Goal: Information Seeking & Learning: Learn about a topic

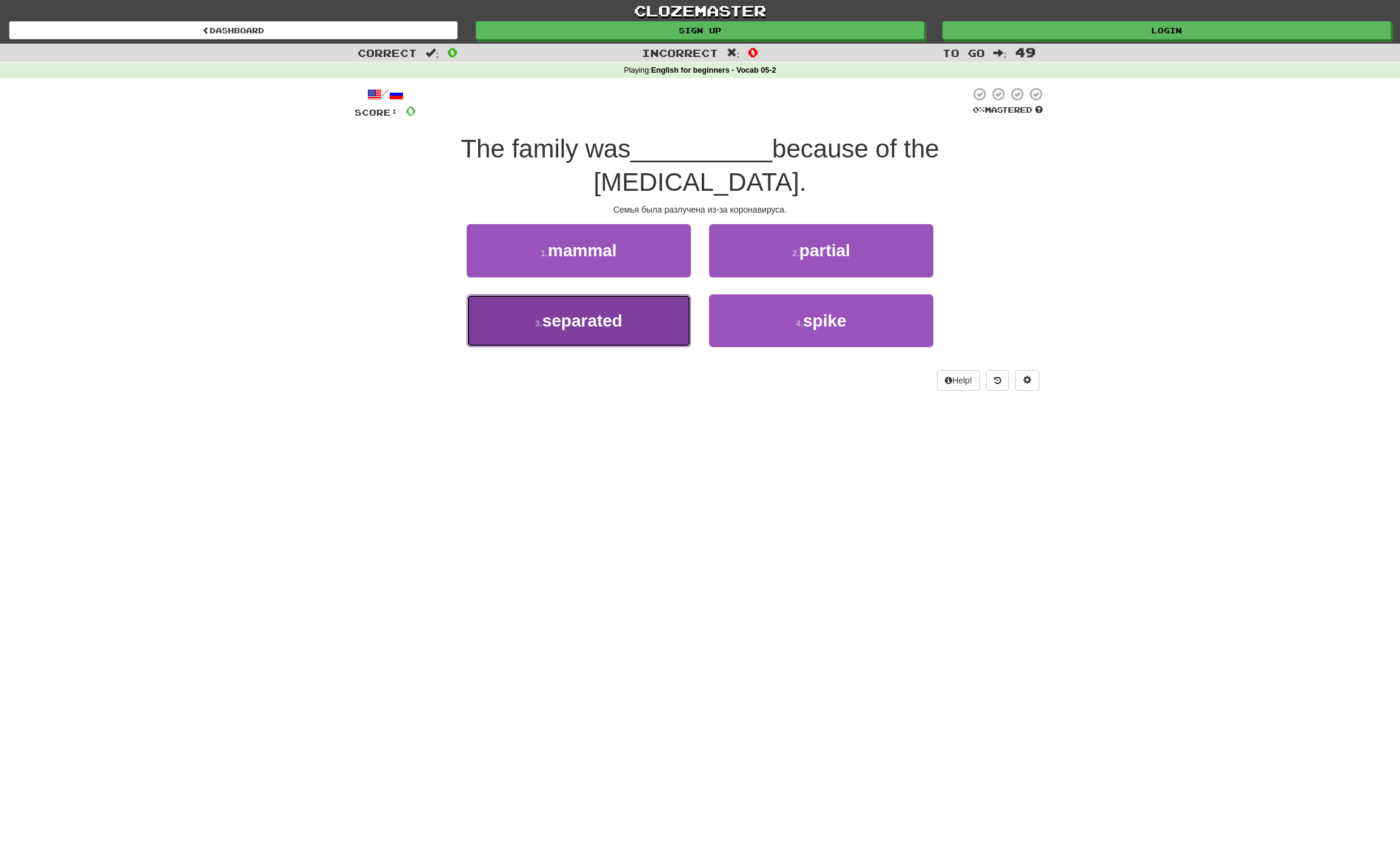
click at [624, 294] on button "3 . separated" at bounding box center [579, 320] width 224 height 53
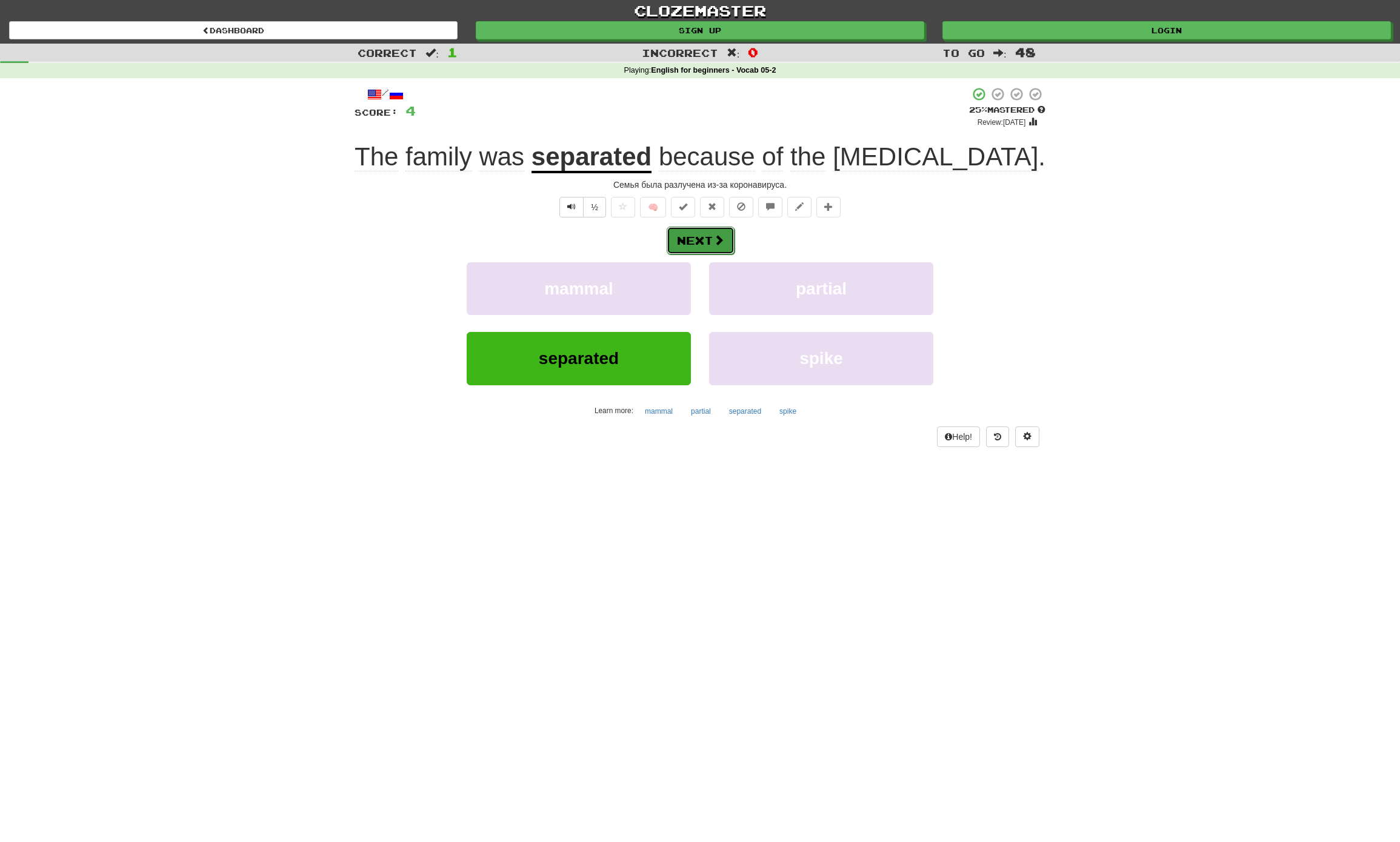
click at [716, 244] on span at bounding box center [718, 239] width 11 height 11
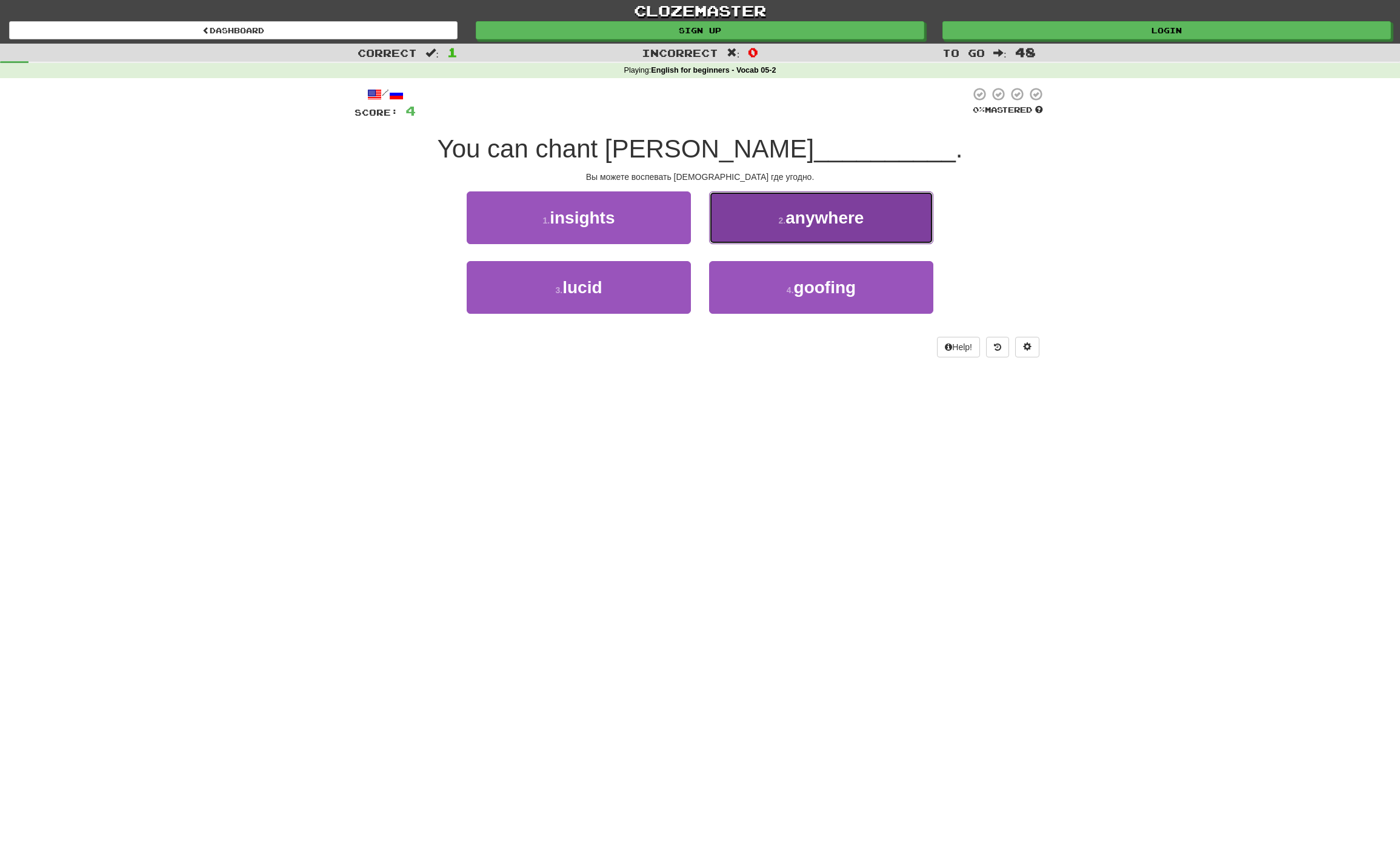
click at [874, 220] on button "2 . anywhere" at bounding box center [821, 217] width 224 height 53
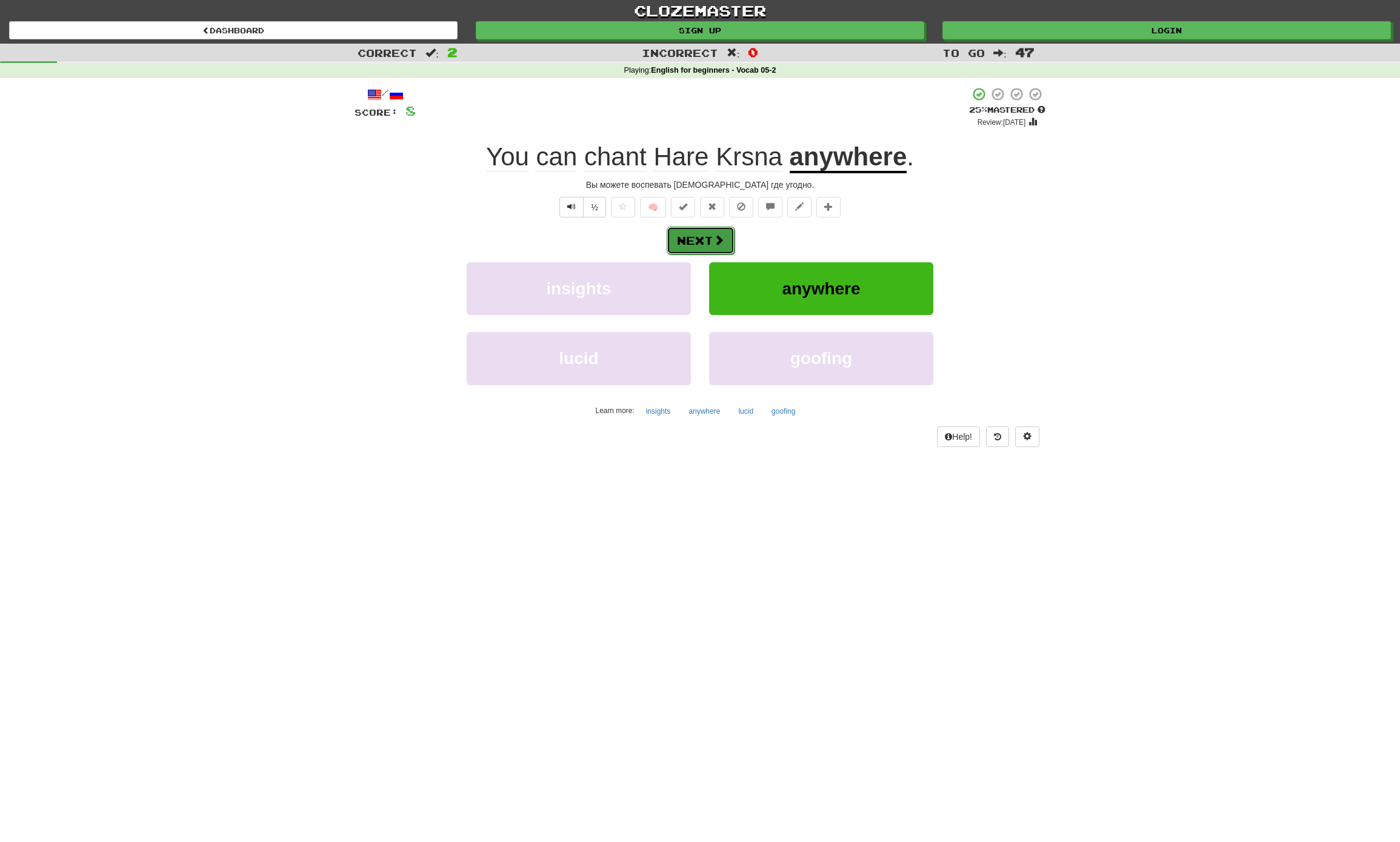
click at [713, 237] on span at bounding box center [718, 239] width 11 height 11
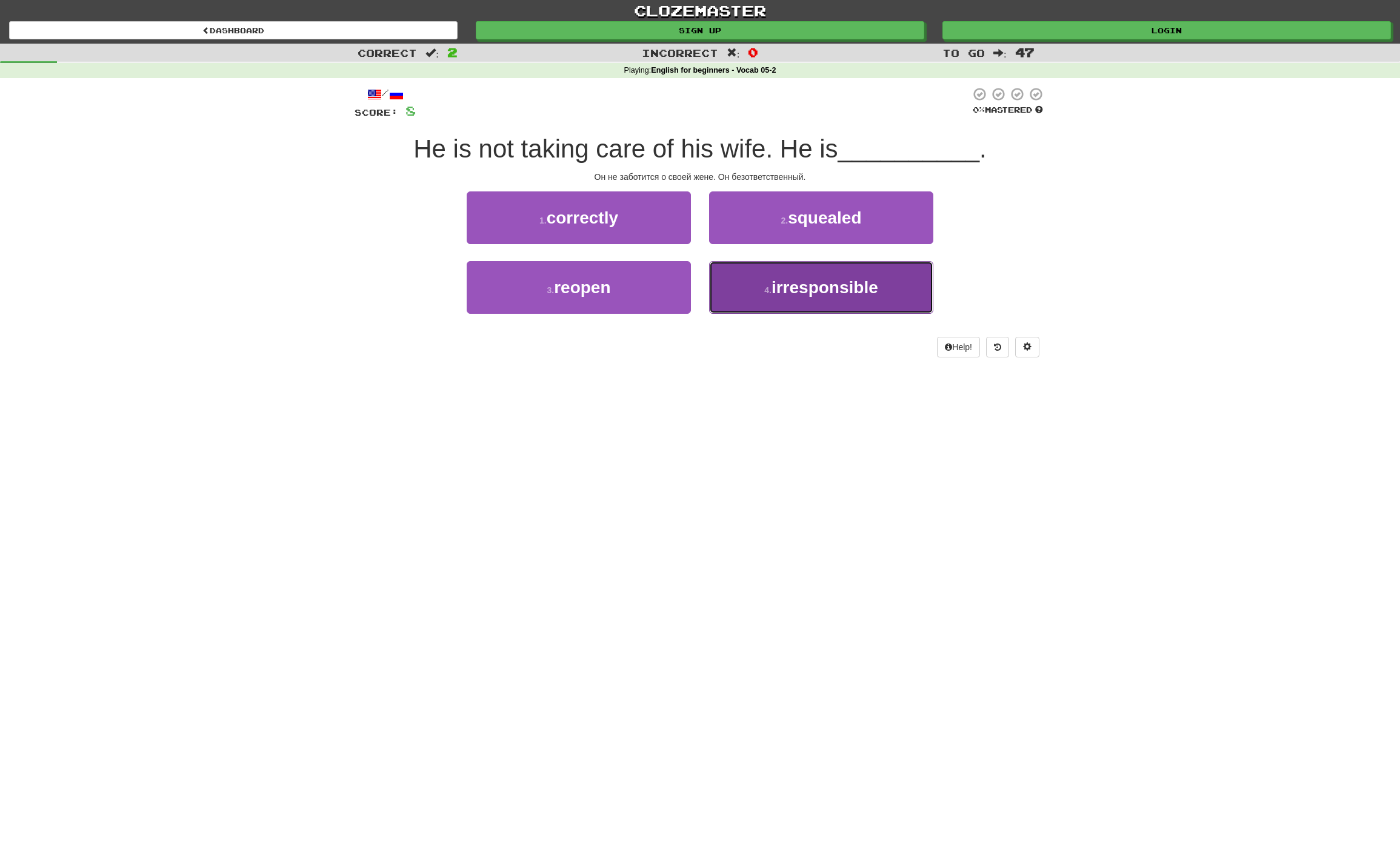
click at [858, 303] on button "4 . irresponsible" at bounding box center [821, 287] width 224 height 53
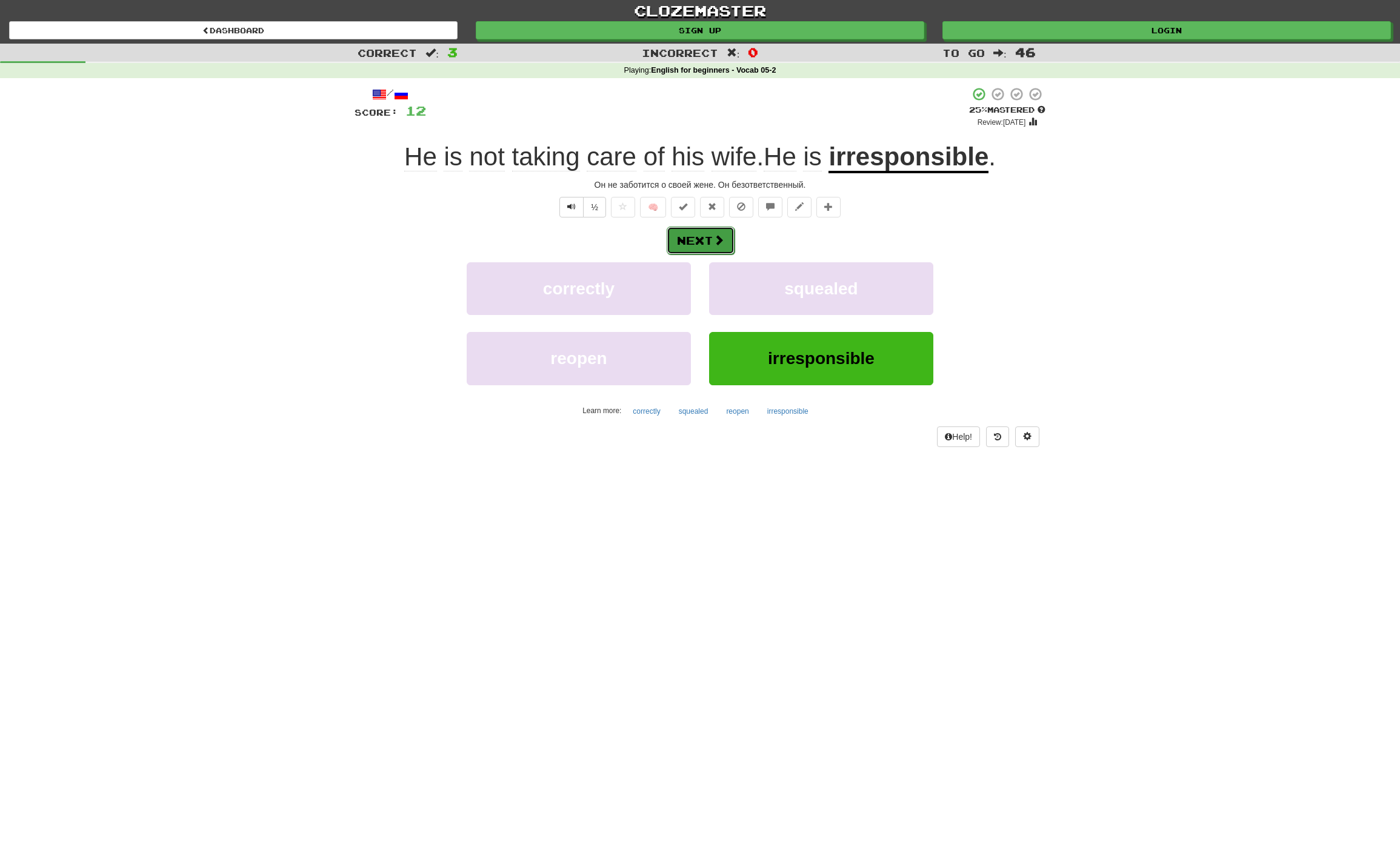
click at [703, 244] on button "Next" at bounding box center [700, 241] width 68 height 28
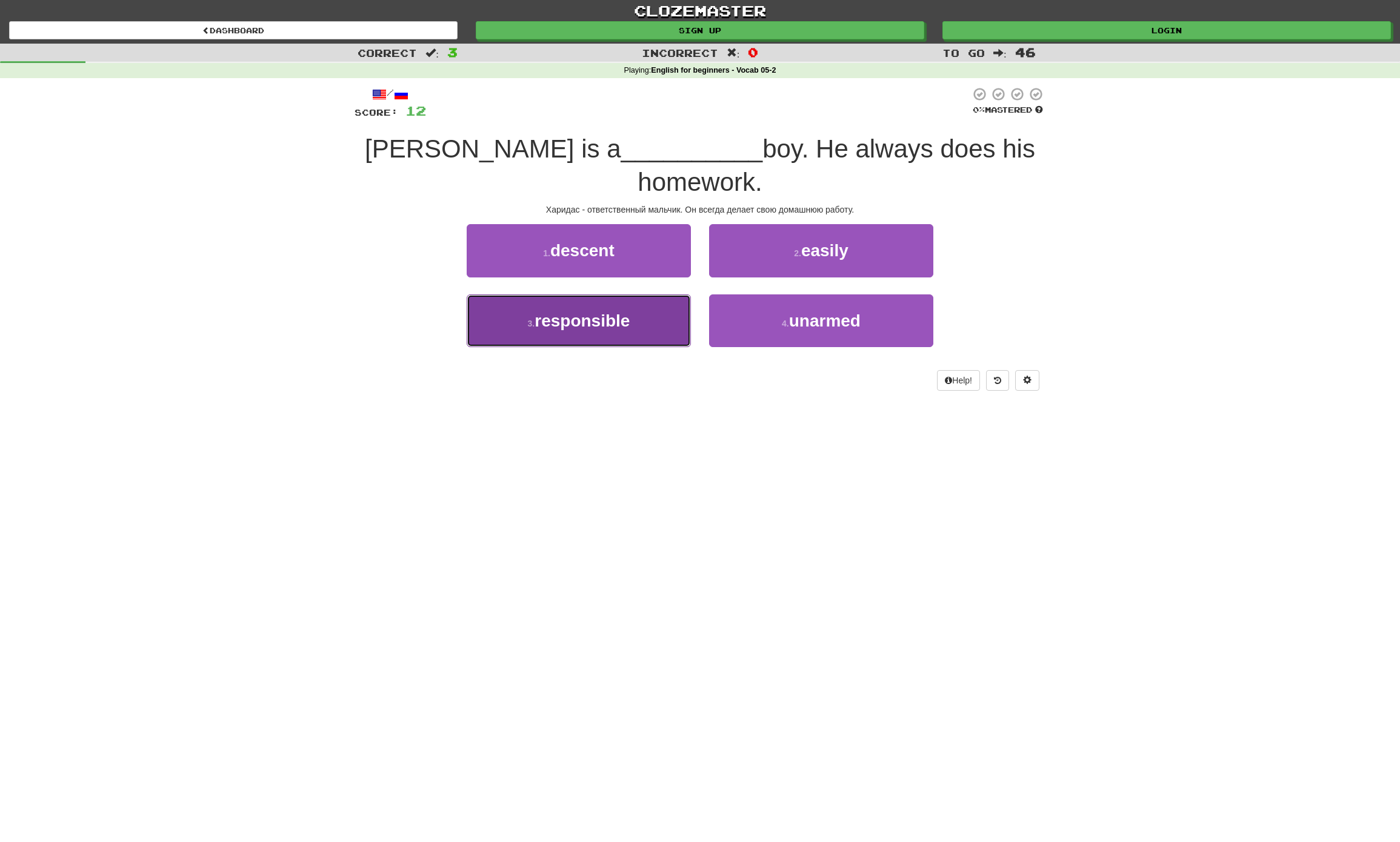
click at [611, 313] on span "responsible" at bounding box center [582, 321] width 95 height 19
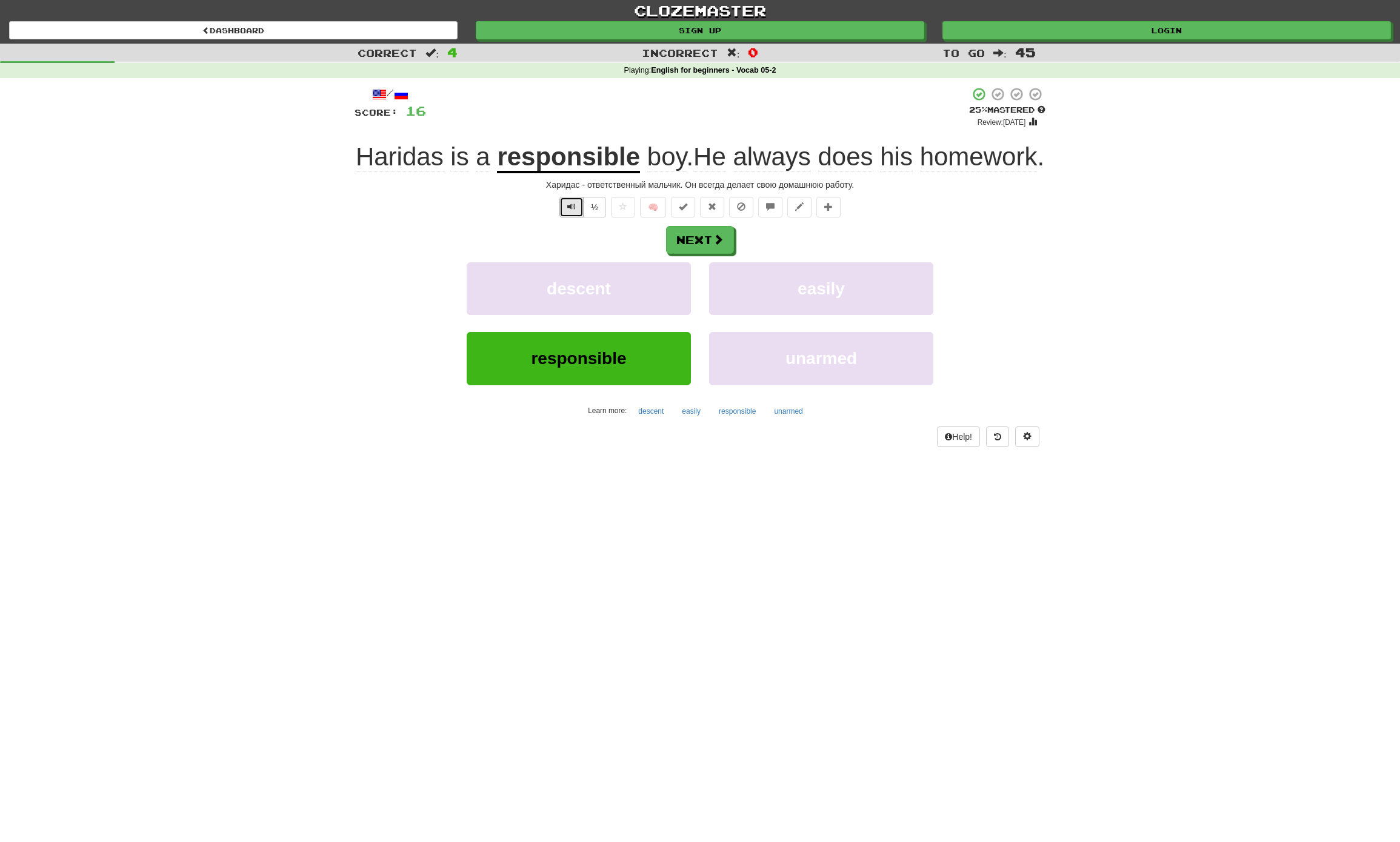
click at [567, 211] on span "Text-to-speech controls" at bounding box center [571, 206] width 8 height 8
click at [708, 254] on button "Next" at bounding box center [700, 241] width 68 height 28
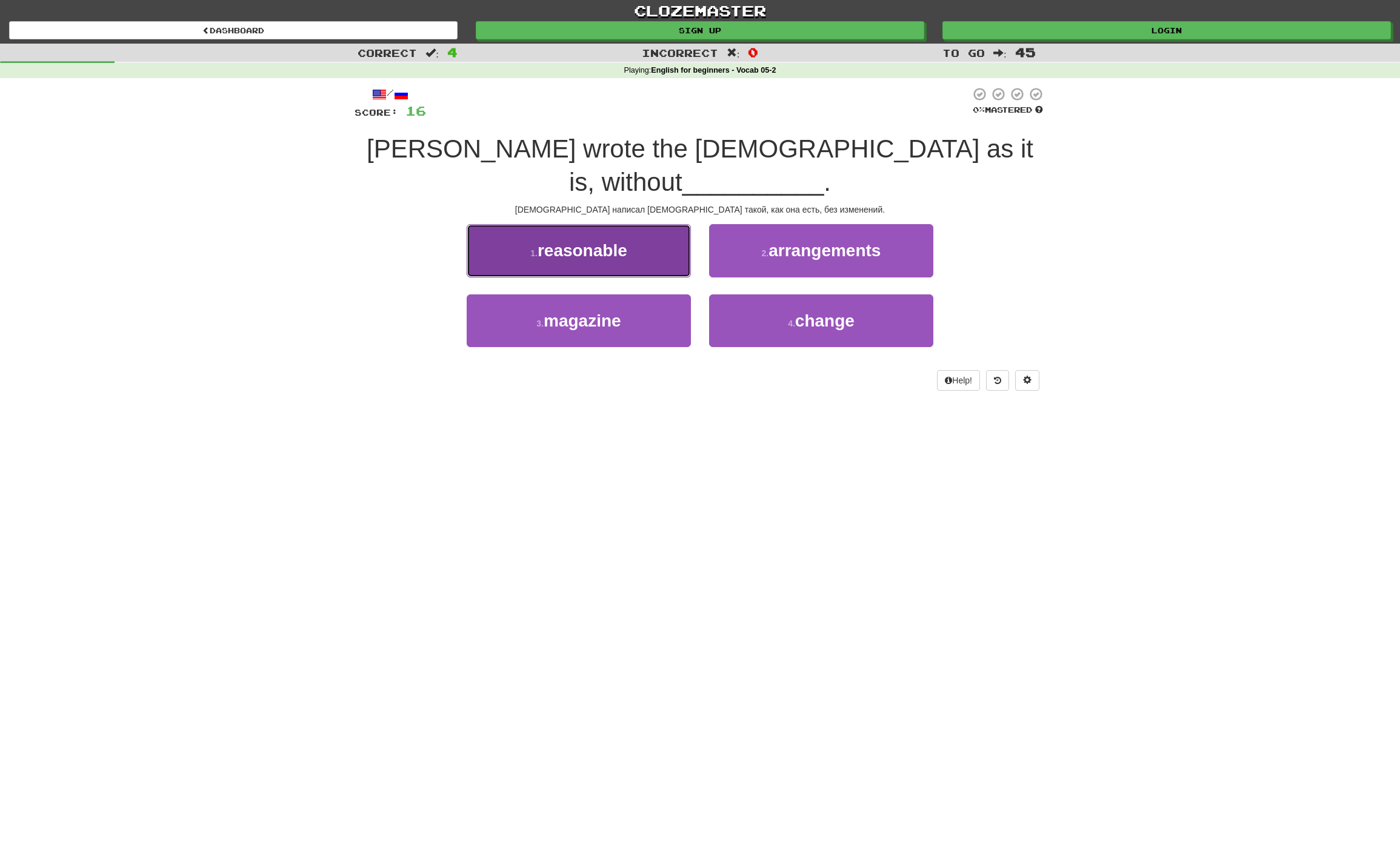
click at [599, 248] on span "reasonable" at bounding box center [583, 251] width 90 height 19
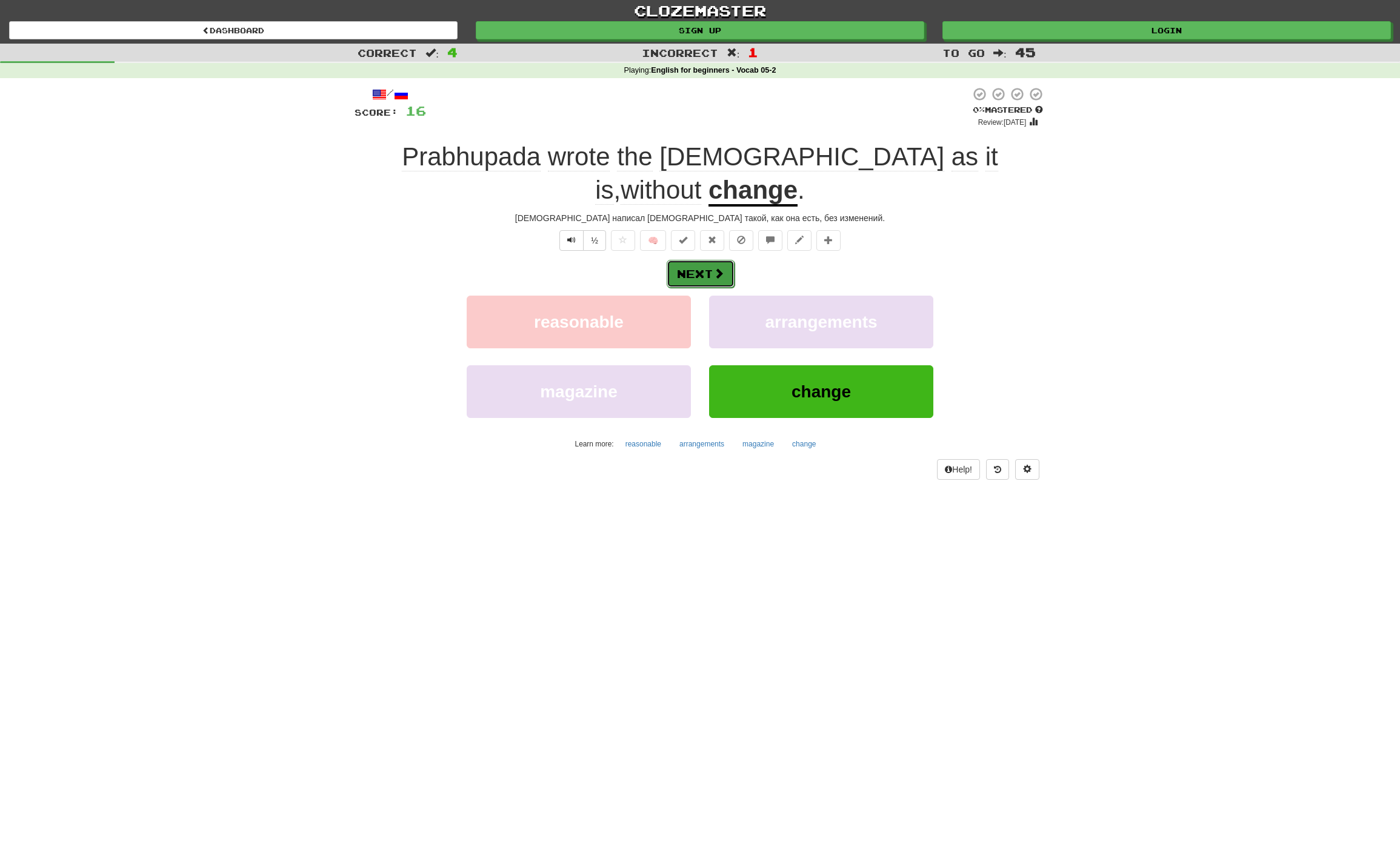
click at [715, 271] on span at bounding box center [718, 273] width 11 height 11
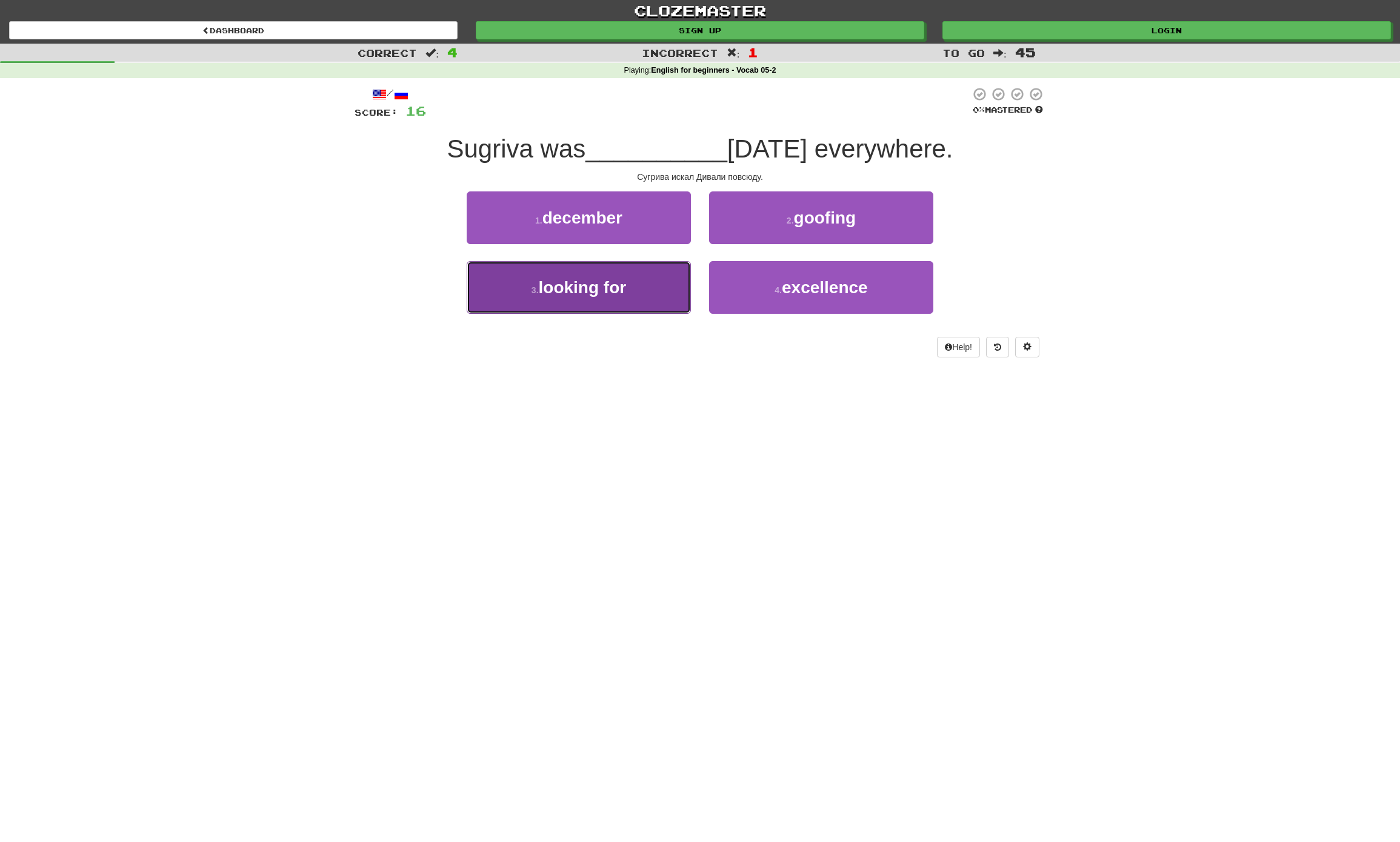
click at [617, 282] on span "looking for" at bounding box center [583, 287] width 88 height 19
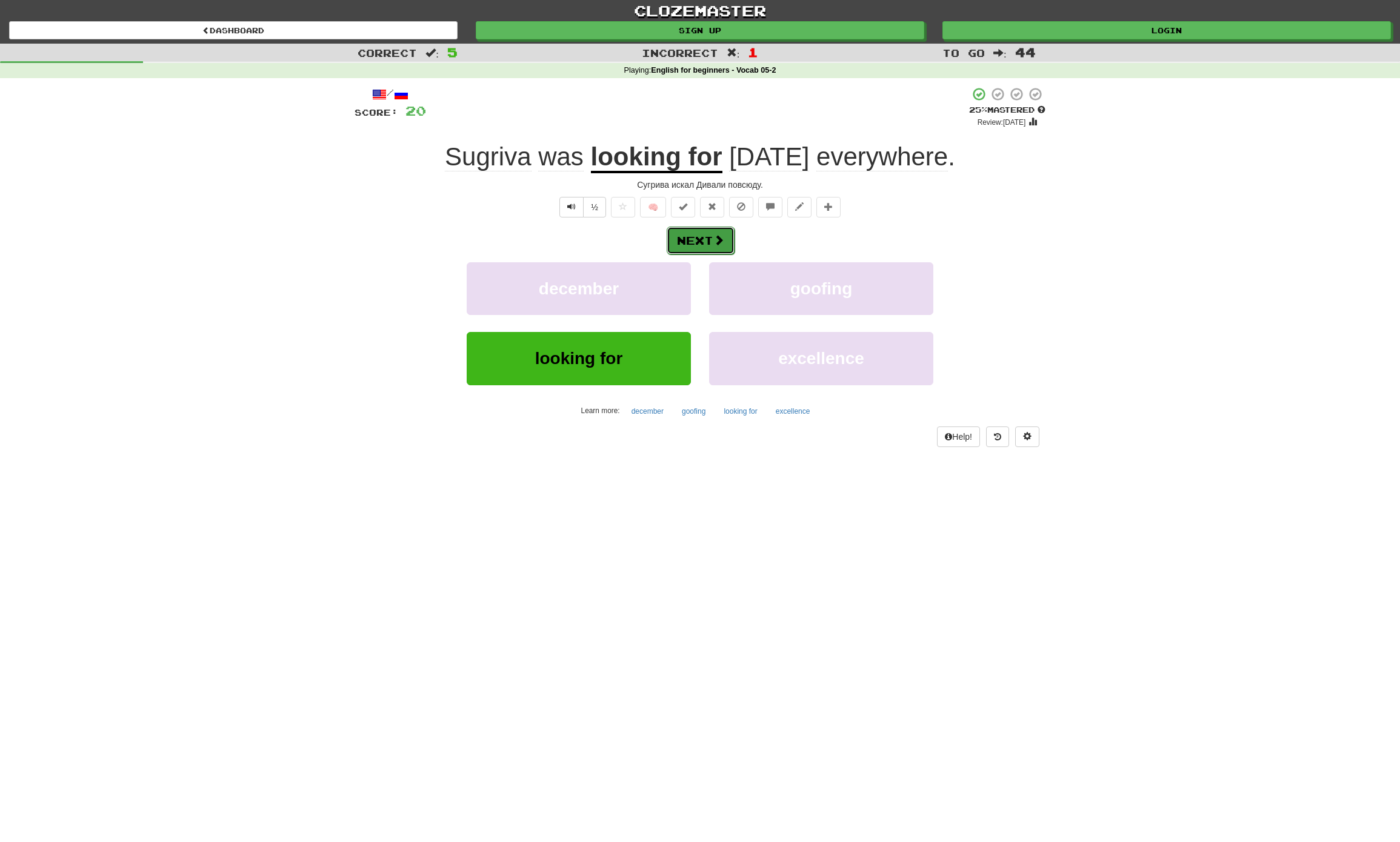
click at [697, 236] on button "Next" at bounding box center [700, 241] width 68 height 28
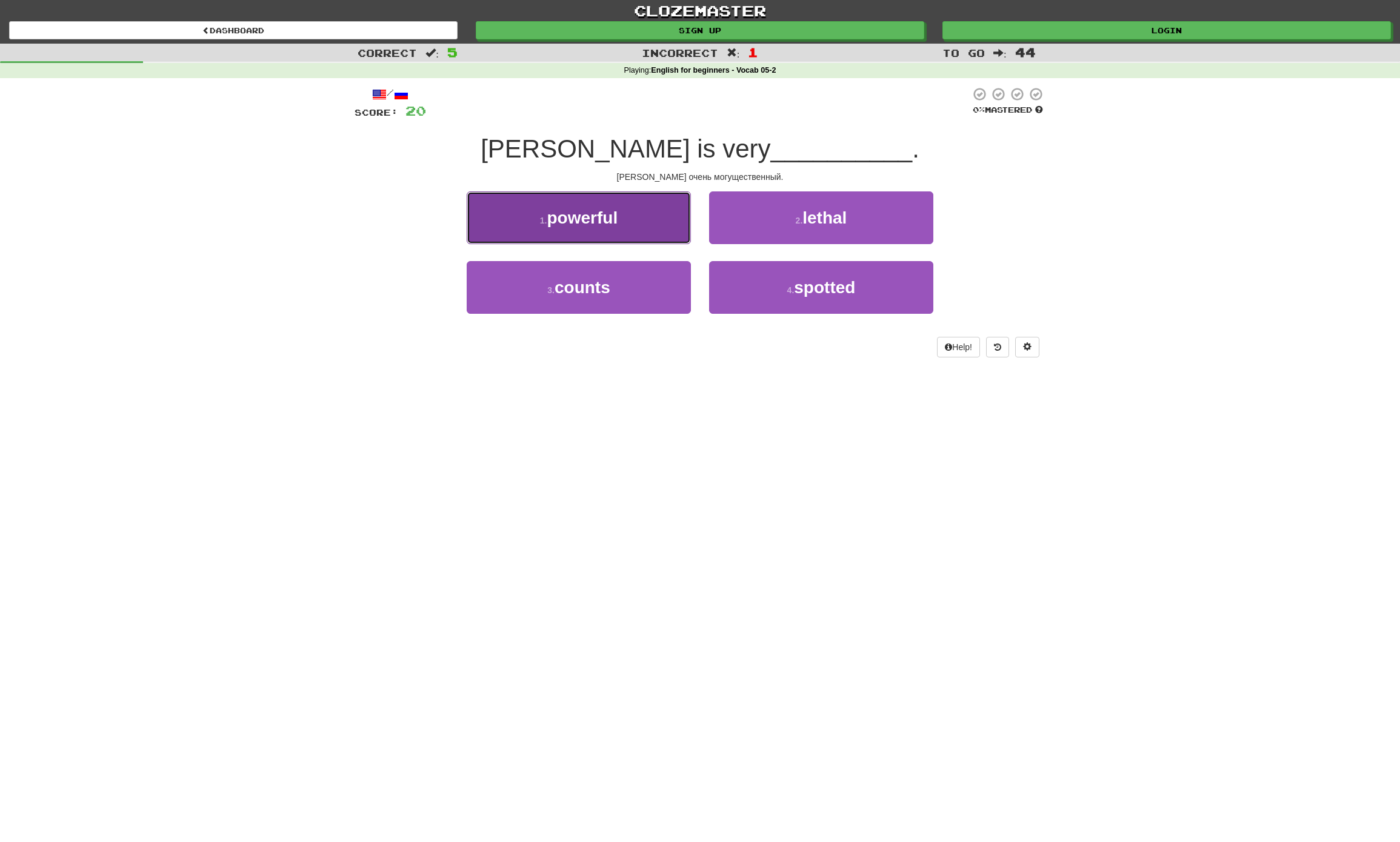
click at [614, 213] on span "powerful" at bounding box center [583, 218] width 71 height 19
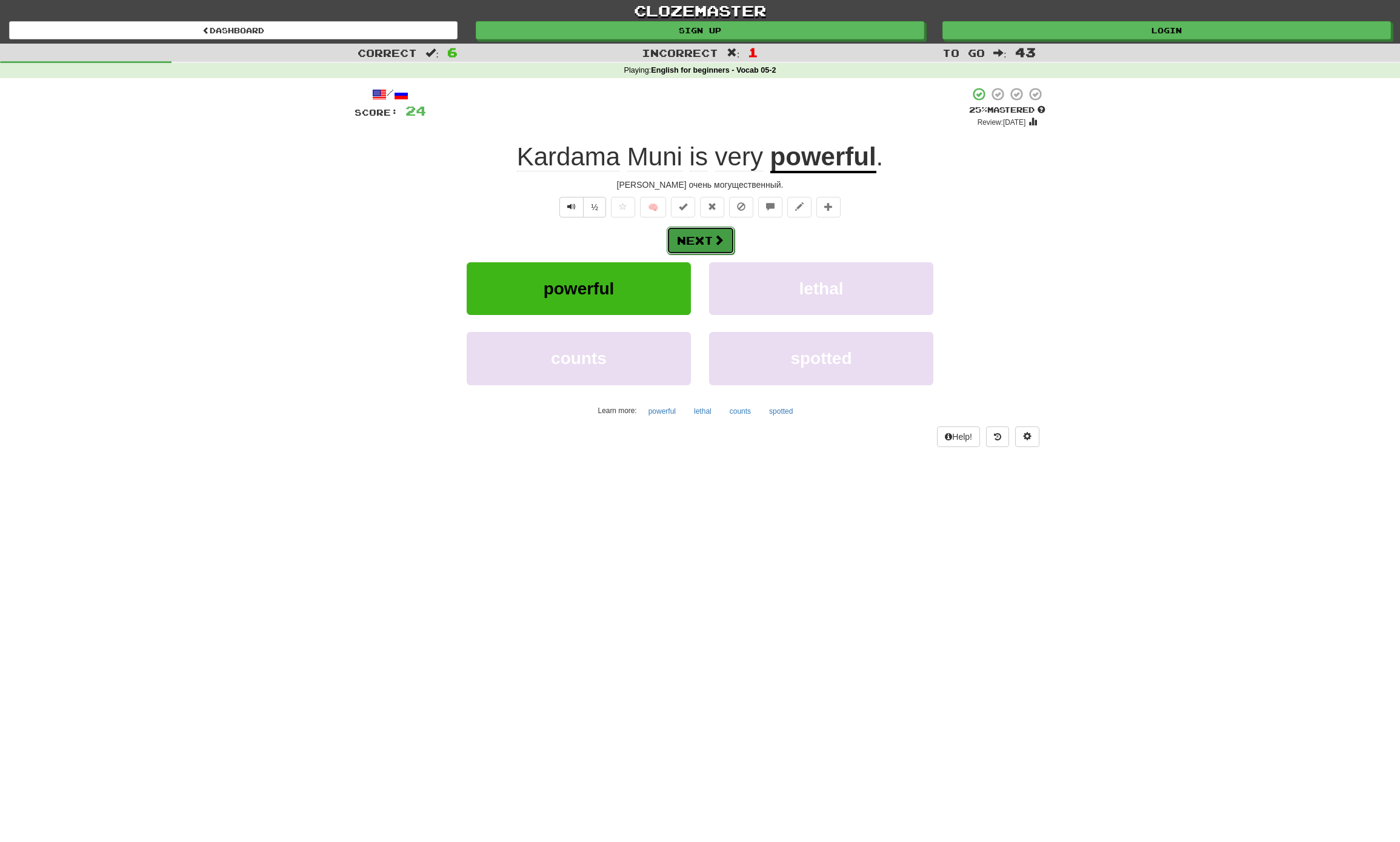
click at [713, 244] on span at bounding box center [718, 239] width 11 height 11
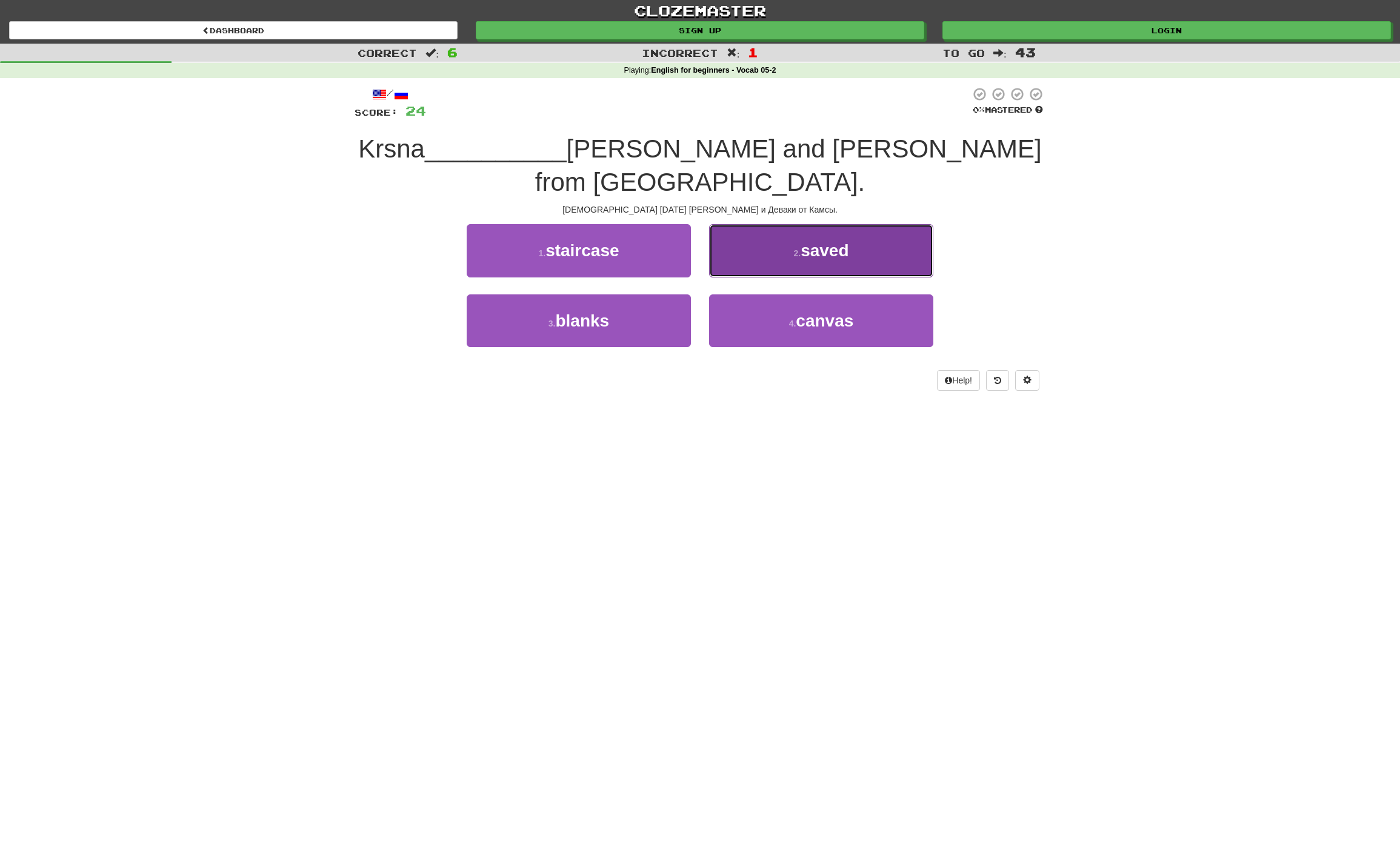
click at [833, 241] on span "saved" at bounding box center [824, 251] width 48 height 19
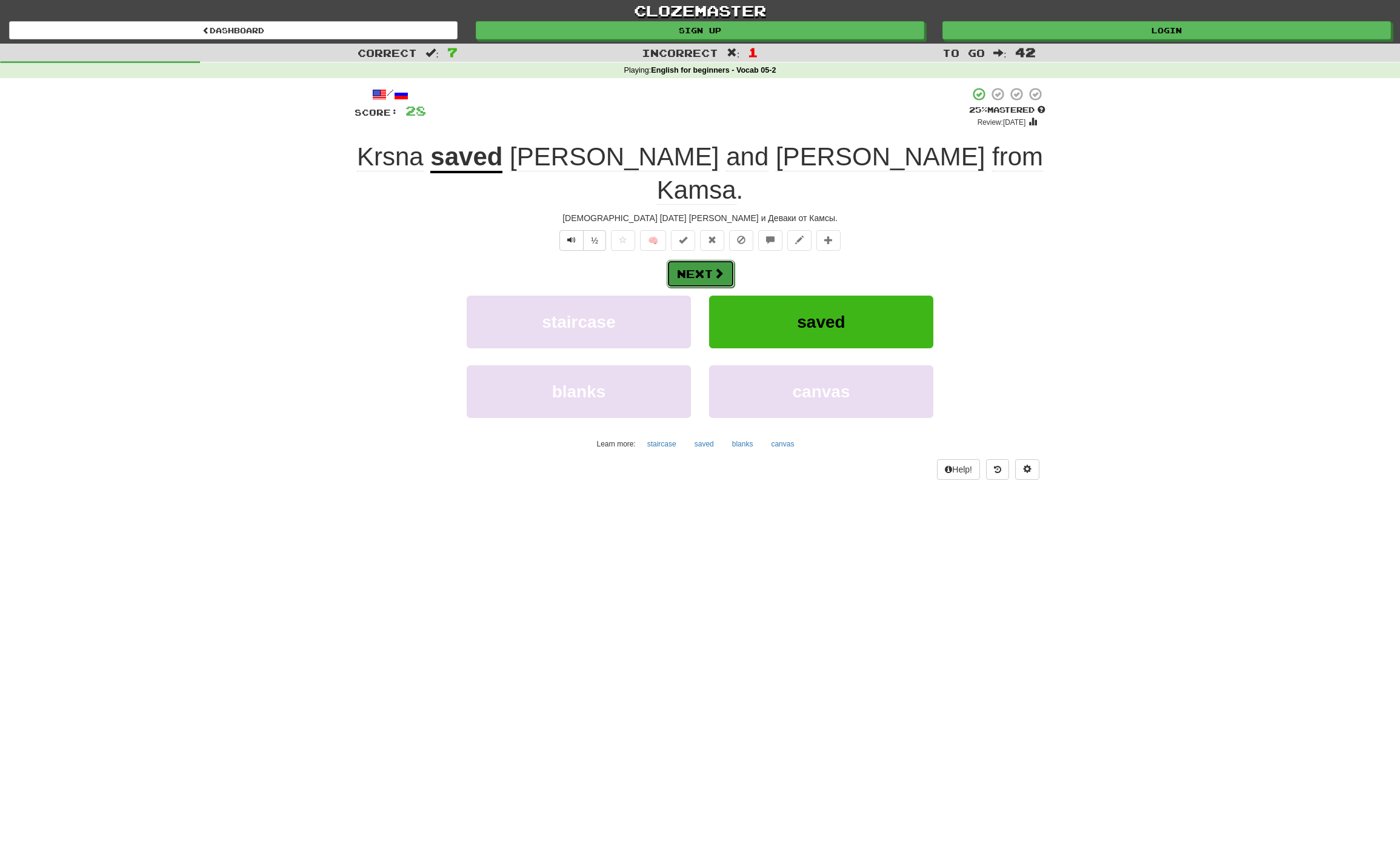
click at [702, 260] on button "Next" at bounding box center [700, 274] width 68 height 28
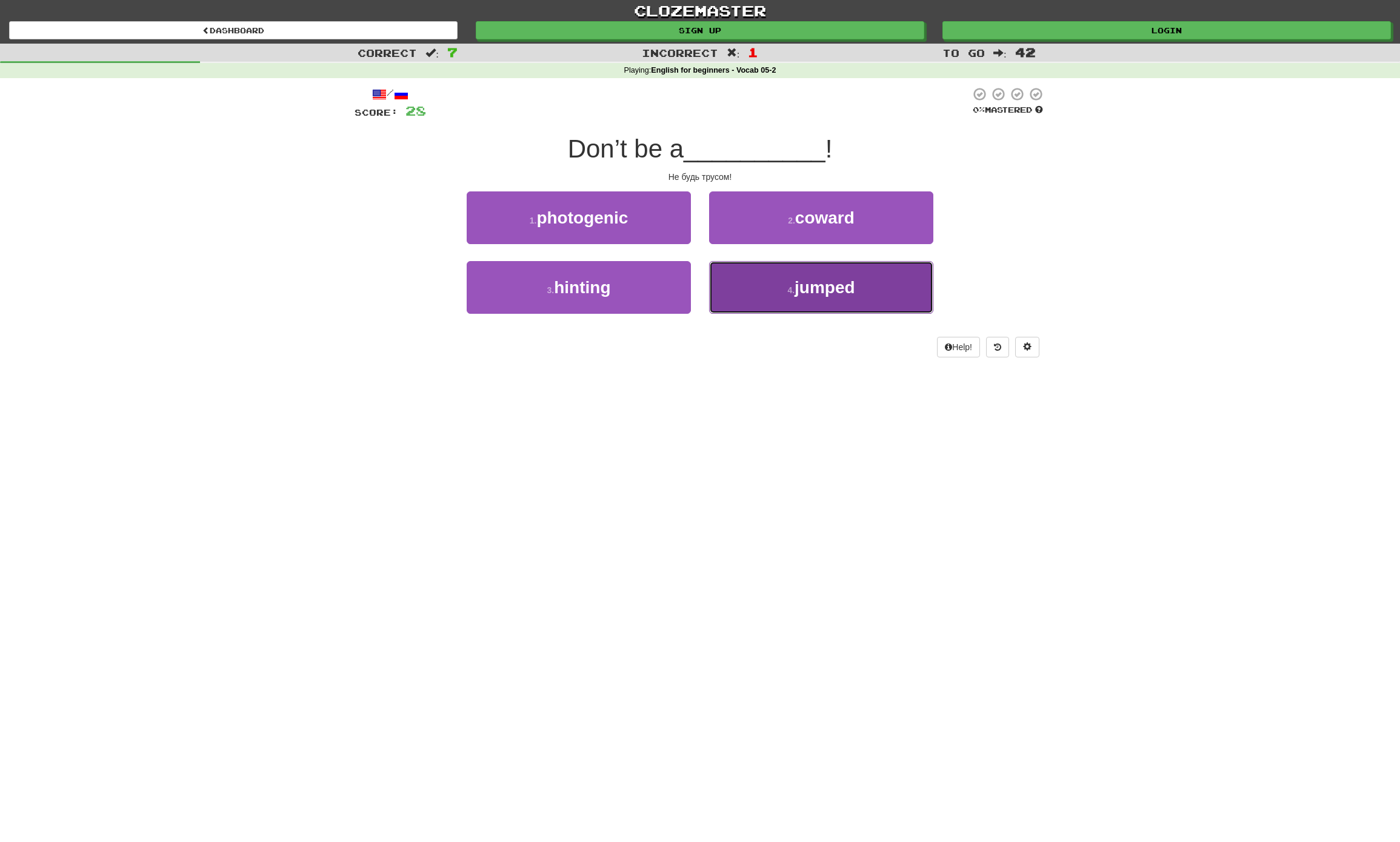
click at [818, 284] on span "jumped" at bounding box center [825, 287] width 61 height 19
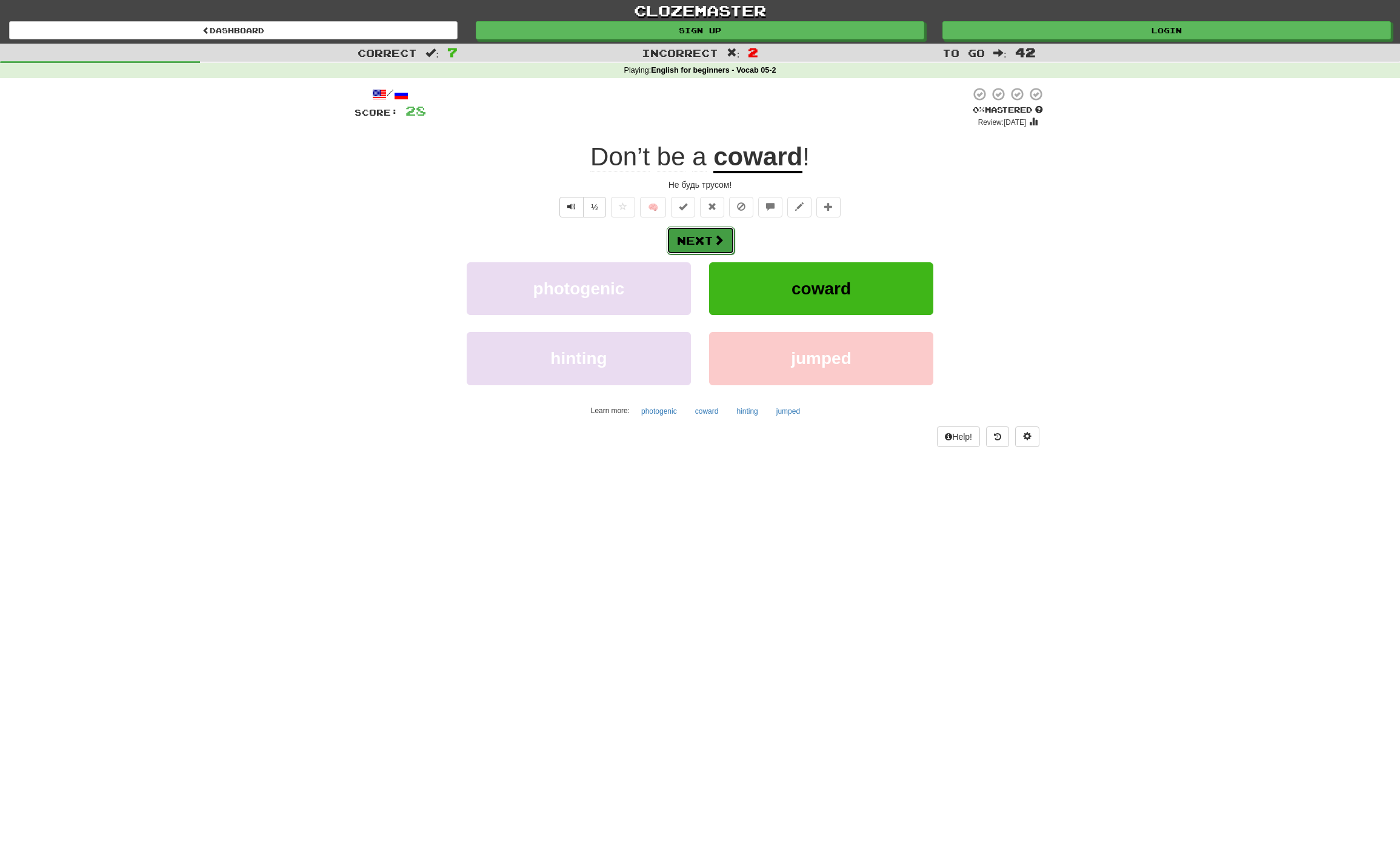
click at [714, 246] on span at bounding box center [718, 239] width 11 height 11
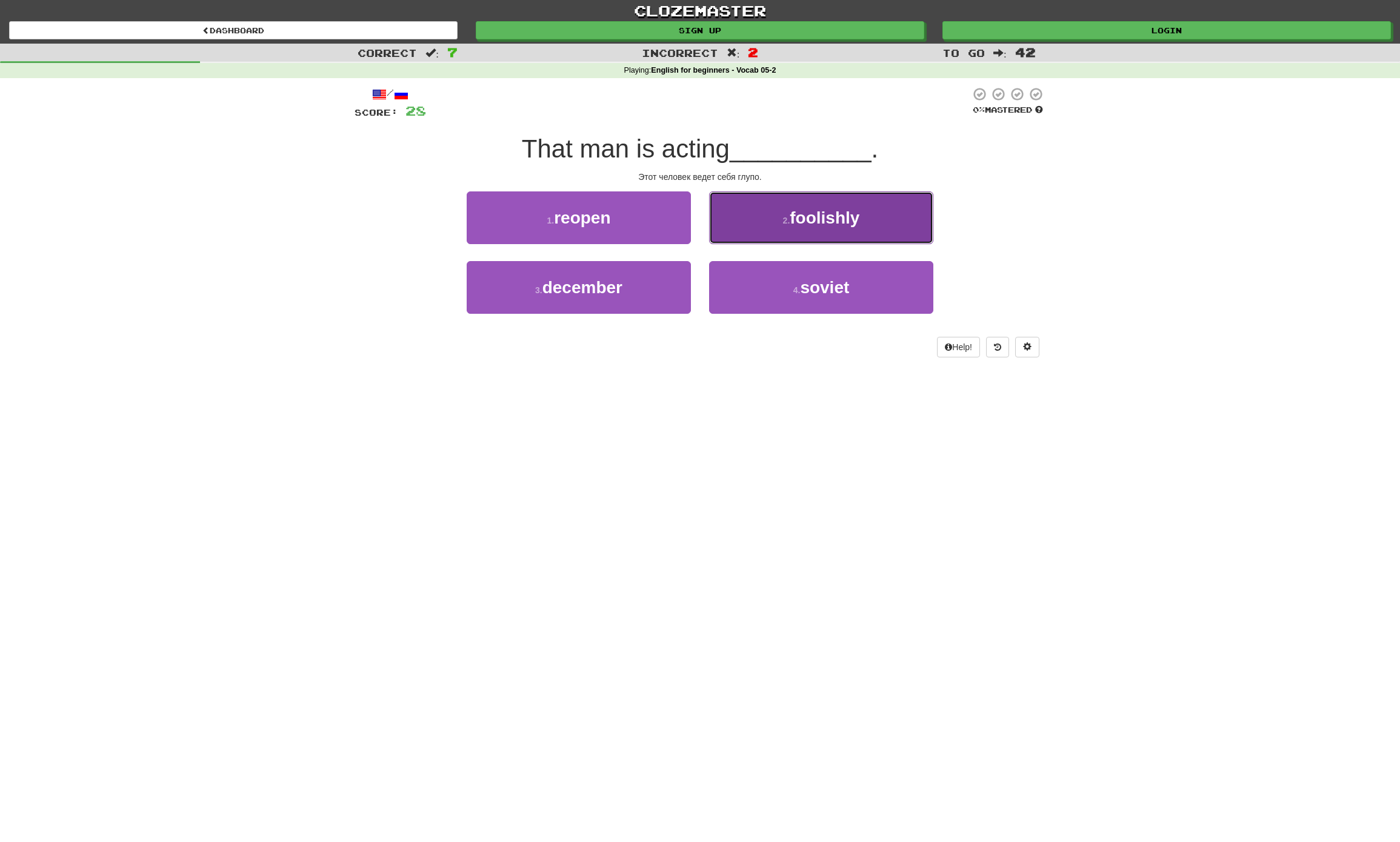
click at [804, 233] on button "2 . foolishly" at bounding box center [821, 217] width 224 height 53
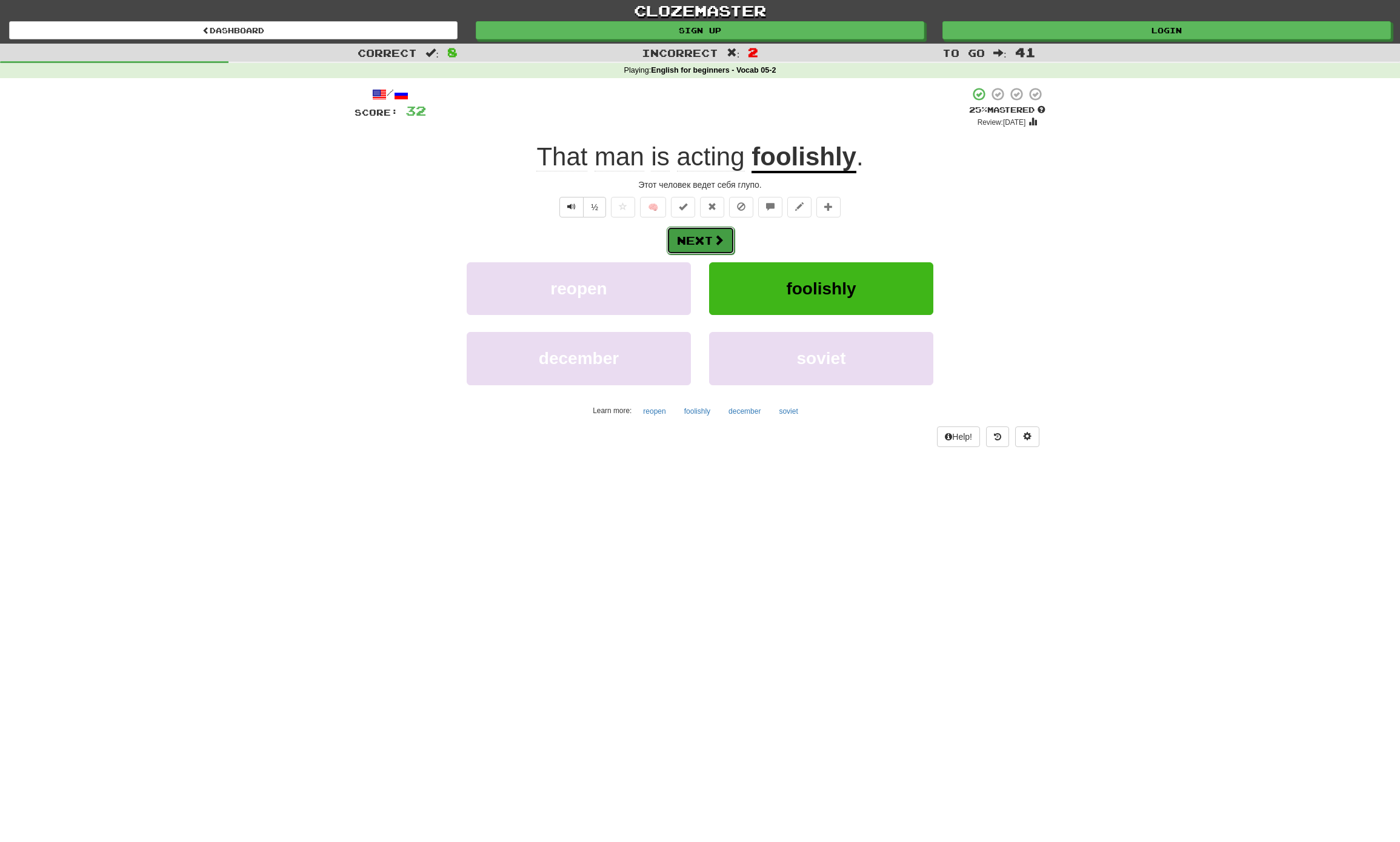
click at [704, 238] on button "Next" at bounding box center [700, 241] width 68 height 28
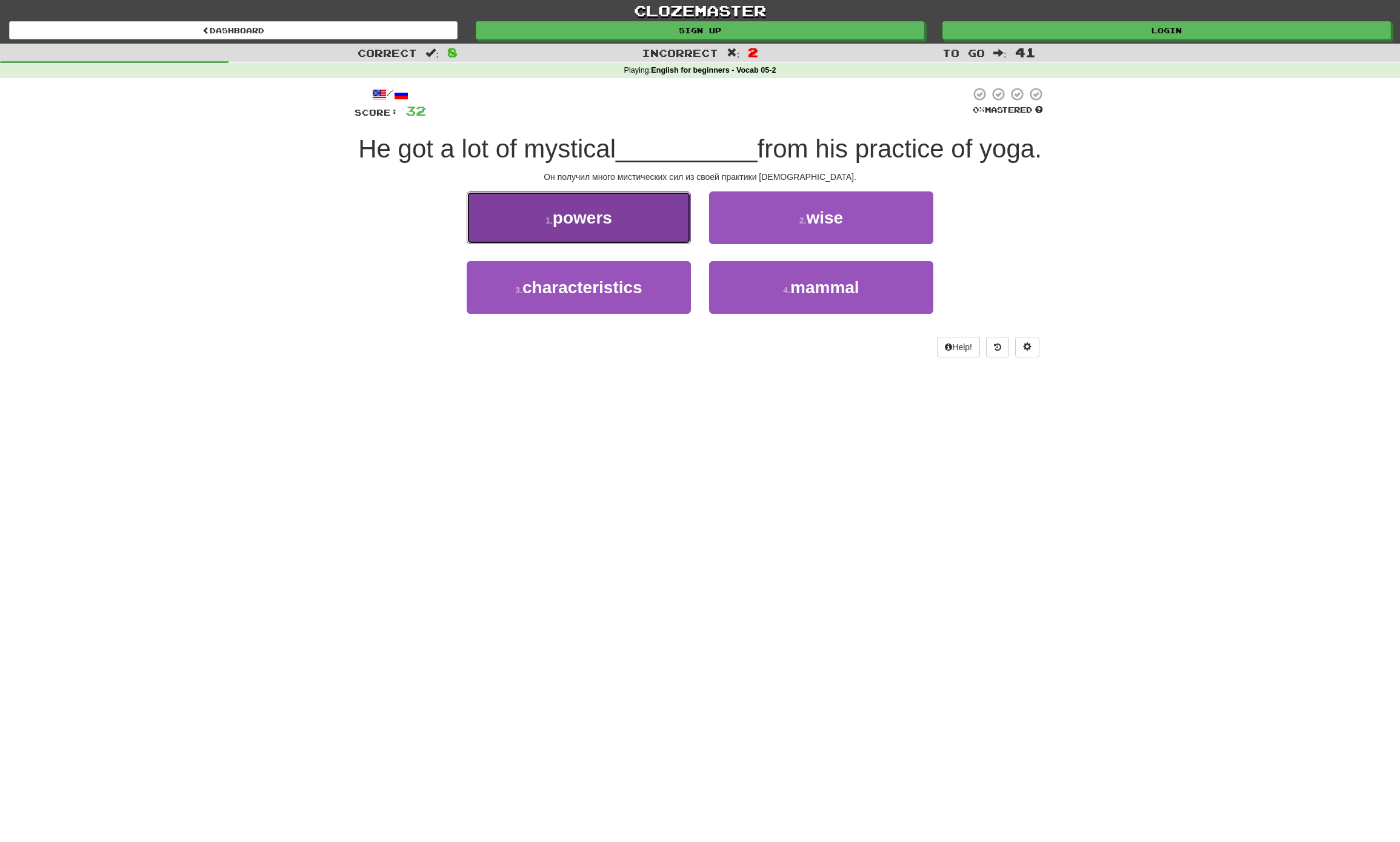
click at [622, 244] on button "1 . powers" at bounding box center [579, 217] width 224 height 53
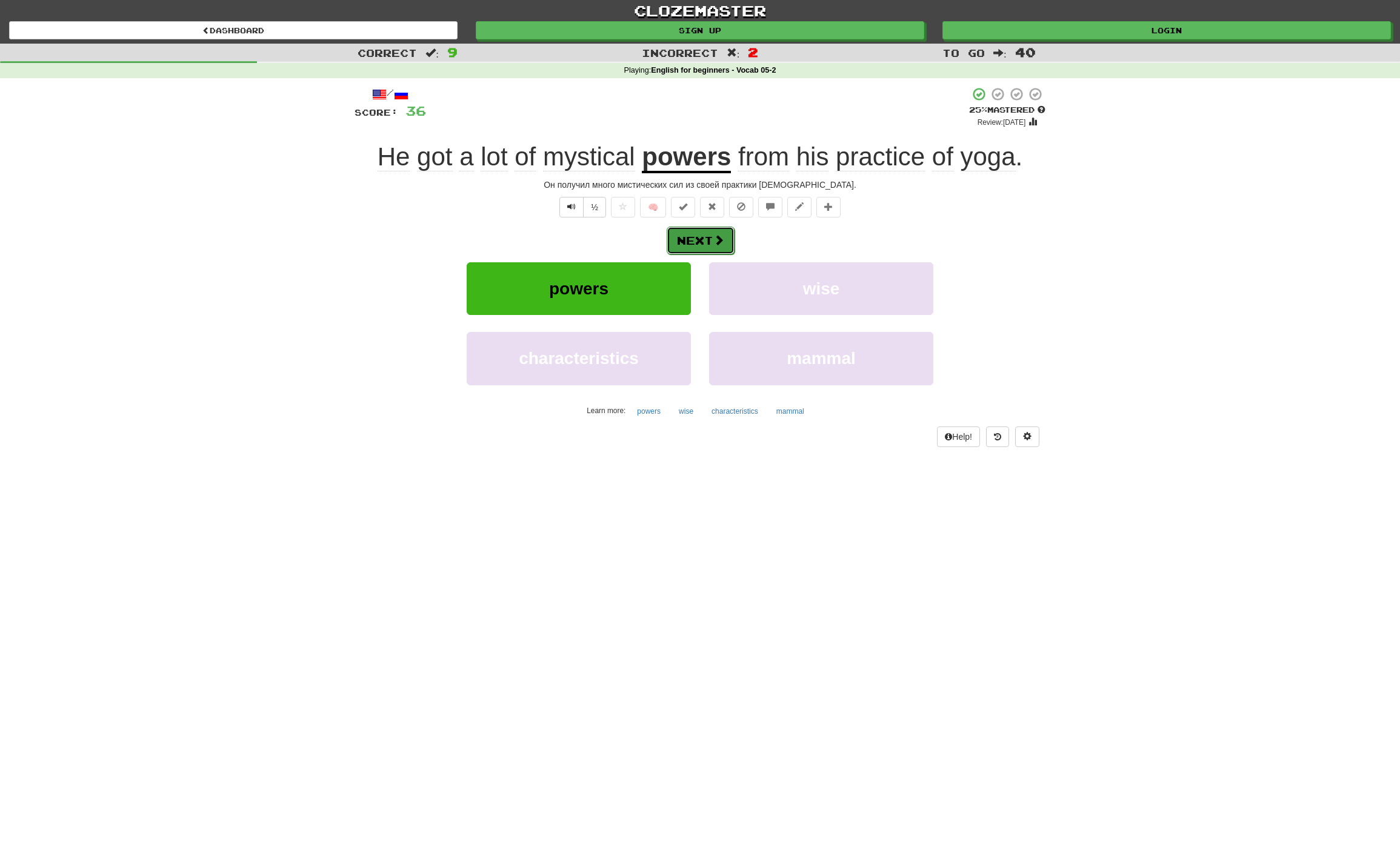
click at [684, 242] on button "Next" at bounding box center [700, 241] width 68 height 28
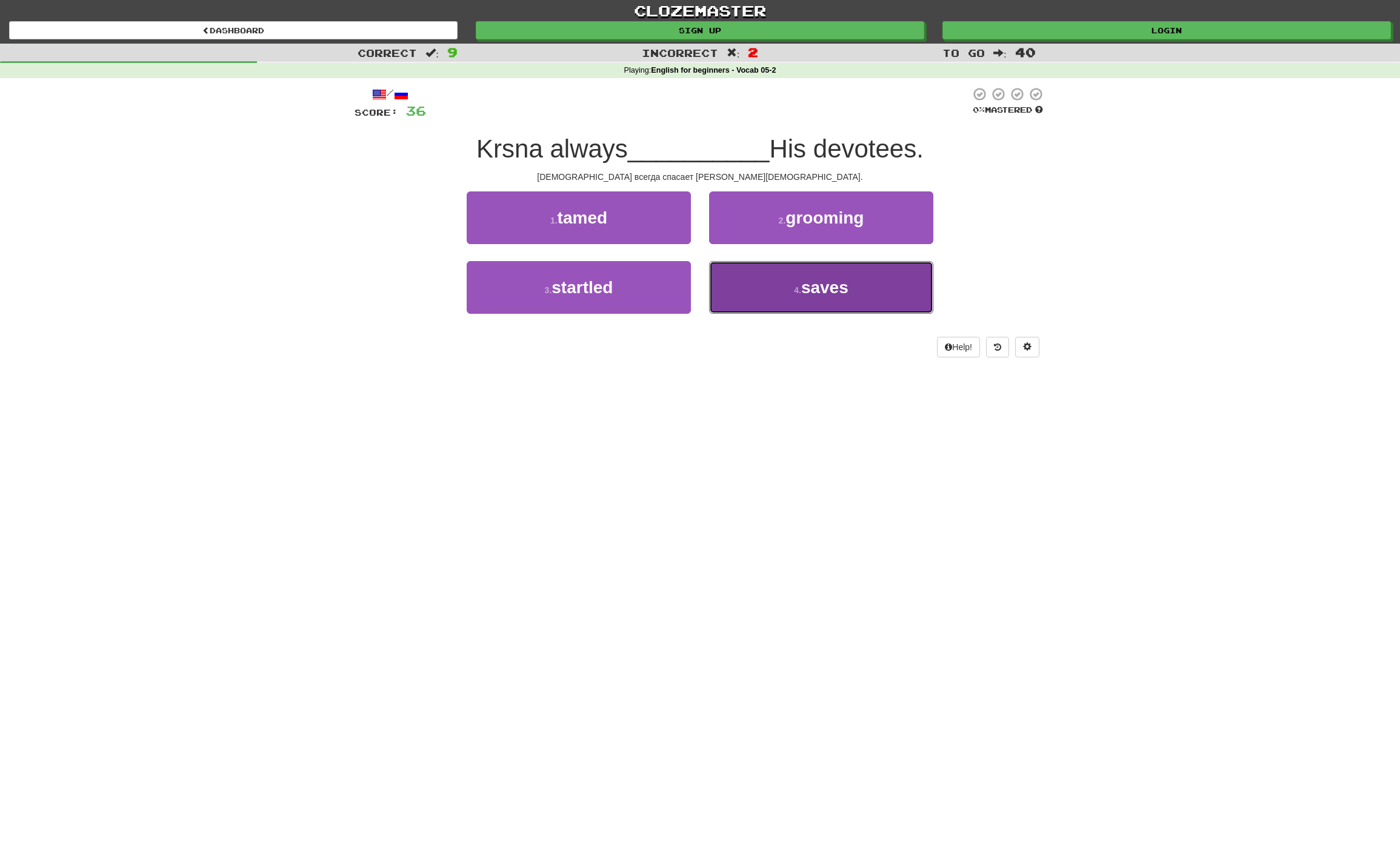
click at [845, 299] on button "4 . saves" at bounding box center [821, 287] width 224 height 53
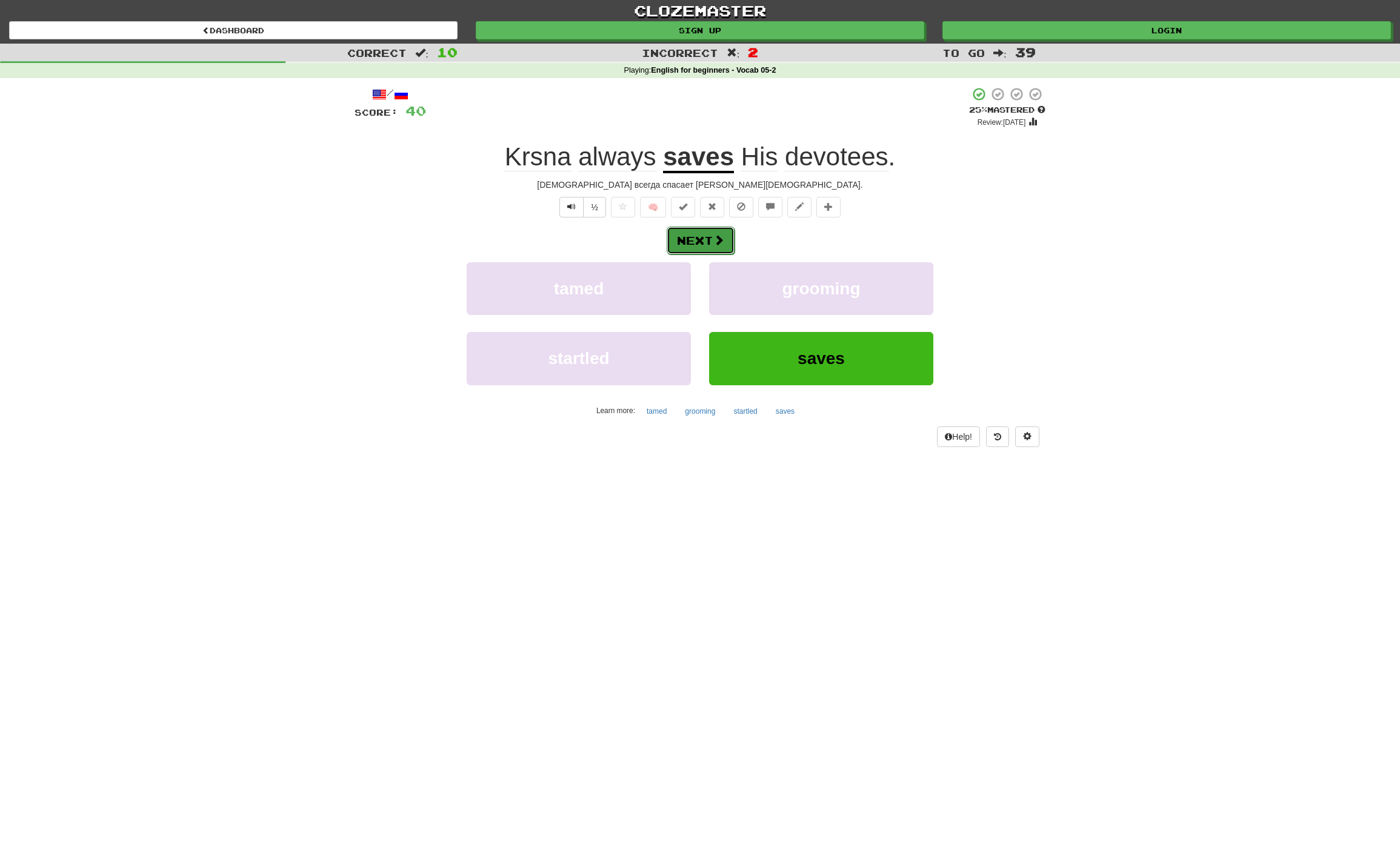
click at [716, 237] on span at bounding box center [718, 239] width 11 height 11
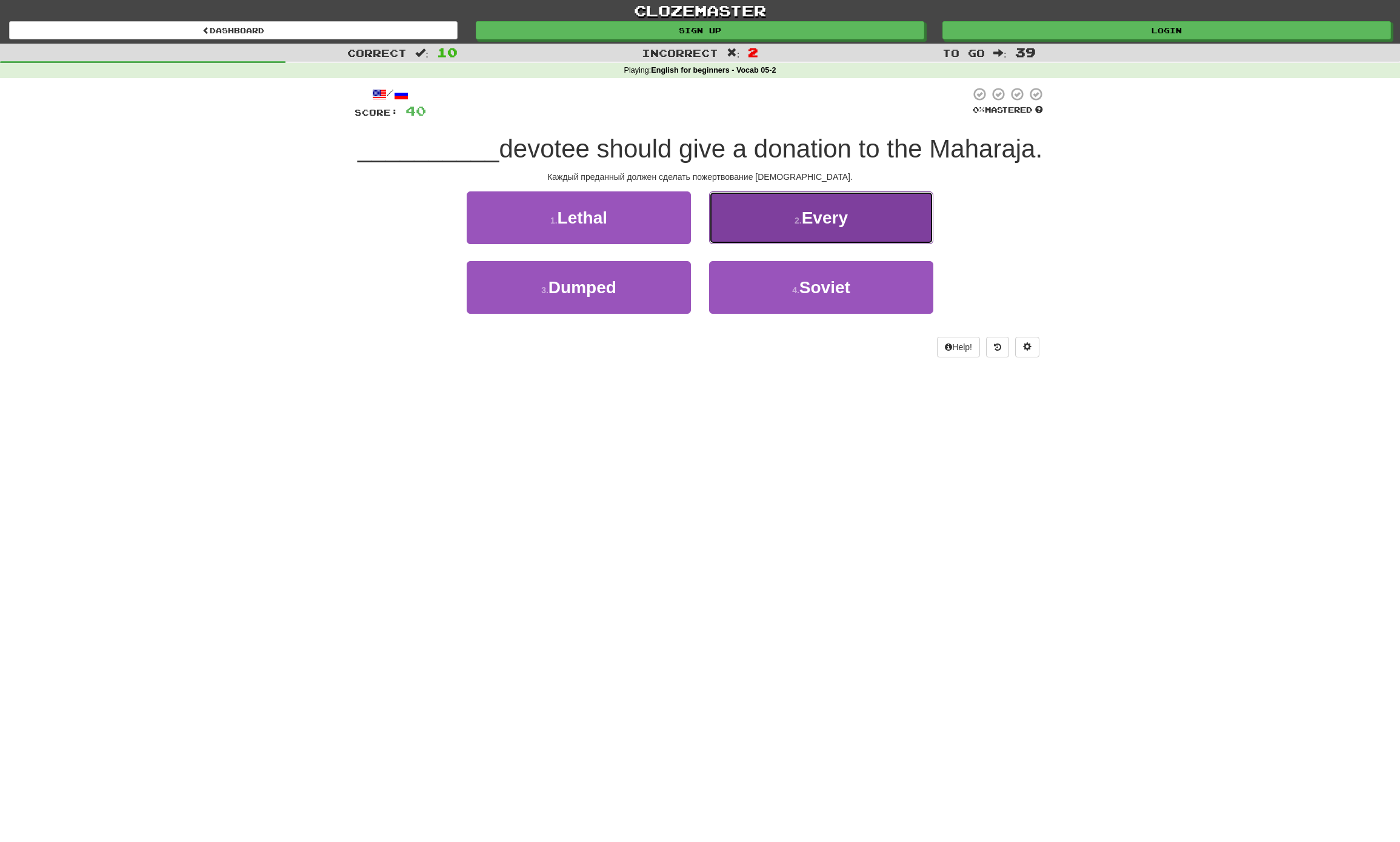
click at [811, 227] on span "Every" at bounding box center [824, 218] width 46 height 19
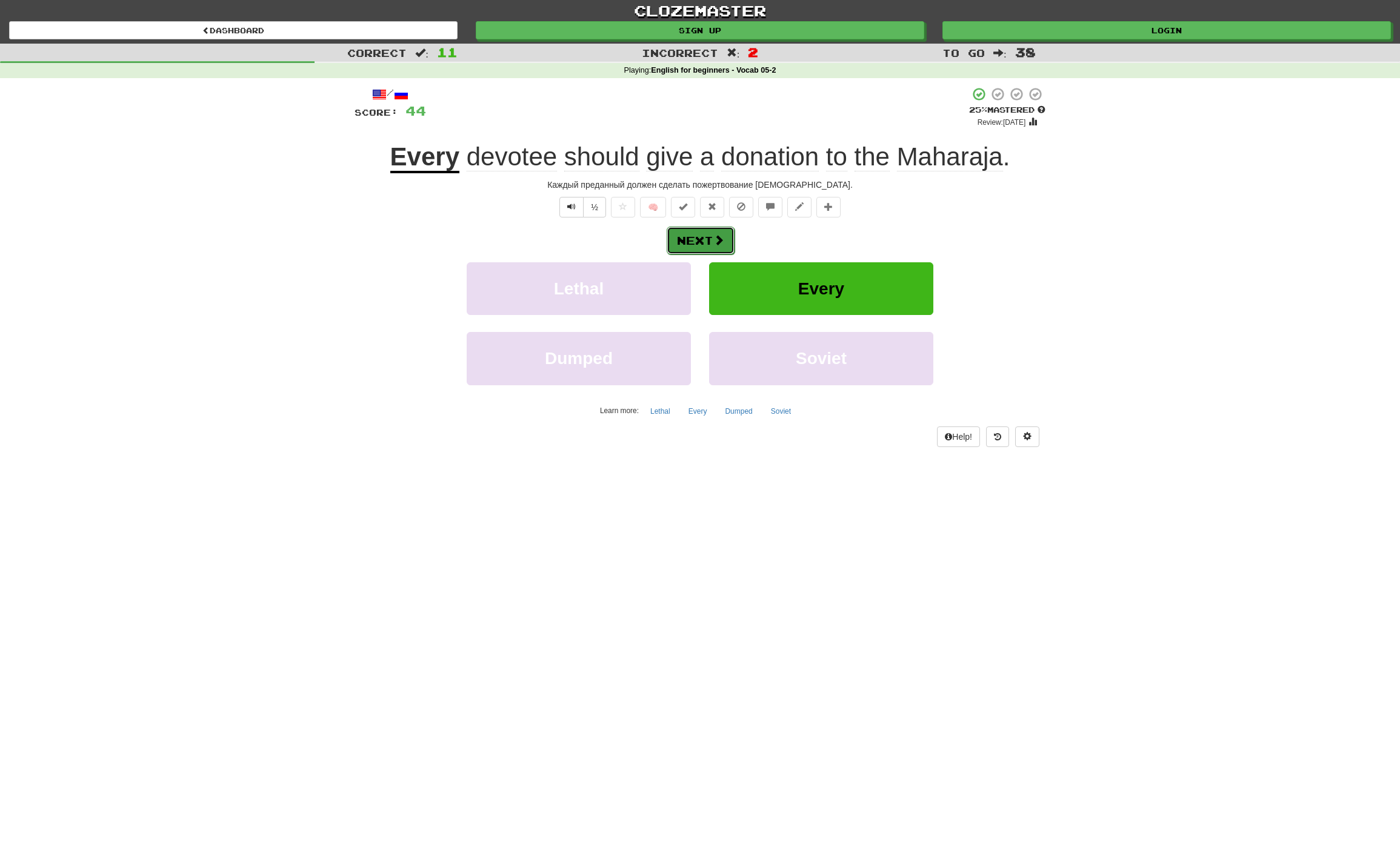
click at [704, 246] on button "Next" at bounding box center [700, 241] width 68 height 28
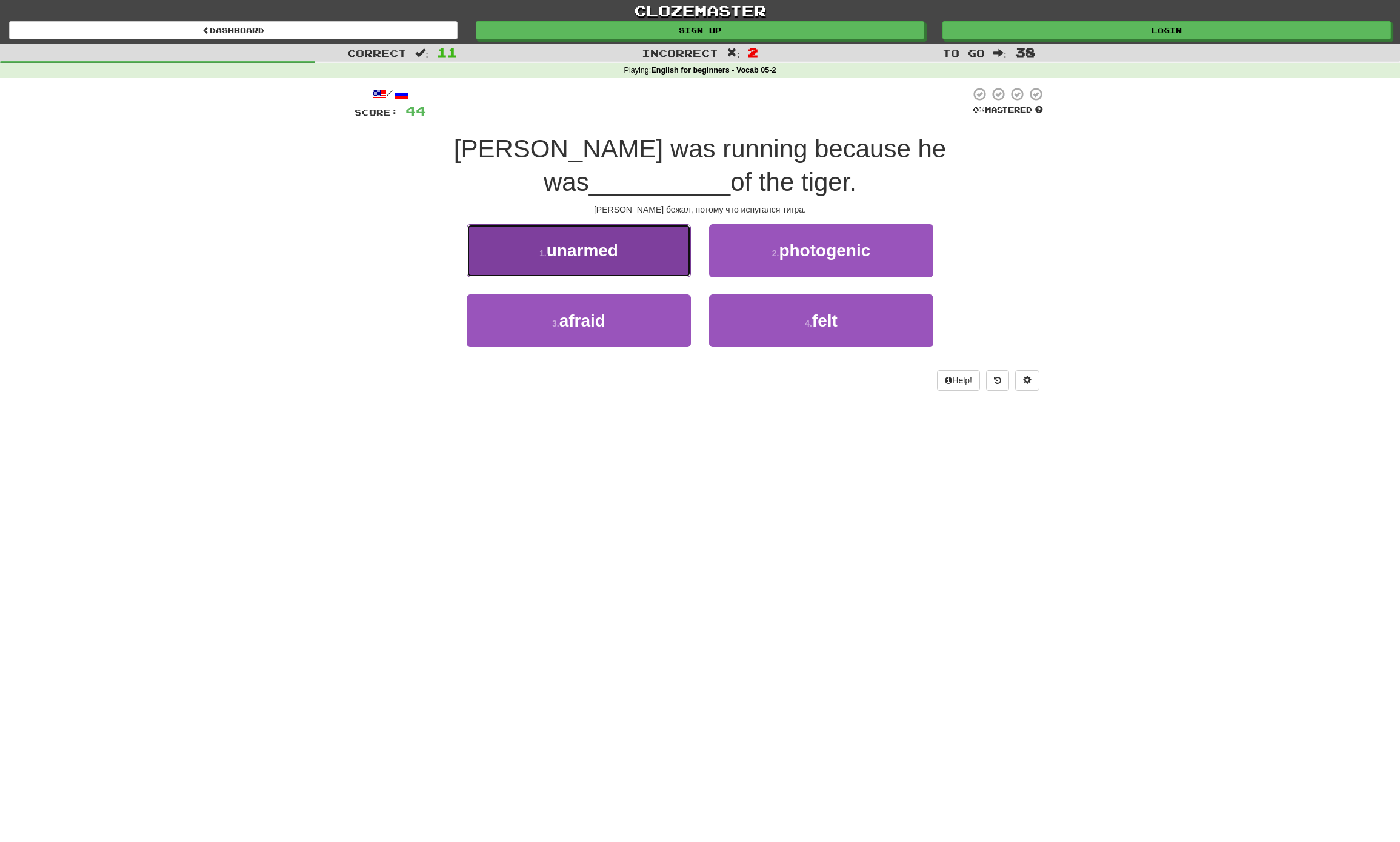
click at [599, 262] on button "1 . unarmed" at bounding box center [579, 250] width 224 height 53
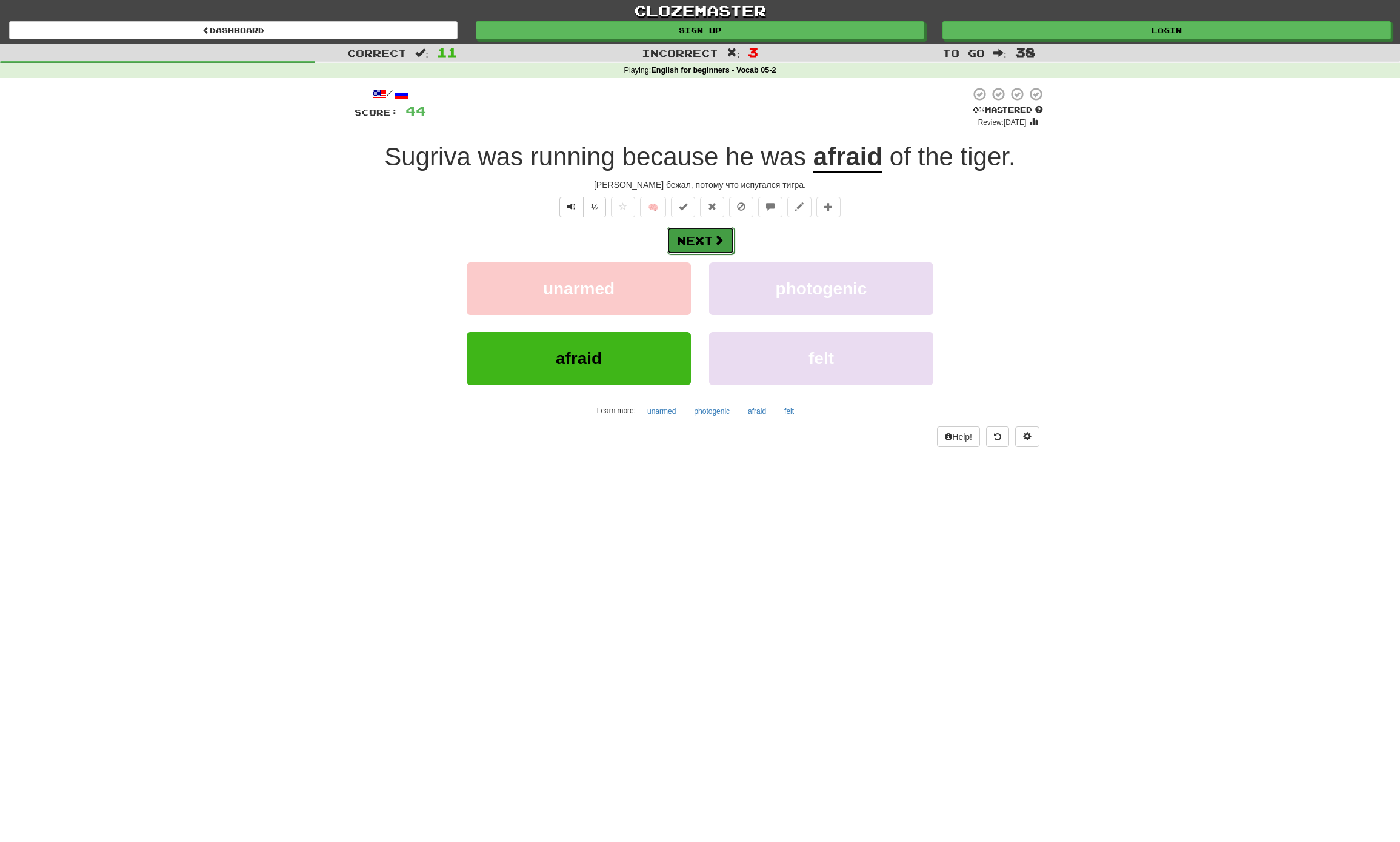
click at [704, 244] on button "Next" at bounding box center [700, 241] width 68 height 28
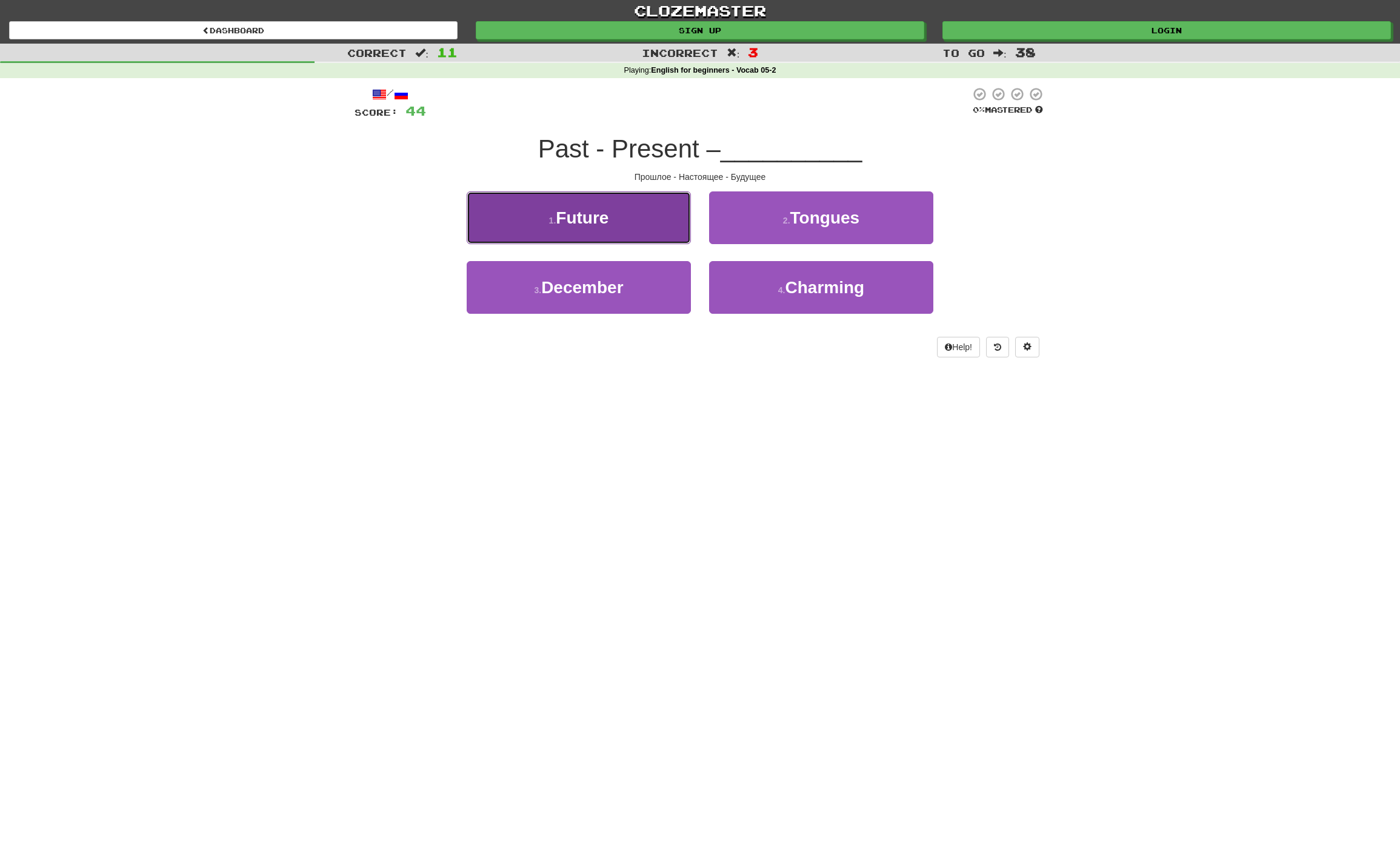
click at [615, 233] on button "1 . Future" at bounding box center [579, 217] width 224 height 53
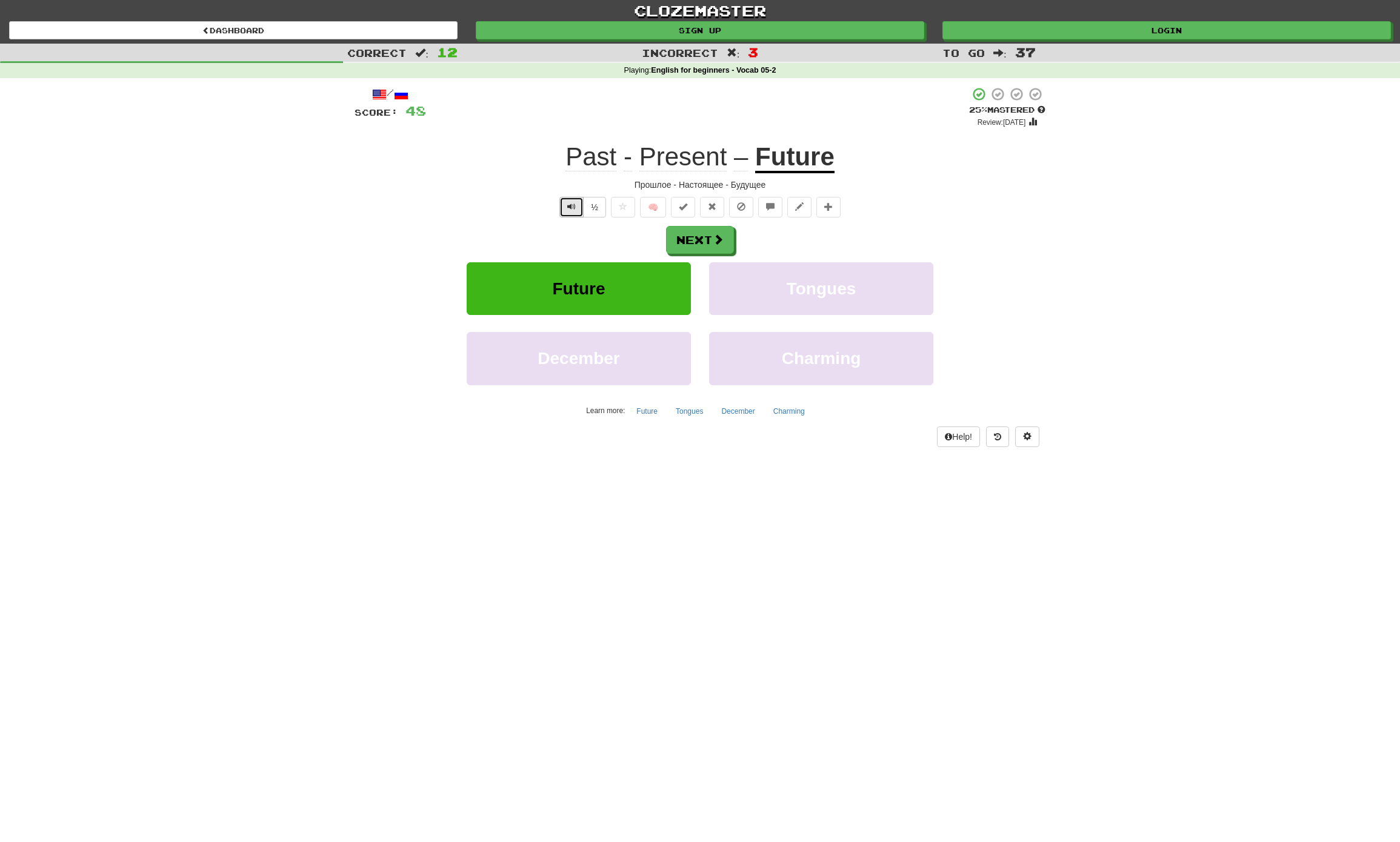
click at [562, 208] on button "Text-to-speech controls" at bounding box center [571, 207] width 24 height 21
click at [697, 244] on button "Next" at bounding box center [700, 241] width 68 height 28
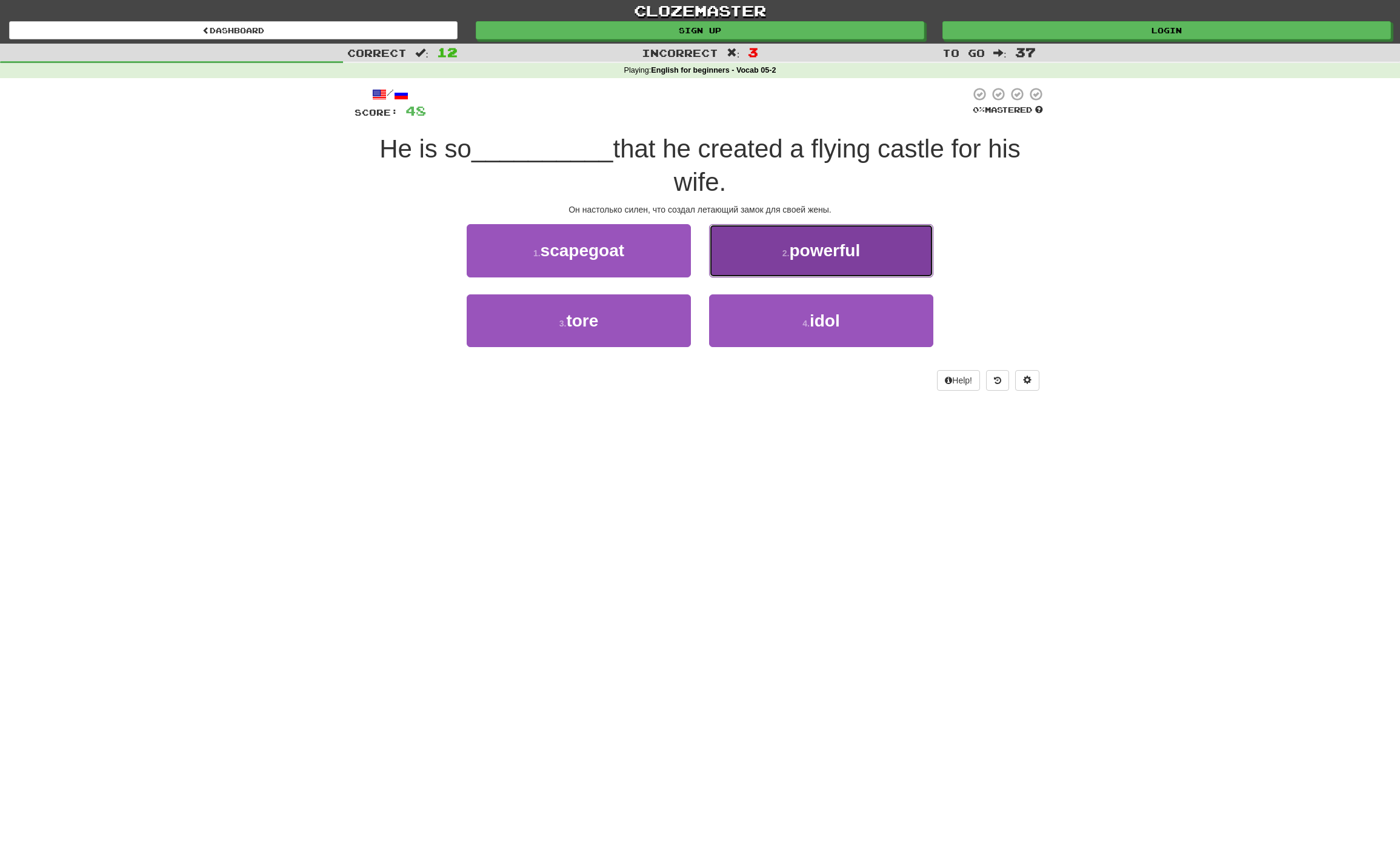
click at [791, 260] on span "powerful" at bounding box center [825, 251] width 71 height 19
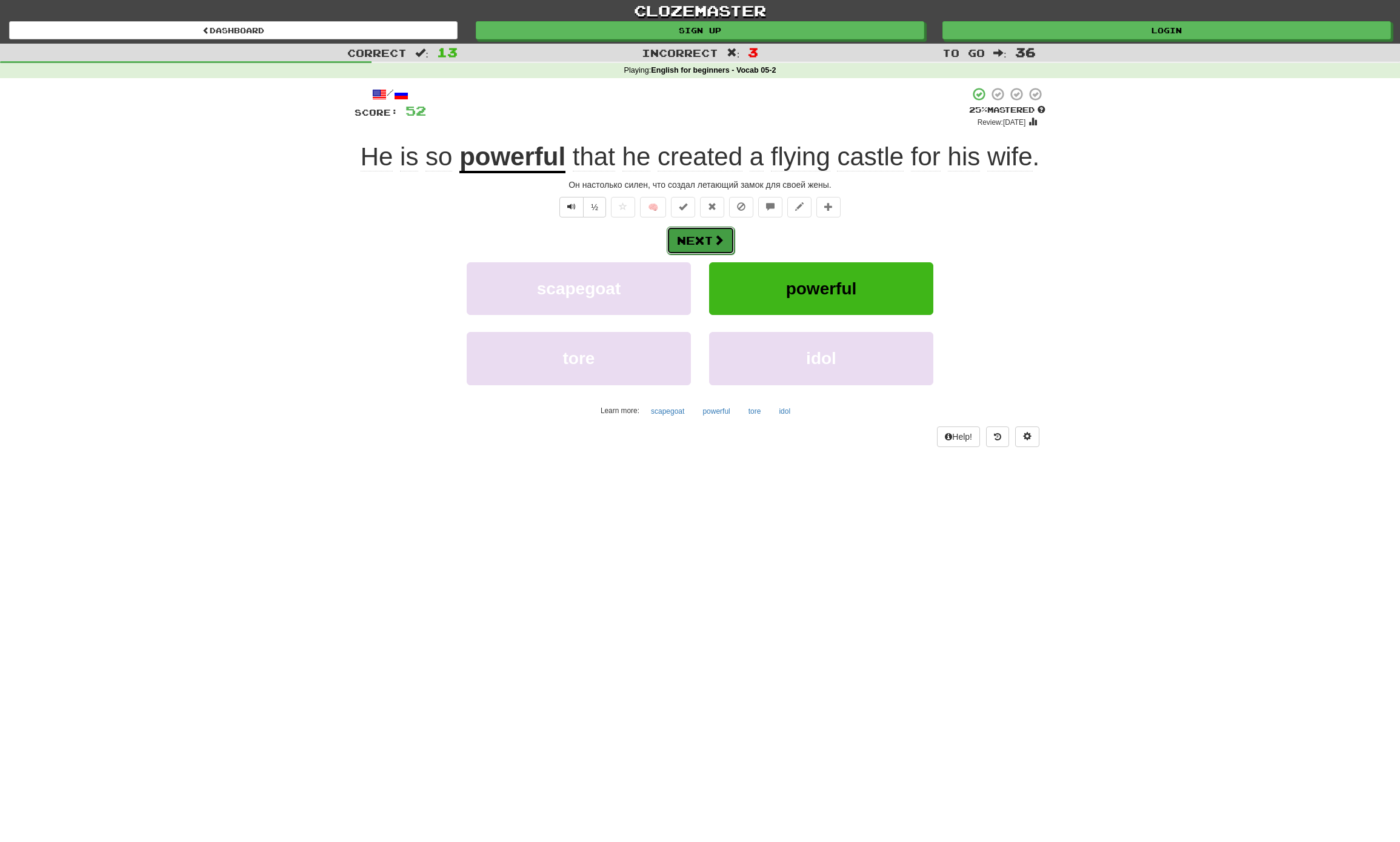
click at [697, 241] on button "Next" at bounding box center [700, 241] width 68 height 28
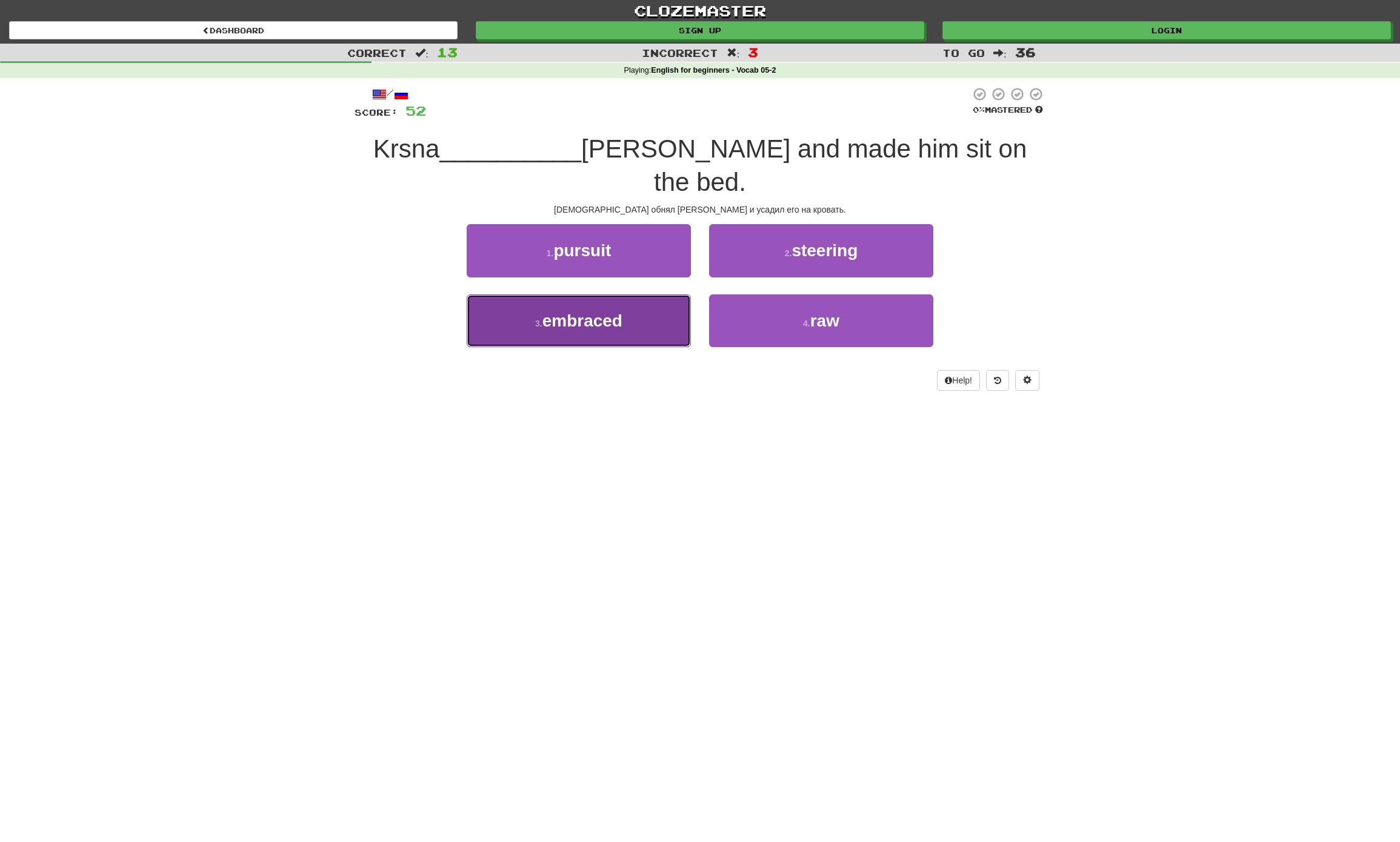
click at [636, 294] on button "3 . embraced" at bounding box center [579, 320] width 224 height 53
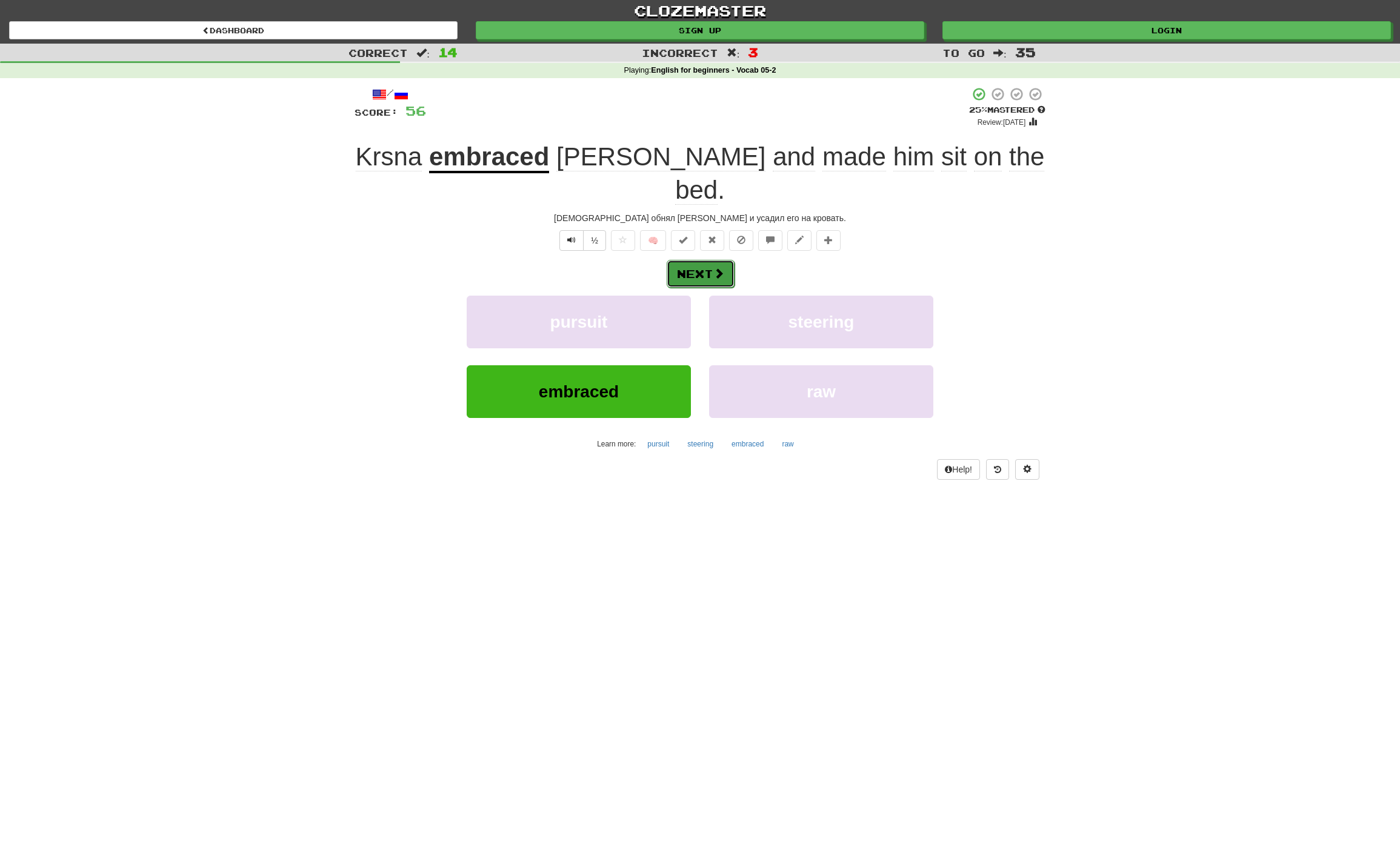
click at [718, 268] on span at bounding box center [718, 273] width 11 height 11
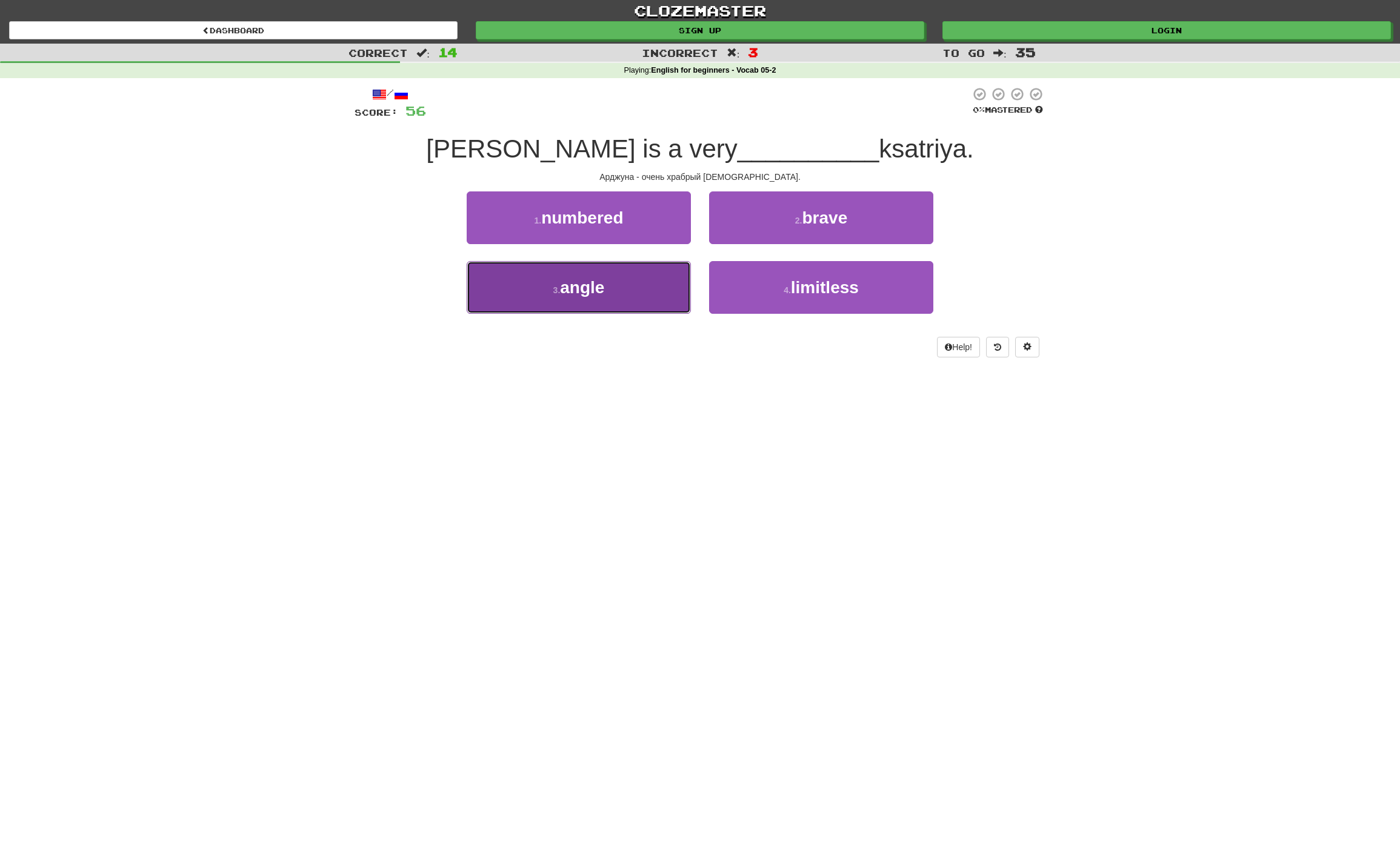
click at [618, 286] on button "3 . angle" at bounding box center [579, 287] width 224 height 53
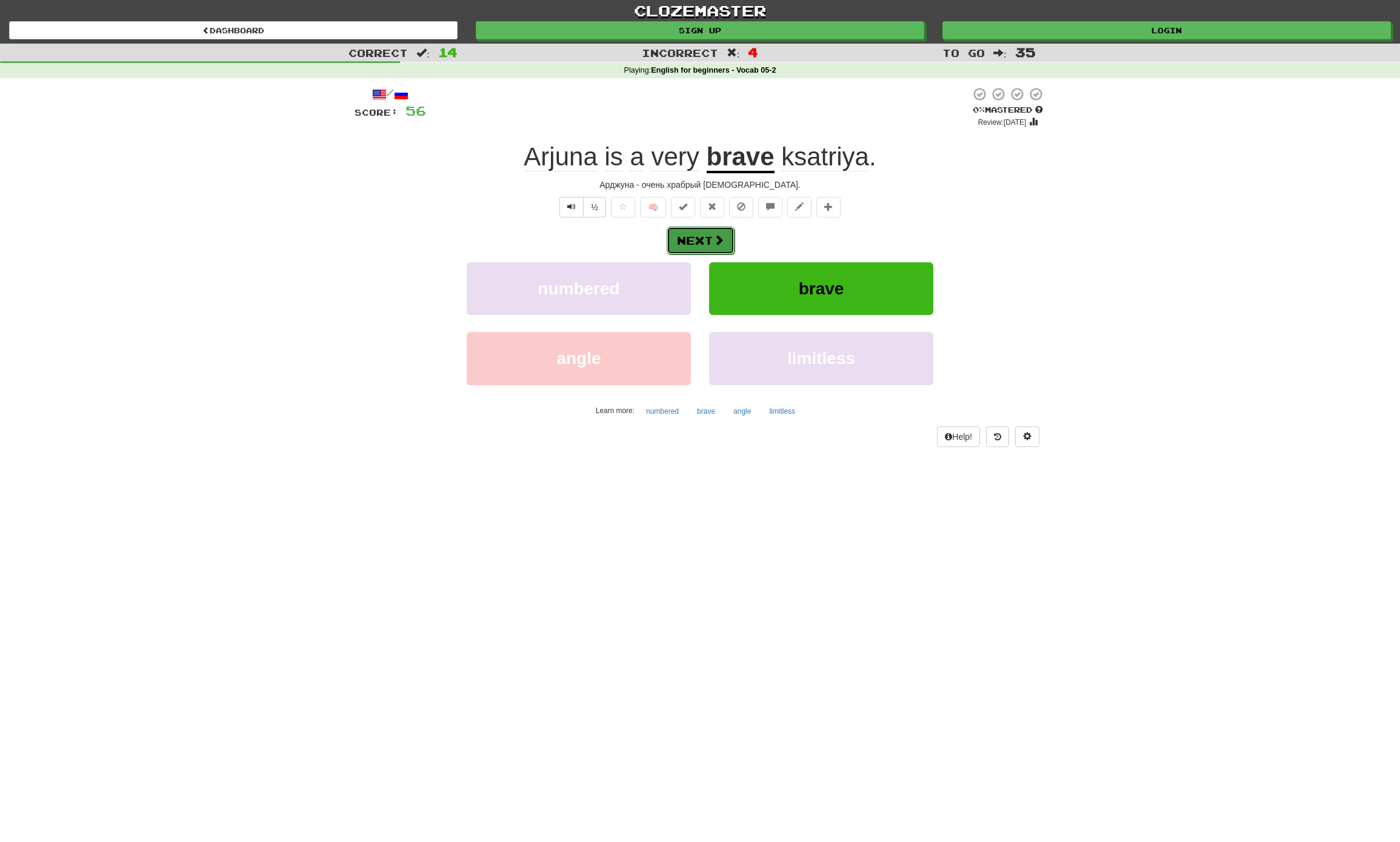
click at [714, 233] on button "Next" at bounding box center [700, 241] width 68 height 28
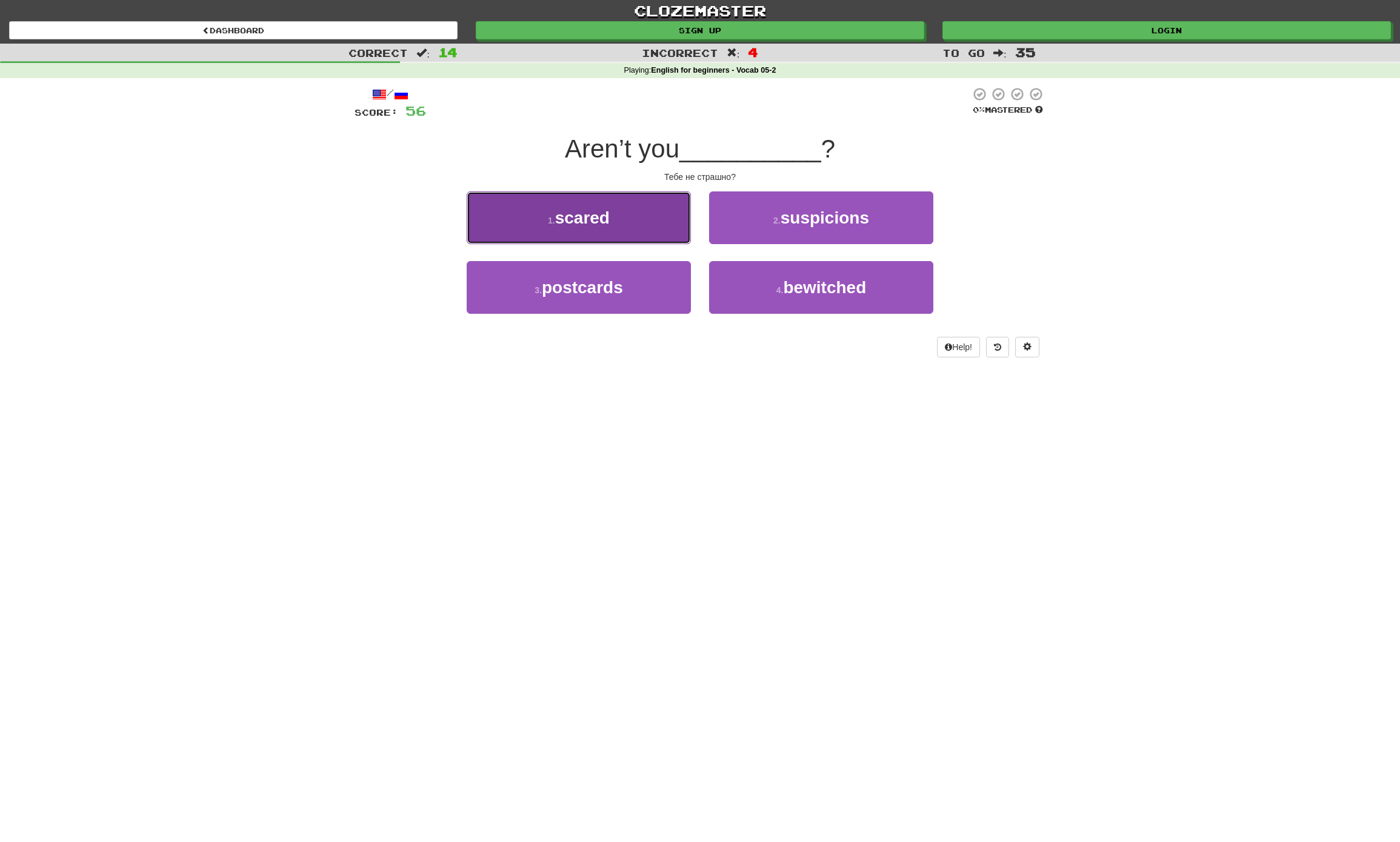
click at [571, 215] on span "scared" at bounding box center [583, 218] width 54 height 19
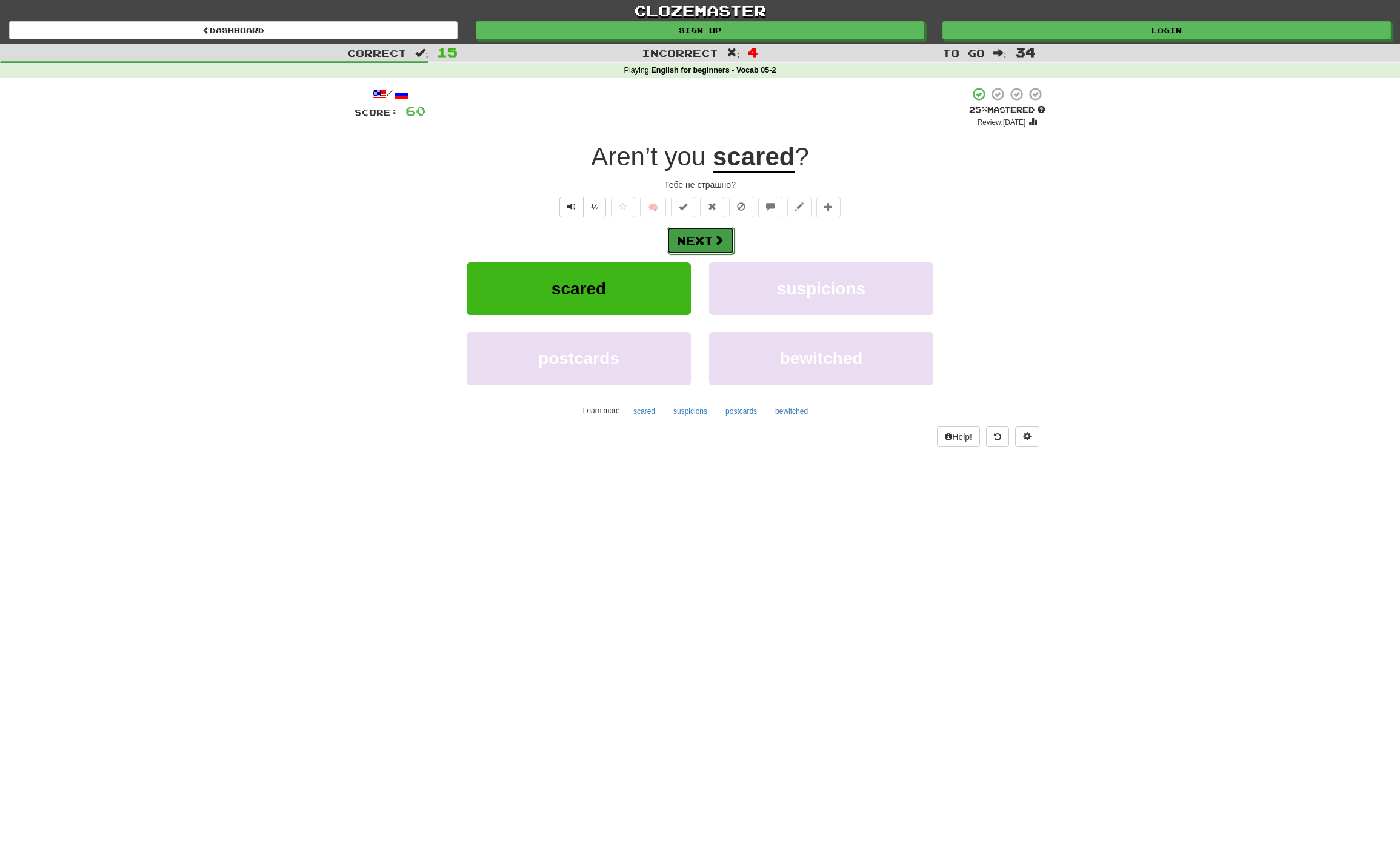
click at [688, 242] on button "Next" at bounding box center [700, 241] width 68 height 28
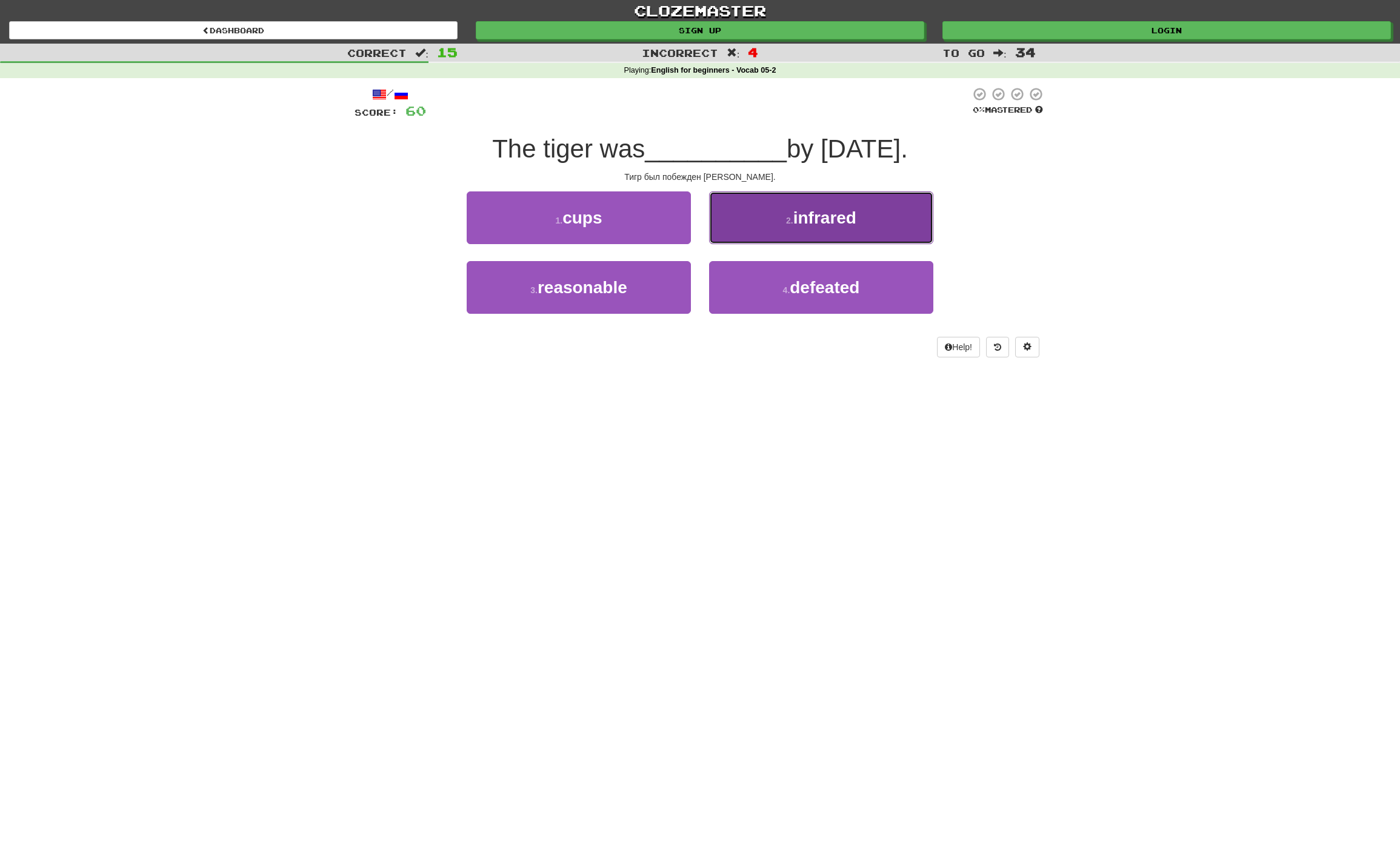
click at [820, 227] on button "2 . infrared" at bounding box center [821, 217] width 224 height 53
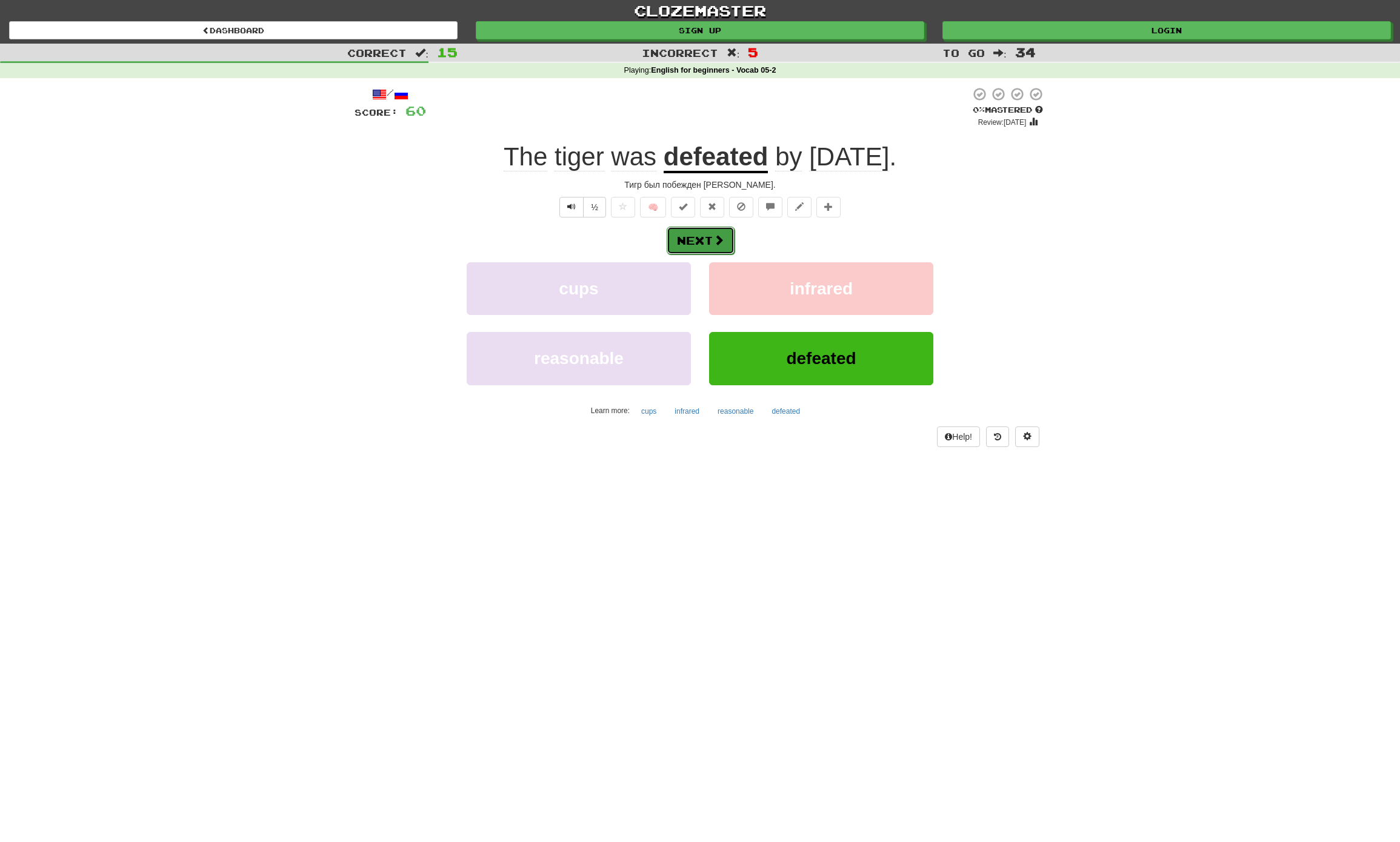
click at [699, 240] on button "Next" at bounding box center [700, 241] width 68 height 28
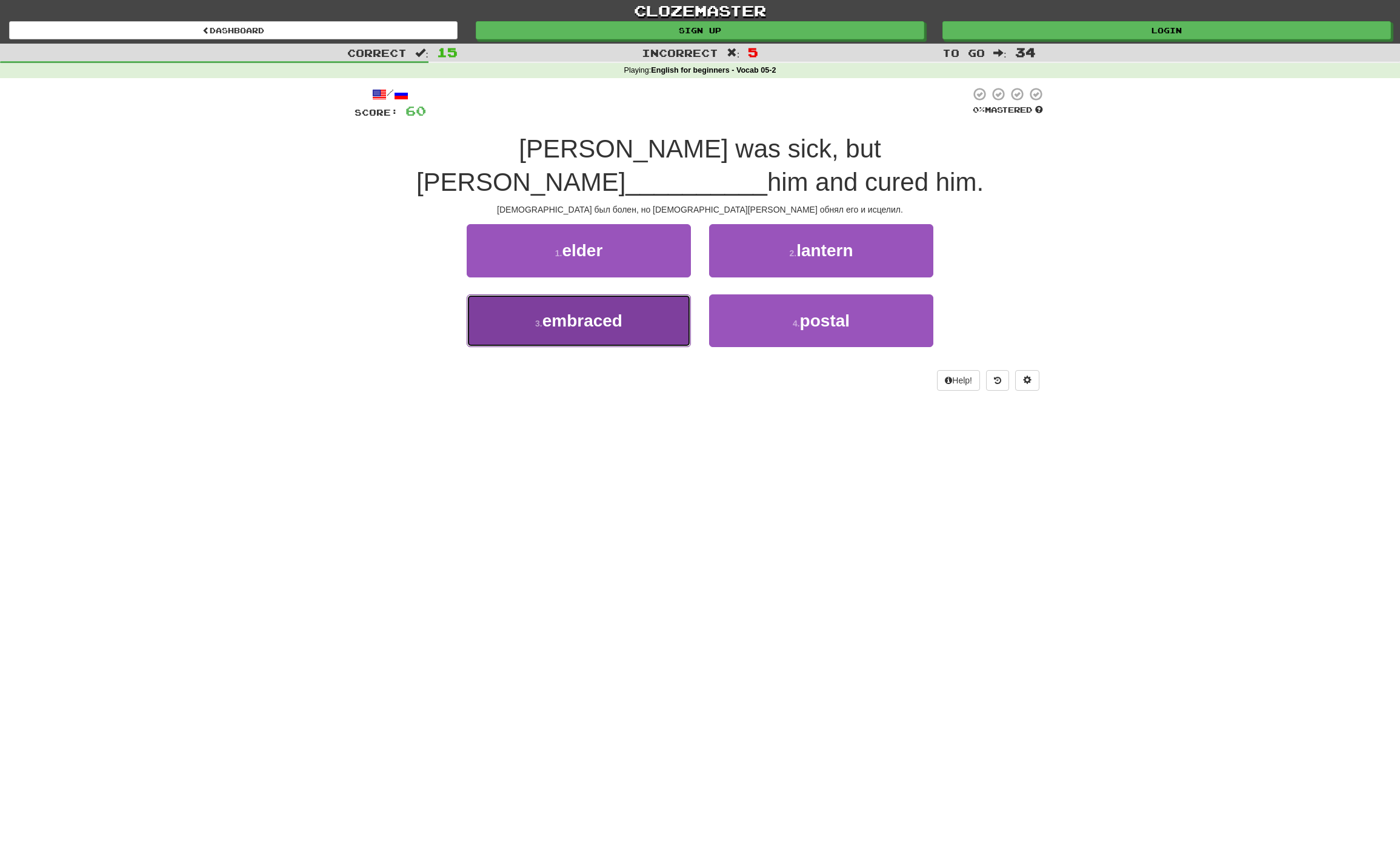
click at [629, 322] on button "3 . embraced" at bounding box center [579, 320] width 224 height 53
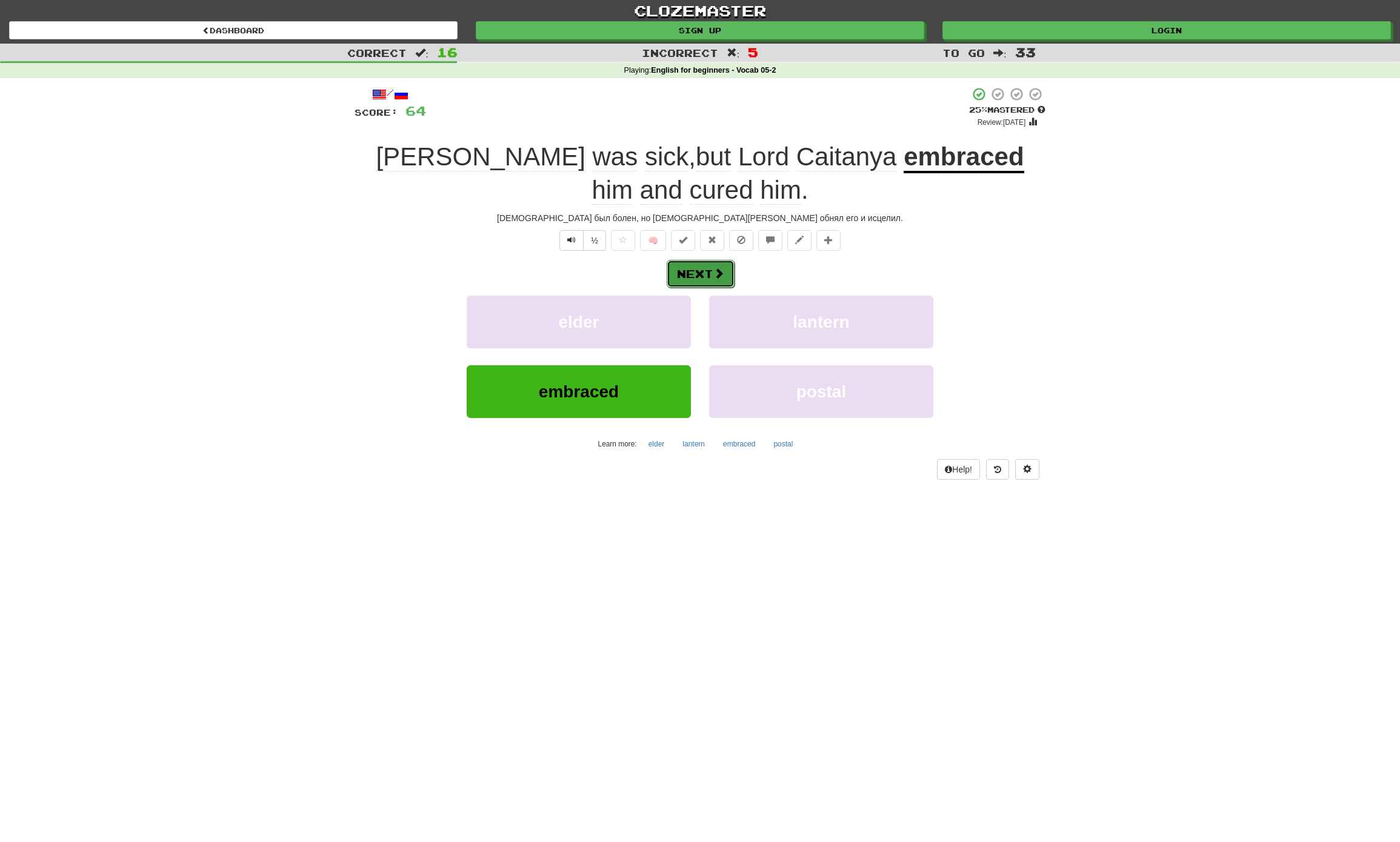
click at [714, 273] on span at bounding box center [718, 273] width 11 height 11
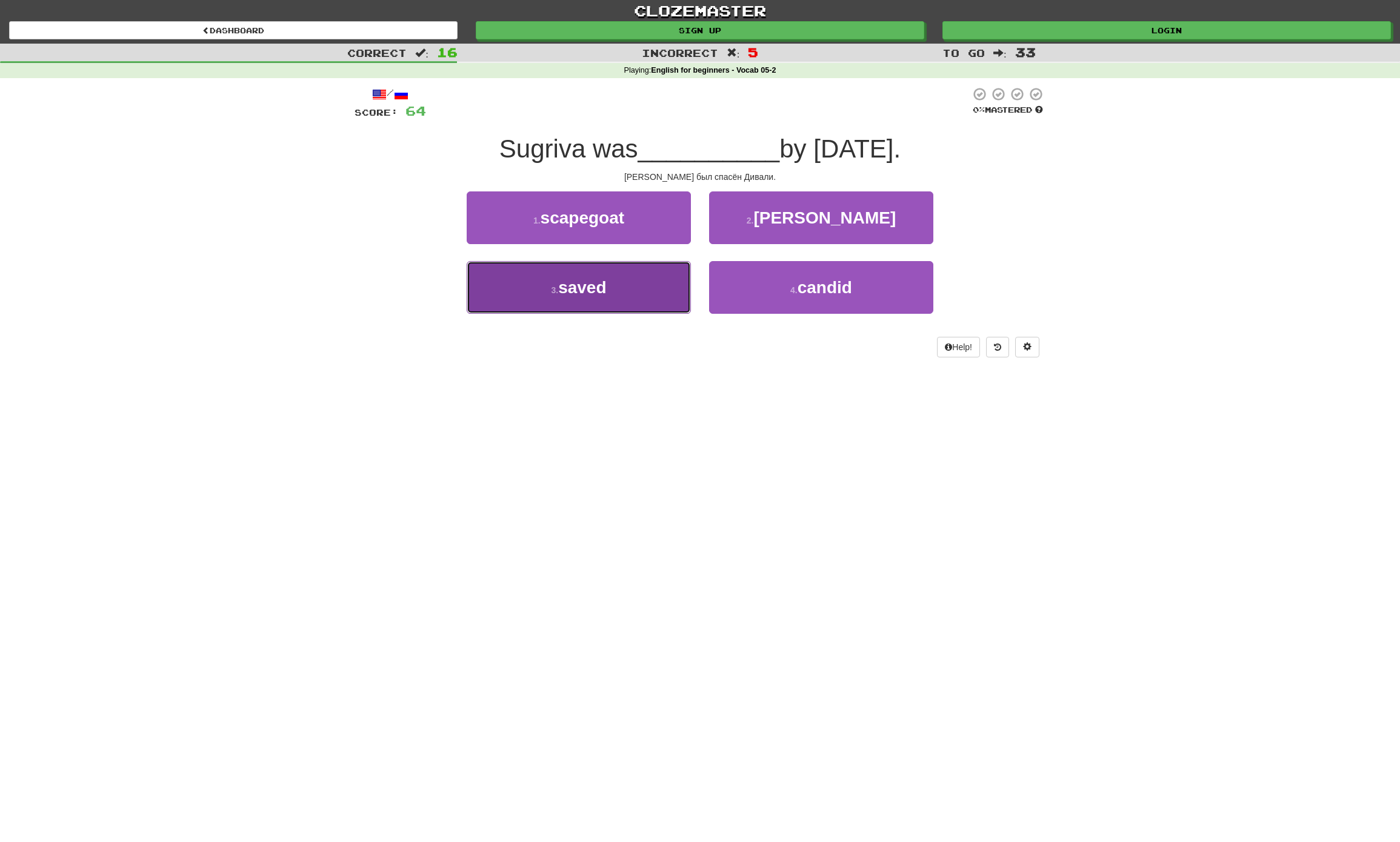
click at [614, 295] on button "3 . saved" at bounding box center [579, 287] width 224 height 53
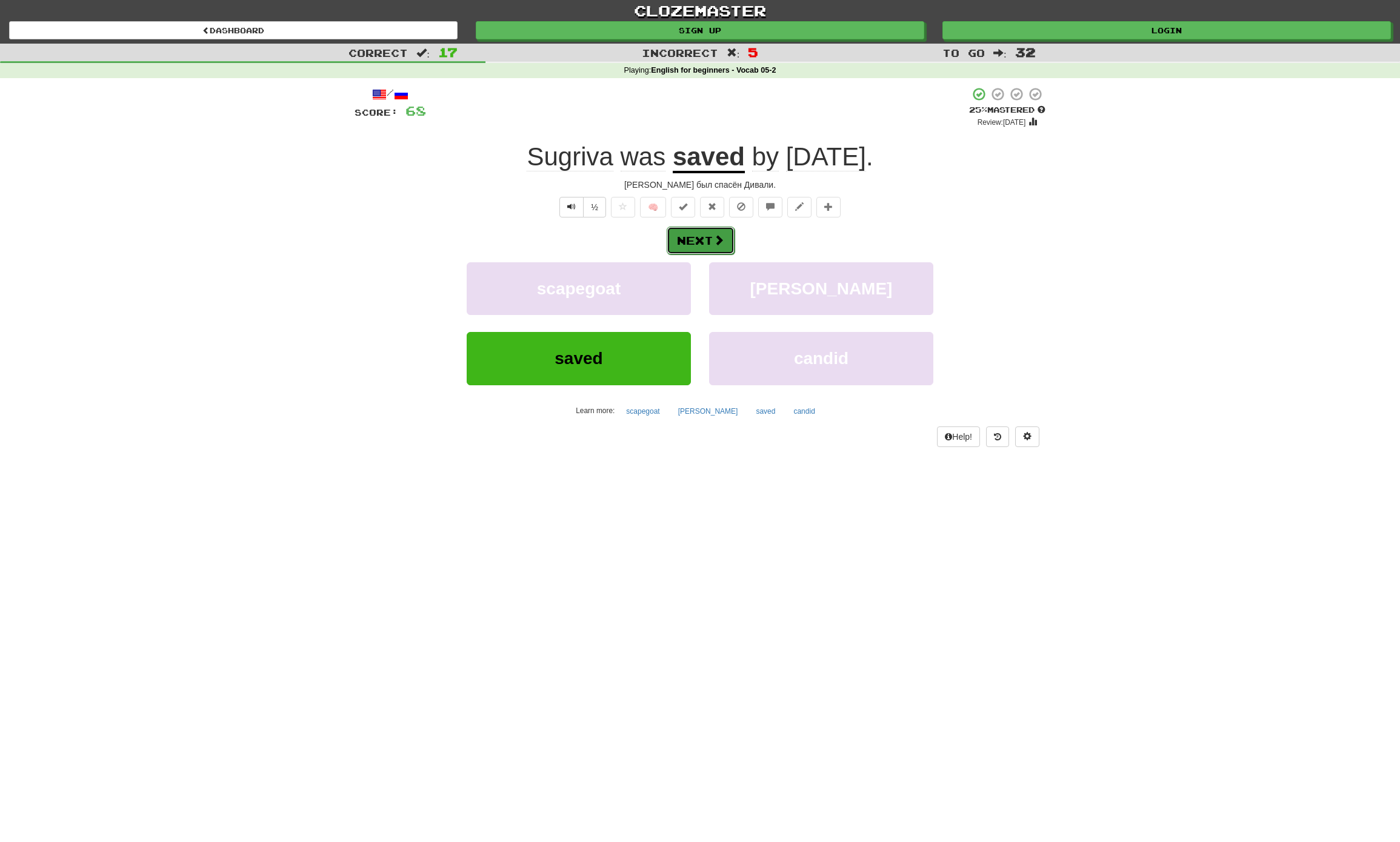
click at [691, 246] on button "Next" at bounding box center [700, 241] width 68 height 28
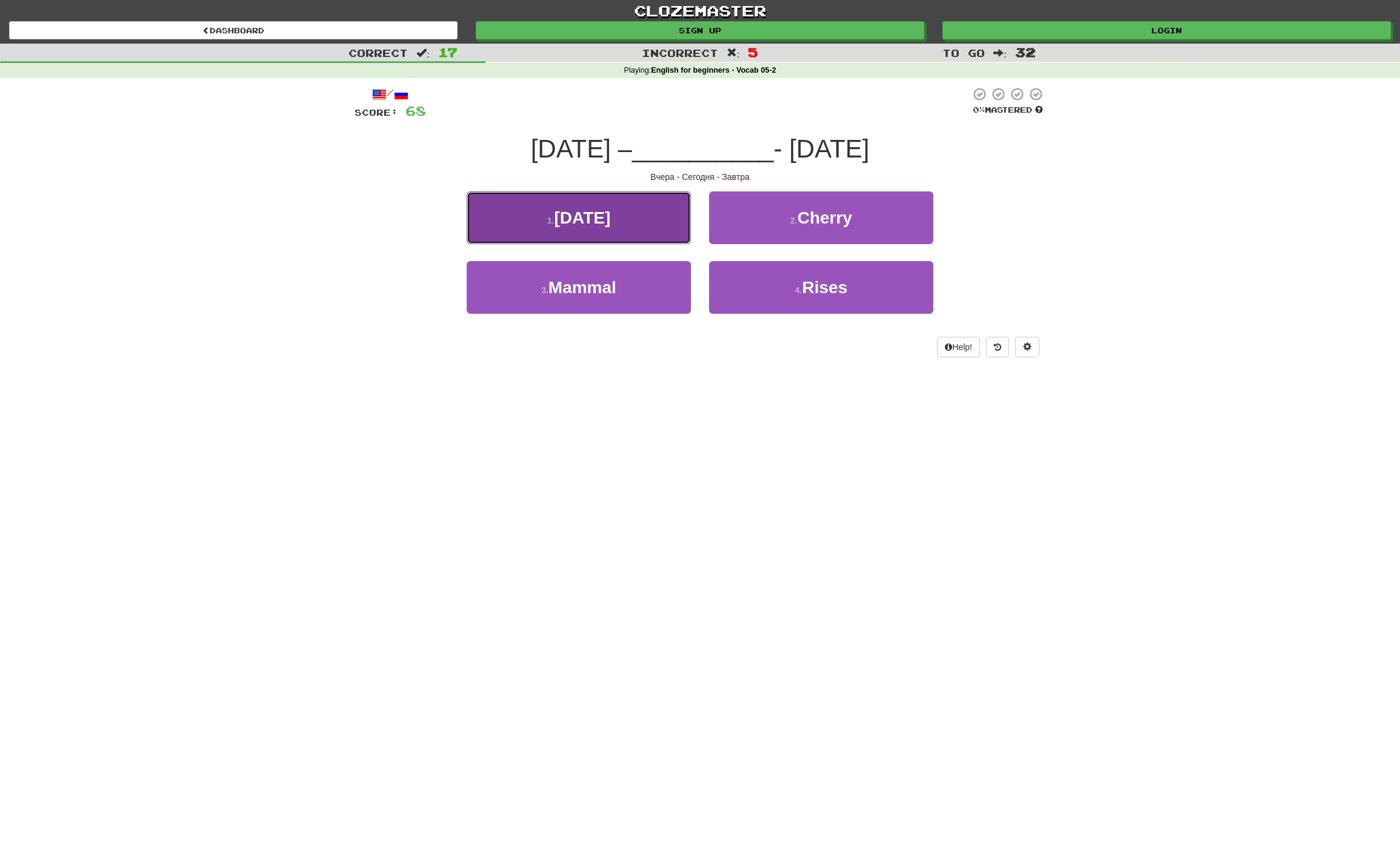
click at [614, 224] on button "1 . [DATE]" at bounding box center [579, 217] width 224 height 53
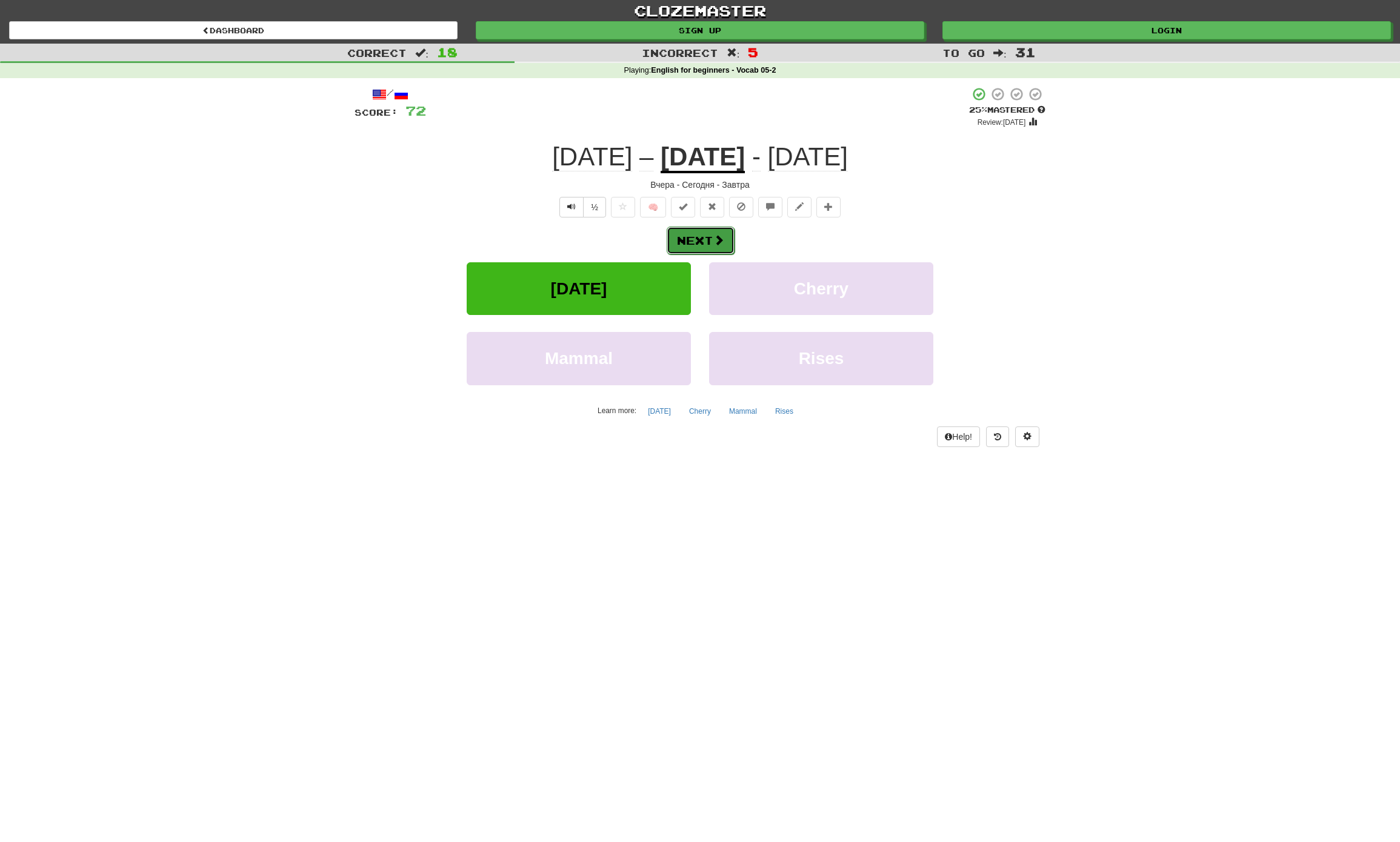
click at [722, 242] on span at bounding box center [718, 239] width 11 height 11
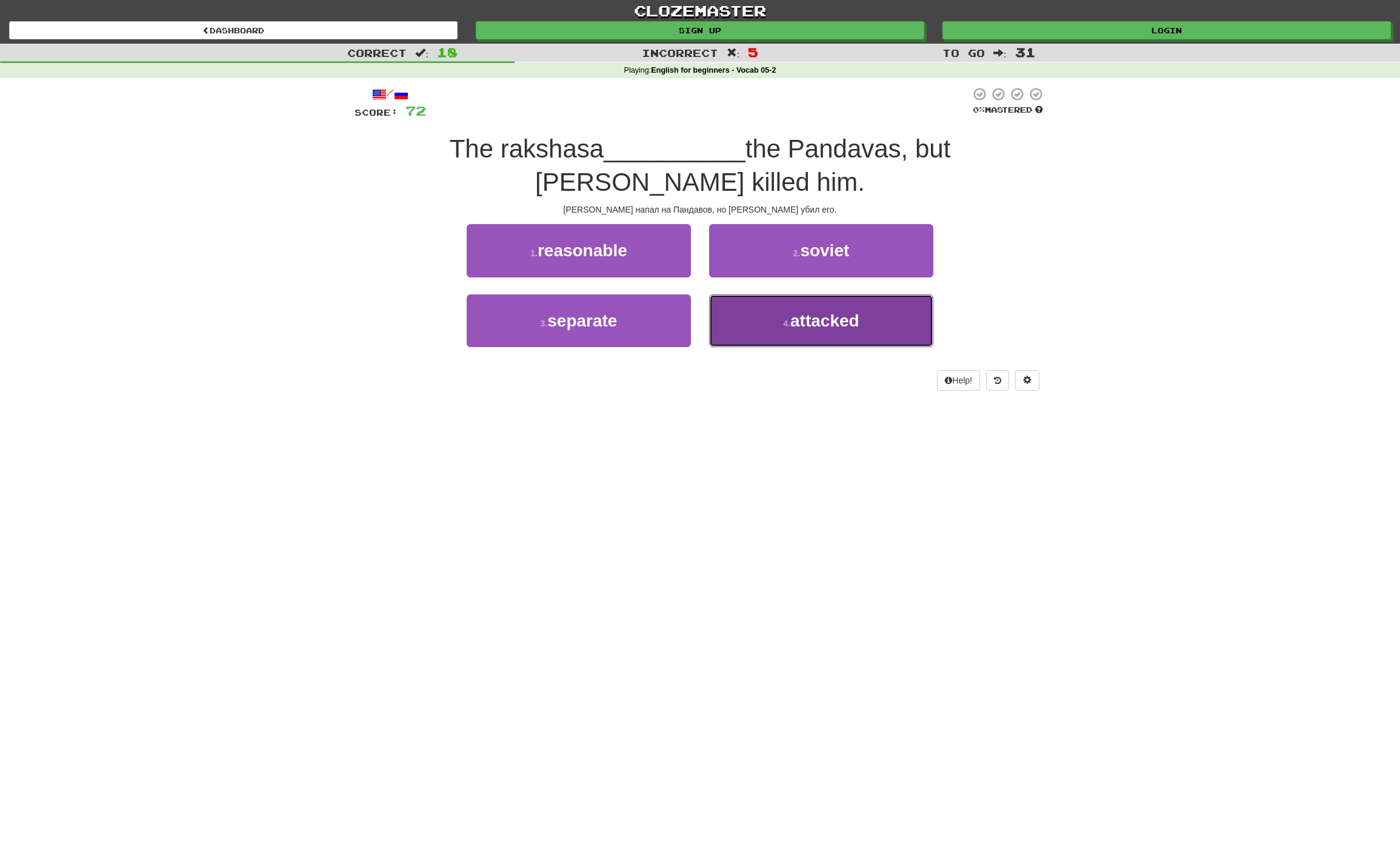
click at [823, 328] on span "attacked" at bounding box center [824, 321] width 69 height 19
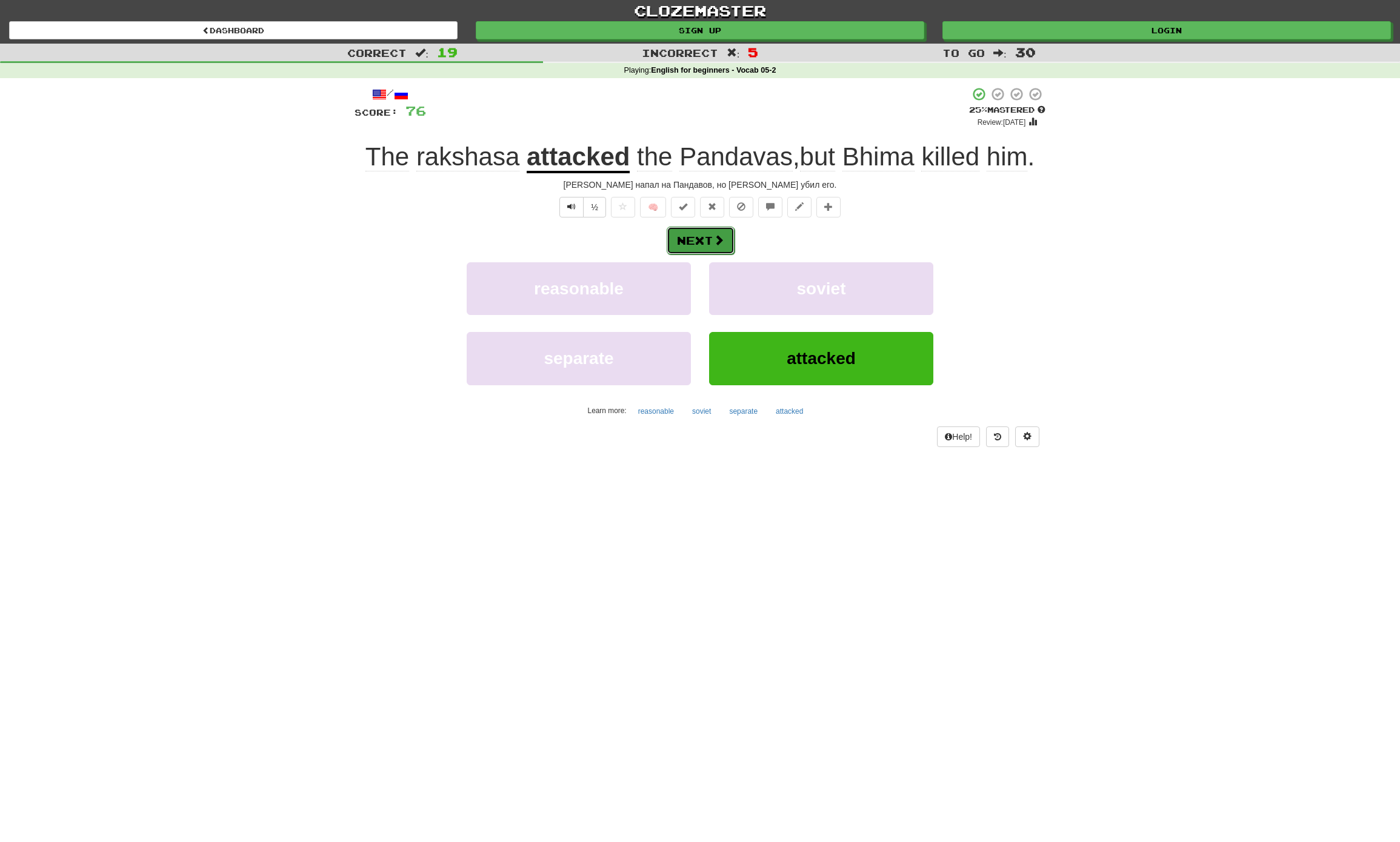
click at [711, 244] on button "Next" at bounding box center [700, 241] width 68 height 28
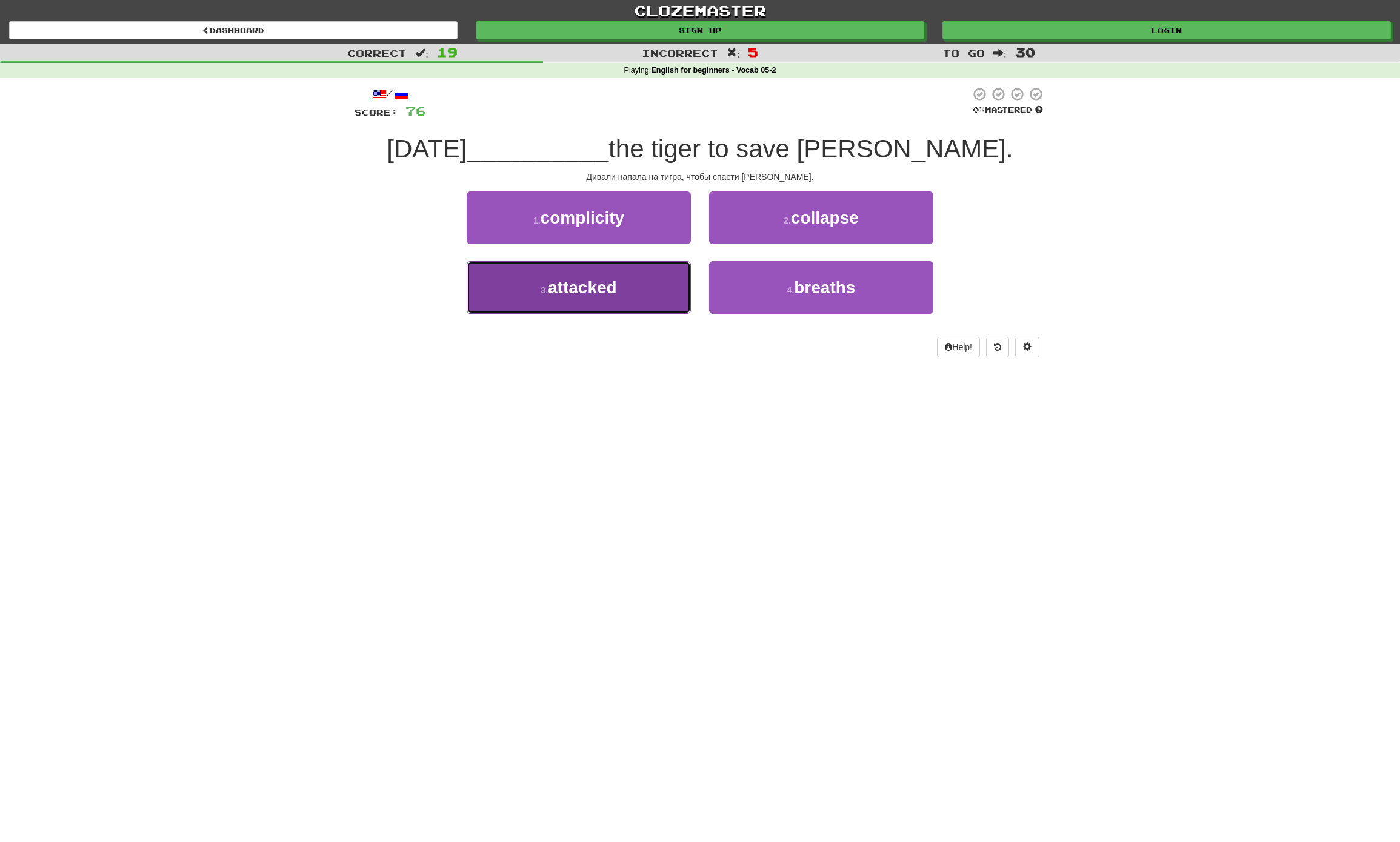
click at [666, 288] on button "3 . attacked" at bounding box center [579, 287] width 224 height 53
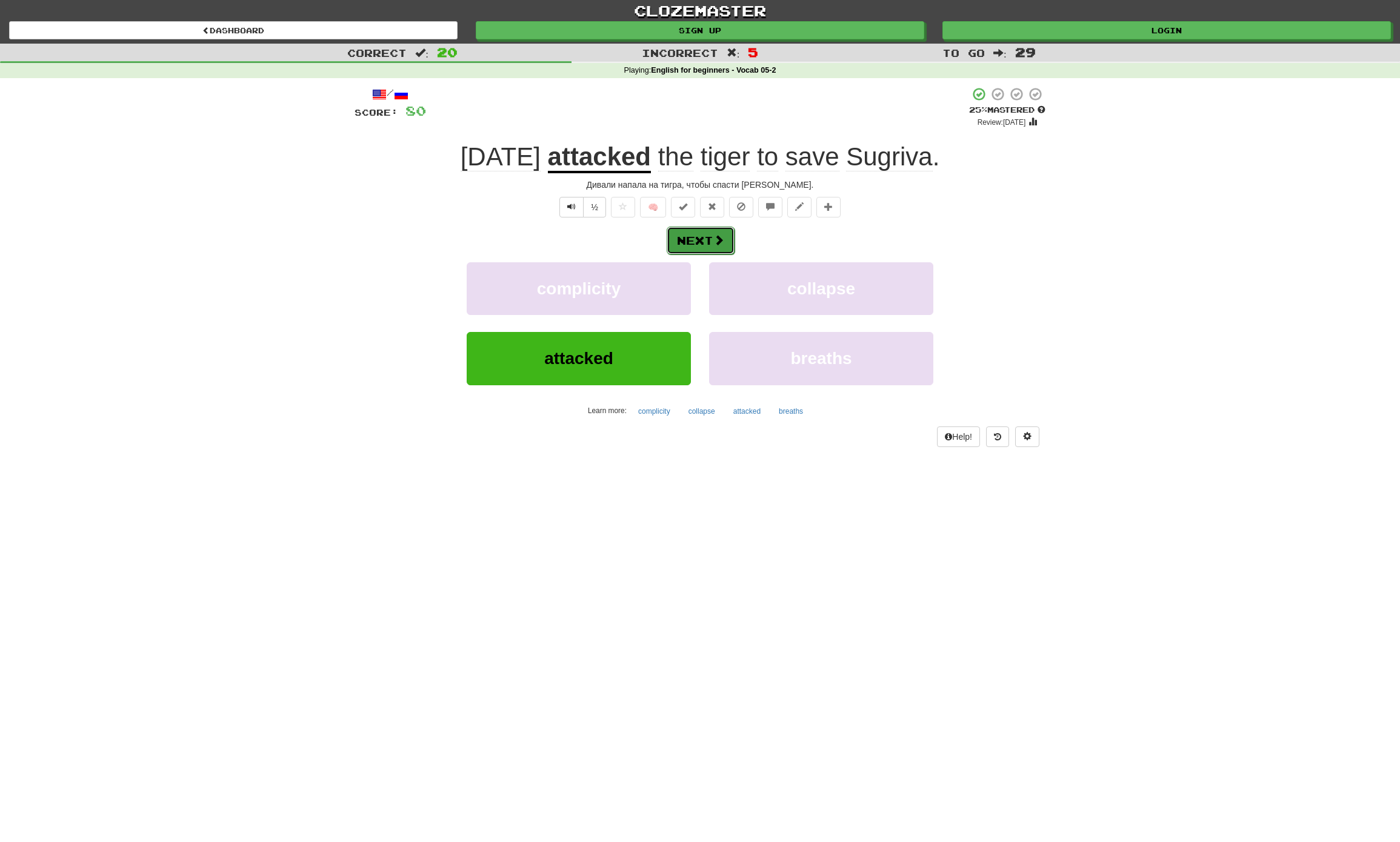
click at [729, 242] on button "Next" at bounding box center [700, 241] width 68 height 28
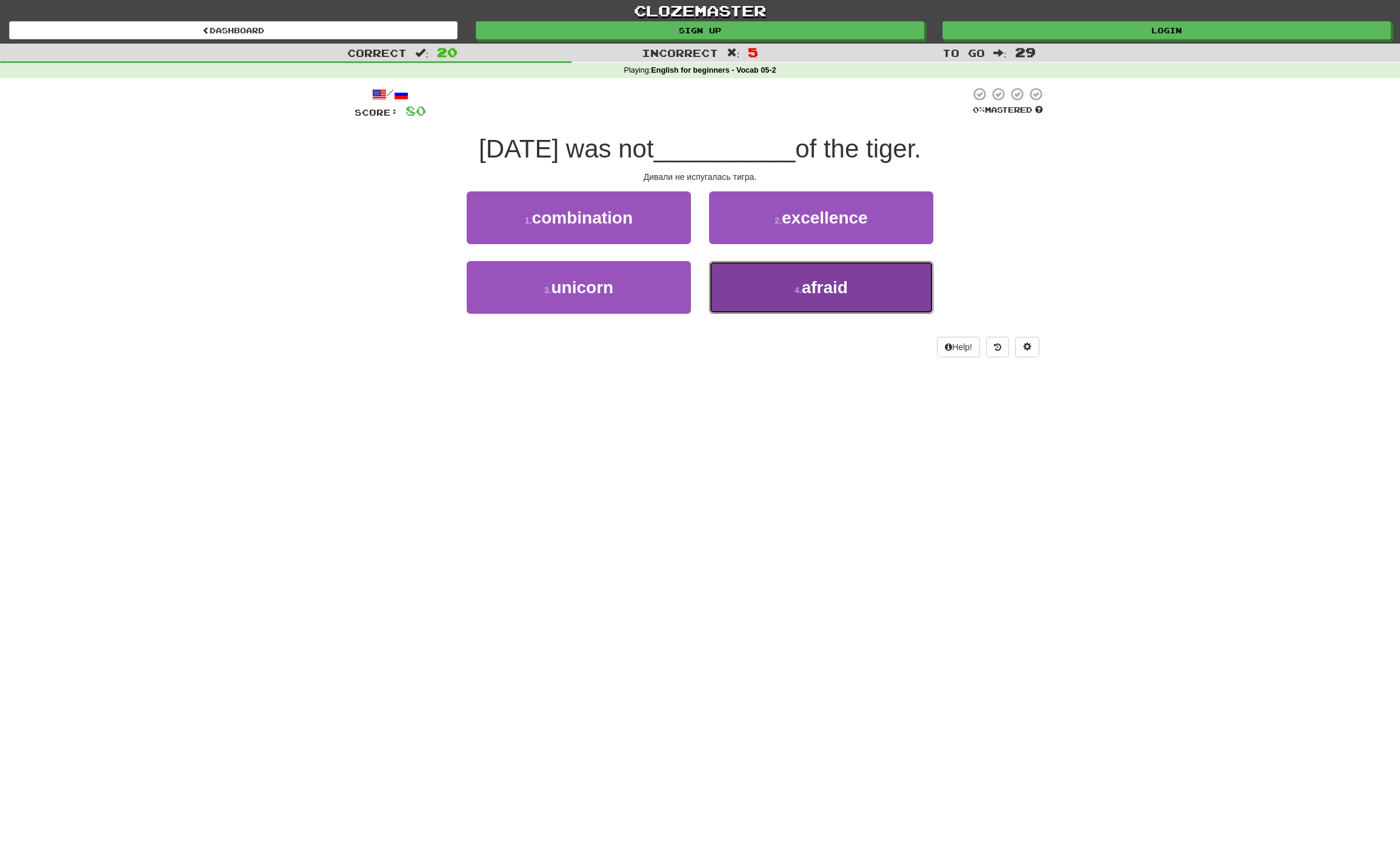
click at [826, 294] on span "afraid" at bounding box center [824, 287] width 46 height 19
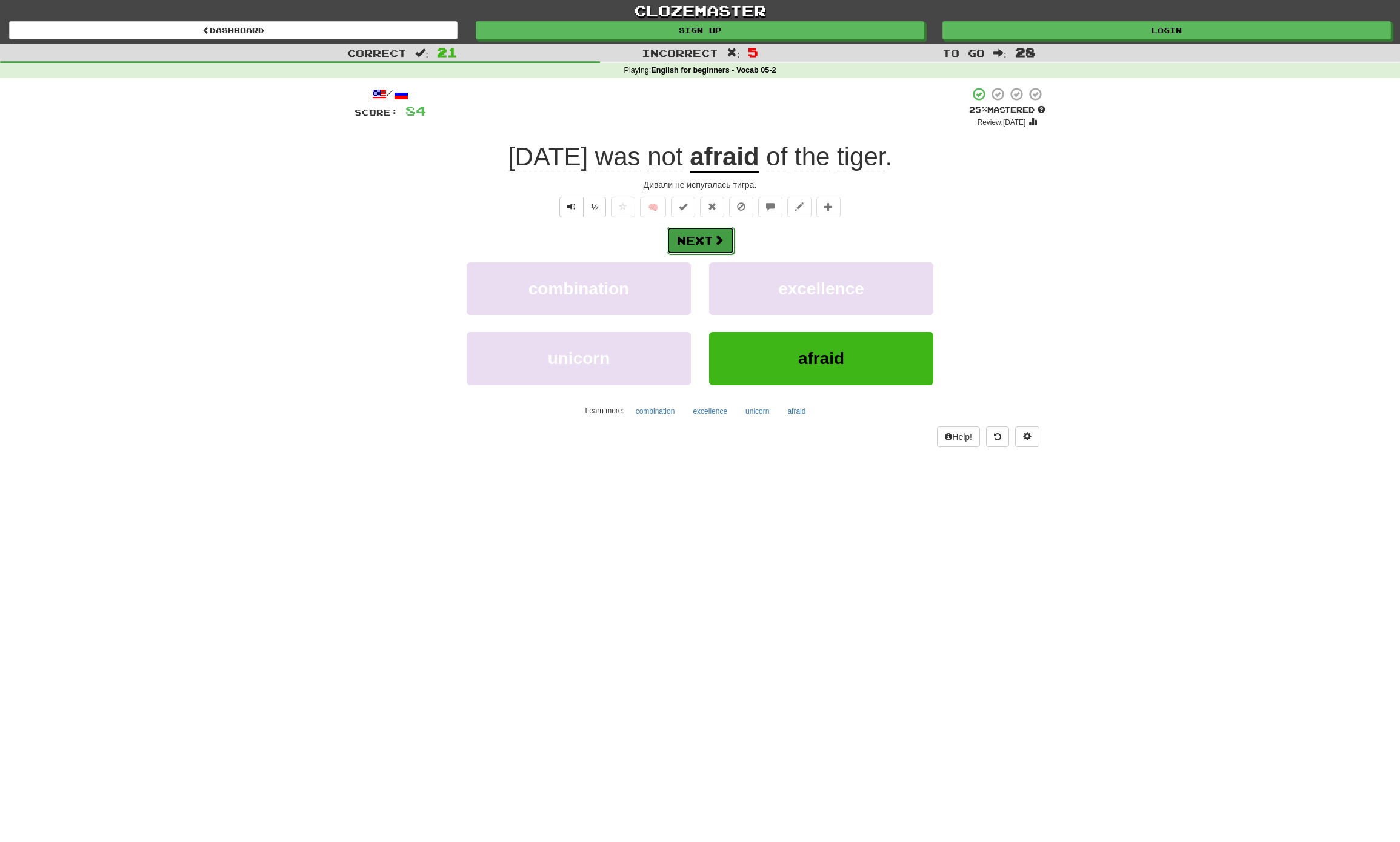
click at [713, 237] on span at bounding box center [718, 239] width 11 height 11
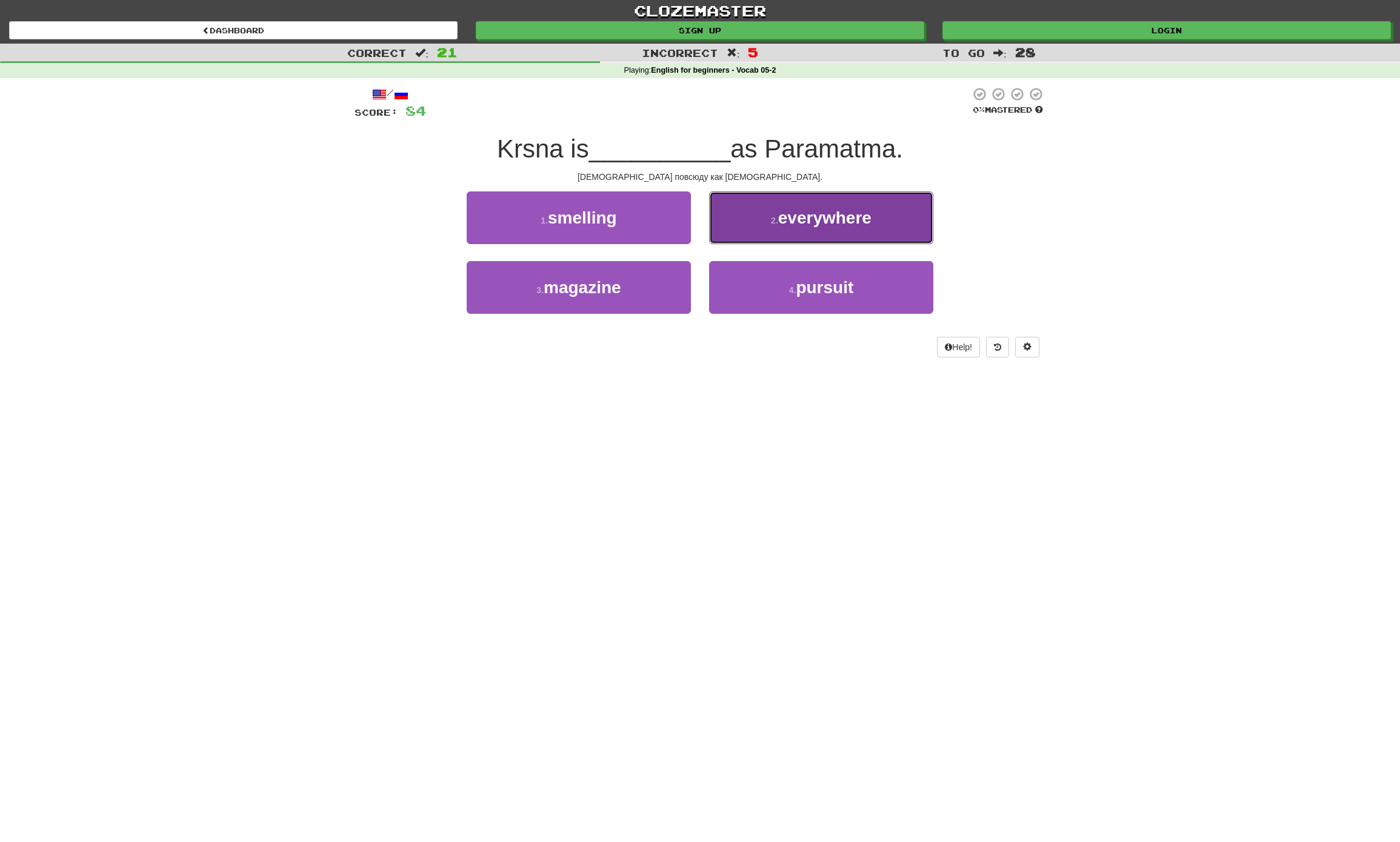
click at [854, 218] on span "everywhere" at bounding box center [824, 218] width 93 height 19
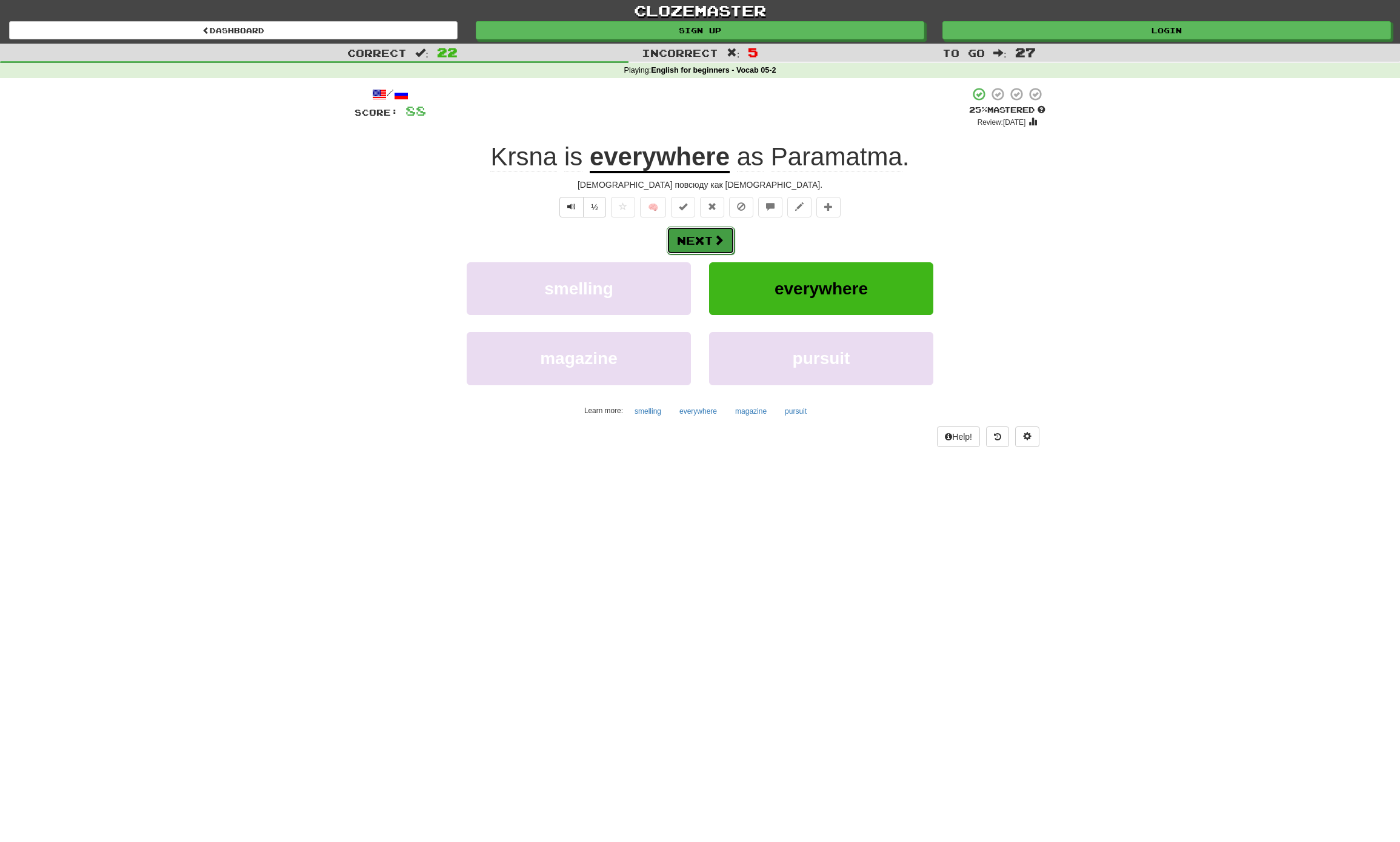
click at [708, 240] on button "Next" at bounding box center [700, 241] width 68 height 28
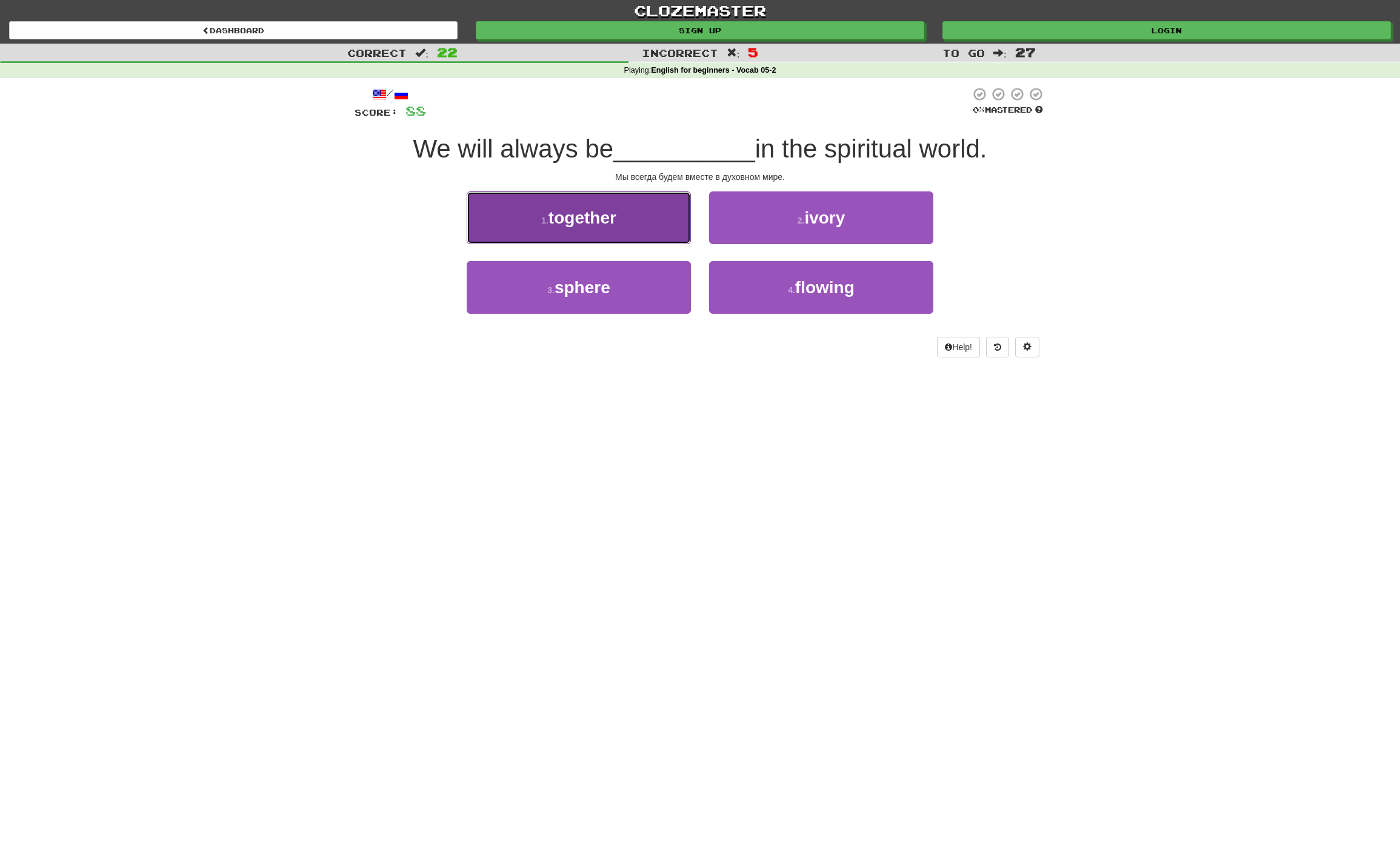
click at [640, 238] on button "1 . together" at bounding box center [579, 217] width 224 height 53
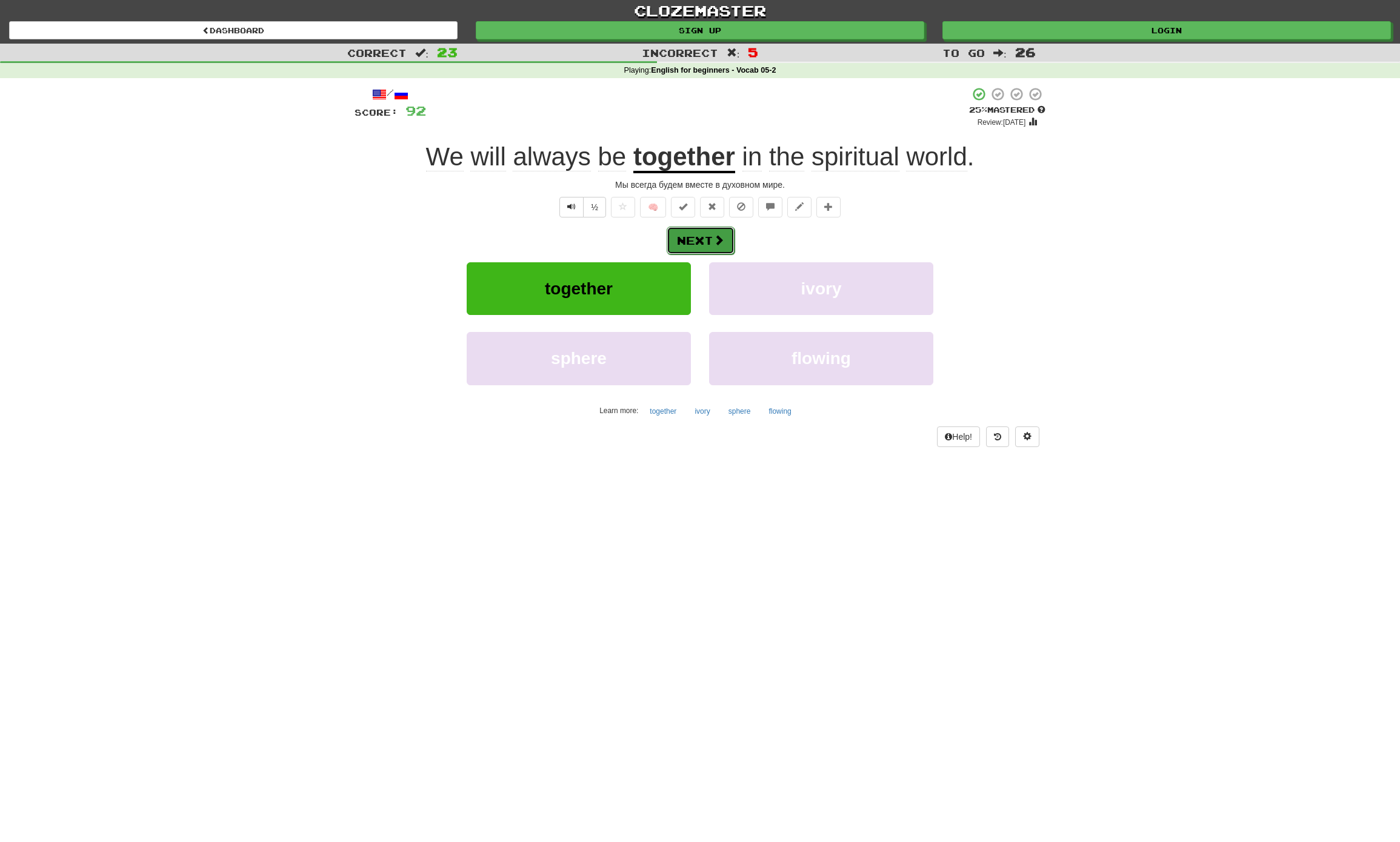
click at [720, 238] on span at bounding box center [718, 239] width 11 height 11
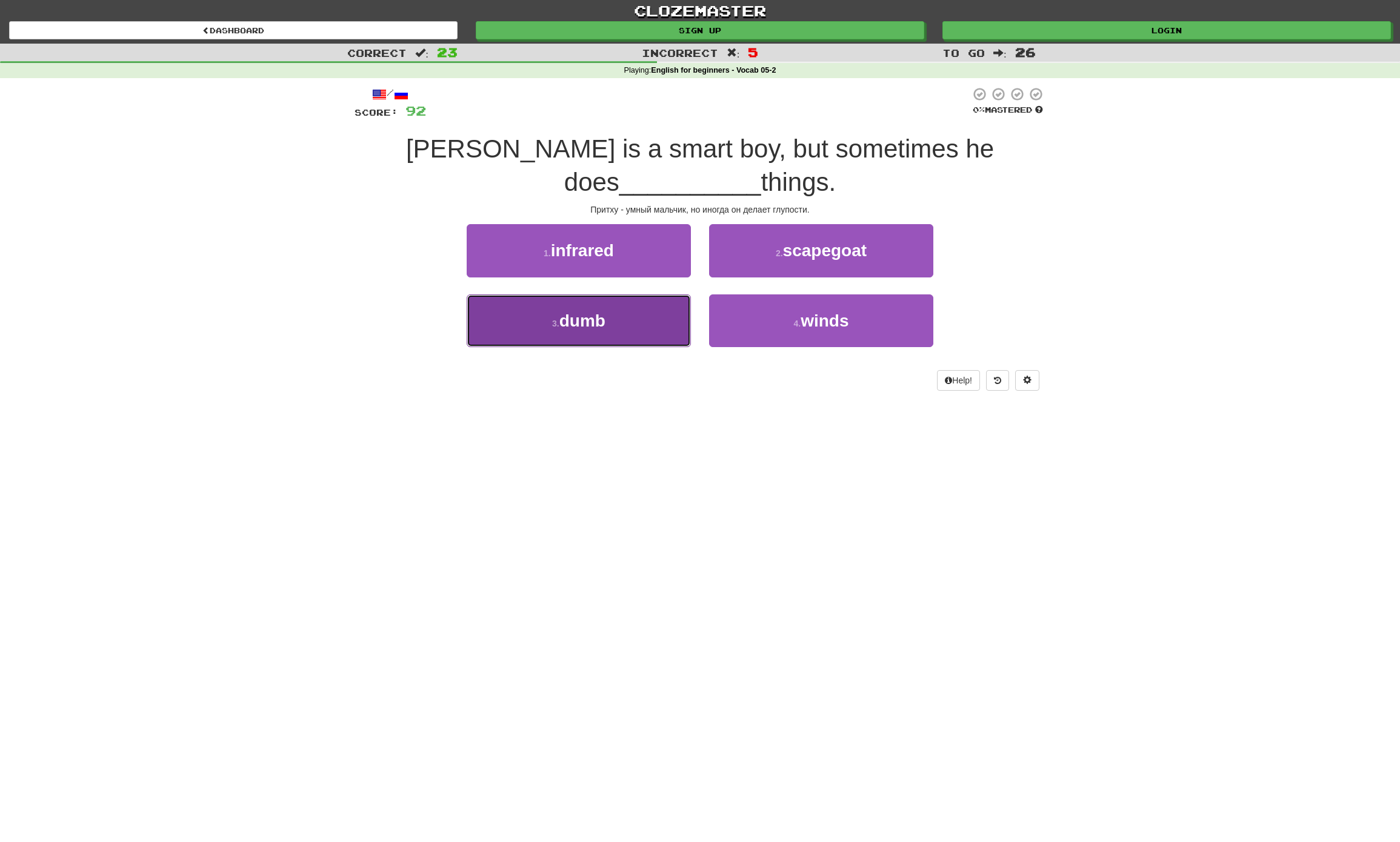
click at [600, 315] on span "dumb" at bounding box center [582, 321] width 46 height 19
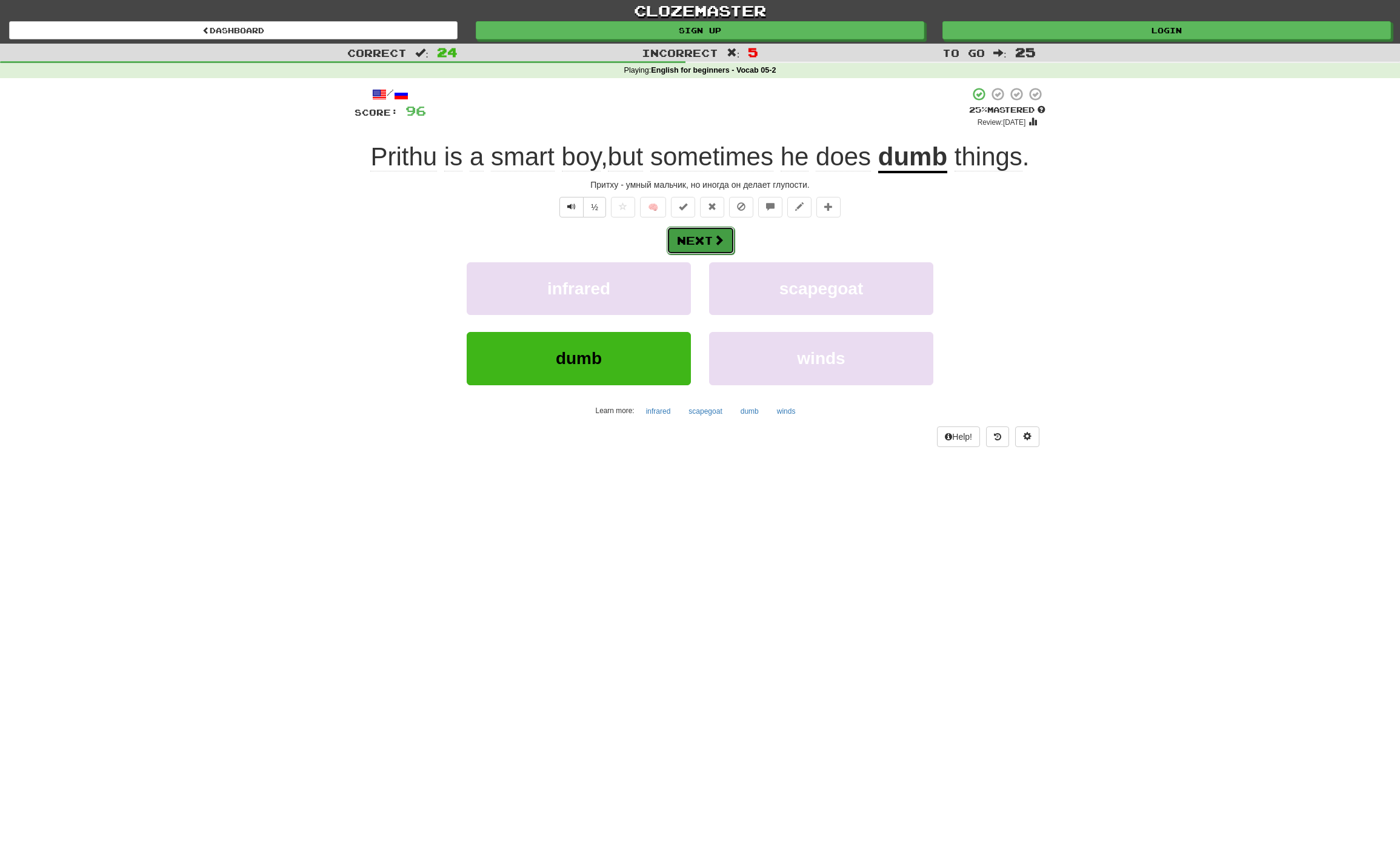
click at [716, 244] on span at bounding box center [718, 239] width 11 height 11
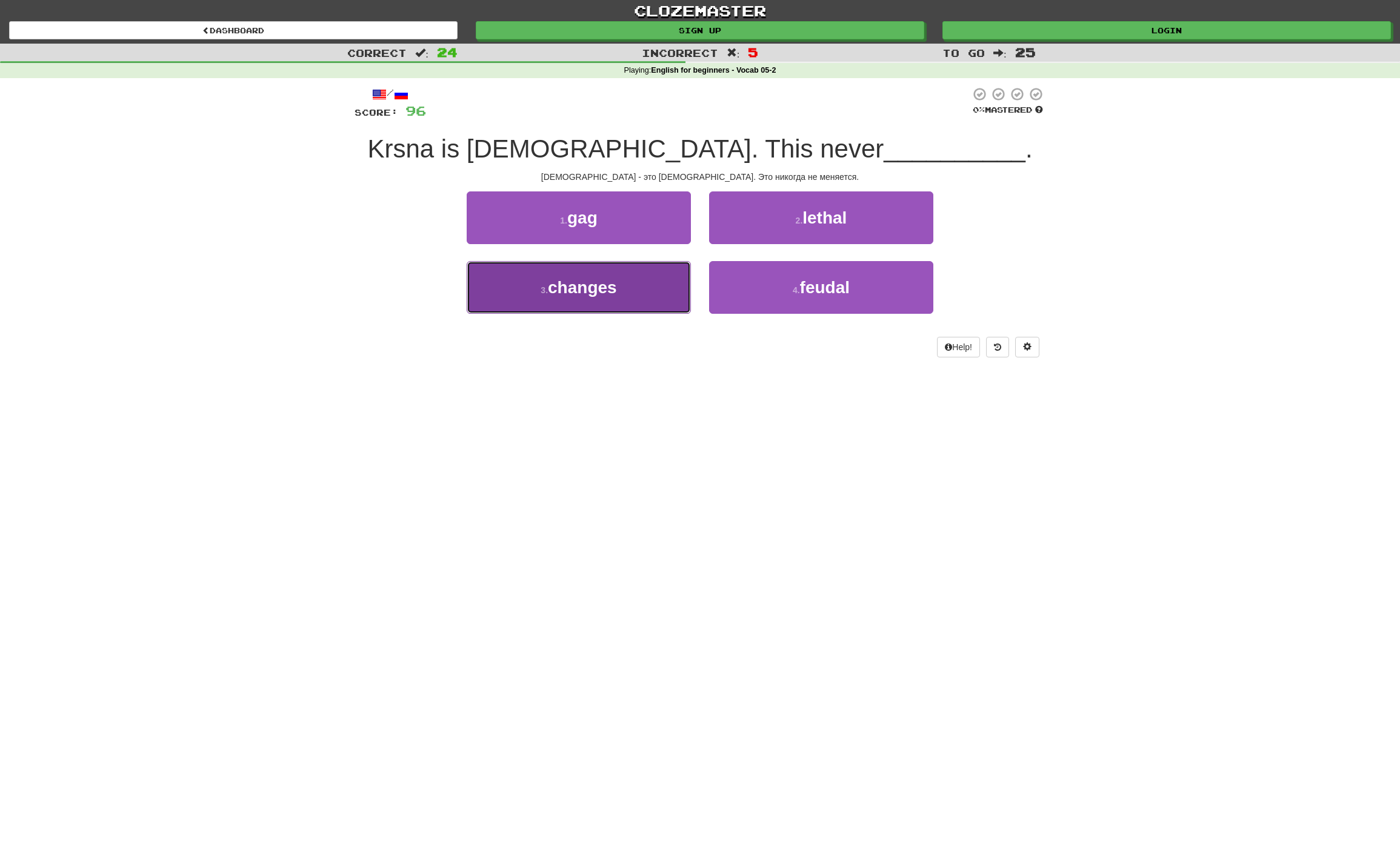
click at [627, 296] on button "3 . changes" at bounding box center [579, 287] width 224 height 53
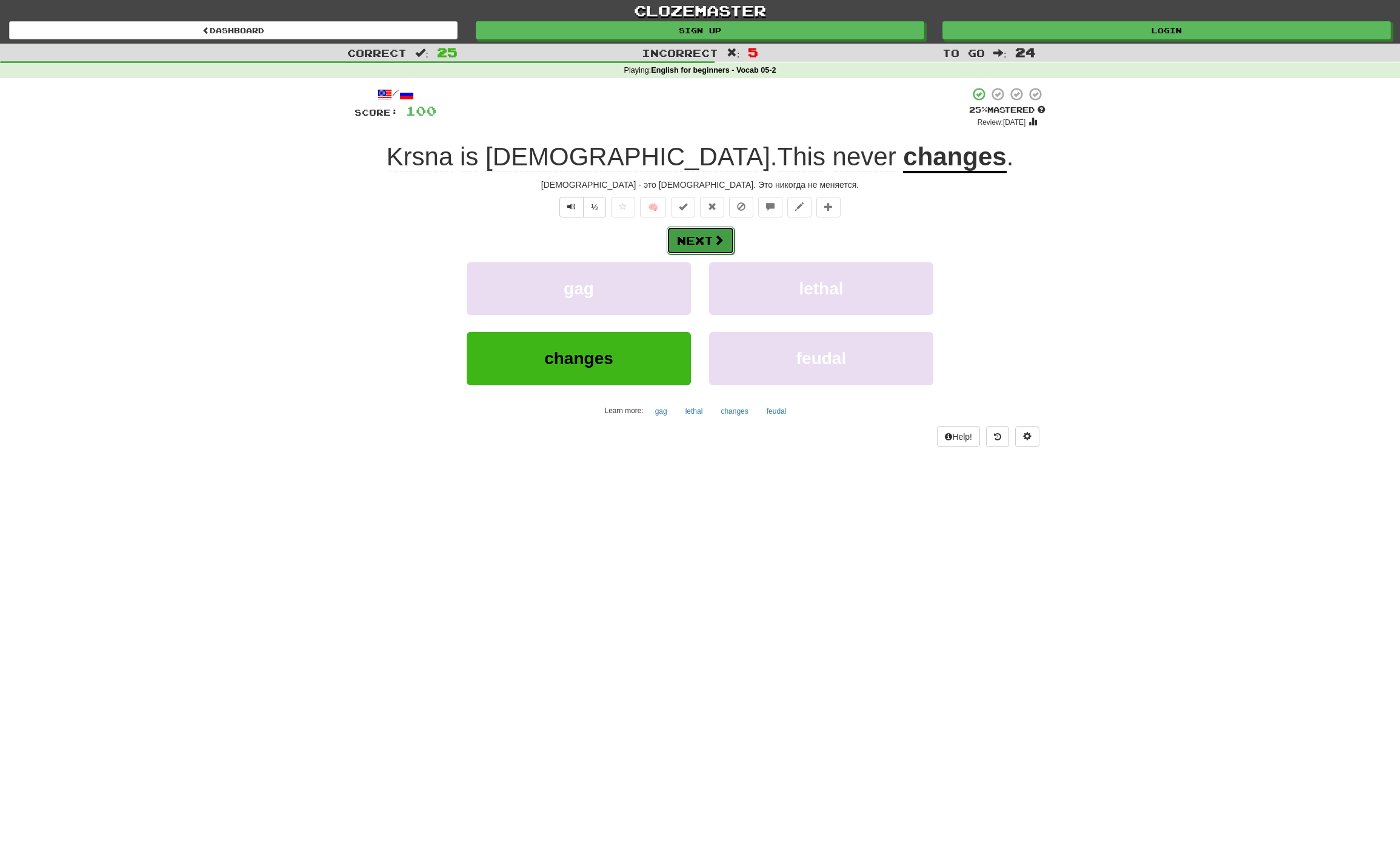
click at [708, 237] on button "Next" at bounding box center [700, 241] width 68 height 28
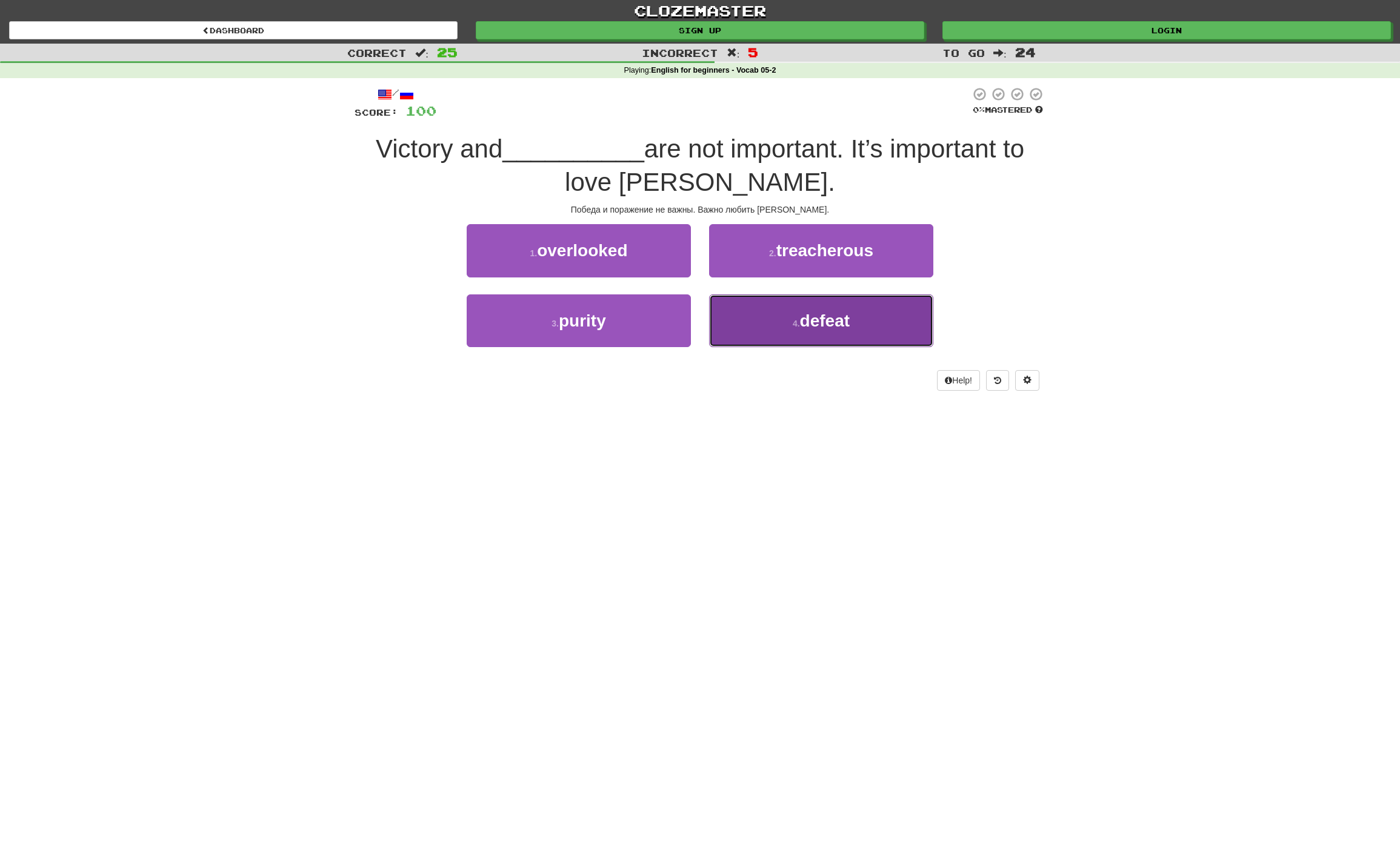
click at [820, 322] on span "defeat" at bounding box center [824, 321] width 49 height 19
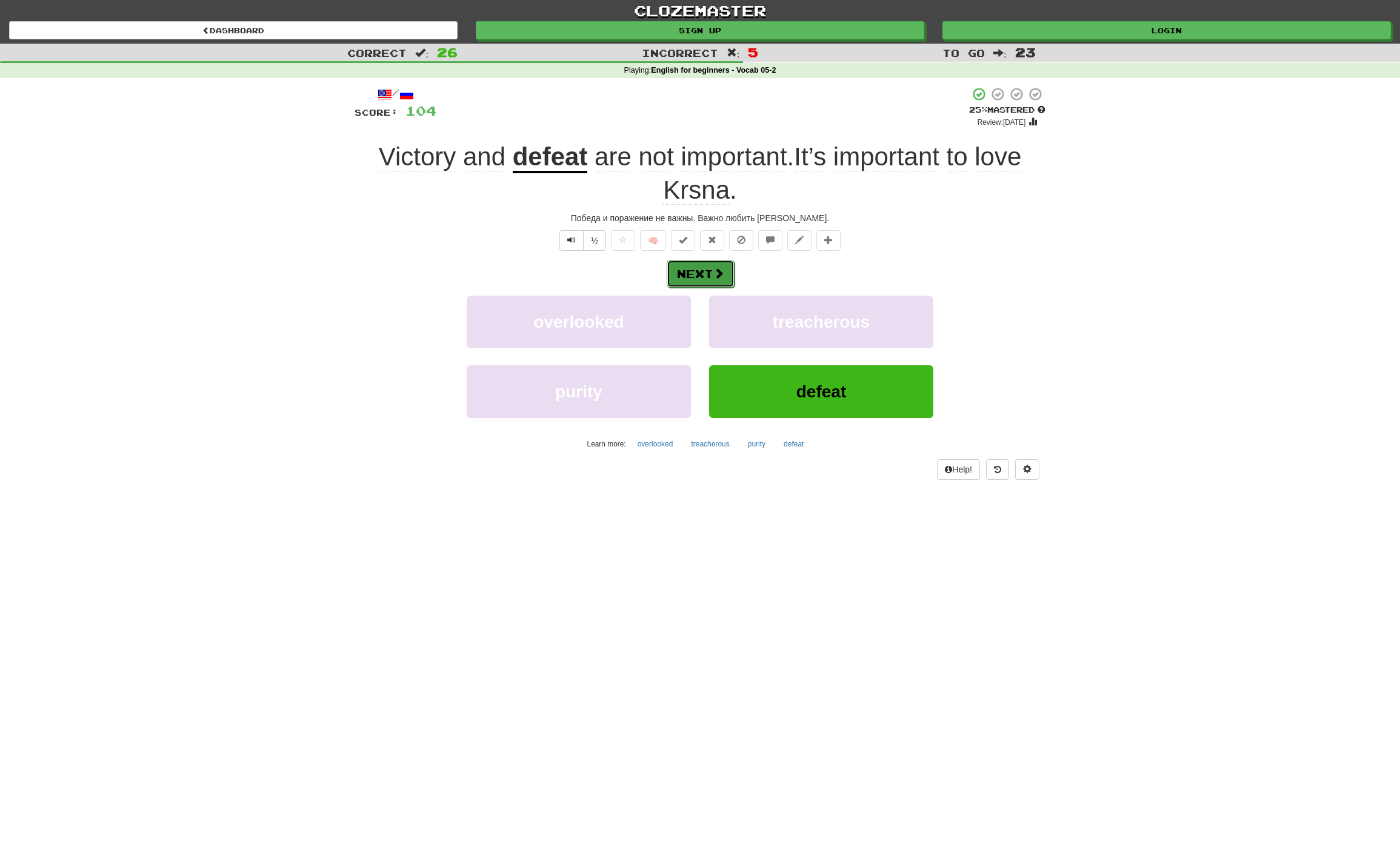
click at [693, 278] on button "Next" at bounding box center [700, 274] width 68 height 28
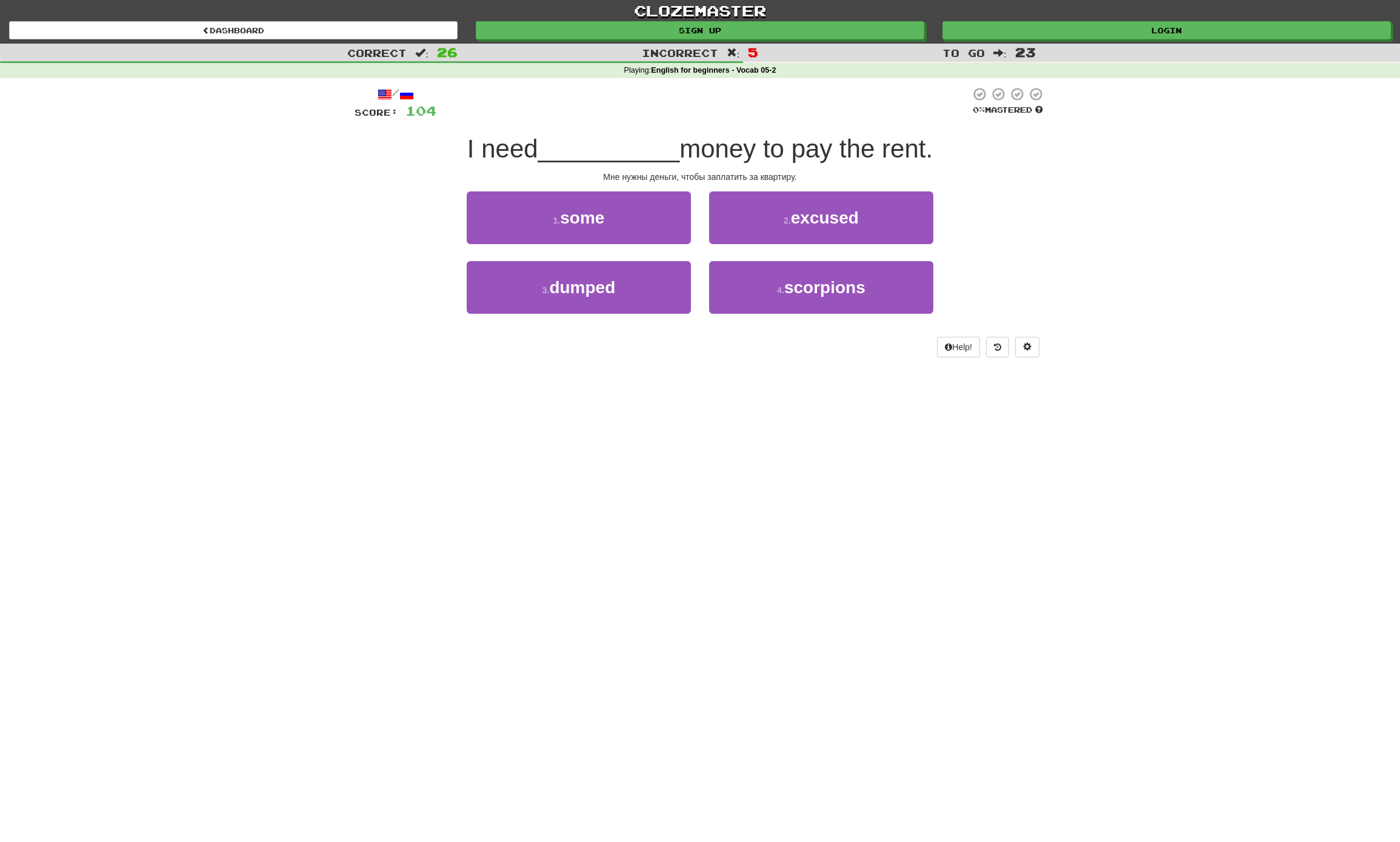
click at [640, 249] on div "1 . some" at bounding box center [579, 226] width 243 height 70
click at [643, 232] on button "1 . some" at bounding box center [579, 217] width 224 height 53
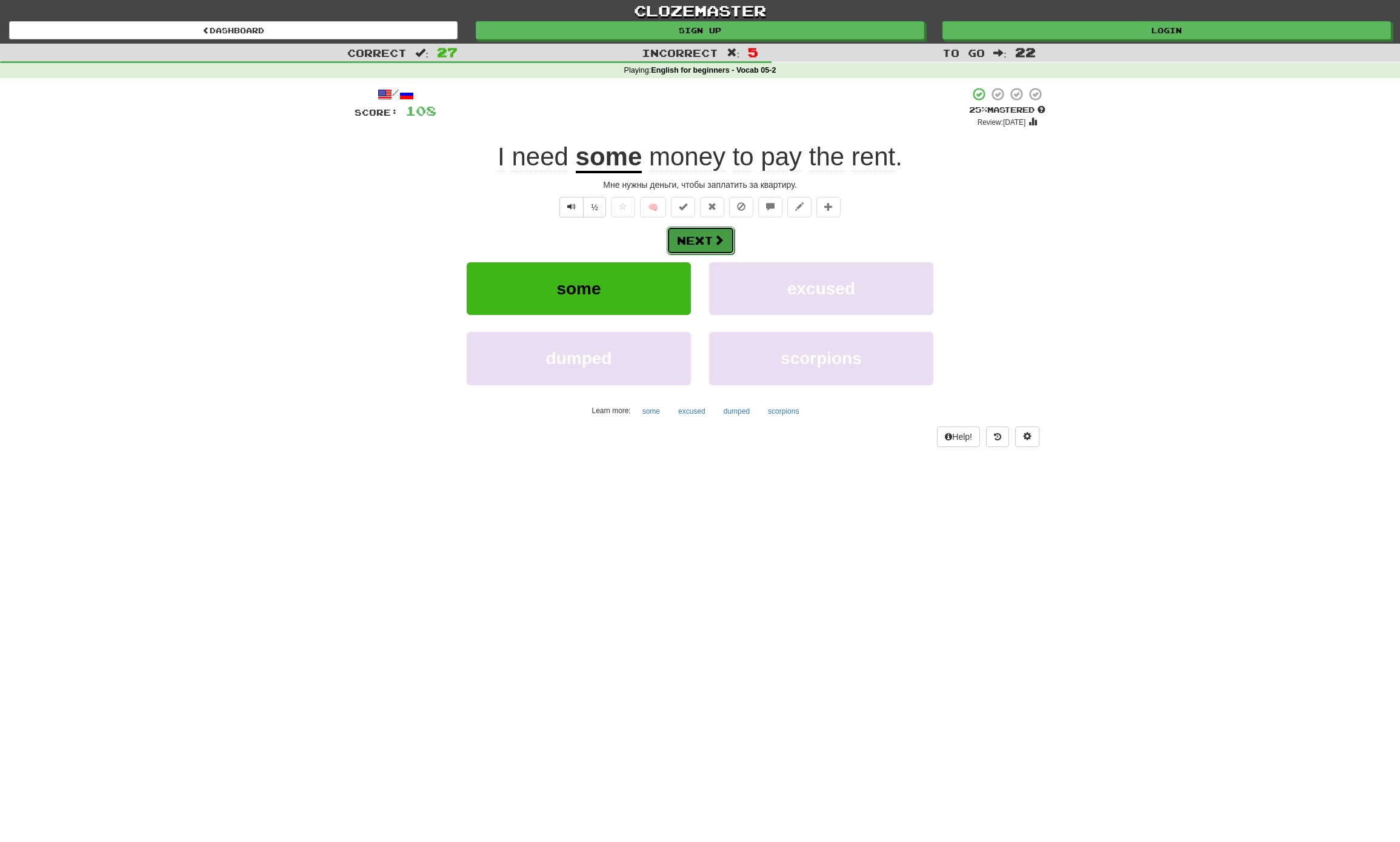
click at [713, 242] on span at bounding box center [718, 239] width 11 height 11
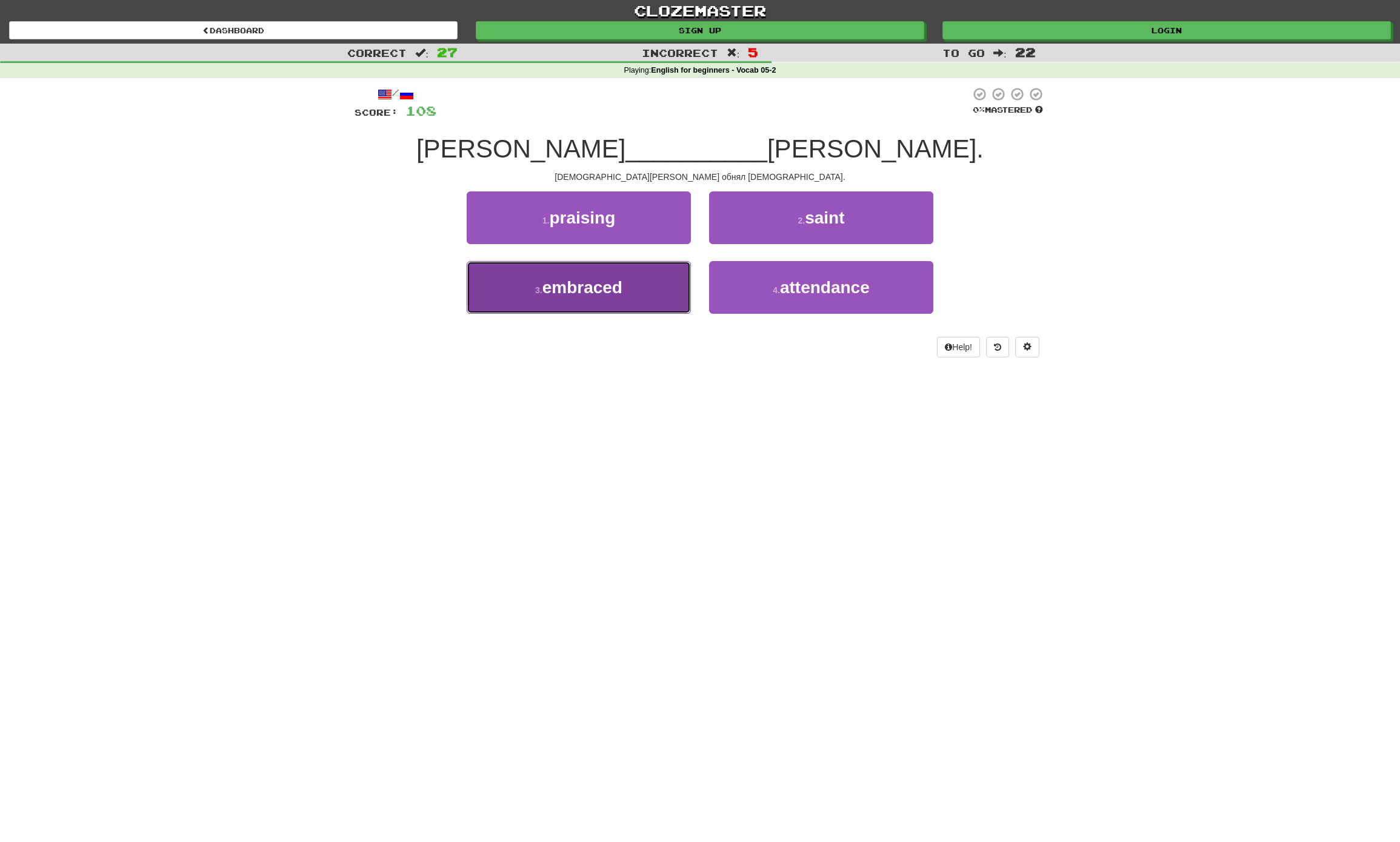
click at [649, 284] on button "3 . embraced" at bounding box center [579, 287] width 224 height 53
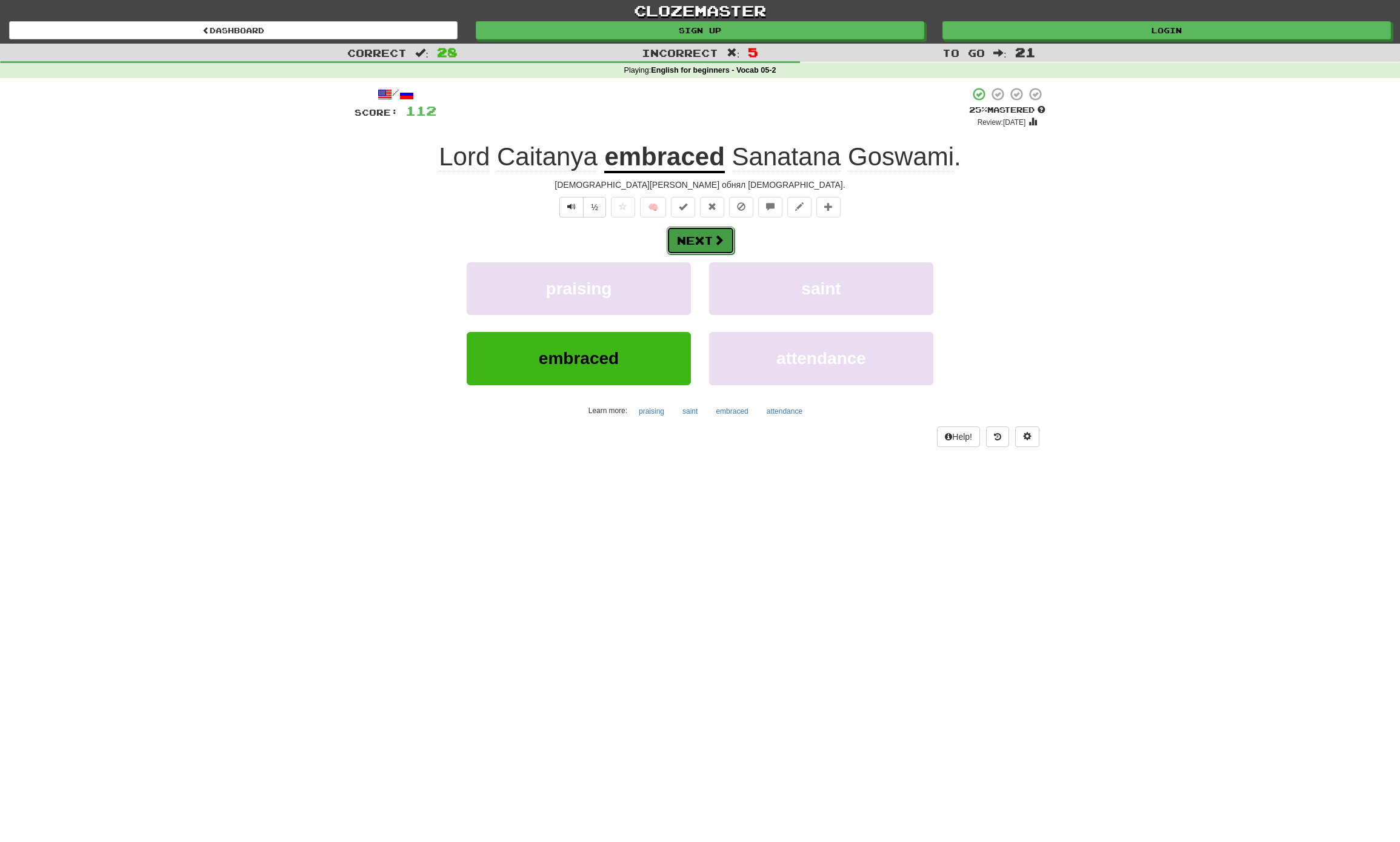
click at [709, 237] on button "Next" at bounding box center [700, 241] width 68 height 28
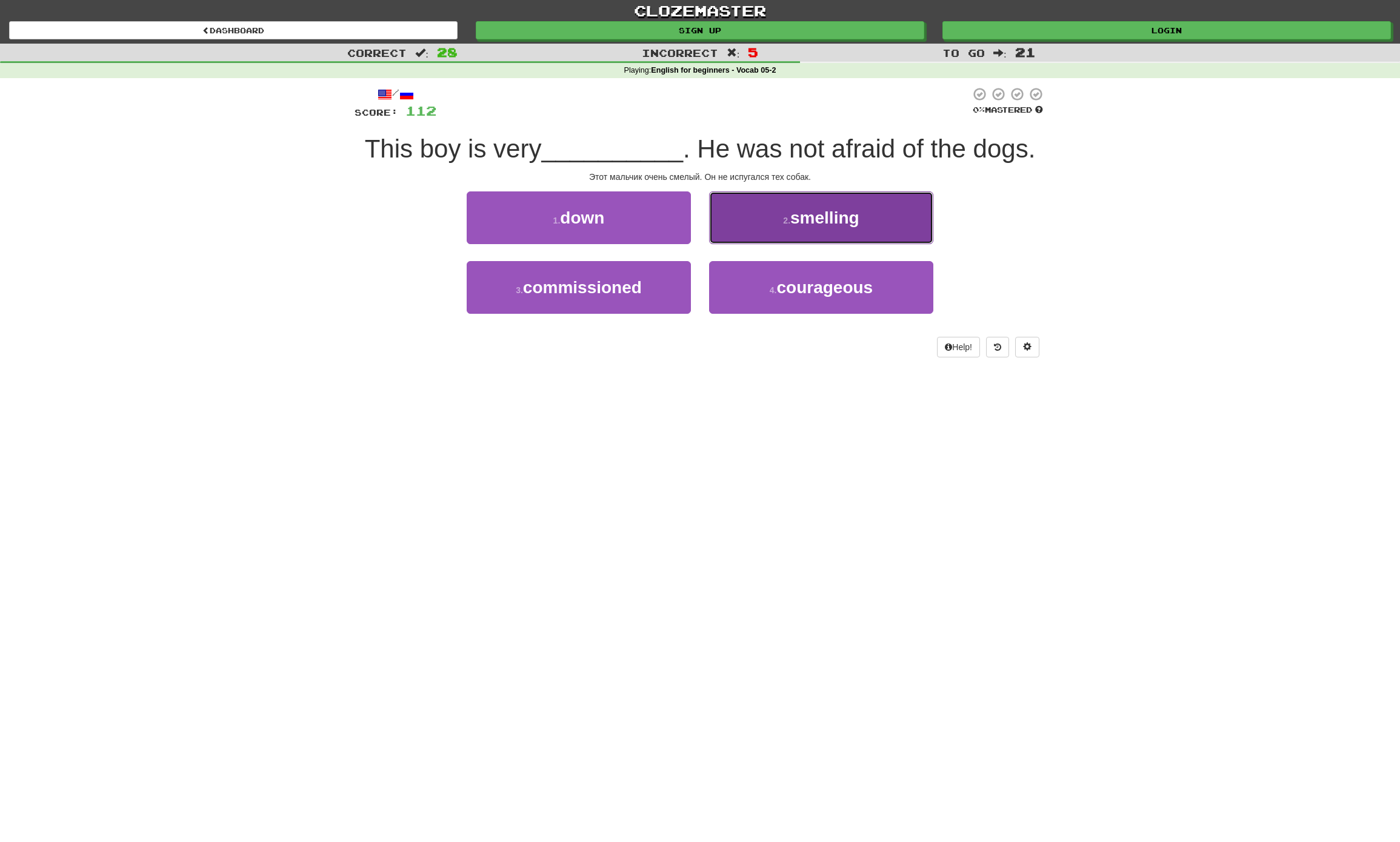
click at [756, 220] on button "2 . smelling" at bounding box center [821, 217] width 224 height 53
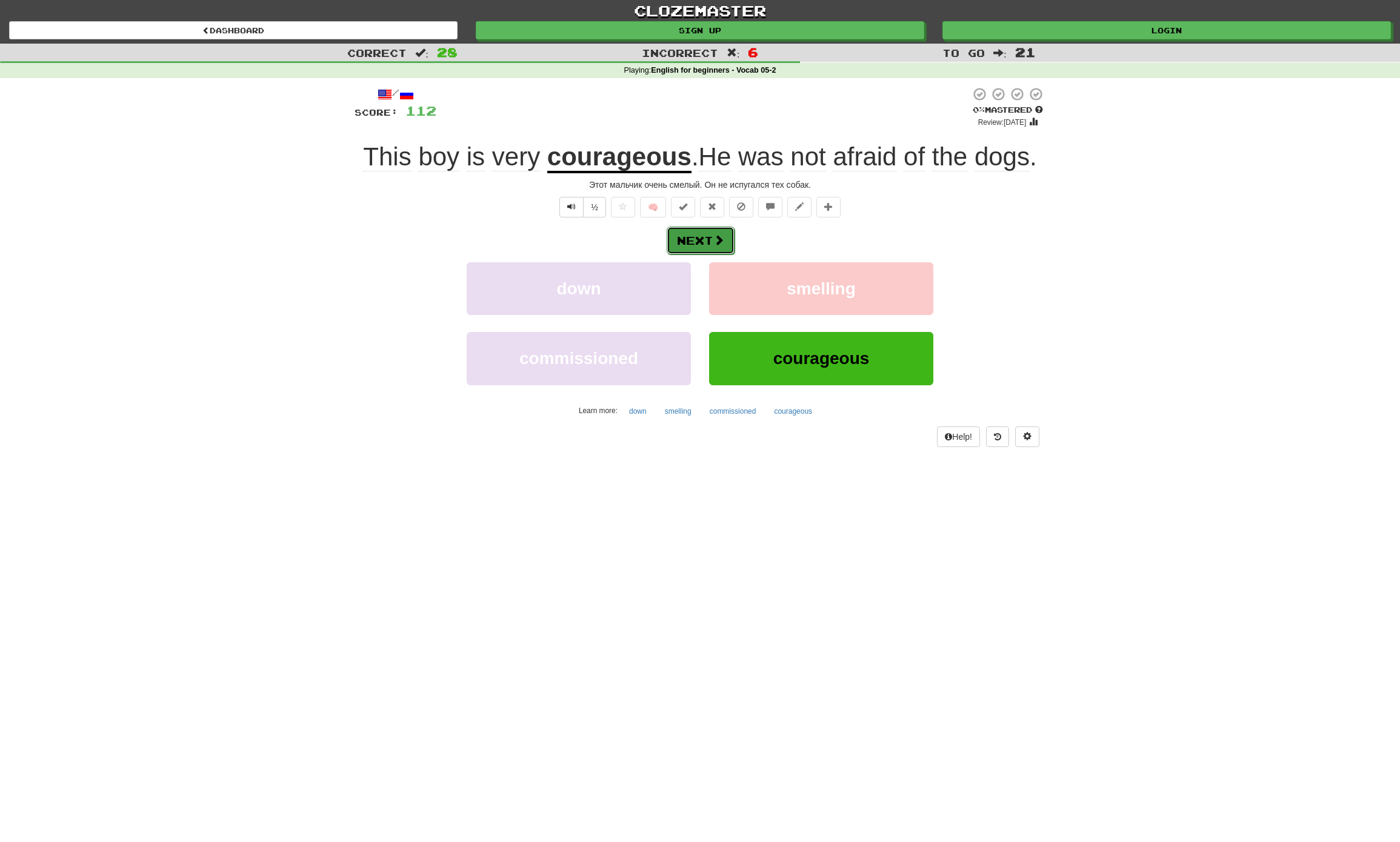
click at [722, 234] on span at bounding box center [718, 239] width 11 height 11
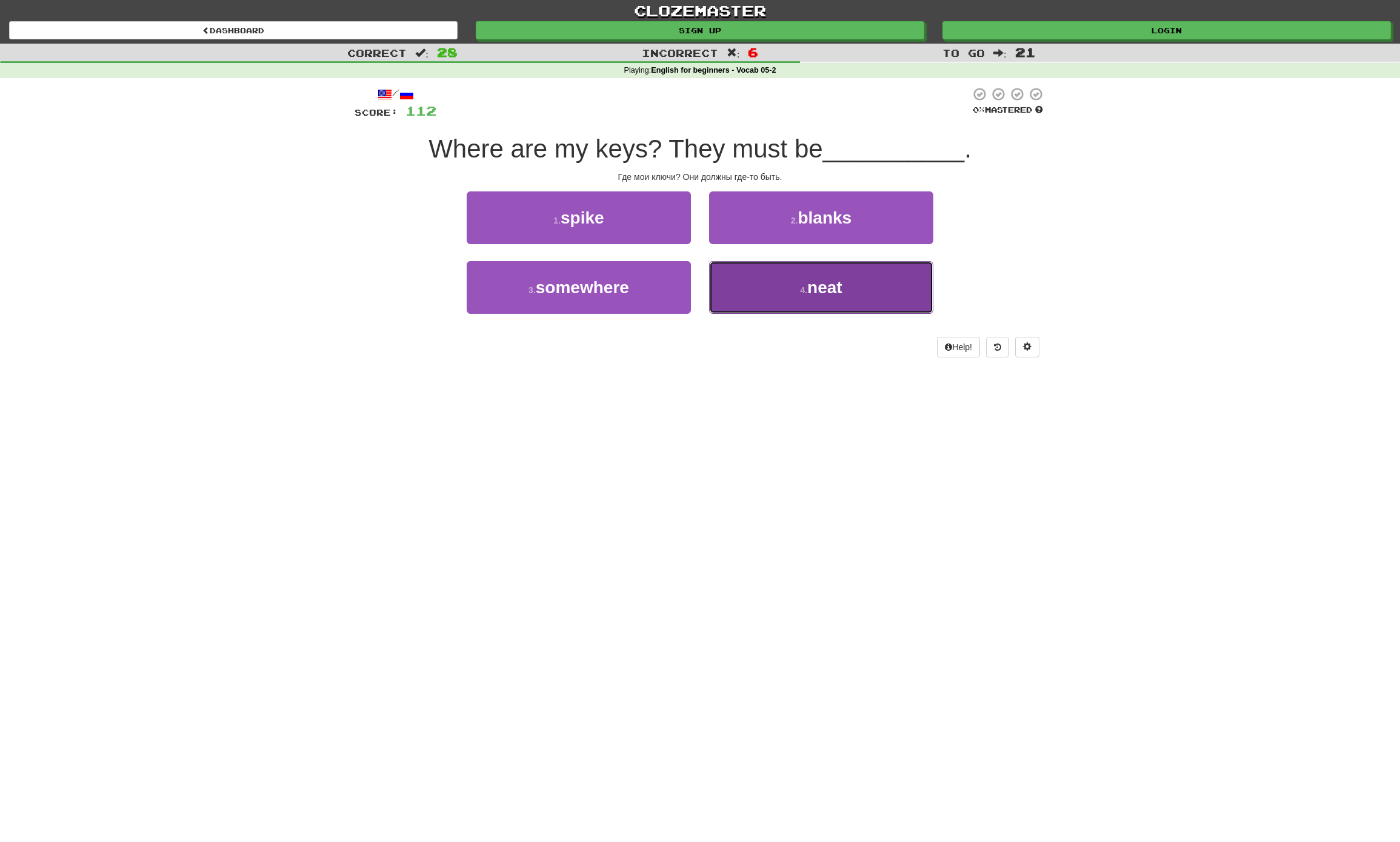
click at [821, 303] on button "4 . neat" at bounding box center [821, 287] width 224 height 53
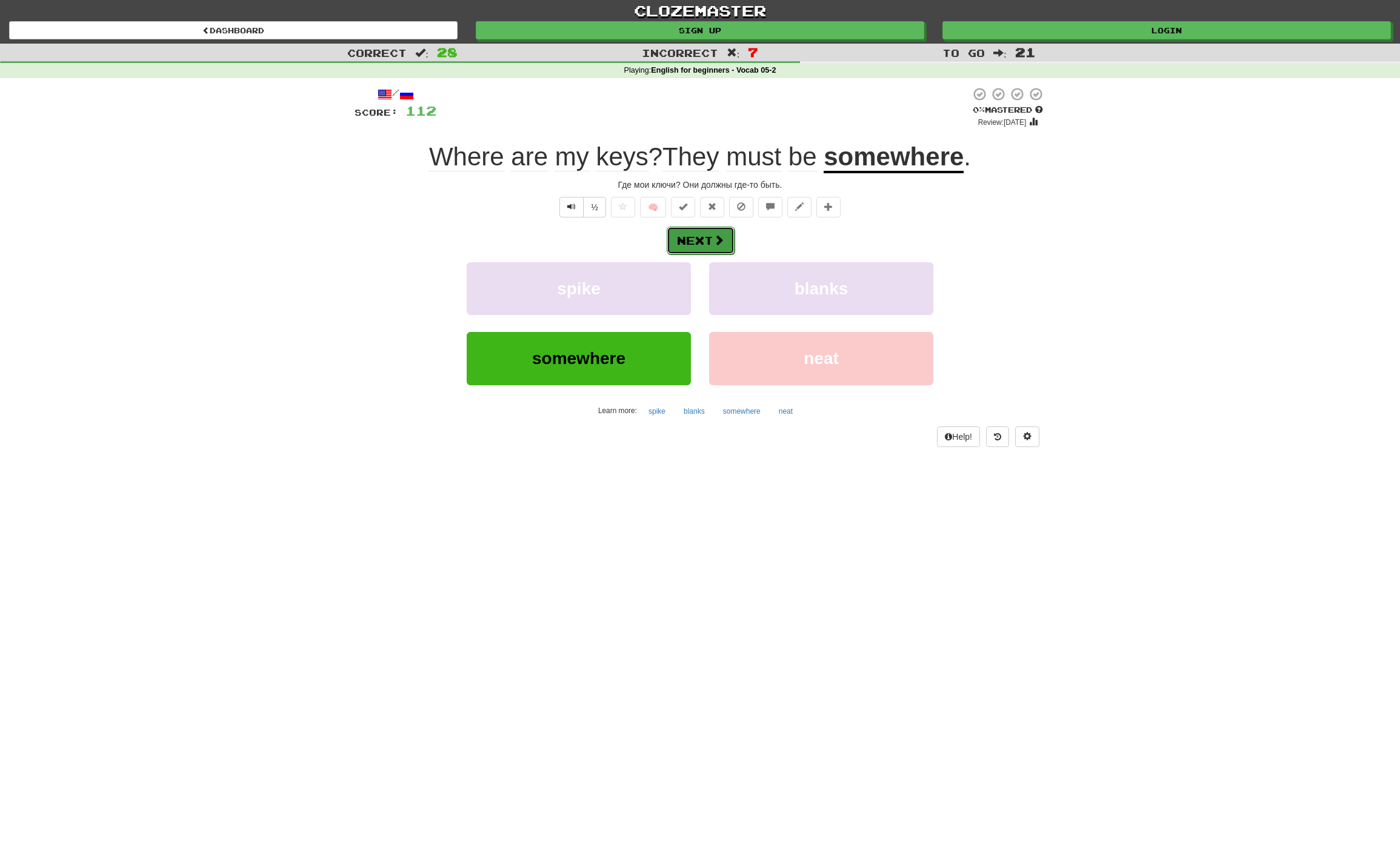
click at [693, 242] on button "Next" at bounding box center [700, 241] width 68 height 28
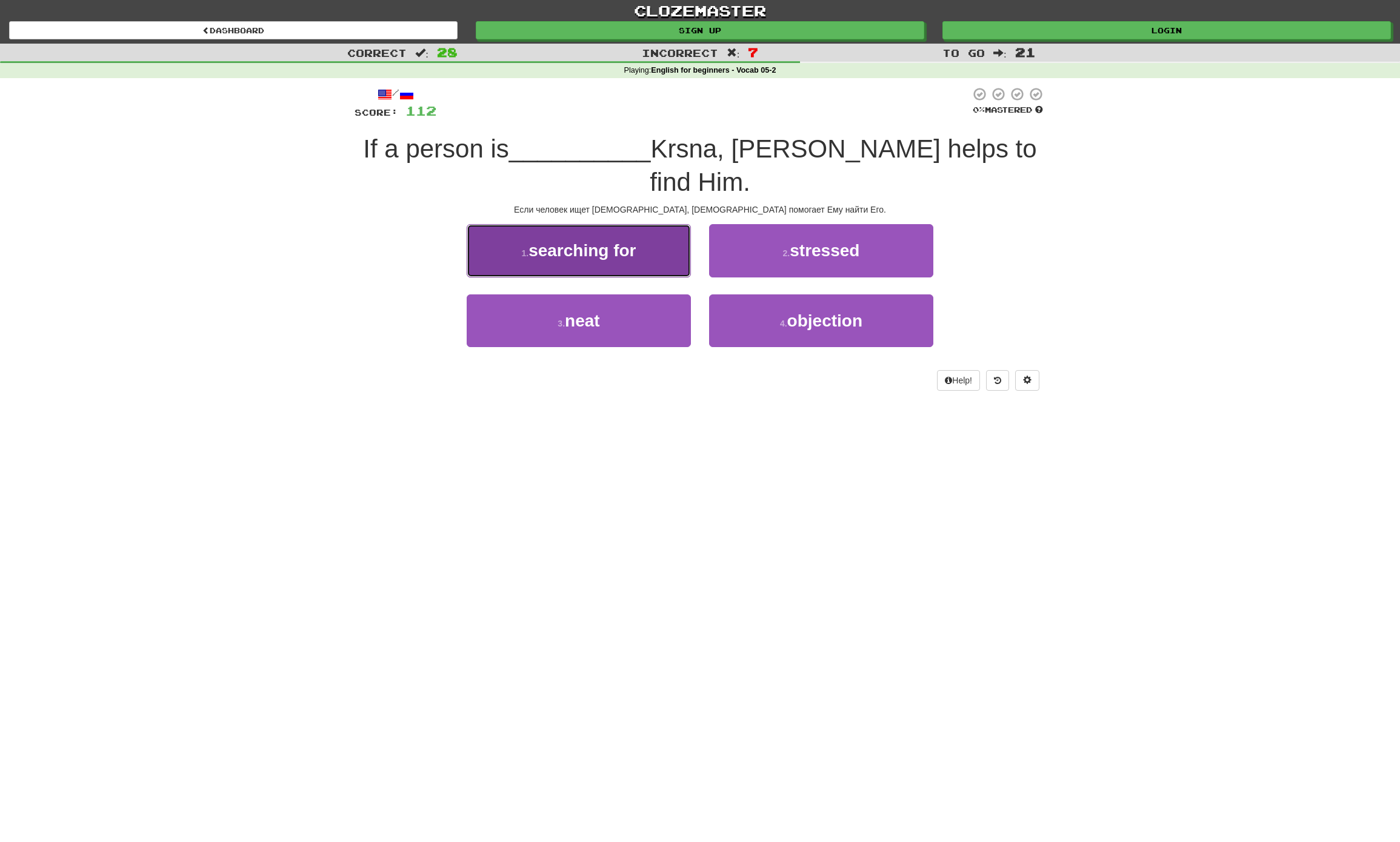
click at [614, 230] on button "1 . searching for" at bounding box center [579, 250] width 224 height 53
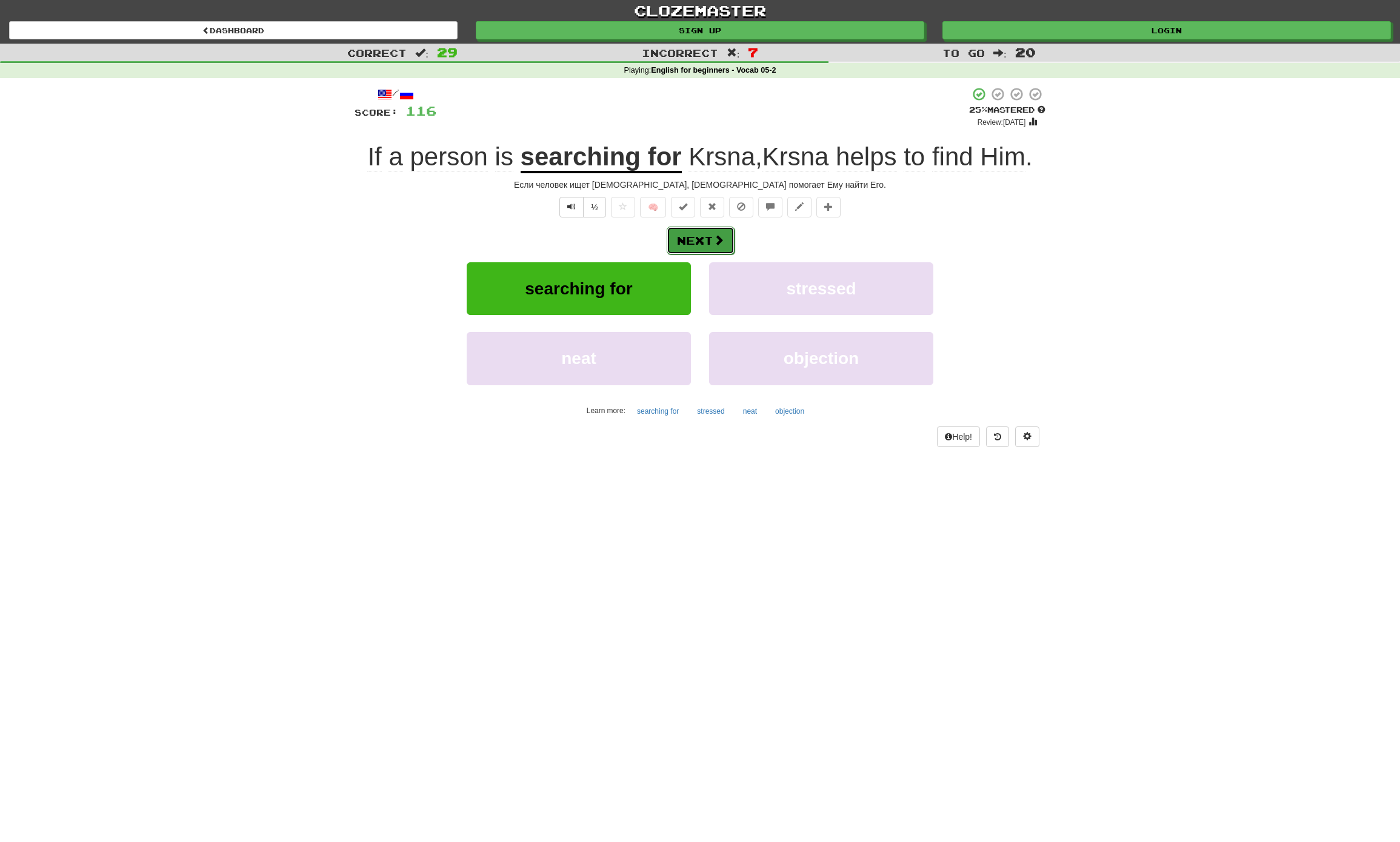
click at [705, 235] on button "Next" at bounding box center [700, 241] width 68 height 28
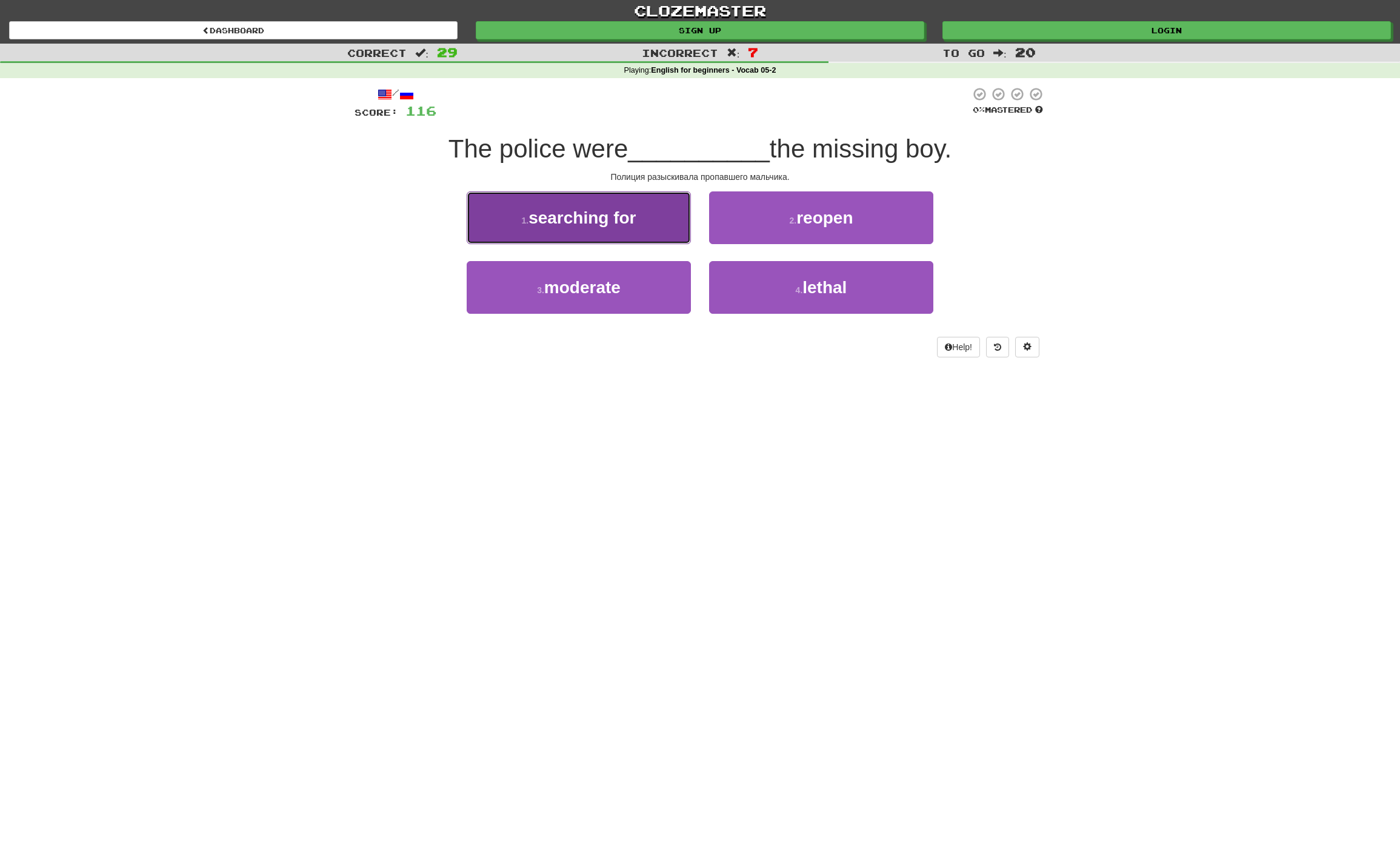
click at [671, 217] on button "1 . searching for" at bounding box center [579, 217] width 224 height 53
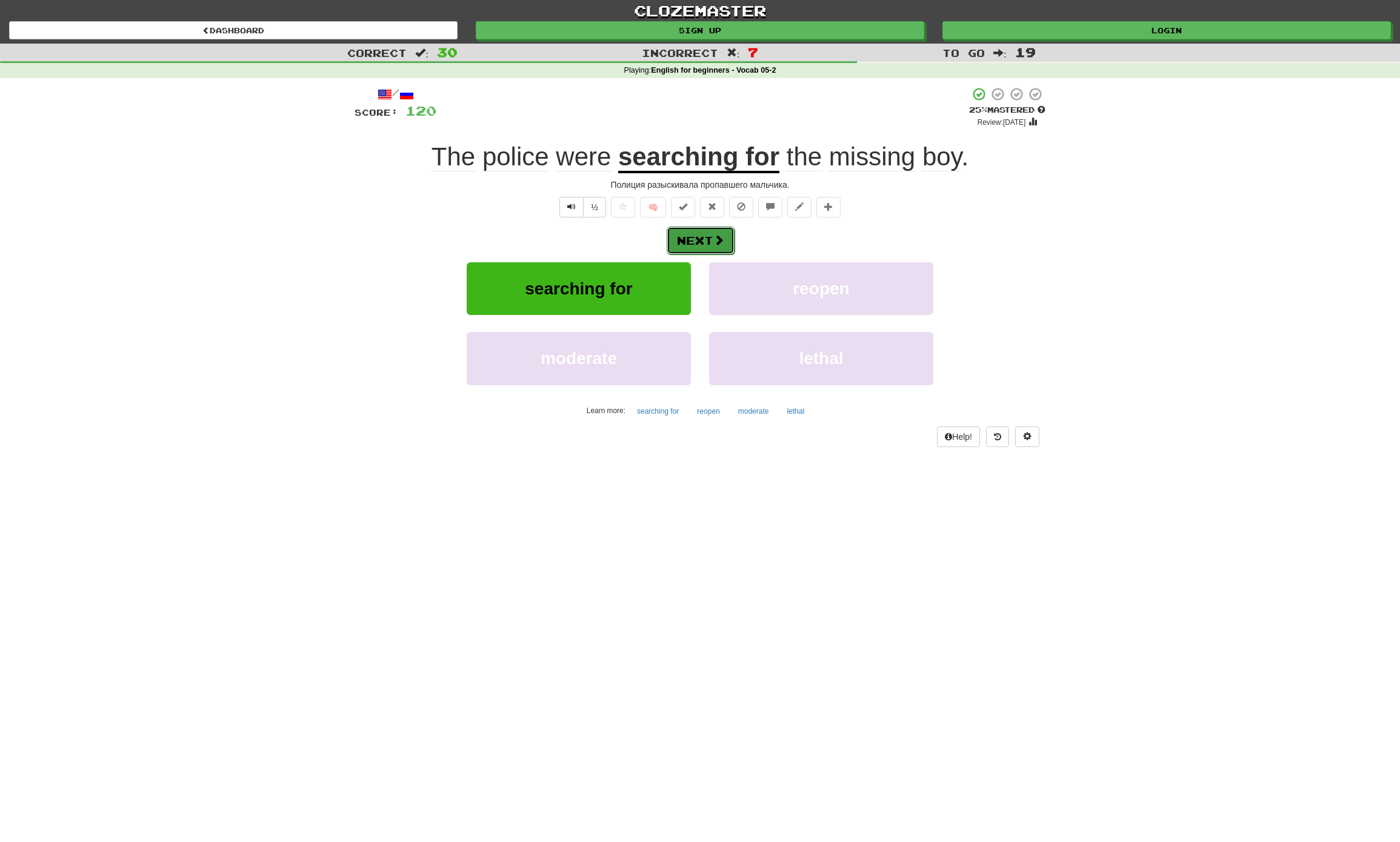
click at [714, 237] on span at bounding box center [718, 239] width 11 height 11
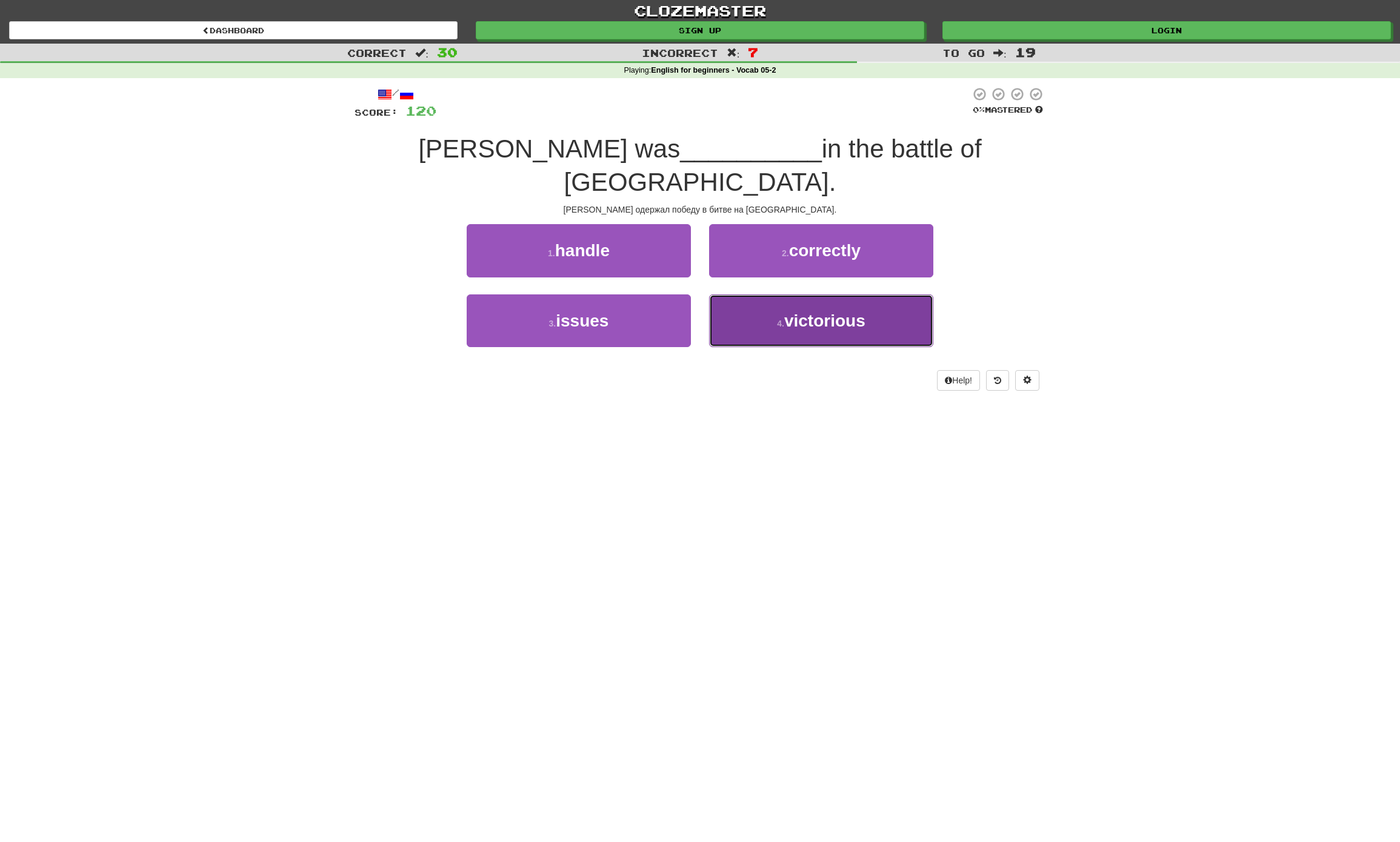
click at [846, 311] on span "victorious" at bounding box center [824, 321] width 81 height 19
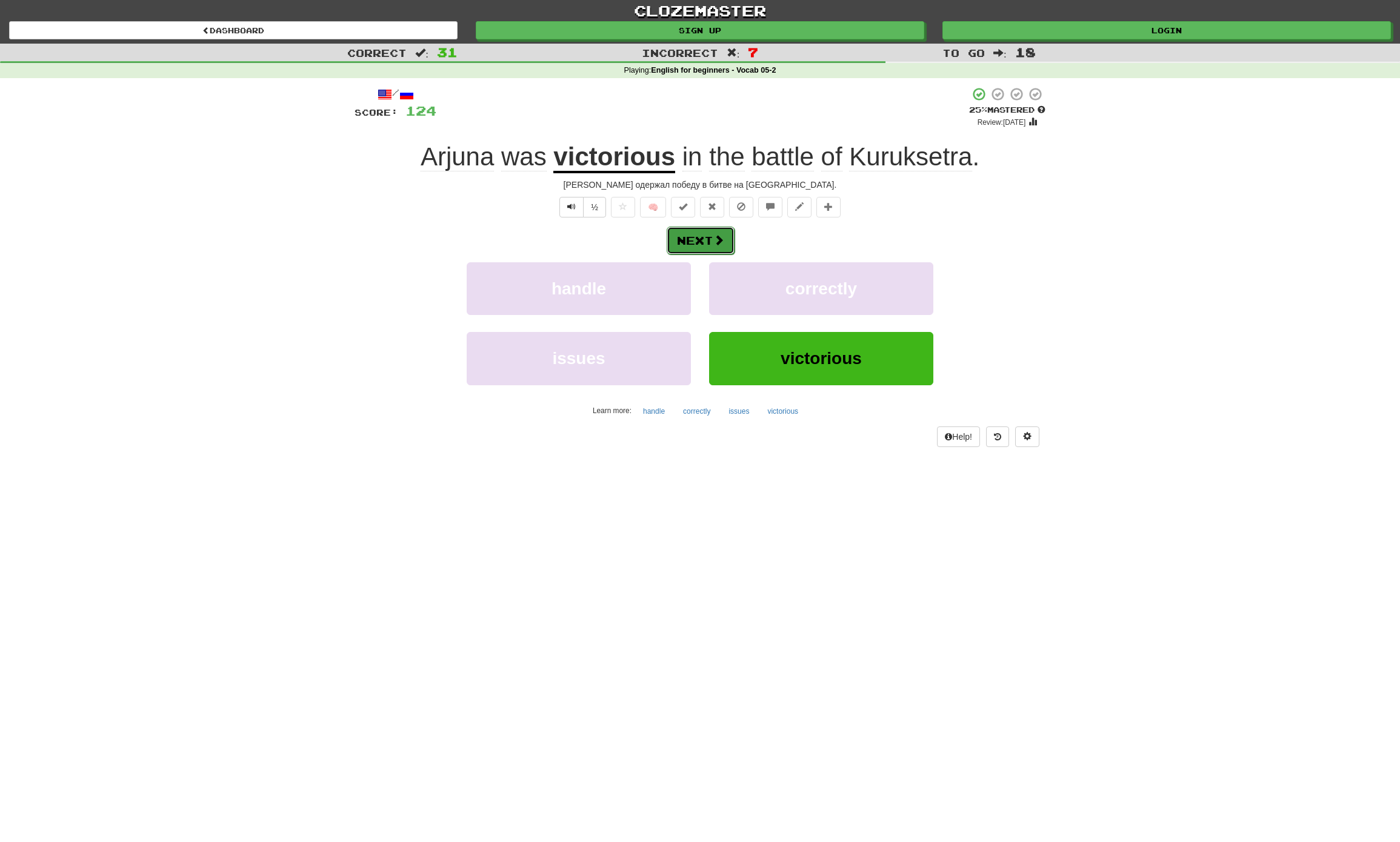
click at [713, 237] on span at bounding box center [718, 239] width 11 height 11
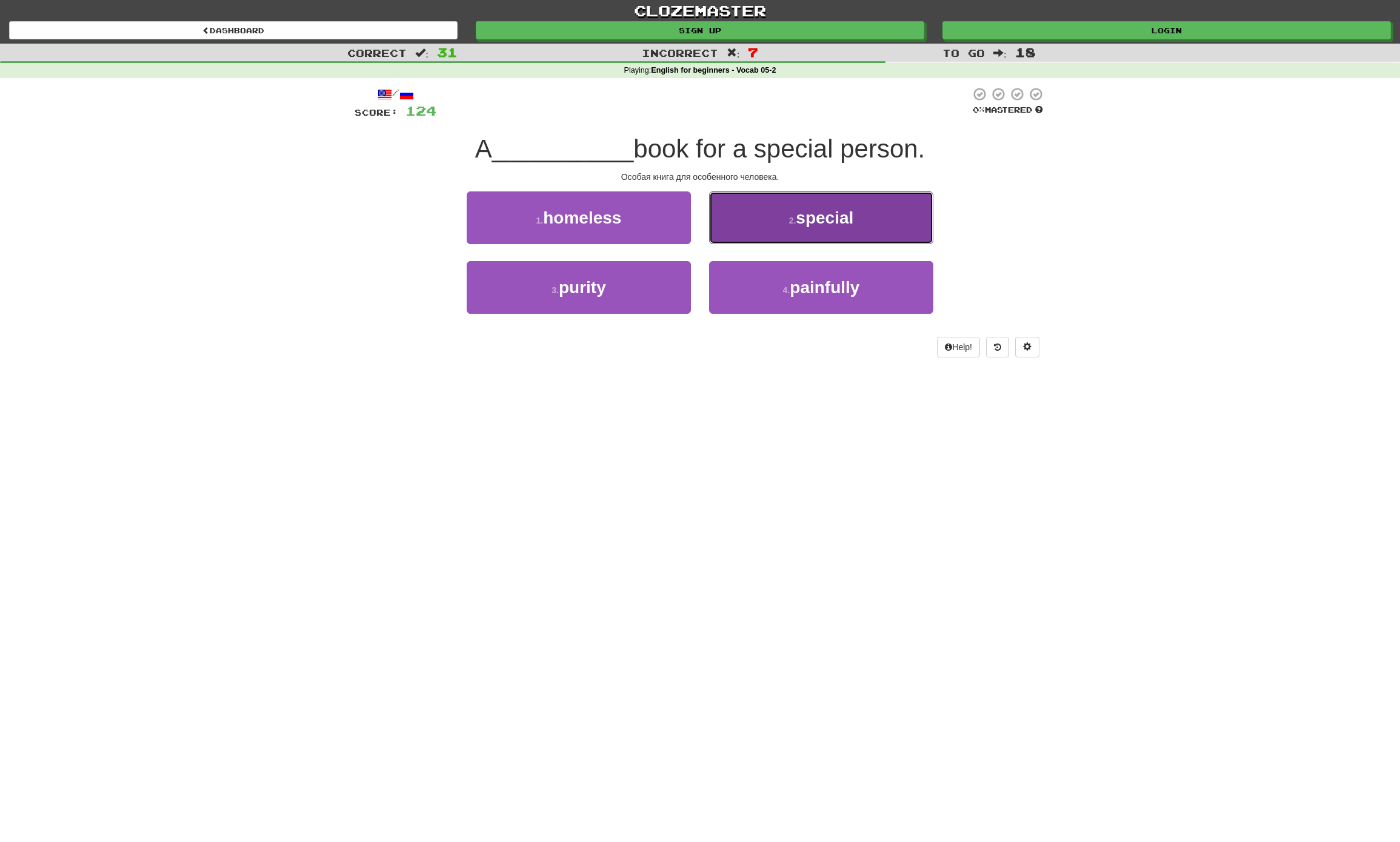
click at [861, 224] on button "2 . special" at bounding box center [821, 217] width 224 height 53
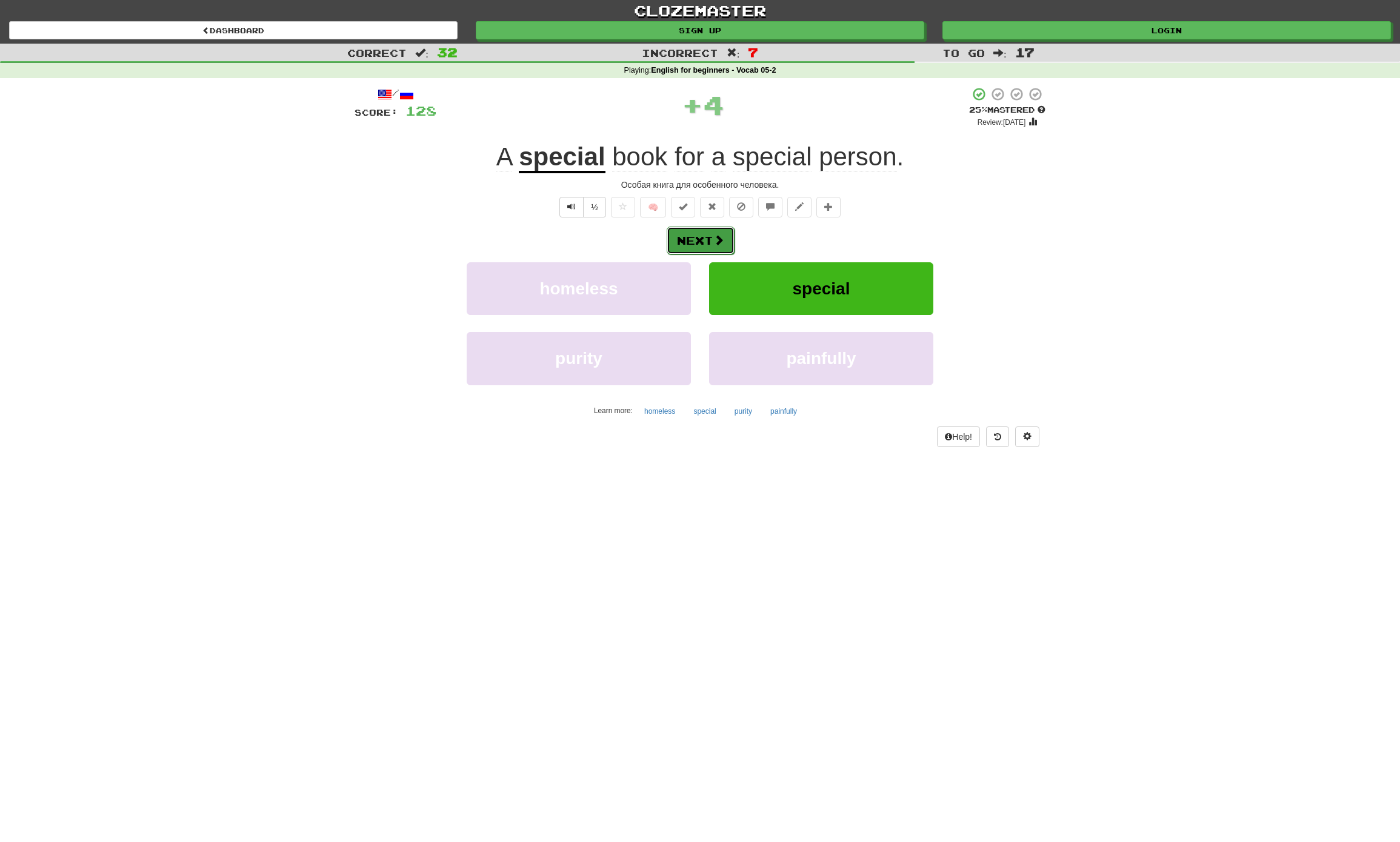
click at [708, 240] on button "Next" at bounding box center [700, 241] width 68 height 28
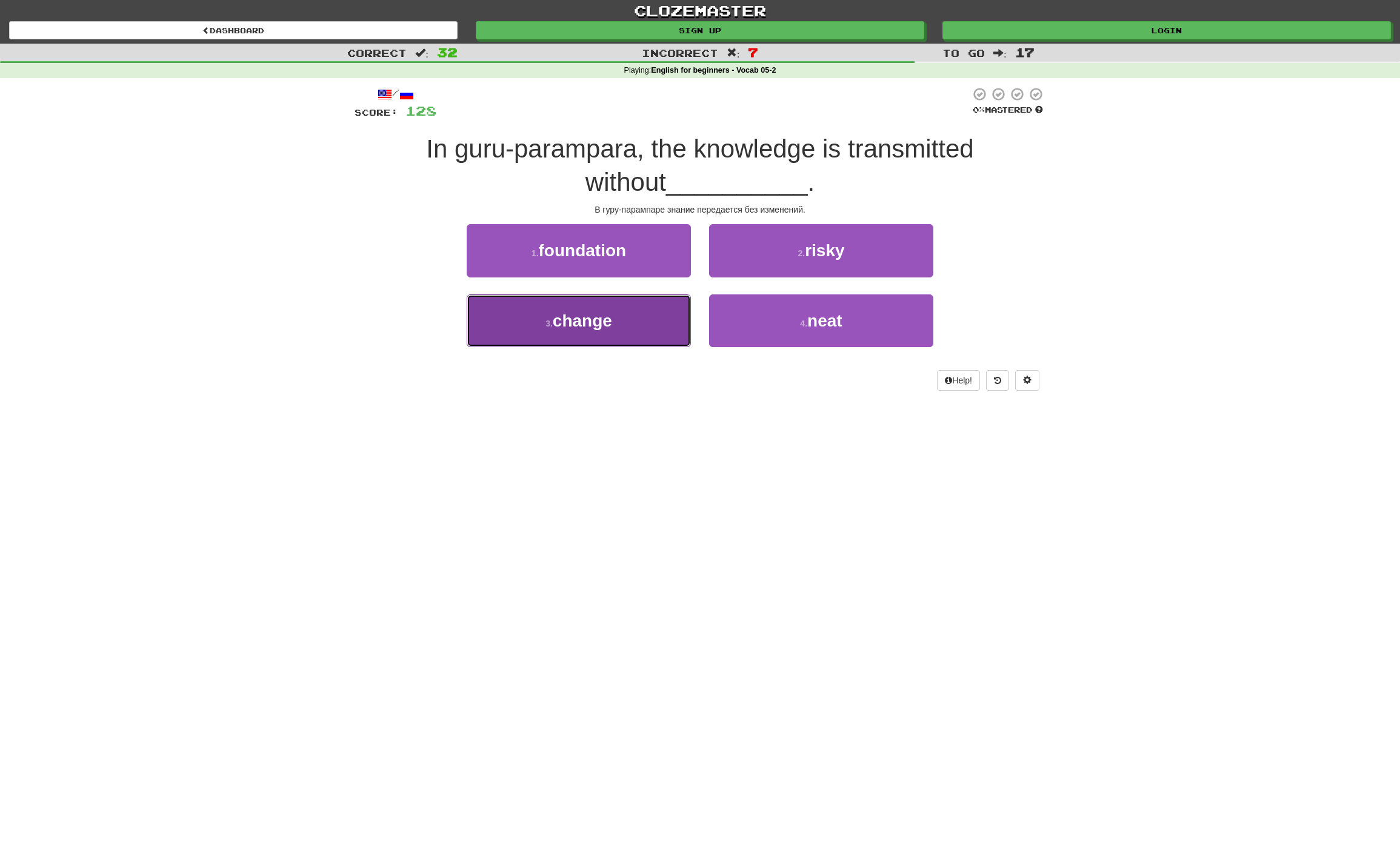
click at [616, 318] on button "3 . change" at bounding box center [579, 320] width 224 height 53
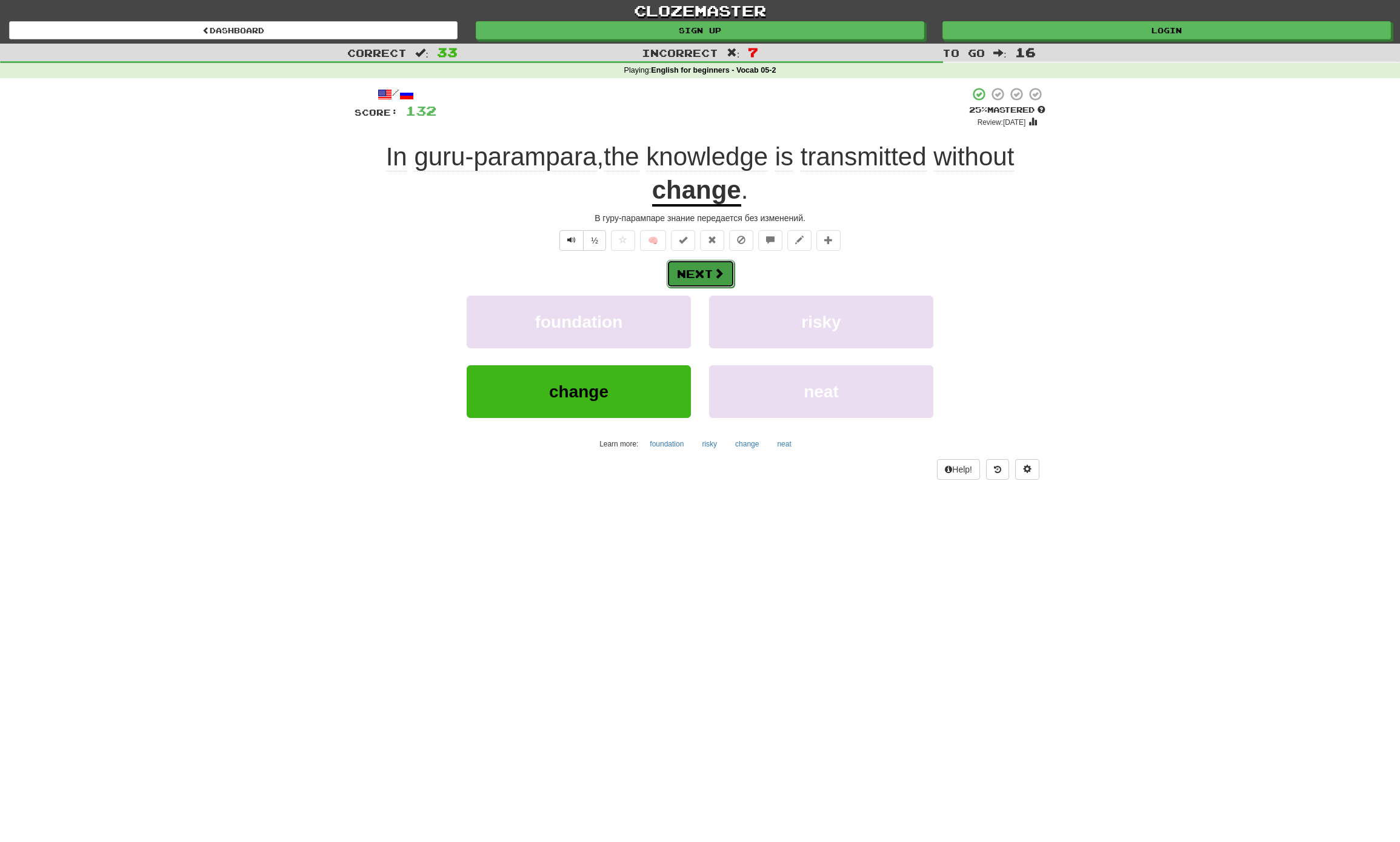
click at [703, 276] on button "Next" at bounding box center [700, 274] width 68 height 28
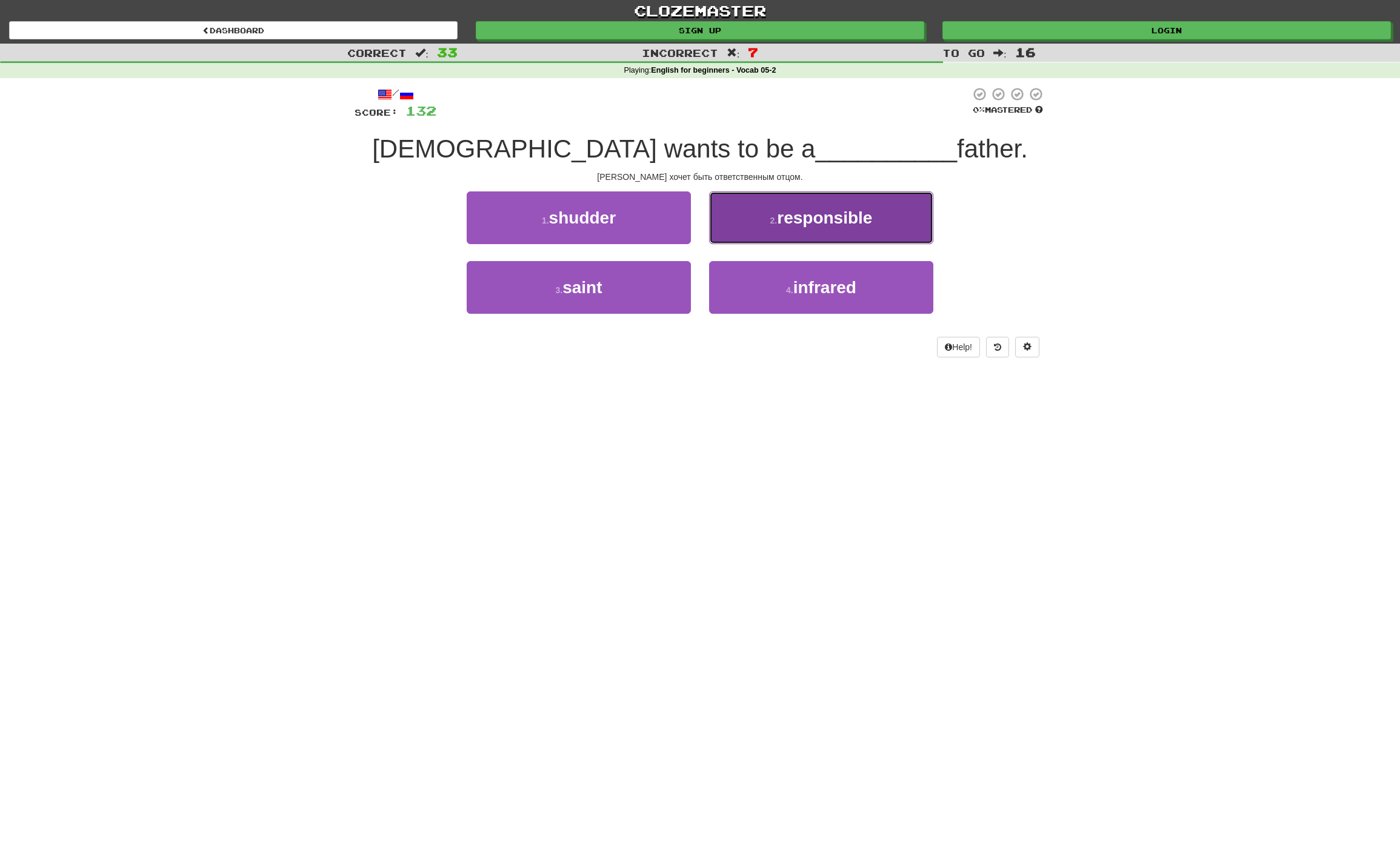
click at [852, 215] on span "responsible" at bounding box center [824, 218] width 95 height 19
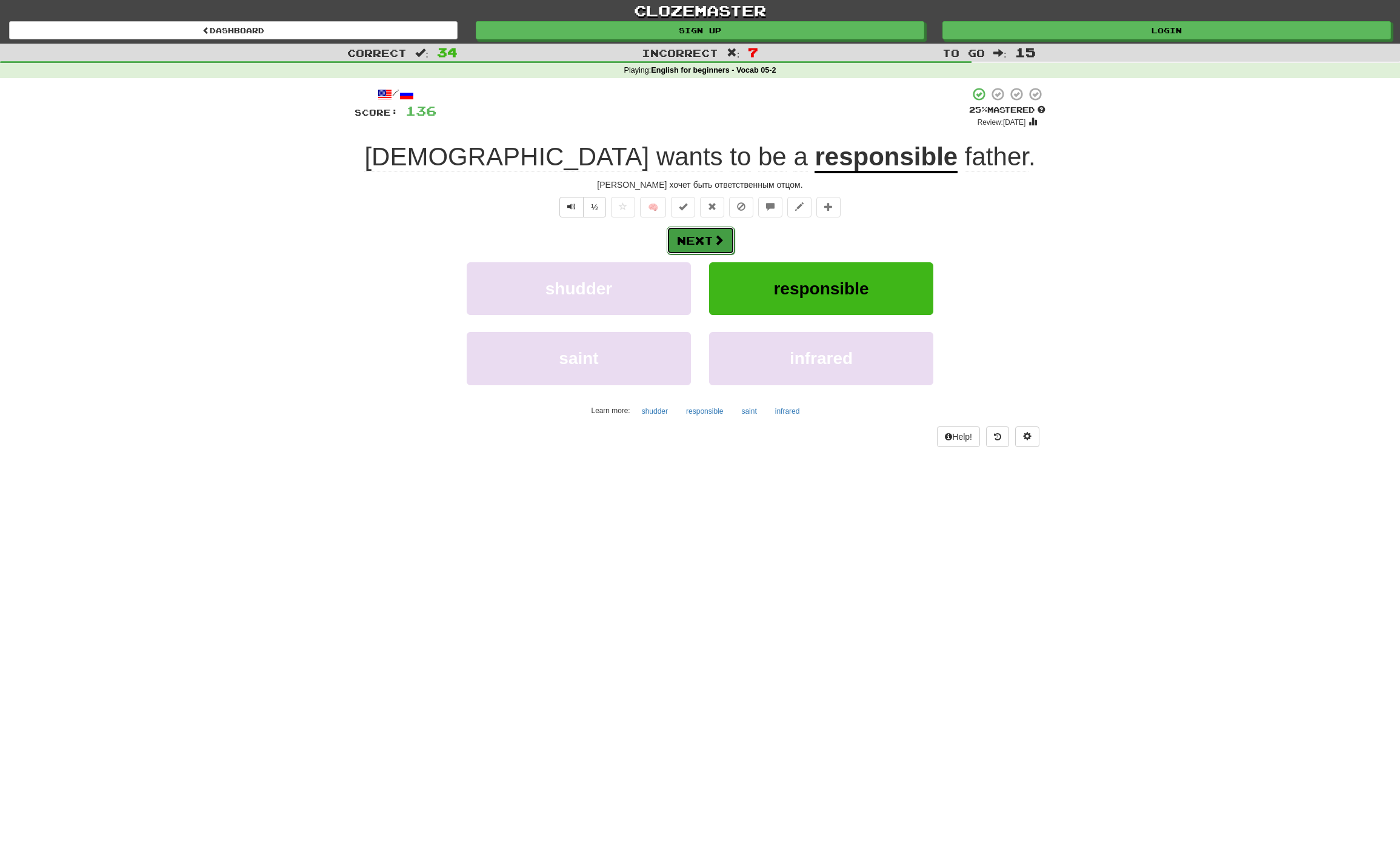
click at [711, 238] on button "Next" at bounding box center [700, 241] width 68 height 28
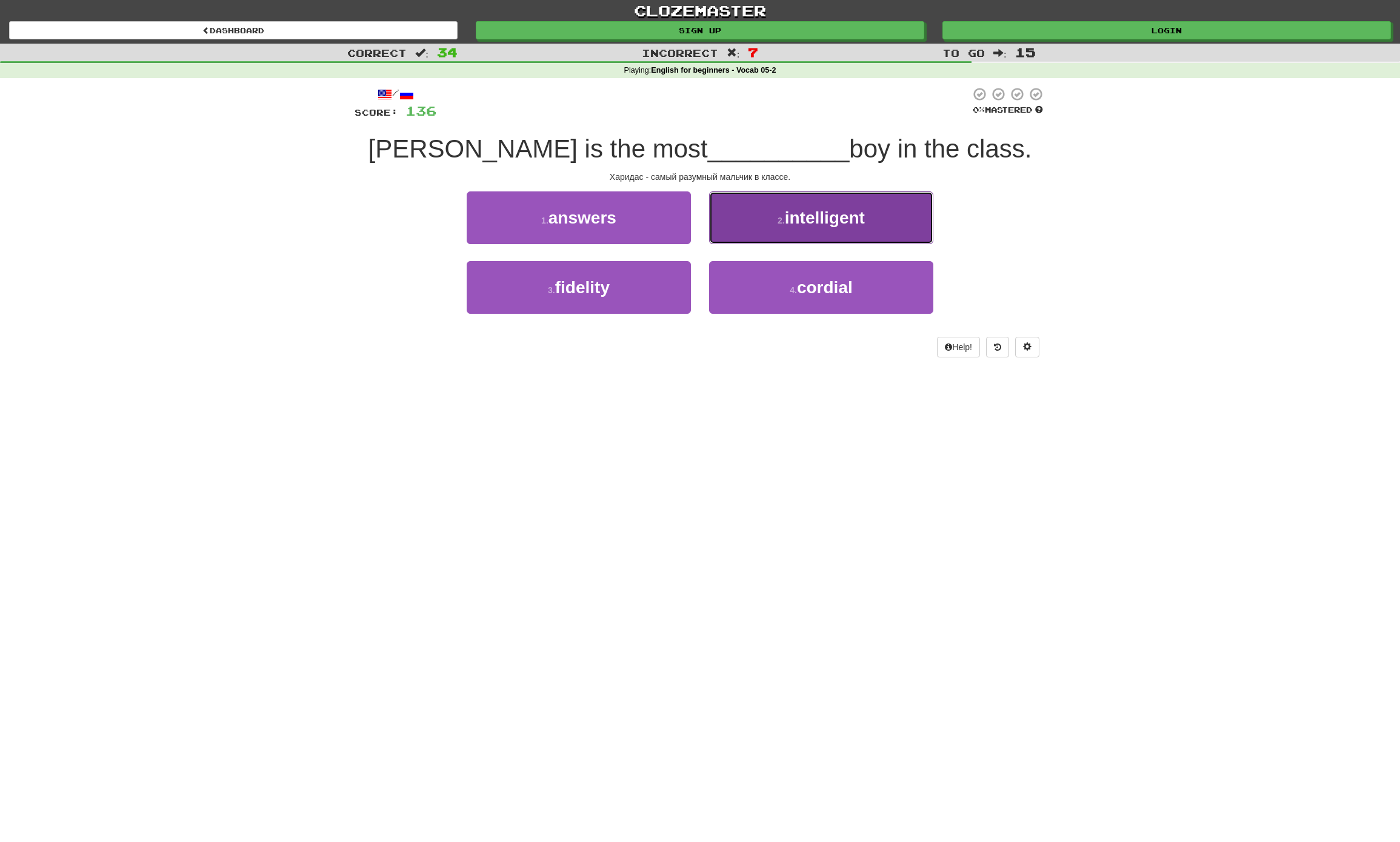
click at [827, 211] on span "intelligent" at bounding box center [824, 218] width 80 height 19
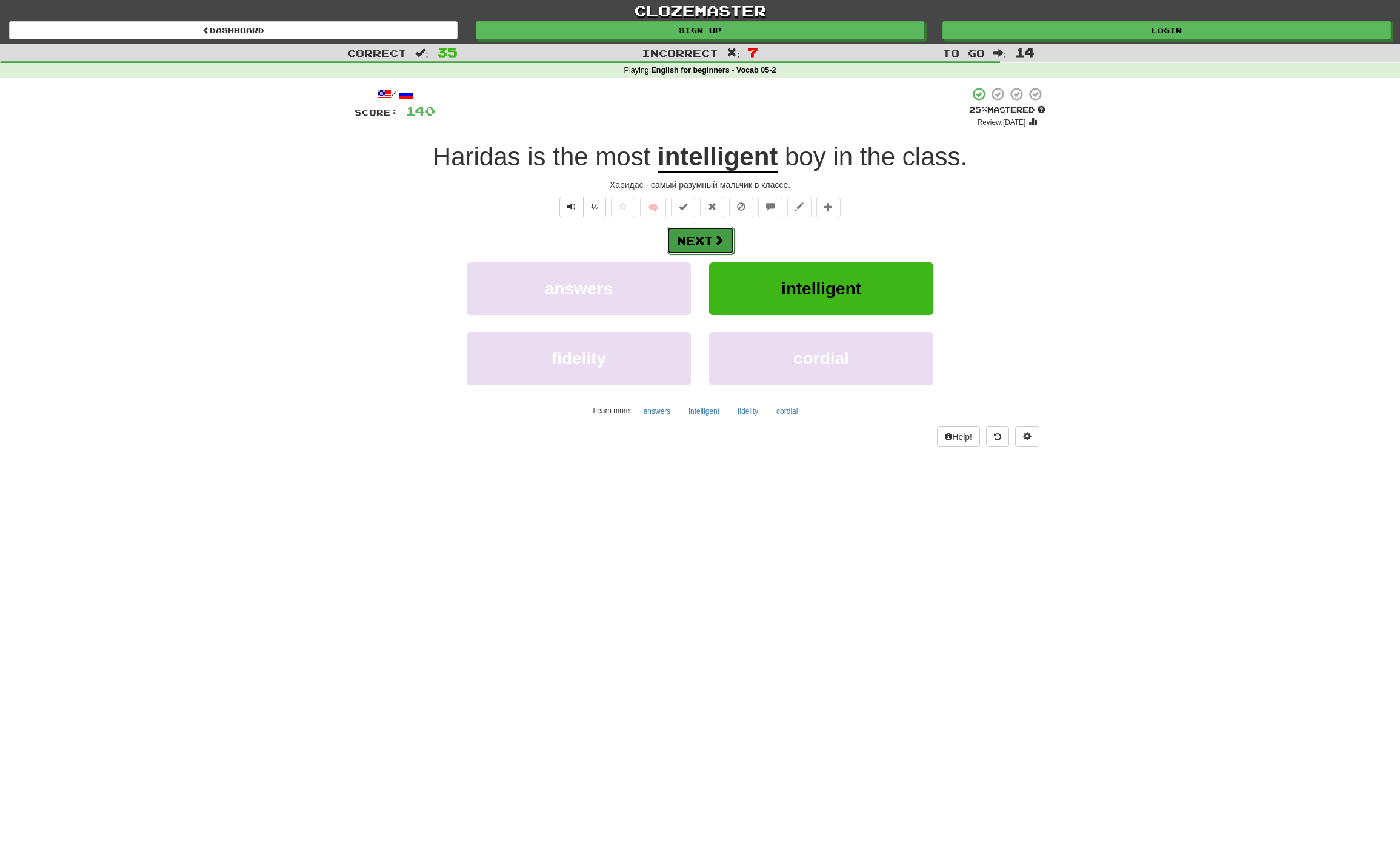
click at [718, 240] on span at bounding box center [718, 239] width 11 height 11
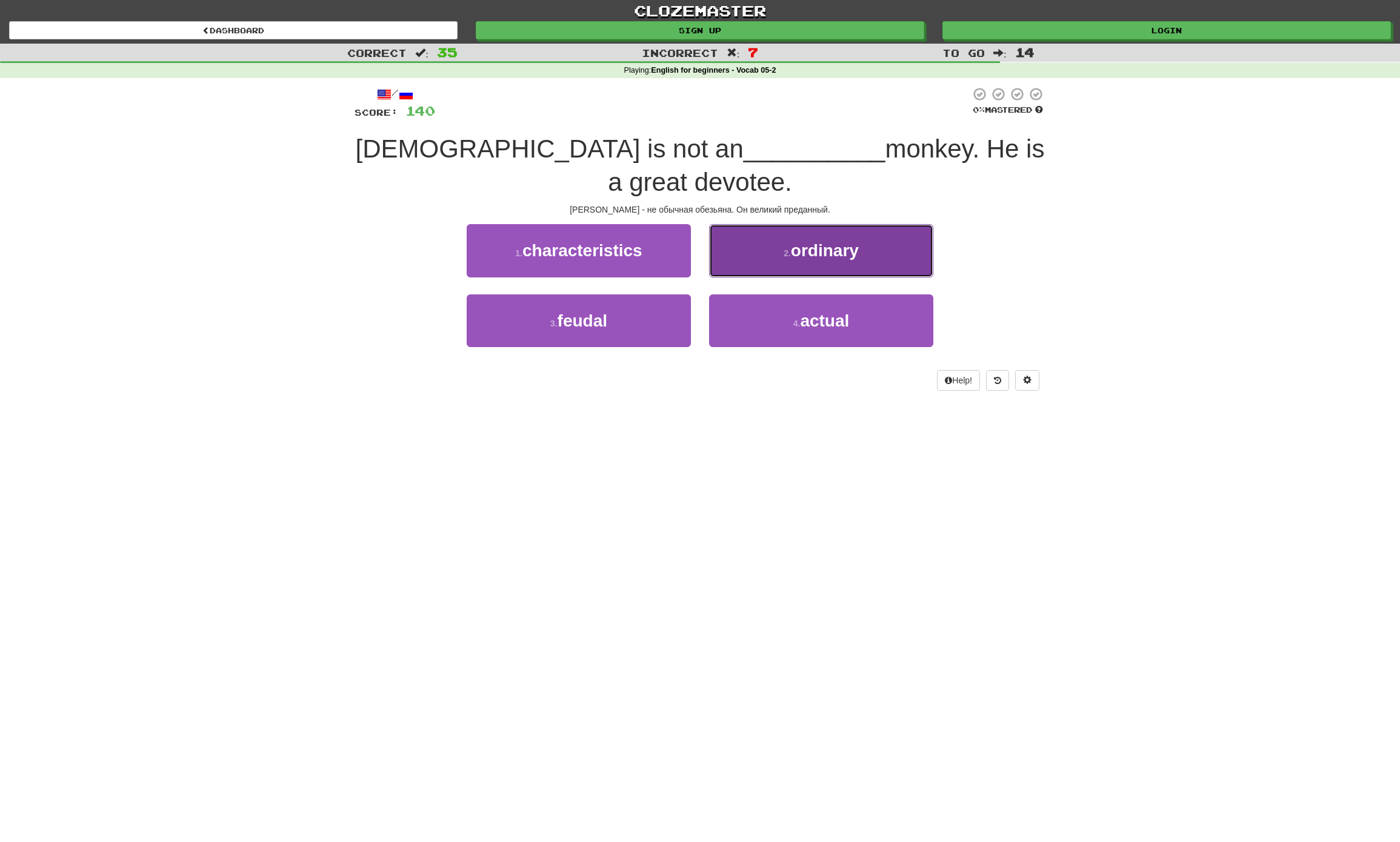
click at [887, 237] on button "2 . ordinary" at bounding box center [821, 250] width 224 height 53
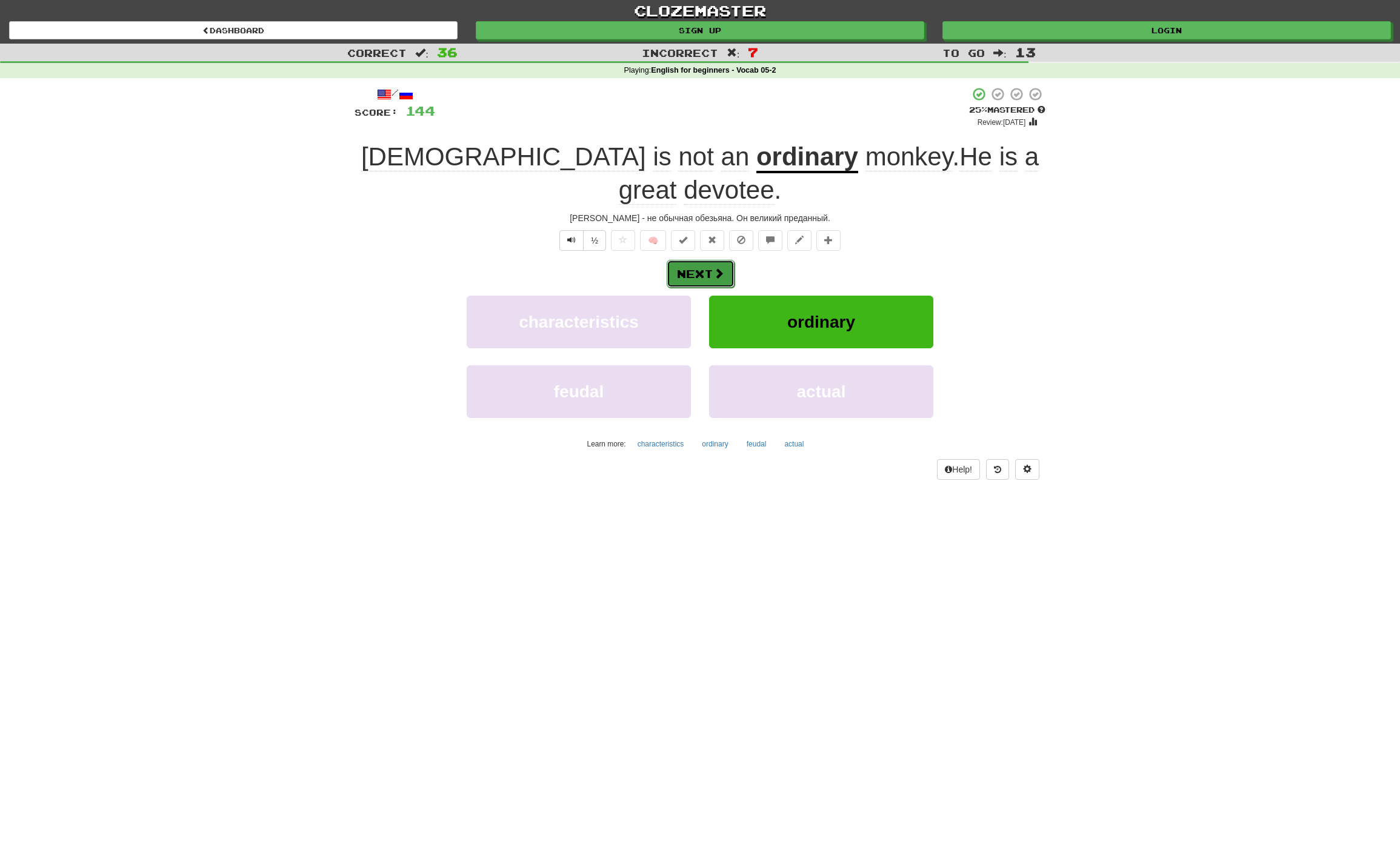
click at [689, 260] on button "Next" at bounding box center [700, 274] width 68 height 28
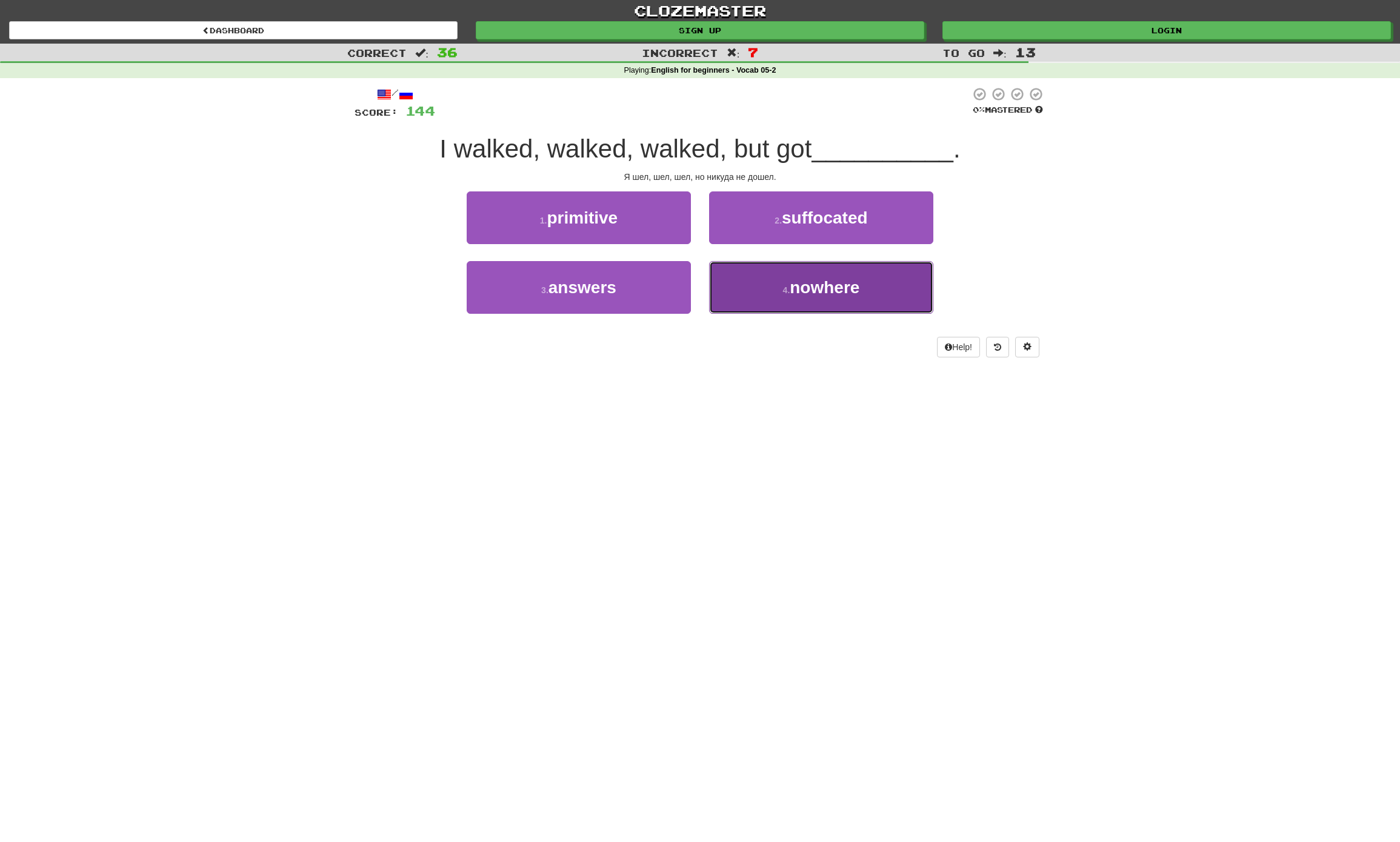
click at [824, 288] on span "nowhere" at bounding box center [824, 287] width 70 height 19
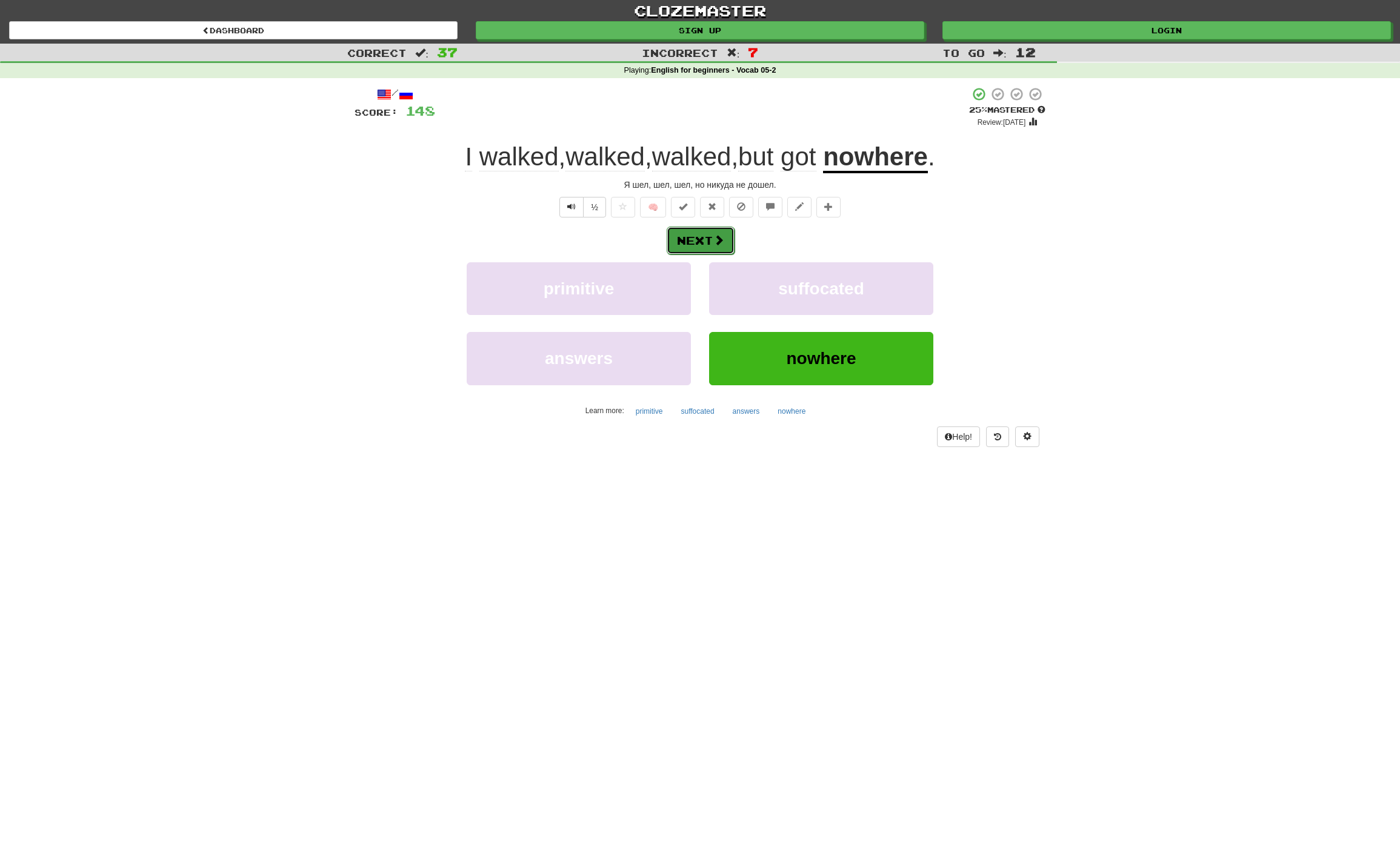
click at [700, 235] on button "Next" at bounding box center [700, 241] width 68 height 28
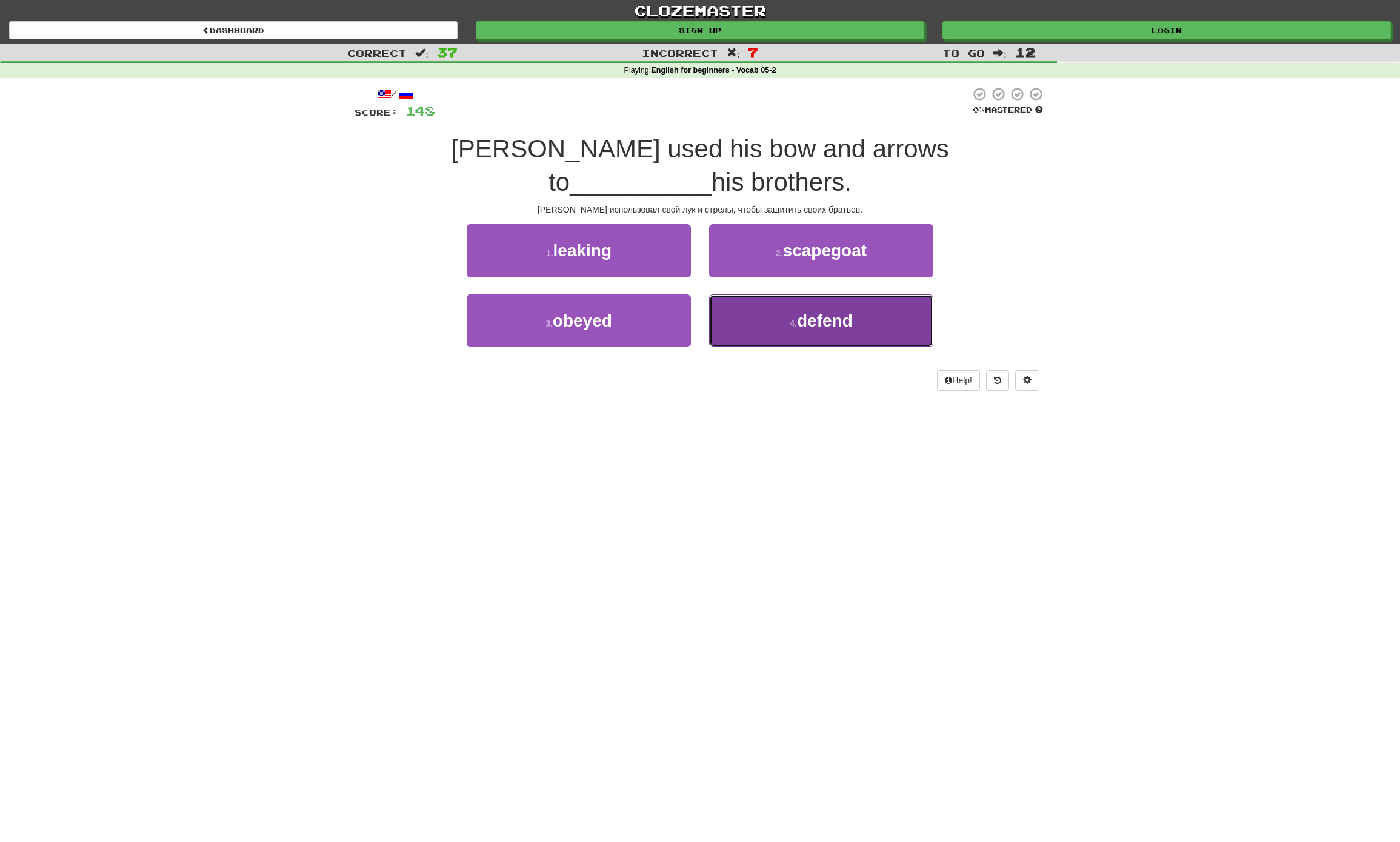
click at [867, 294] on button "4 . defend" at bounding box center [821, 320] width 224 height 53
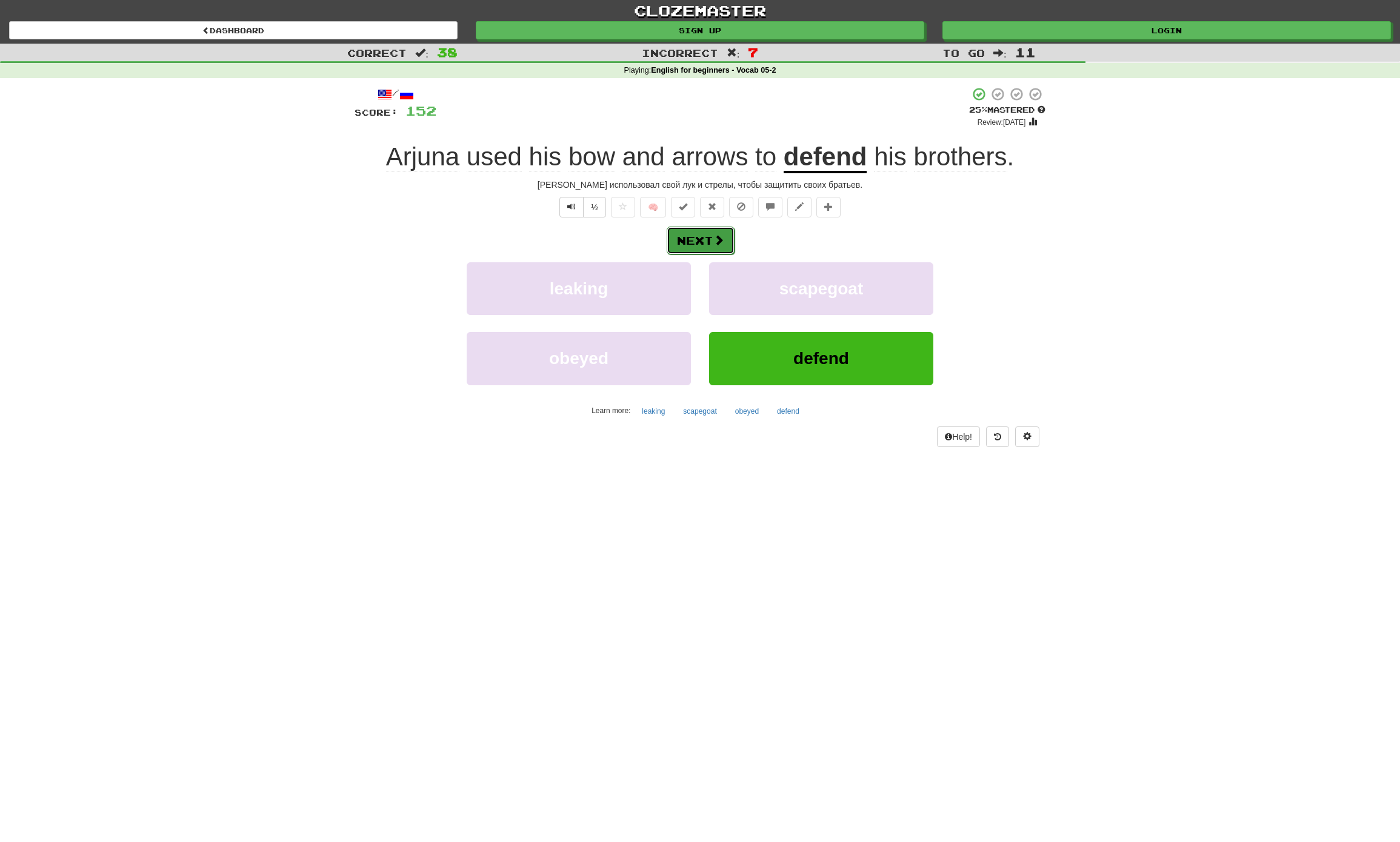
click at [713, 246] on span at bounding box center [718, 239] width 11 height 11
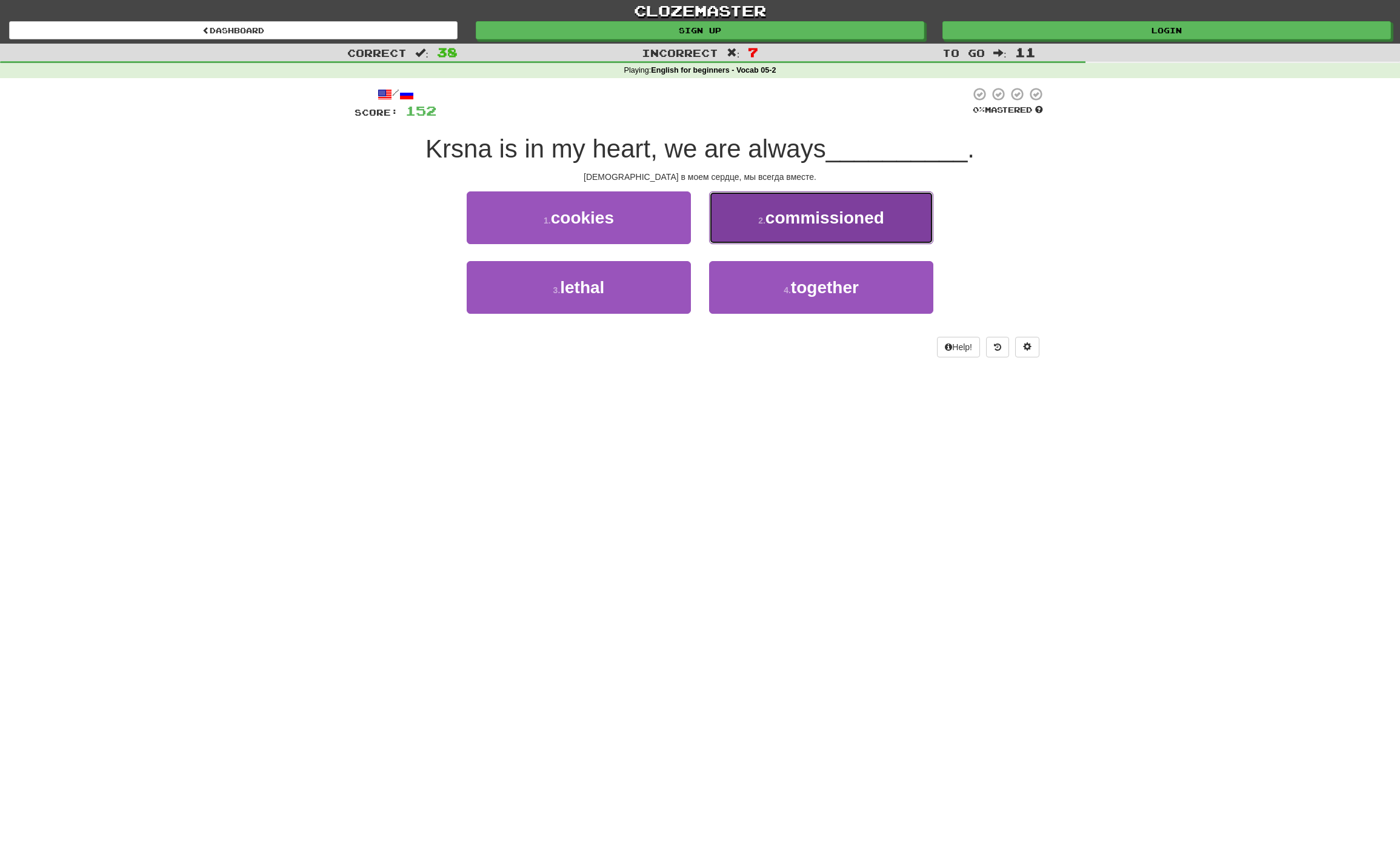
click at [873, 215] on span "commissioned" at bounding box center [825, 218] width 119 height 19
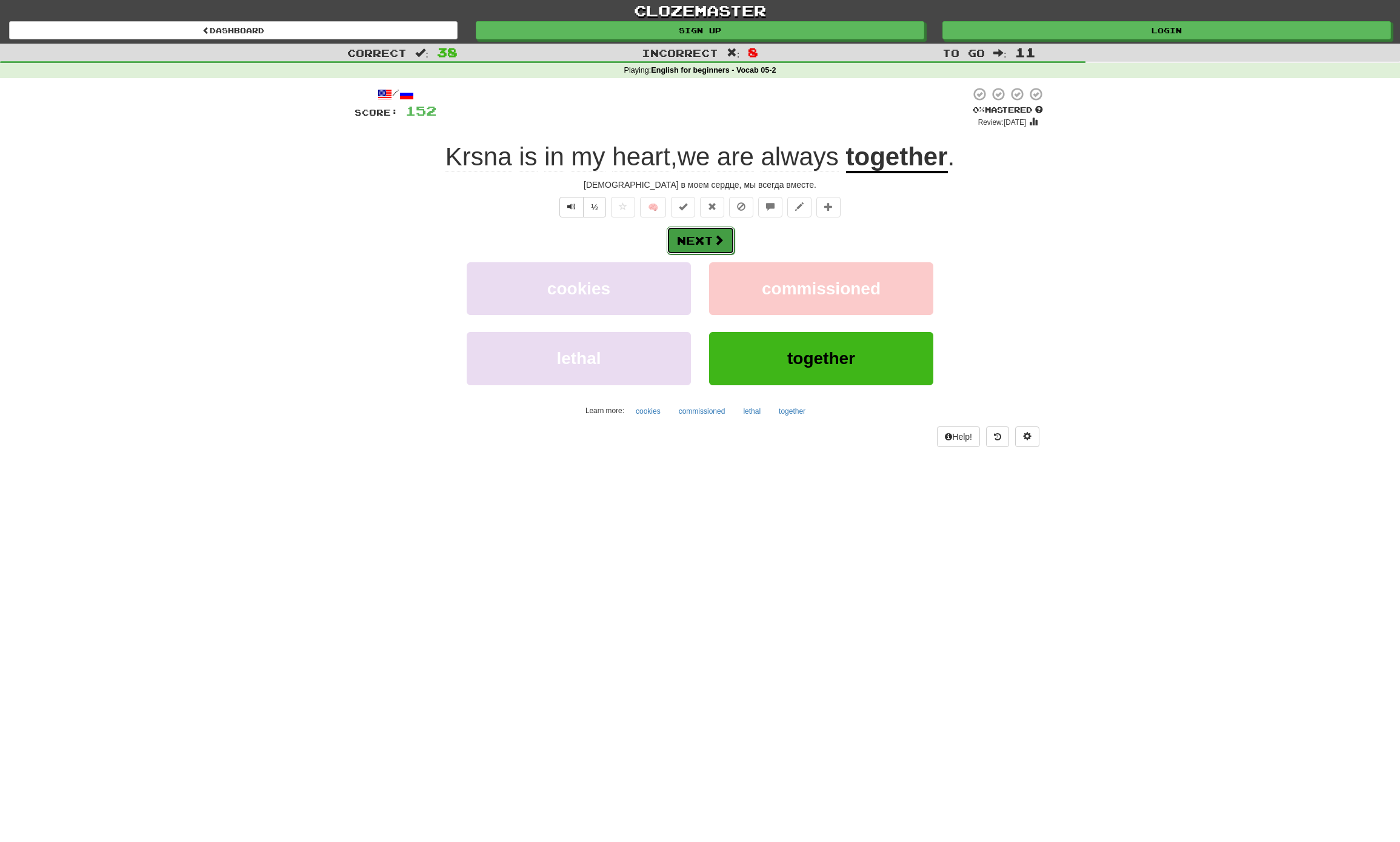
click at [708, 241] on button "Next" at bounding box center [700, 241] width 68 height 28
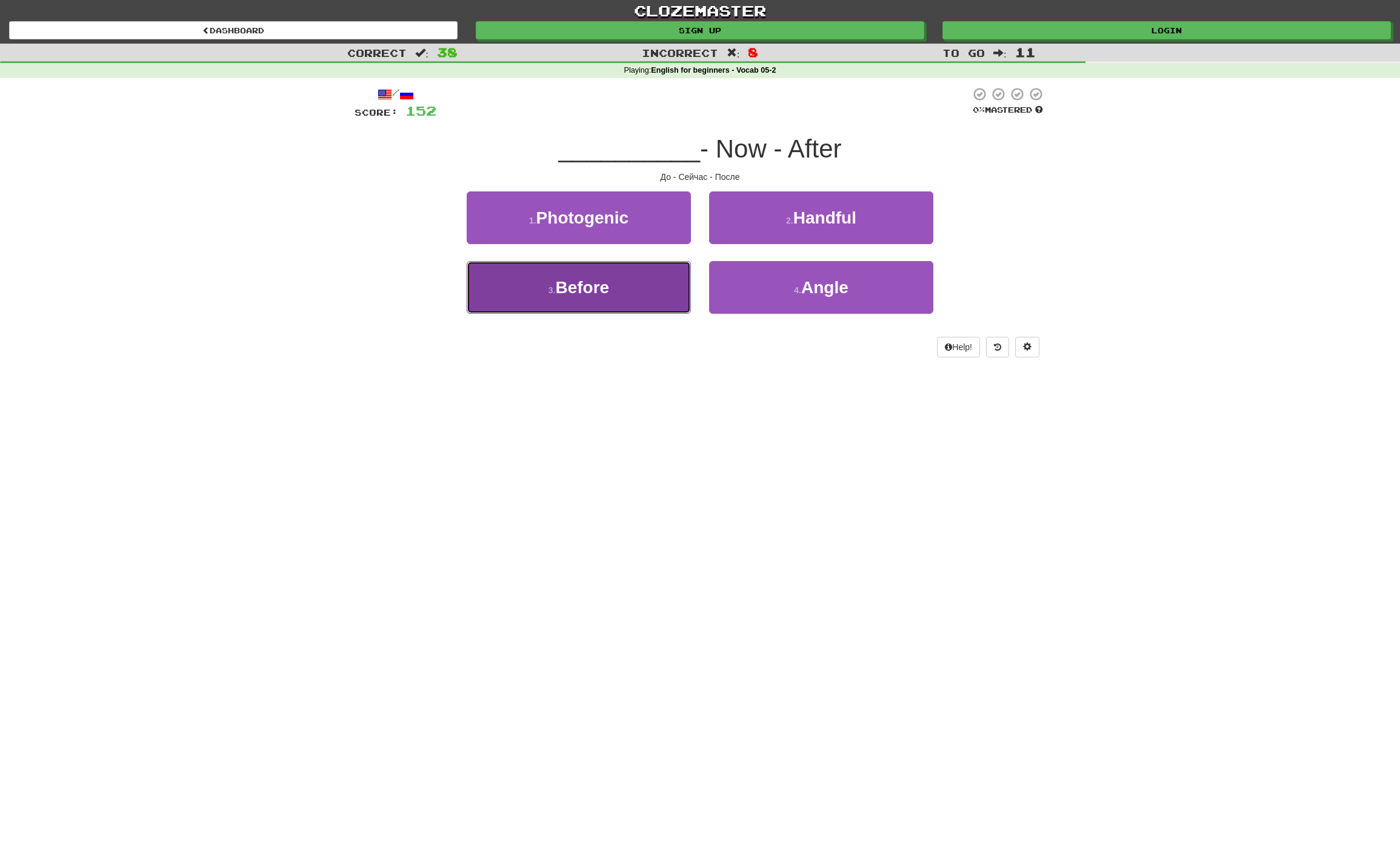
click at [595, 289] on span "Before" at bounding box center [582, 287] width 54 height 19
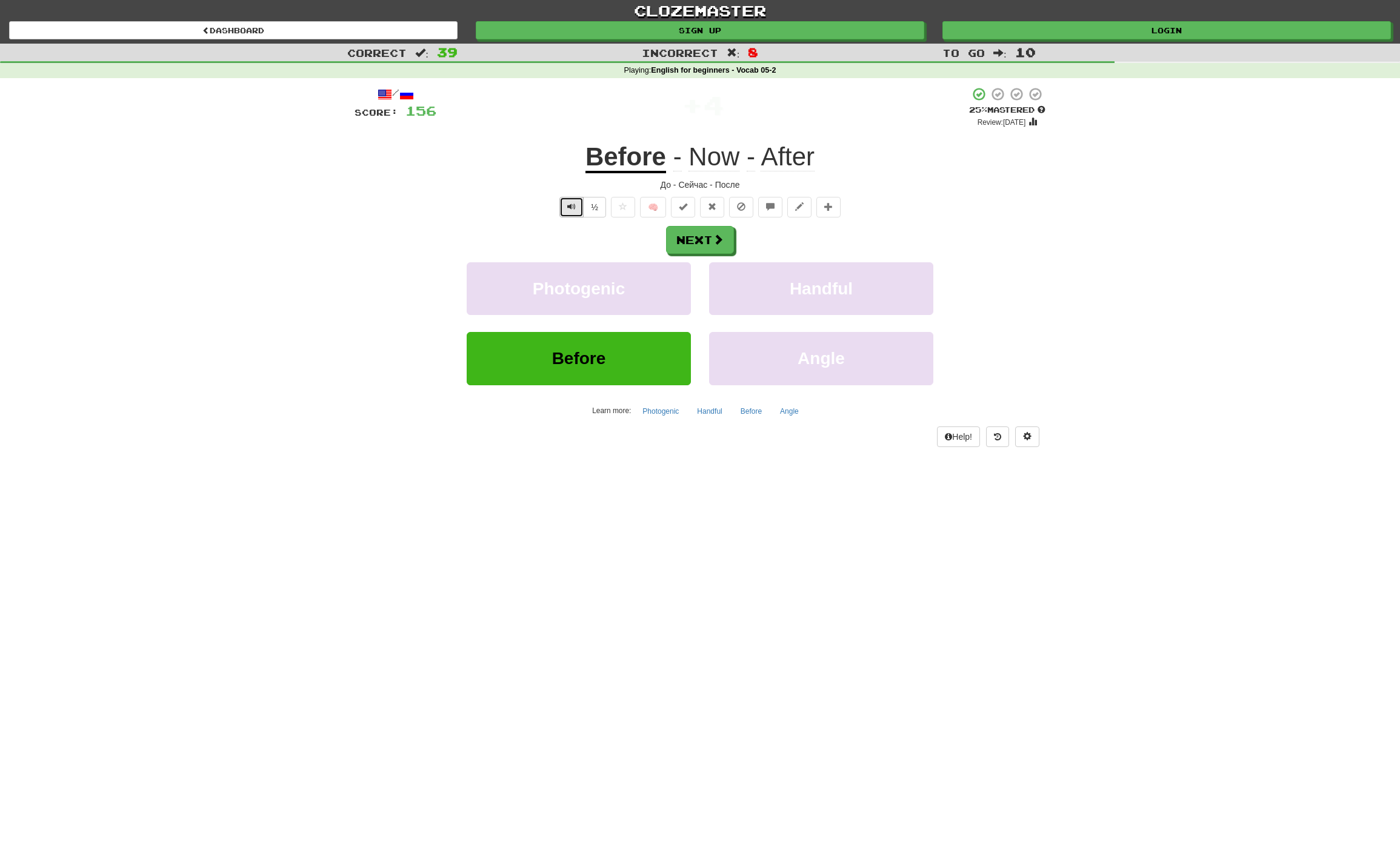
click at [567, 203] on span "Text-to-speech controls" at bounding box center [571, 206] width 8 height 8
click at [687, 241] on button "Next" at bounding box center [700, 241] width 68 height 28
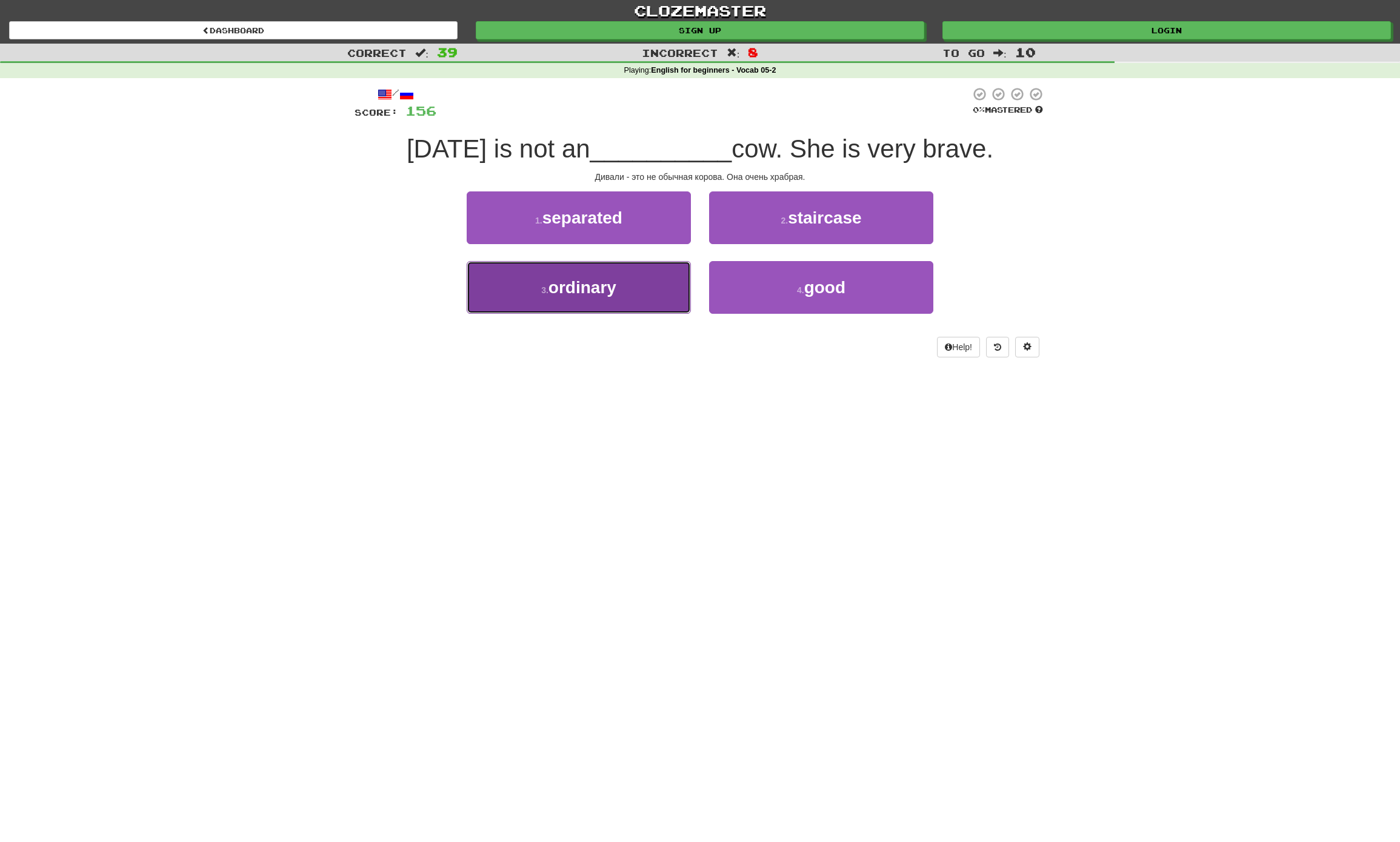
click at [587, 297] on span "ordinary" at bounding box center [582, 287] width 68 height 19
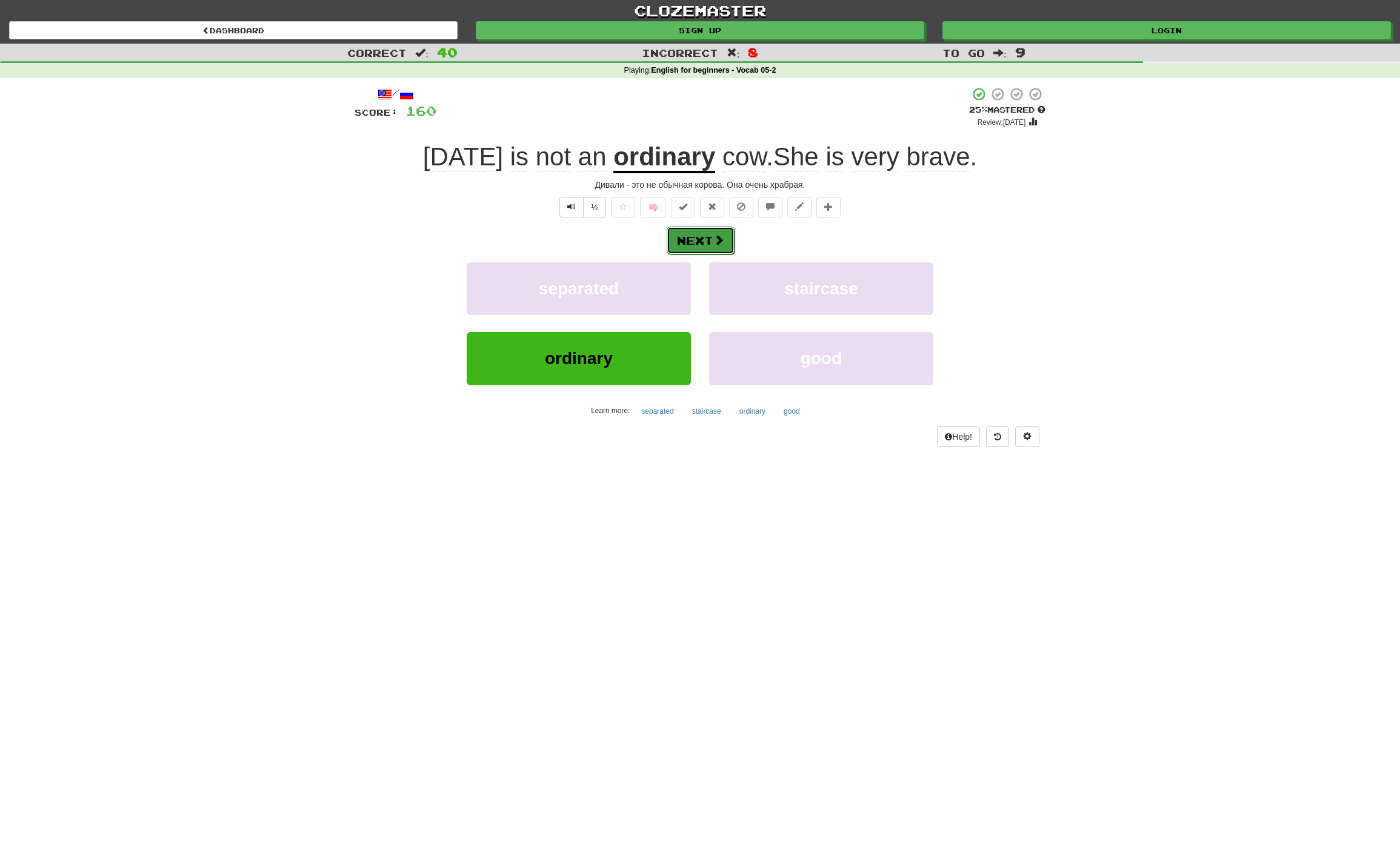
click at [693, 242] on button "Next" at bounding box center [700, 241] width 68 height 28
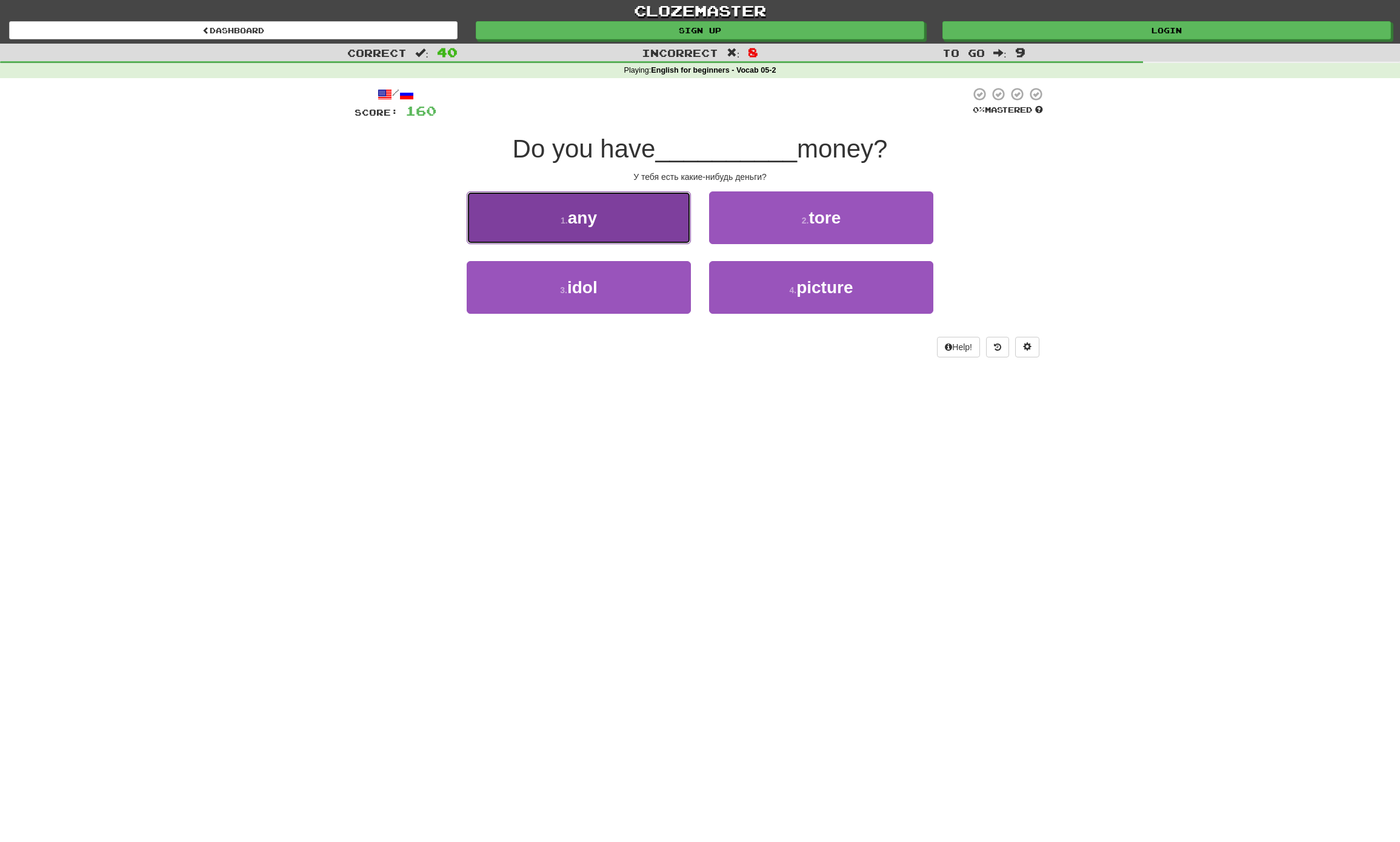
click at [642, 228] on button "1 . any" at bounding box center [579, 217] width 224 height 53
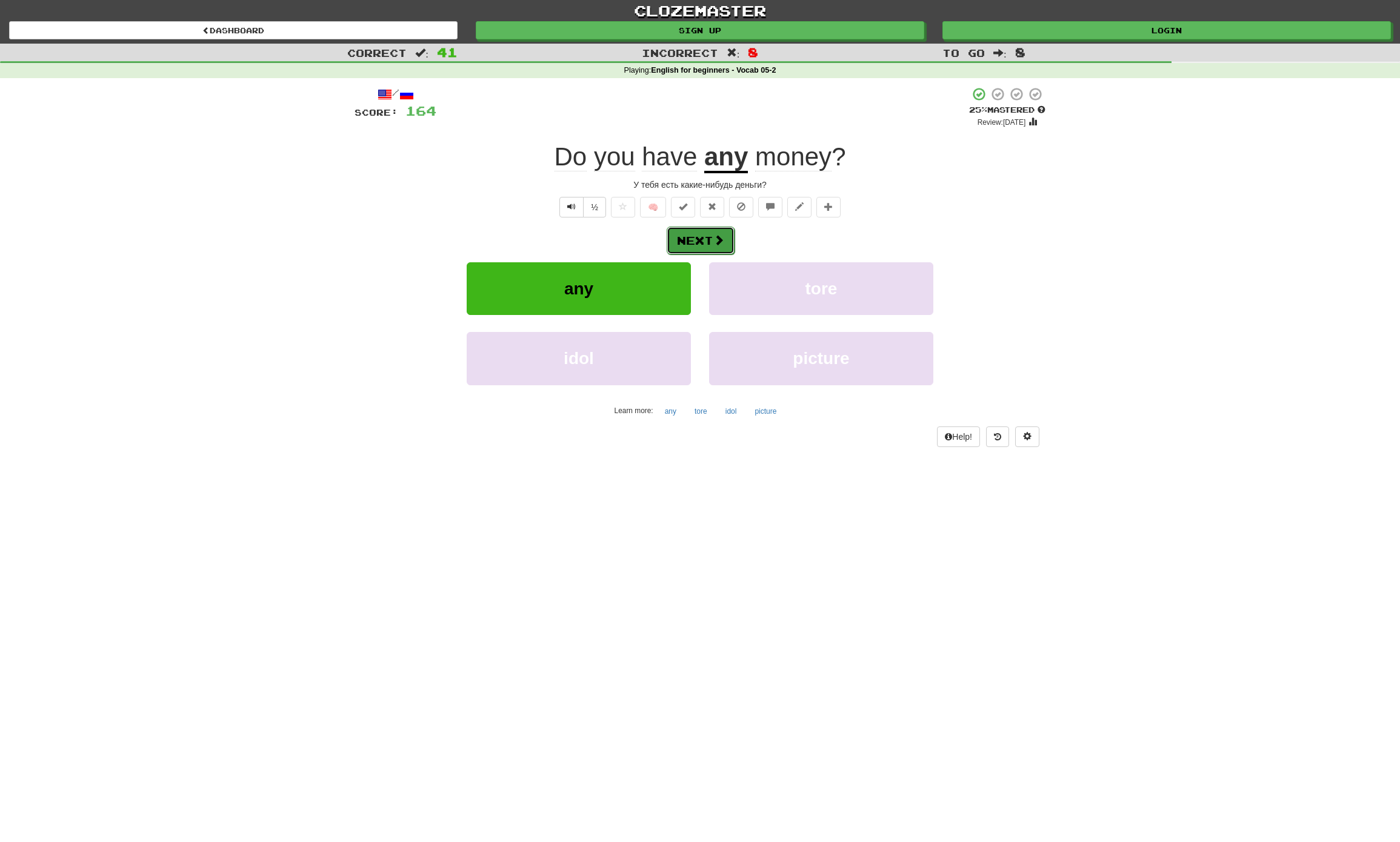
click at [685, 244] on button "Next" at bounding box center [700, 241] width 68 height 28
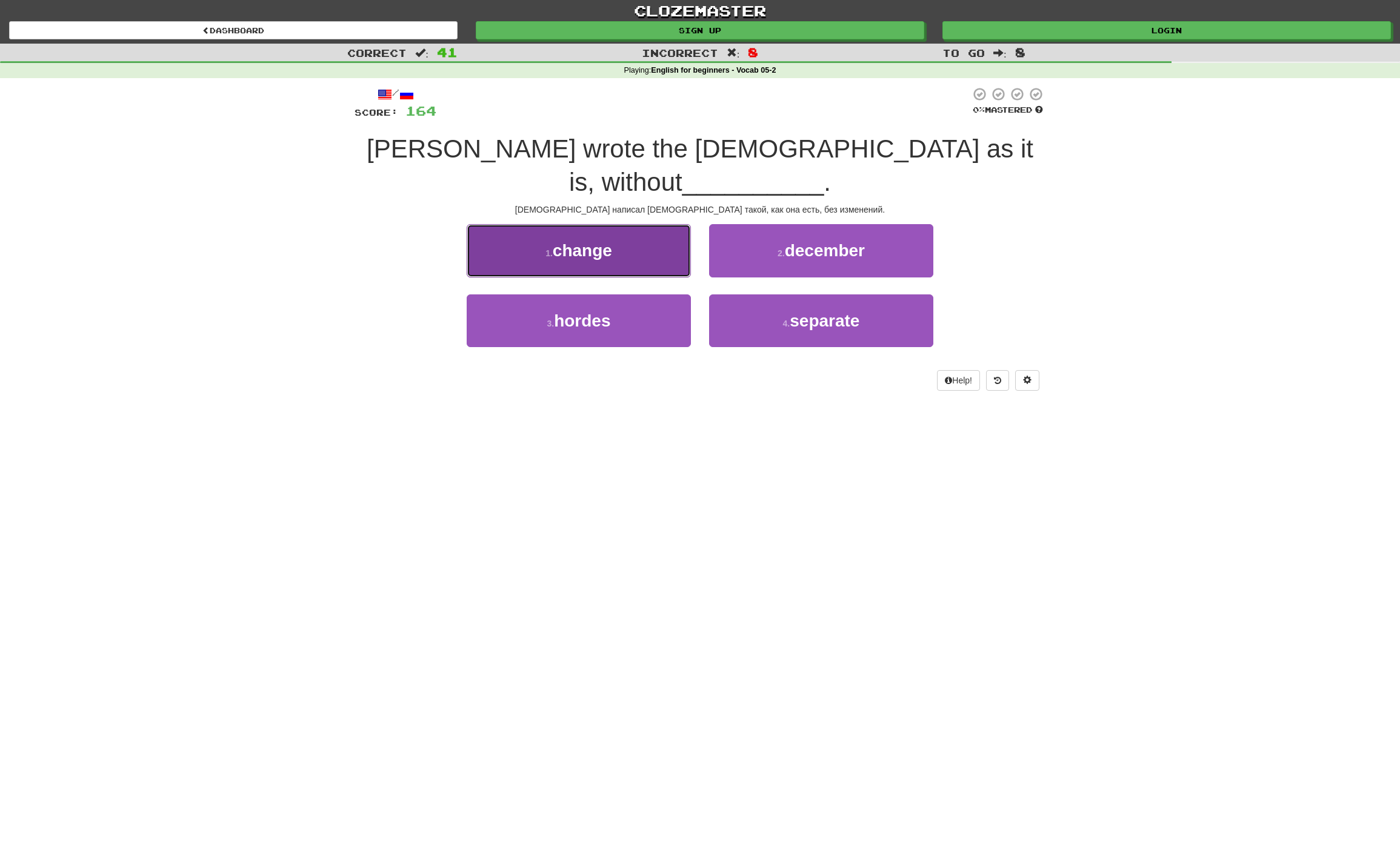
click at [622, 259] on button "1 . change" at bounding box center [579, 250] width 224 height 53
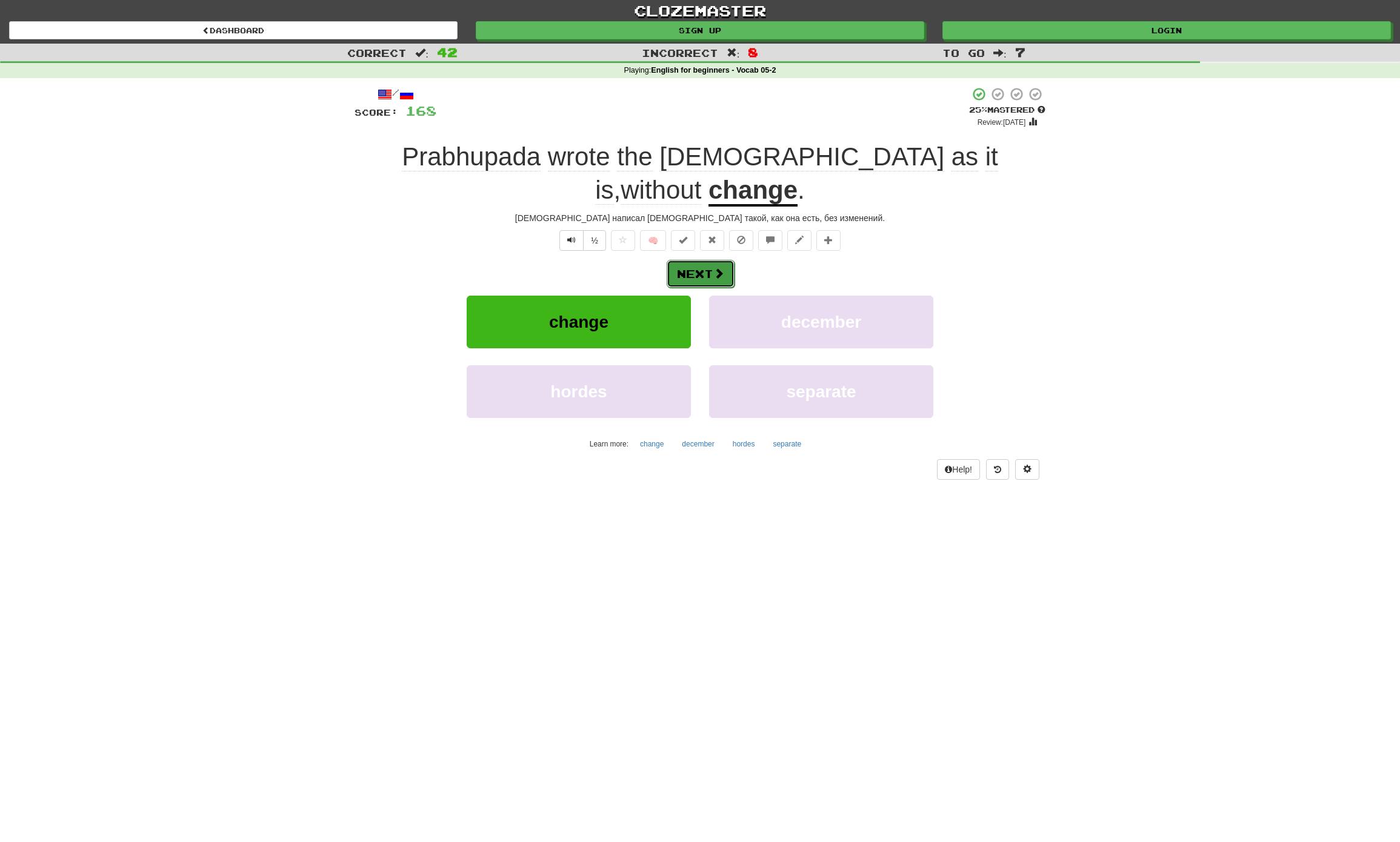
click at [714, 273] on span at bounding box center [718, 273] width 11 height 11
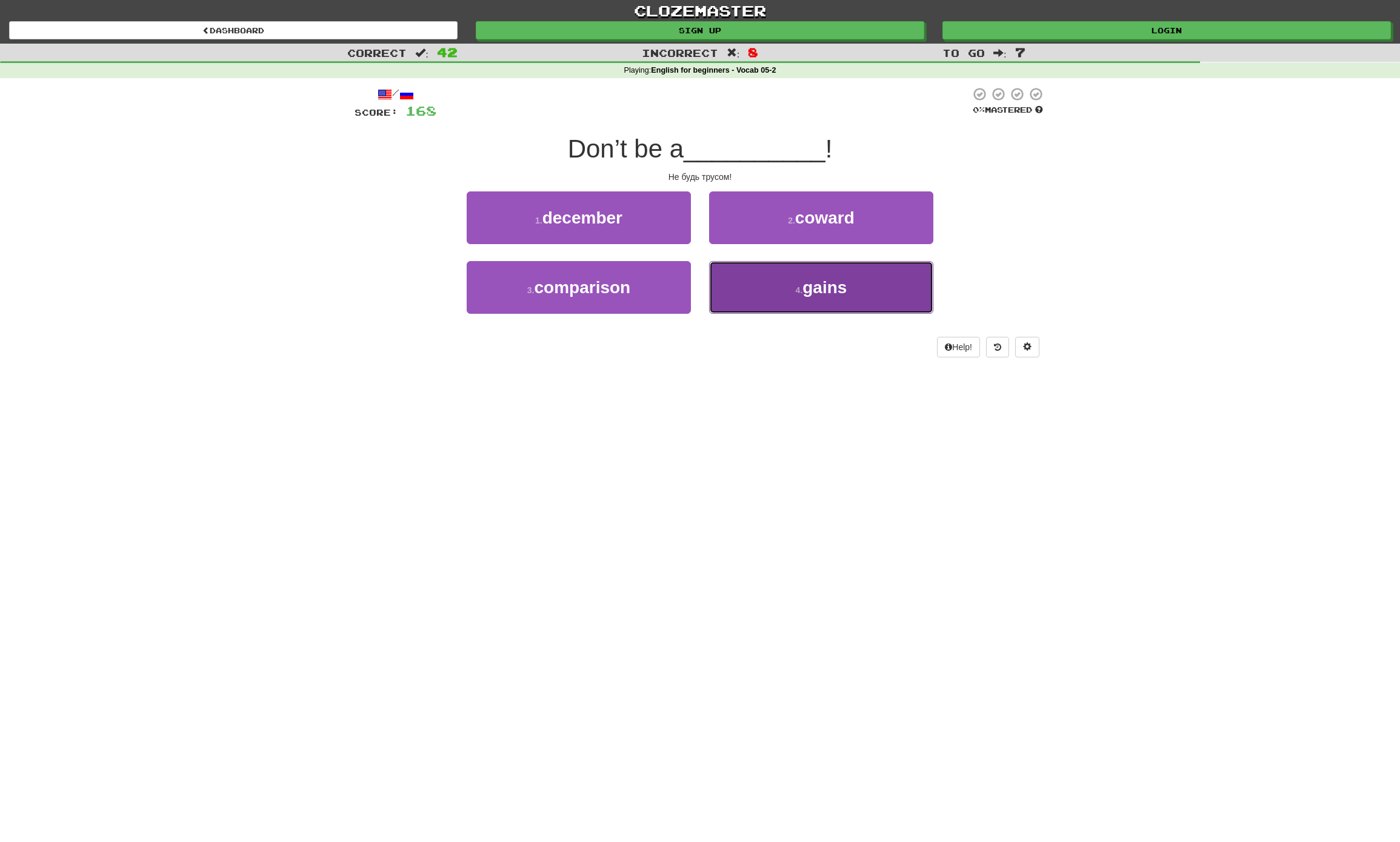
click at [855, 289] on button "4 . gains" at bounding box center [821, 287] width 224 height 53
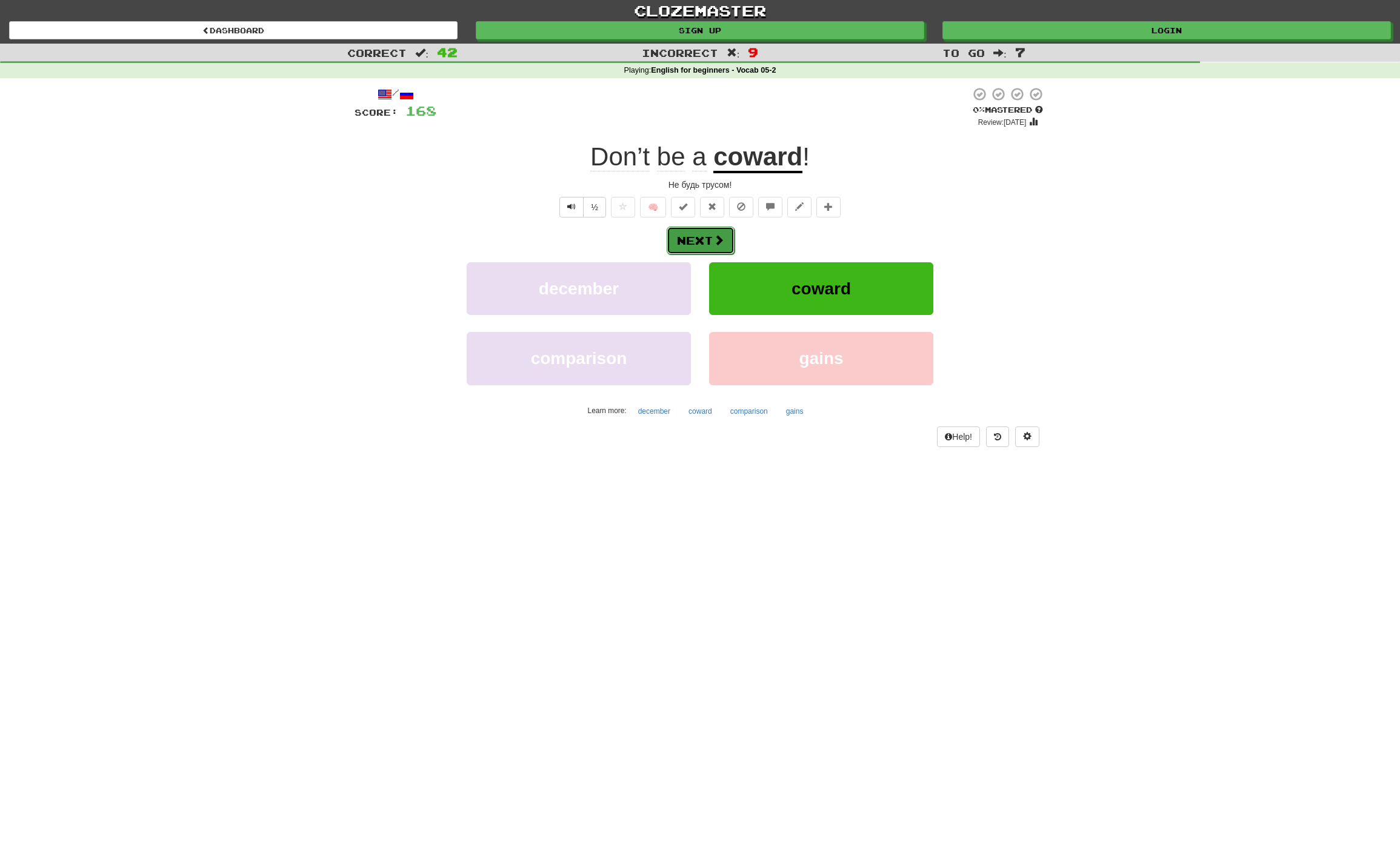
click at [687, 236] on button "Next" at bounding box center [700, 241] width 68 height 28
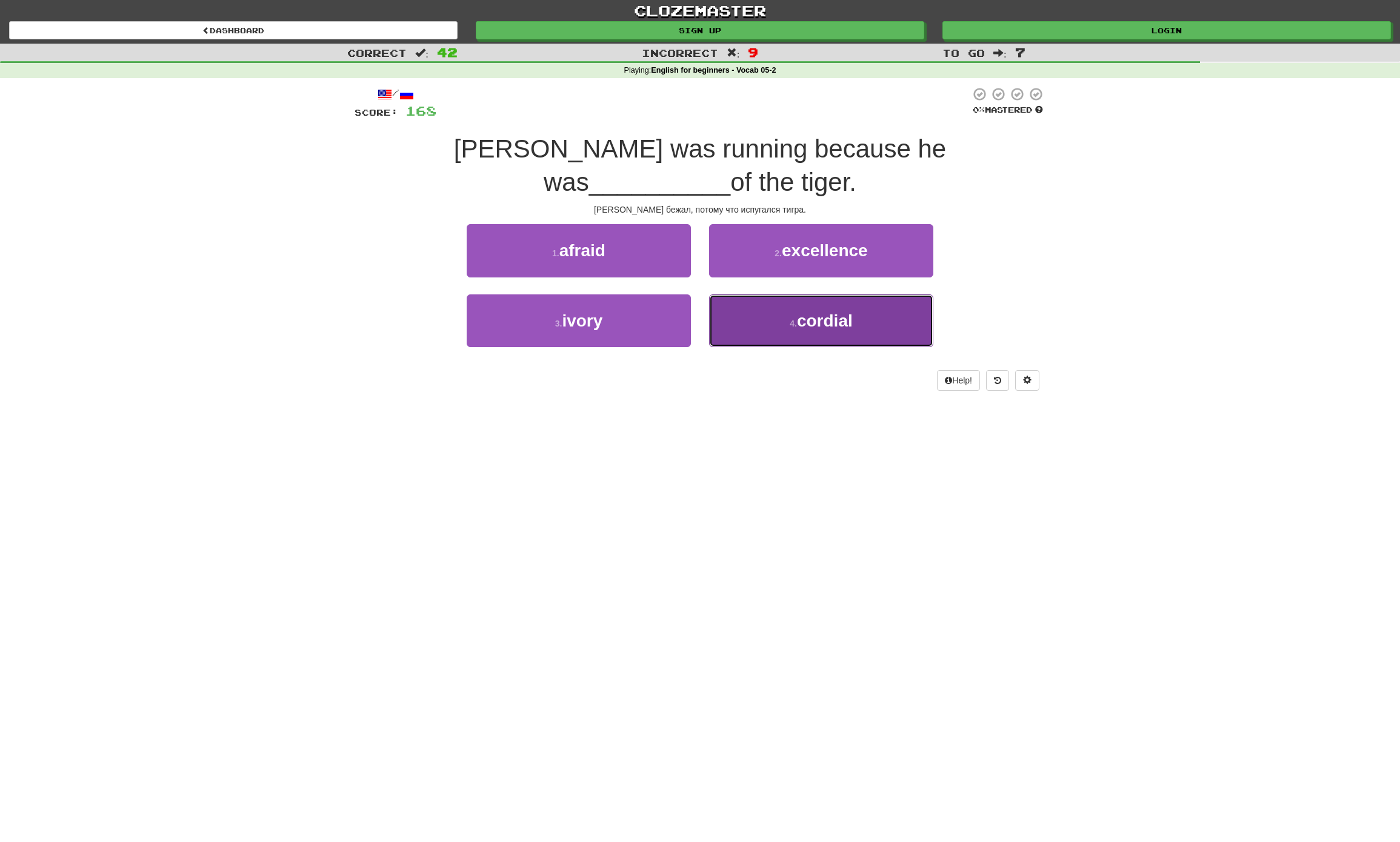
click at [840, 315] on span "cordial" at bounding box center [825, 321] width 56 height 19
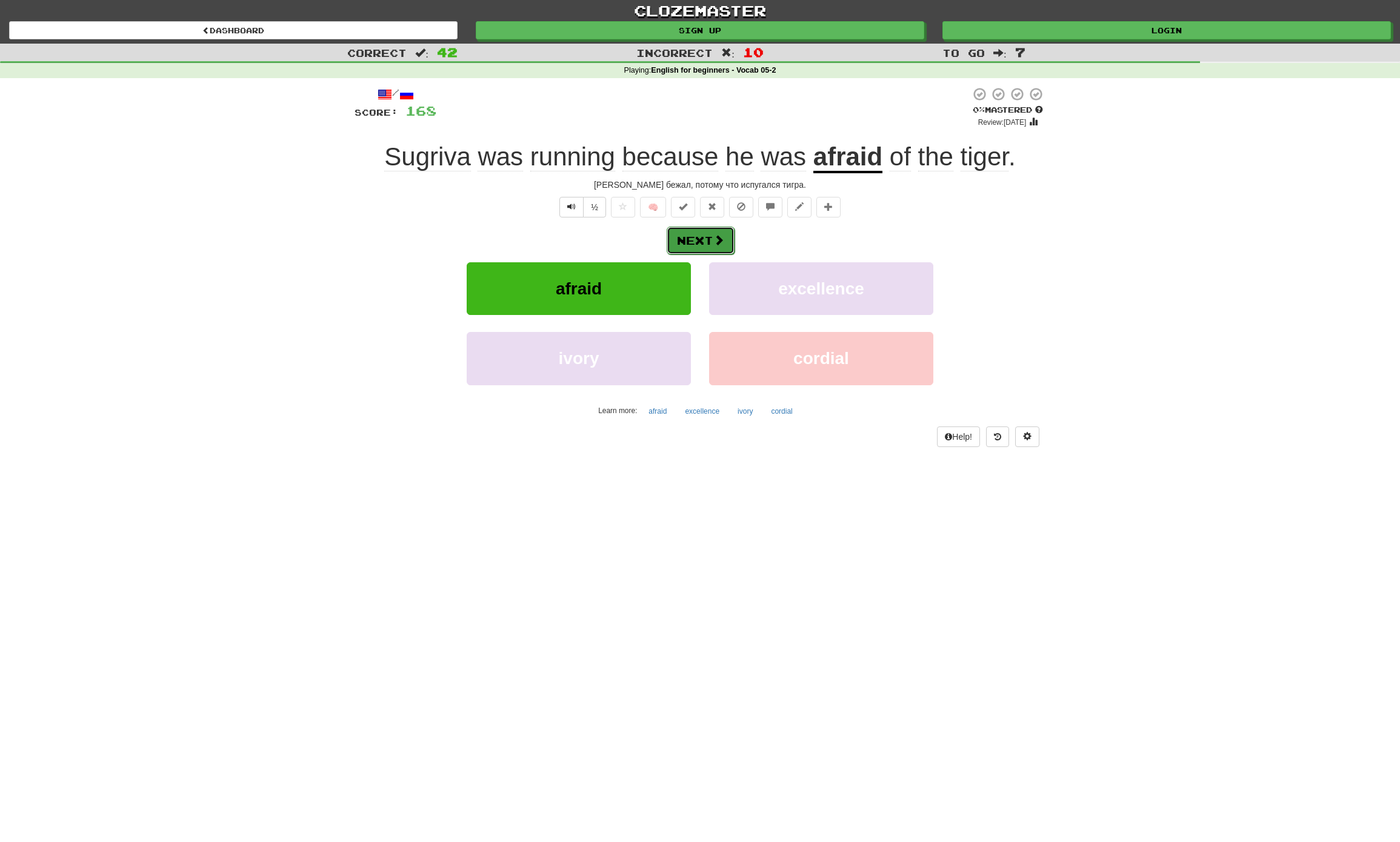
click at [716, 230] on button "Next" at bounding box center [700, 241] width 68 height 28
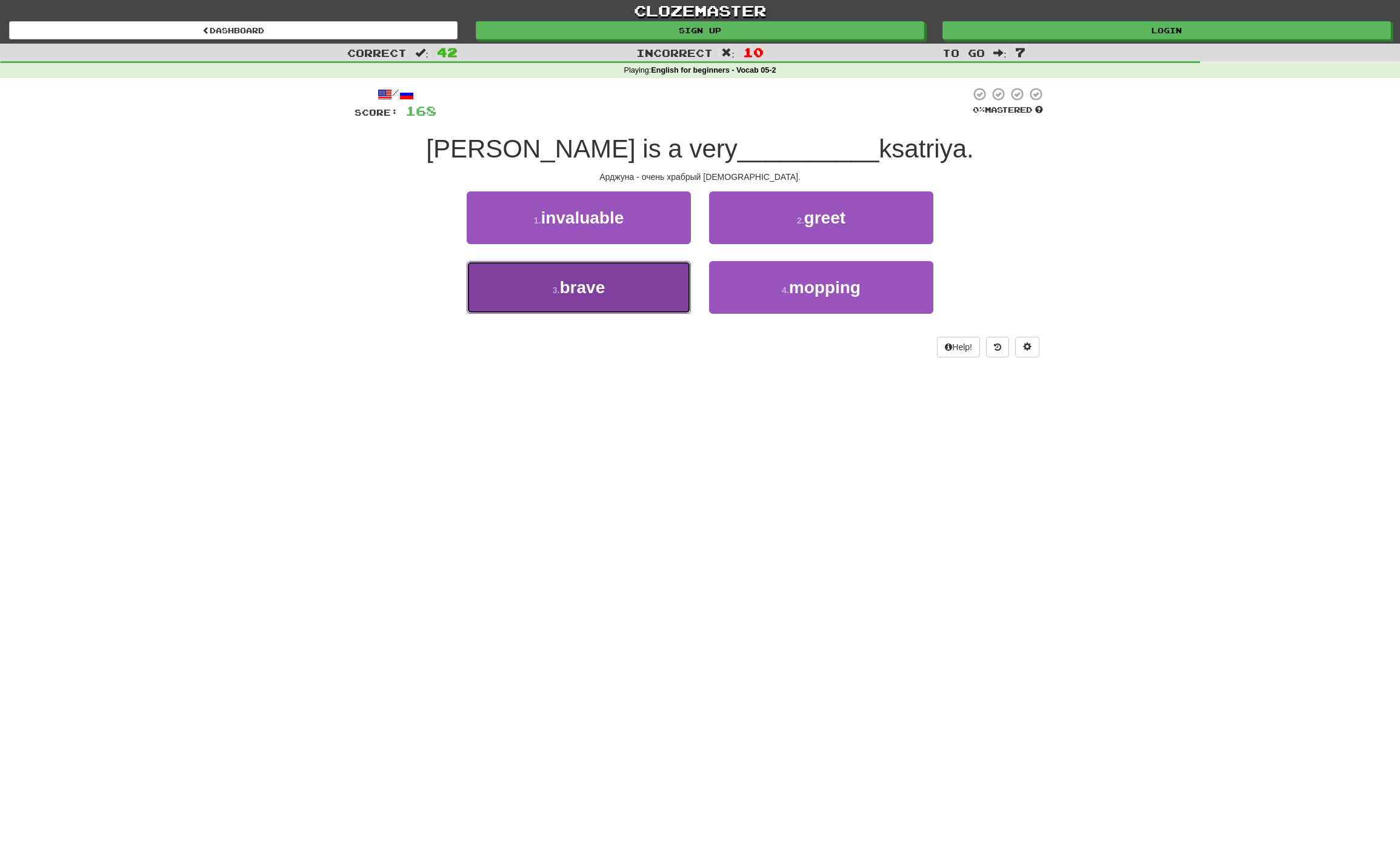
click at [619, 299] on button "3 . brave" at bounding box center [579, 287] width 224 height 53
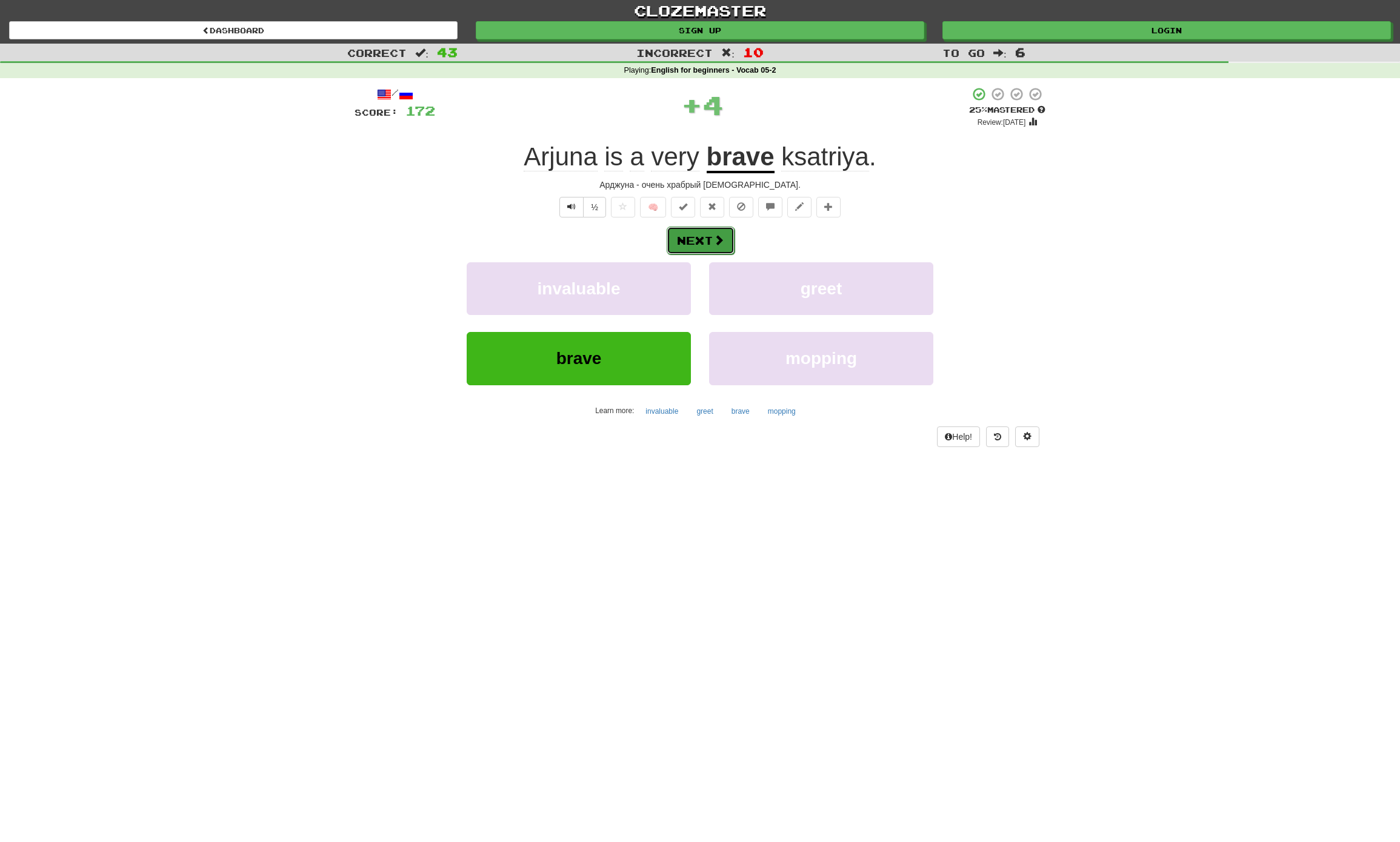
click at [717, 237] on span at bounding box center [718, 239] width 11 height 11
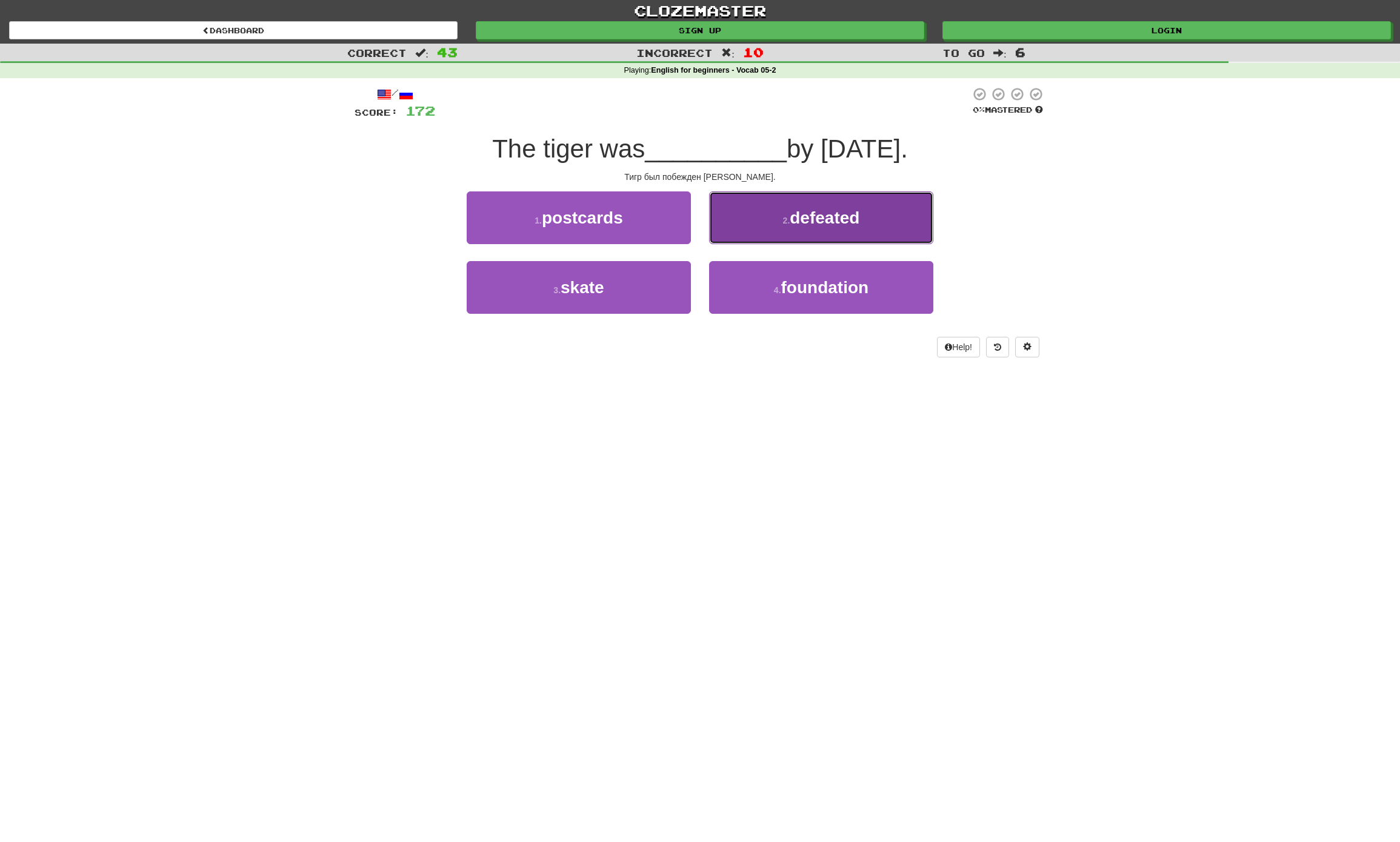
click at [833, 233] on button "2 . defeated" at bounding box center [821, 217] width 224 height 53
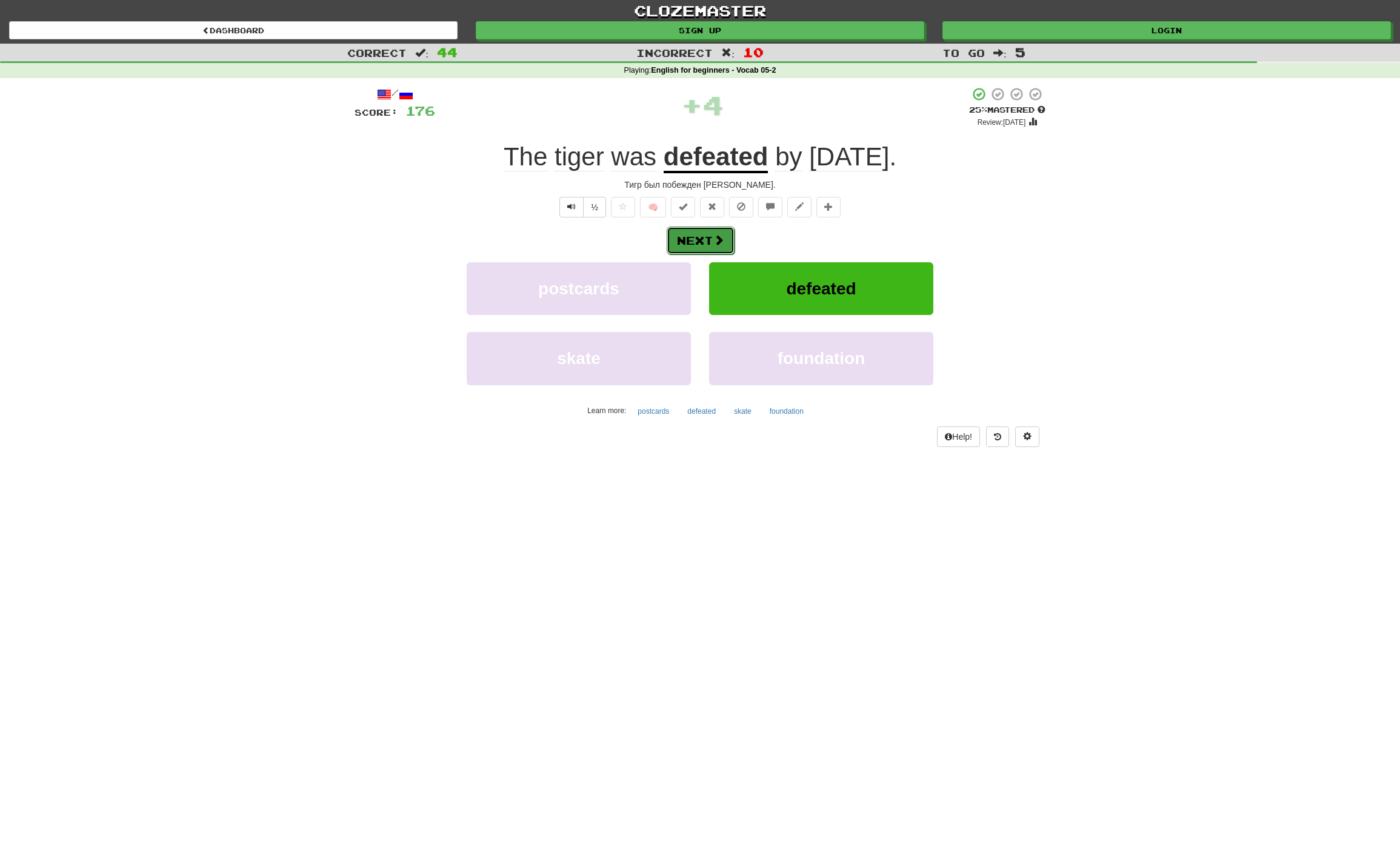
click at [716, 244] on span at bounding box center [718, 239] width 11 height 11
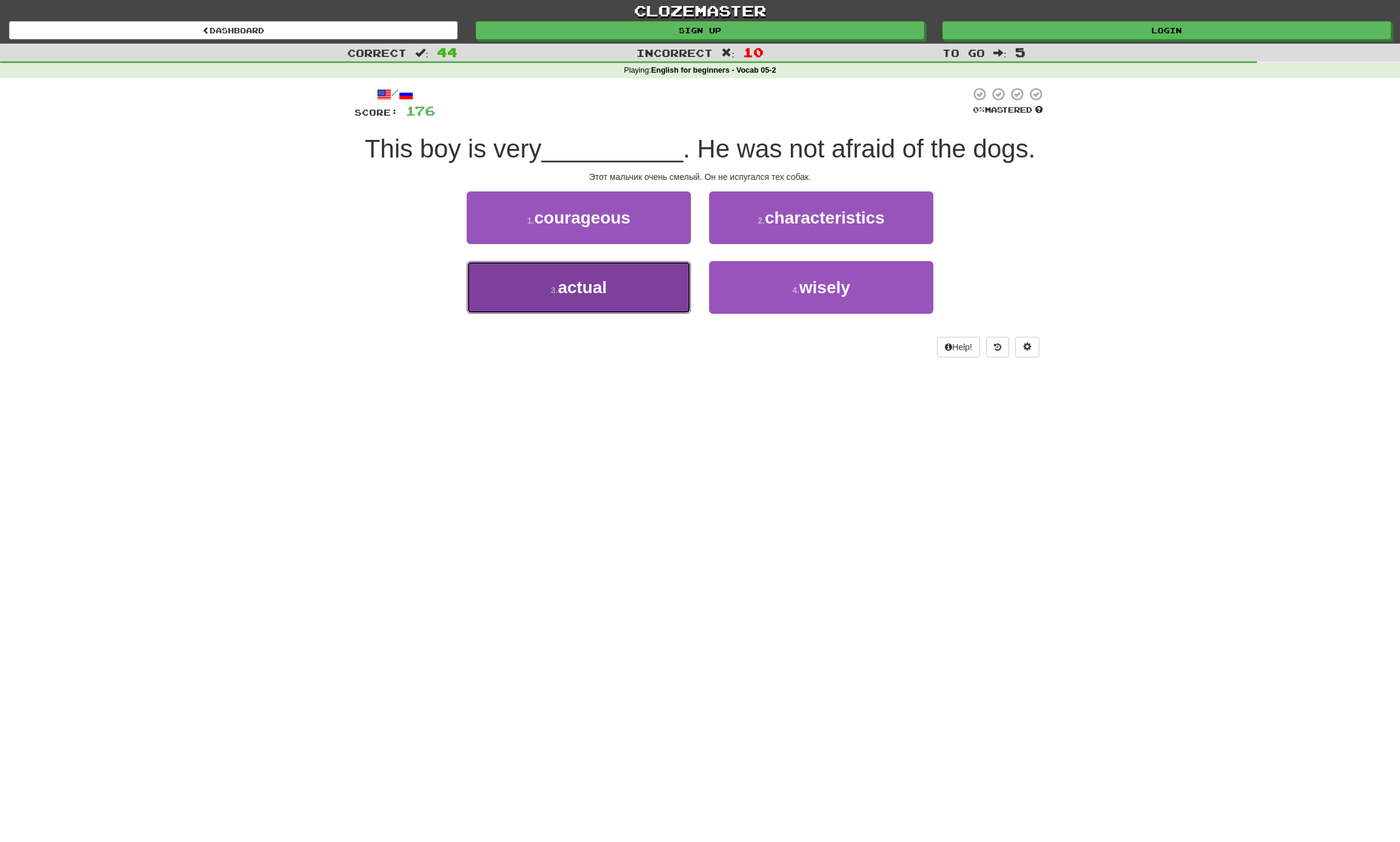
click at [642, 303] on button "3 . actual" at bounding box center [579, 287] width 224 height 53
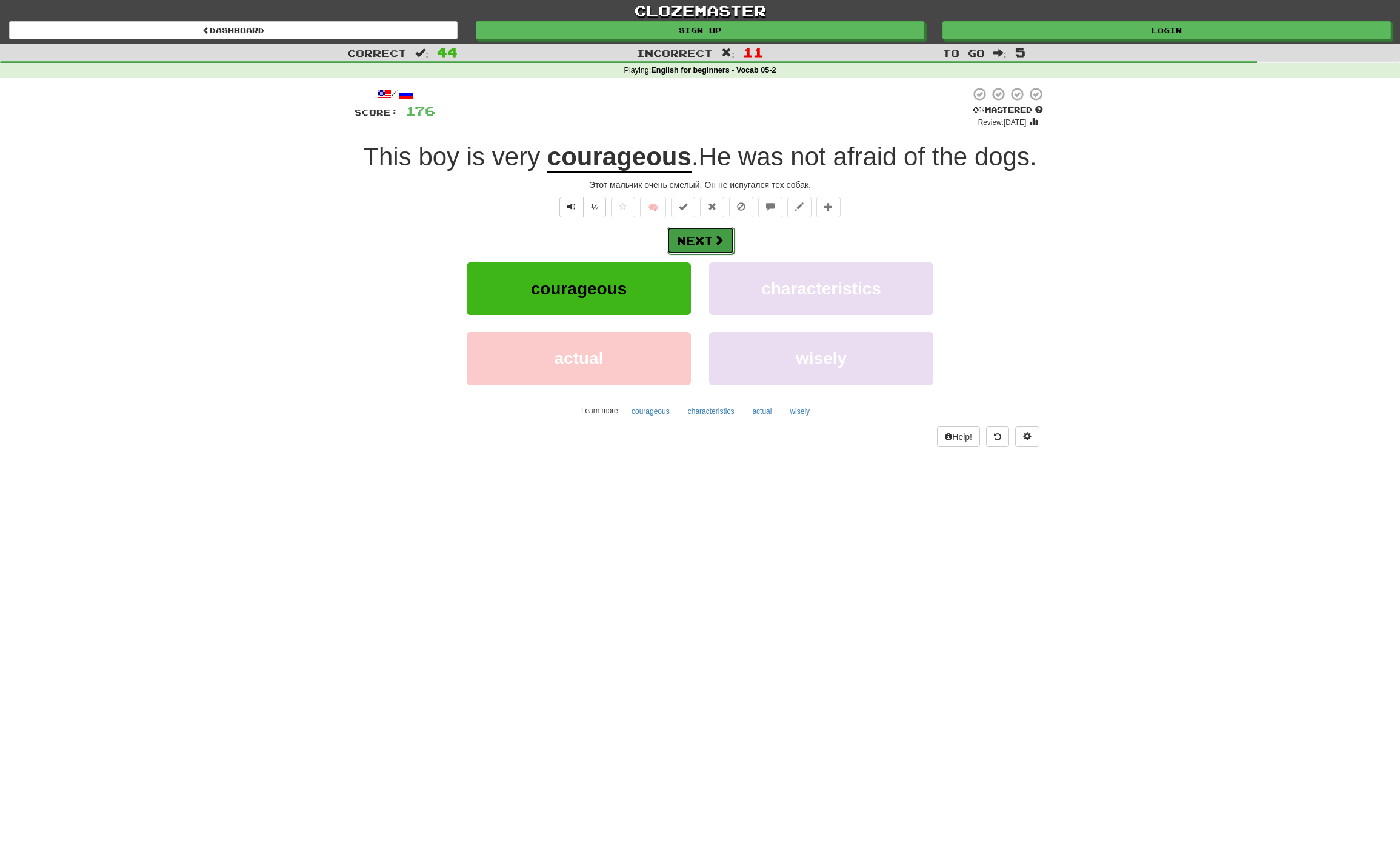
click at [693, 234] on button "Next" at bounding box center [700, 241] width 68 height 28
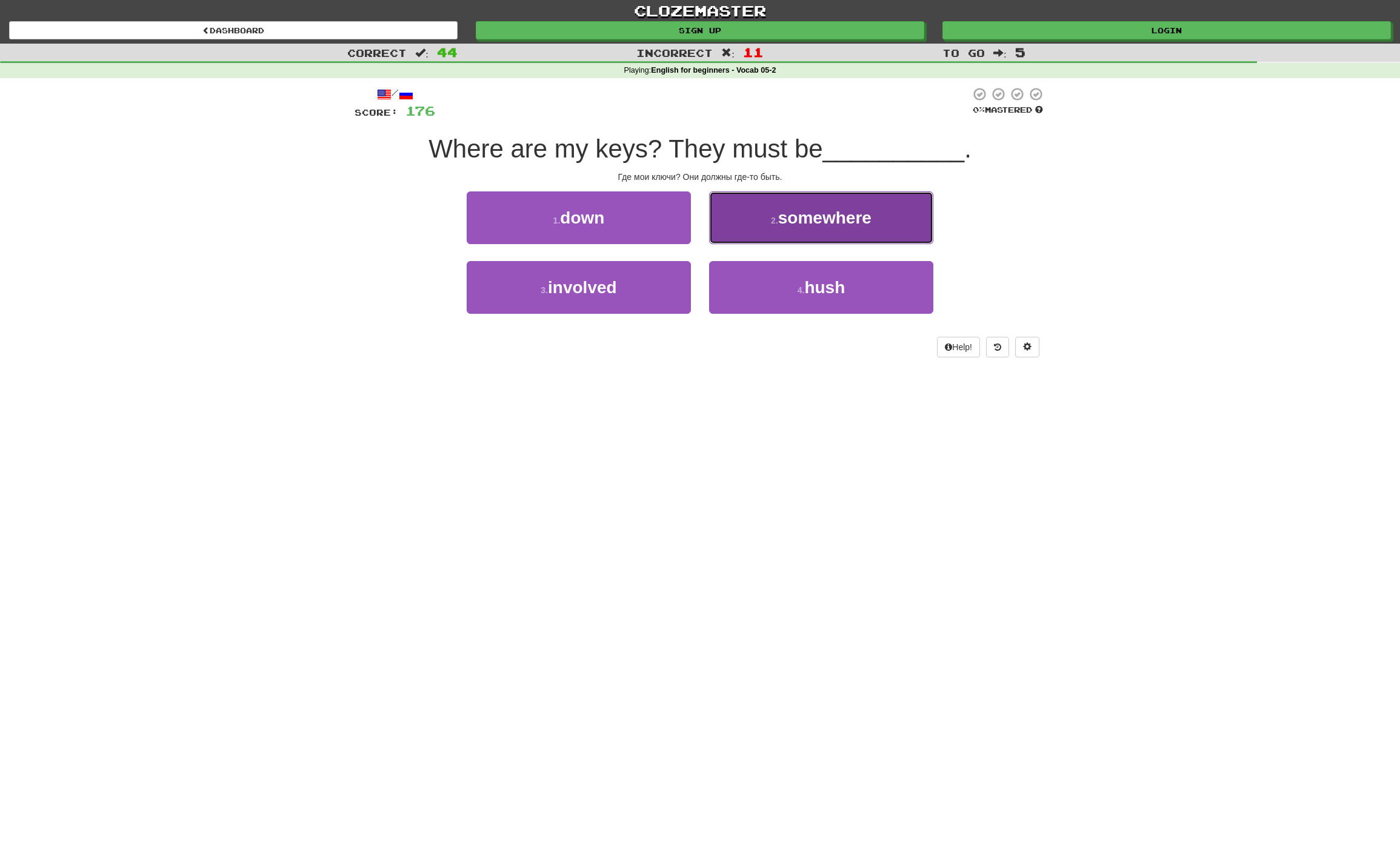
click at [836, 222] on span "somewhere" at bounding box center [824, 218] width 93 height 19
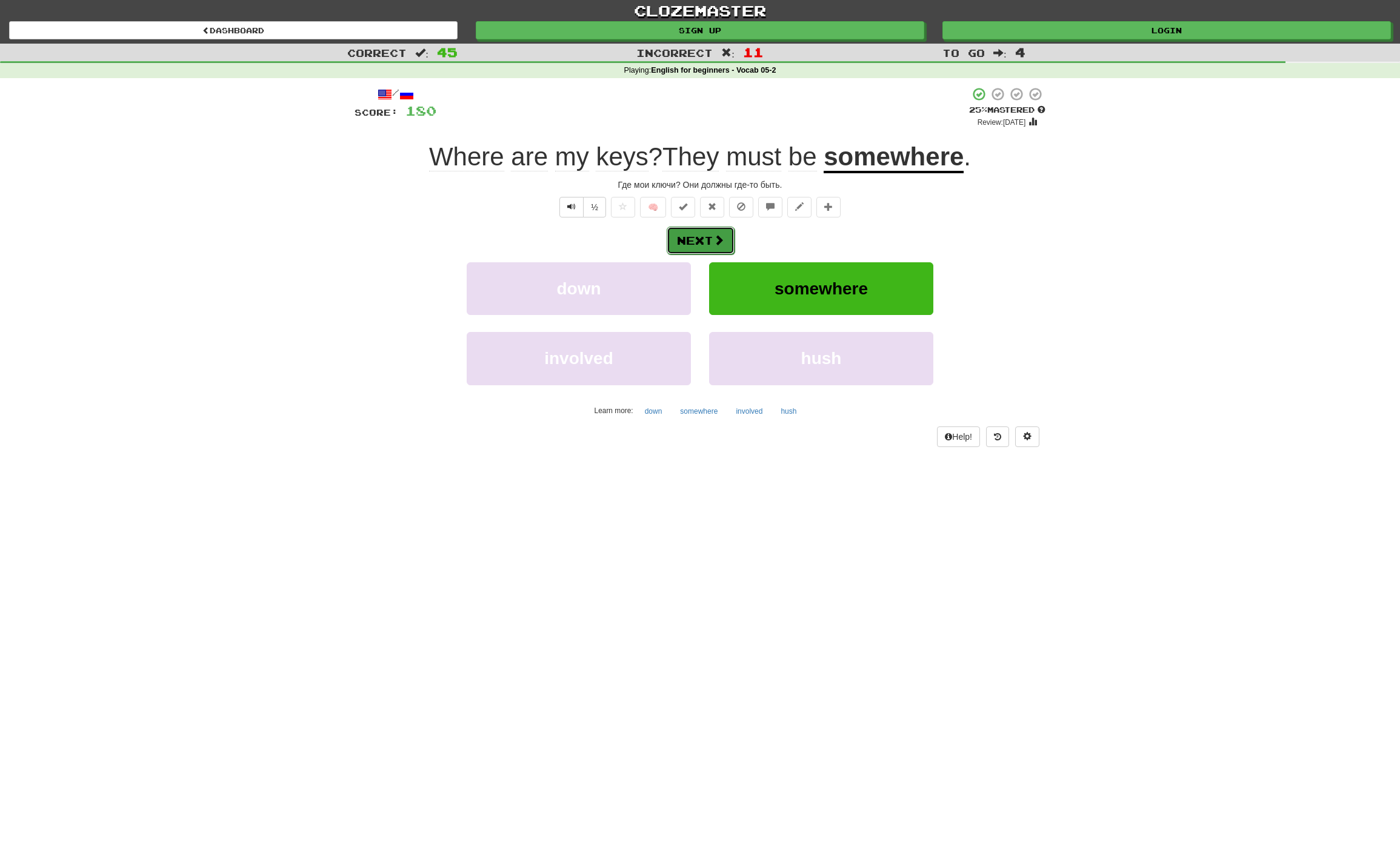
click at [709, 246] on button "Next" at bounding box center [700, 241] width 68 height 28
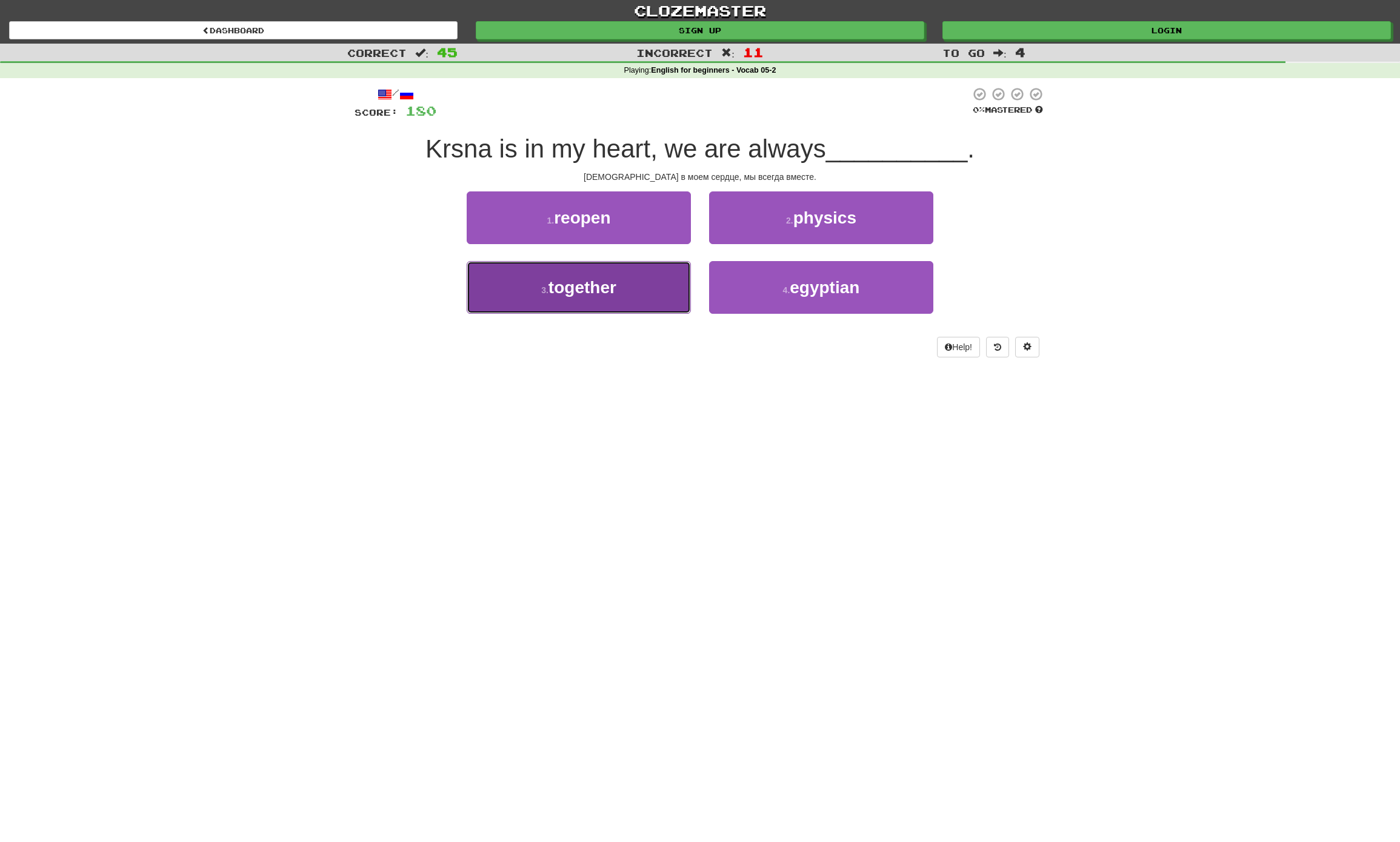
click at [588, 291] on span "together" at bounding box center [582, 287] width 68 height 19
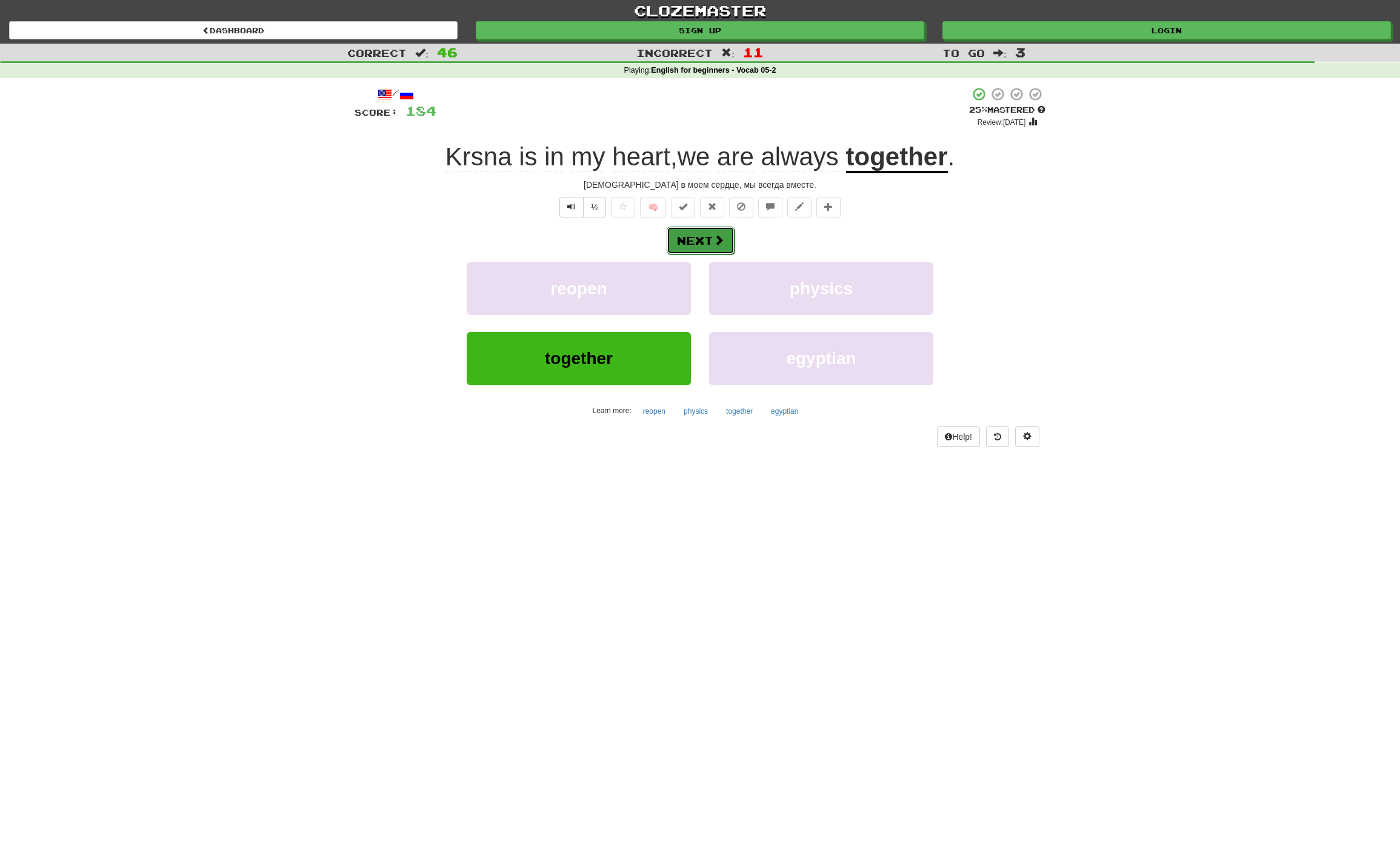
click at [733, 246] on button "Next" at bounding box center [700, 241] width 68 height 28
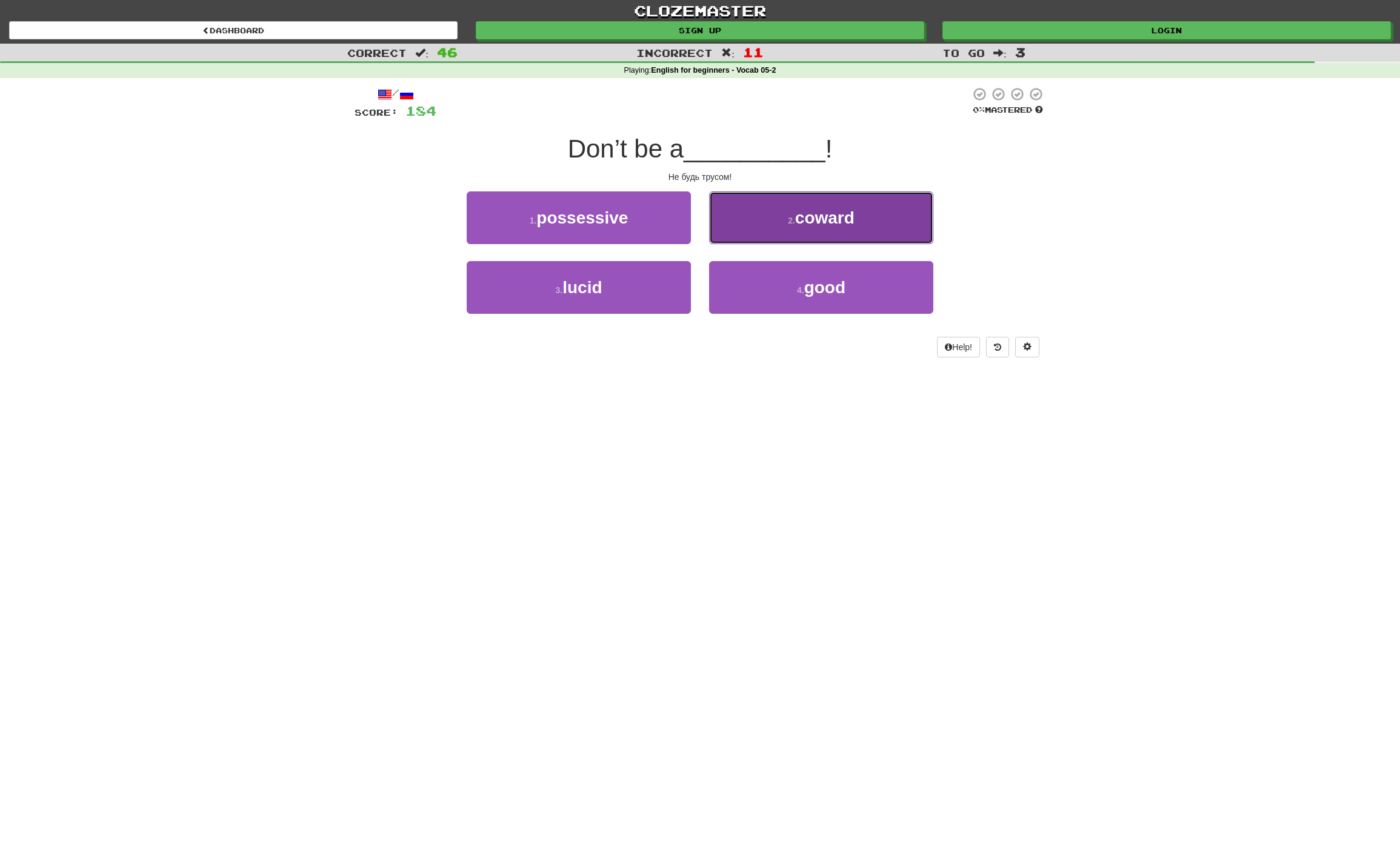
click at [849, 235] on button "2 . coward" at bounding box center [821, 217] width 224 height 53
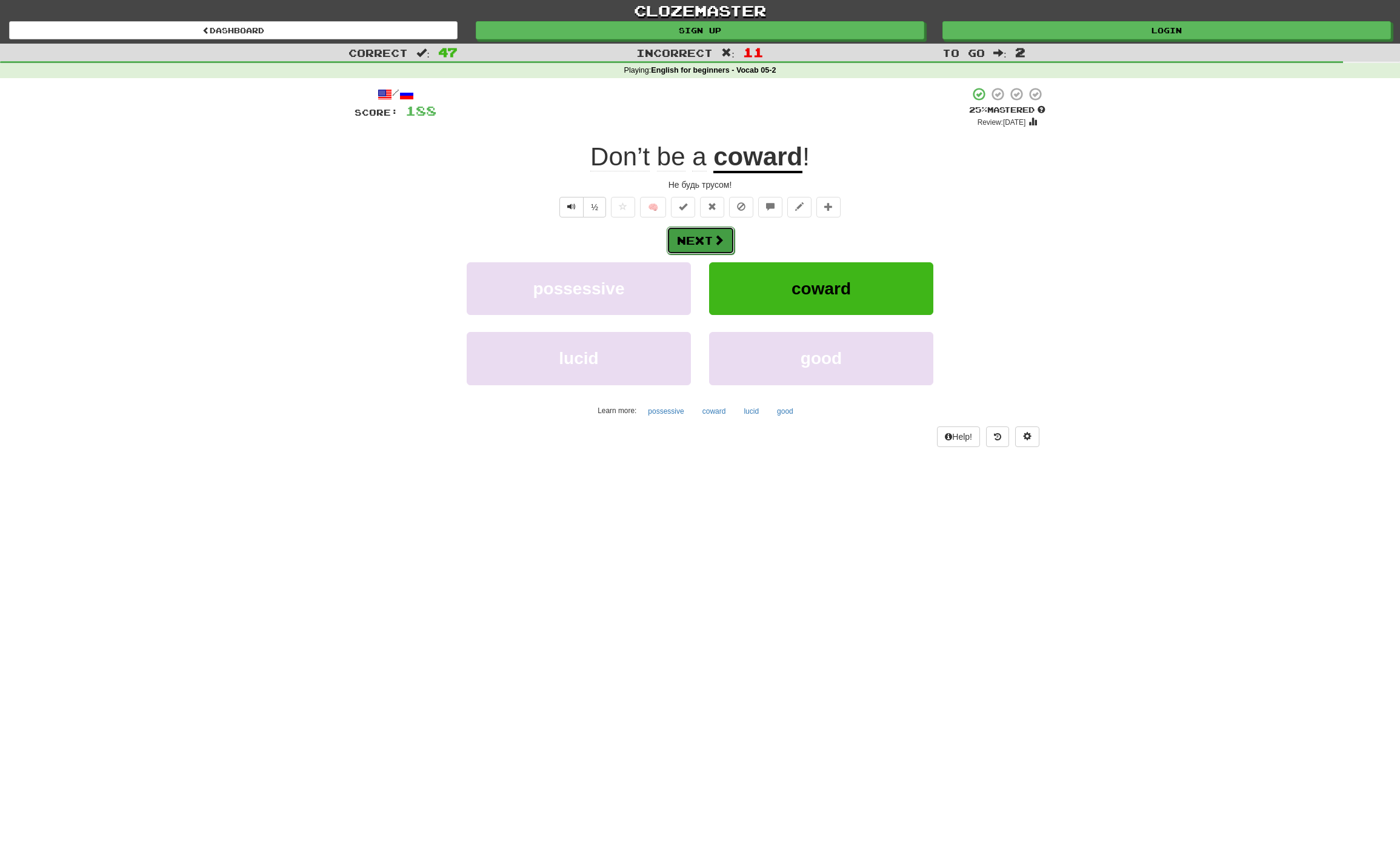
click at [720, 233] on button "Next" at bounding box center [700, 241] width 68 height 28
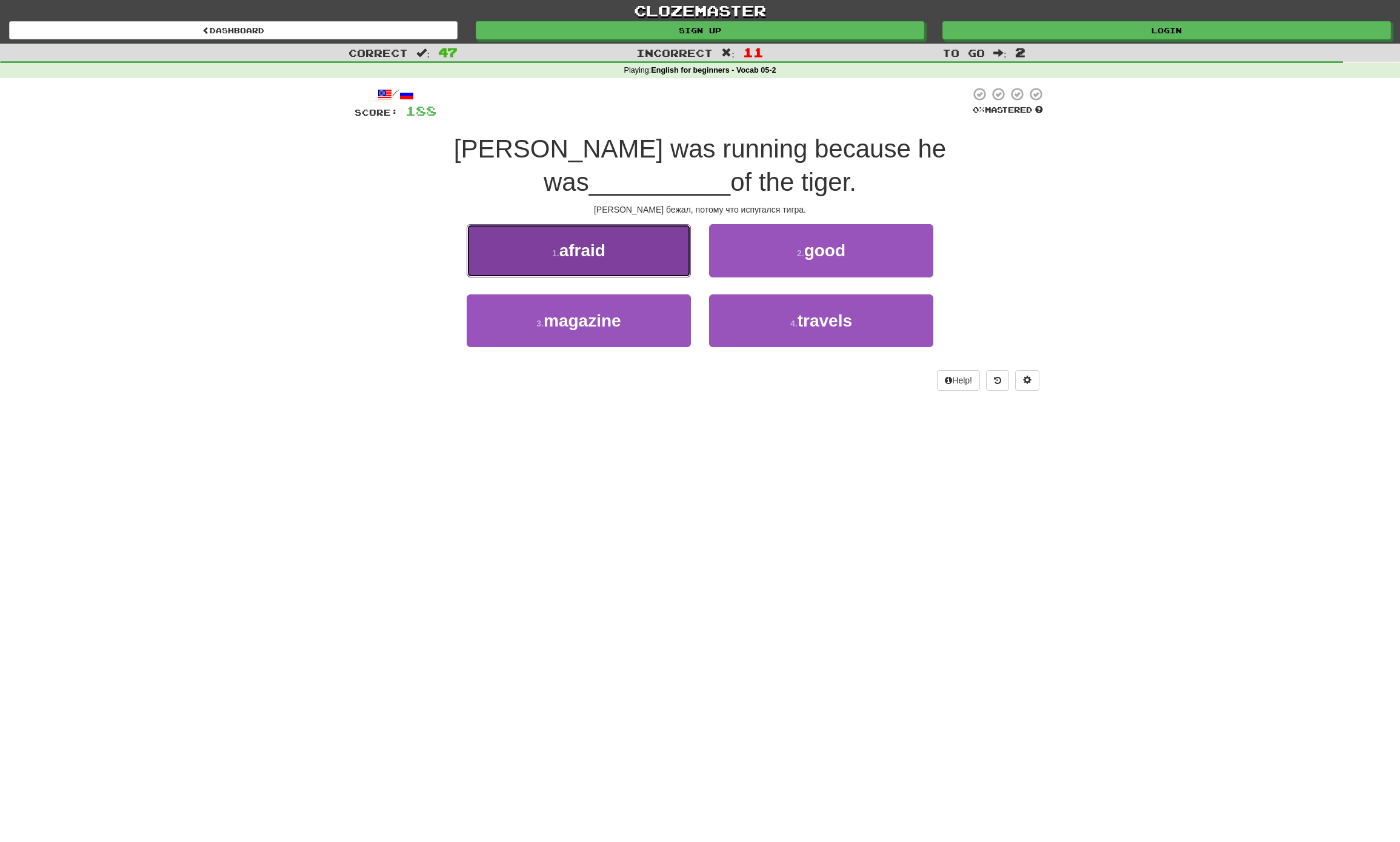
click at [672, 266] on button "1 . afraid" at bounding box center [579, 250] width 224 height 53
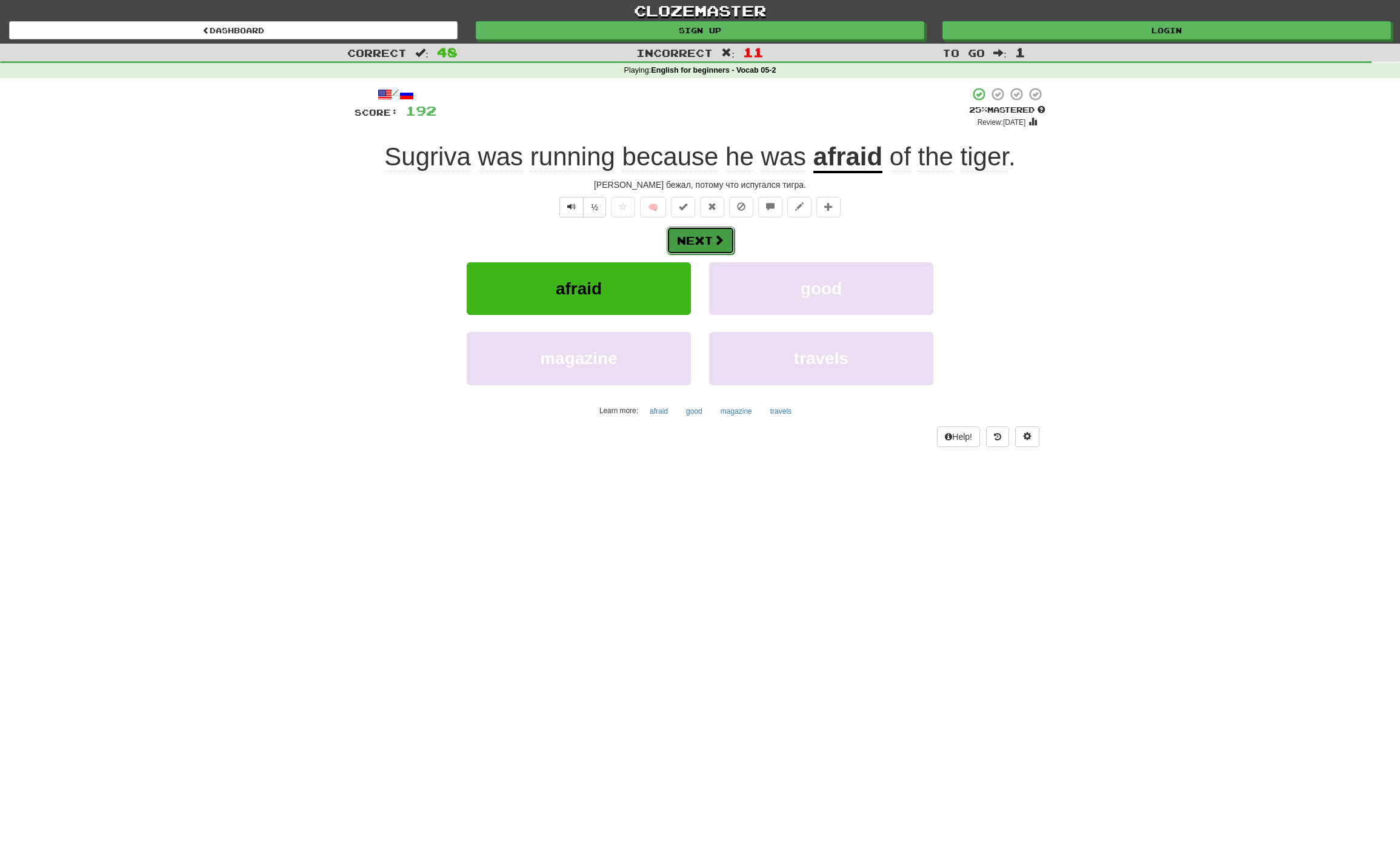
click at [706, 247] on button "Next" at bounding box center [700, 241] width 68 height 28
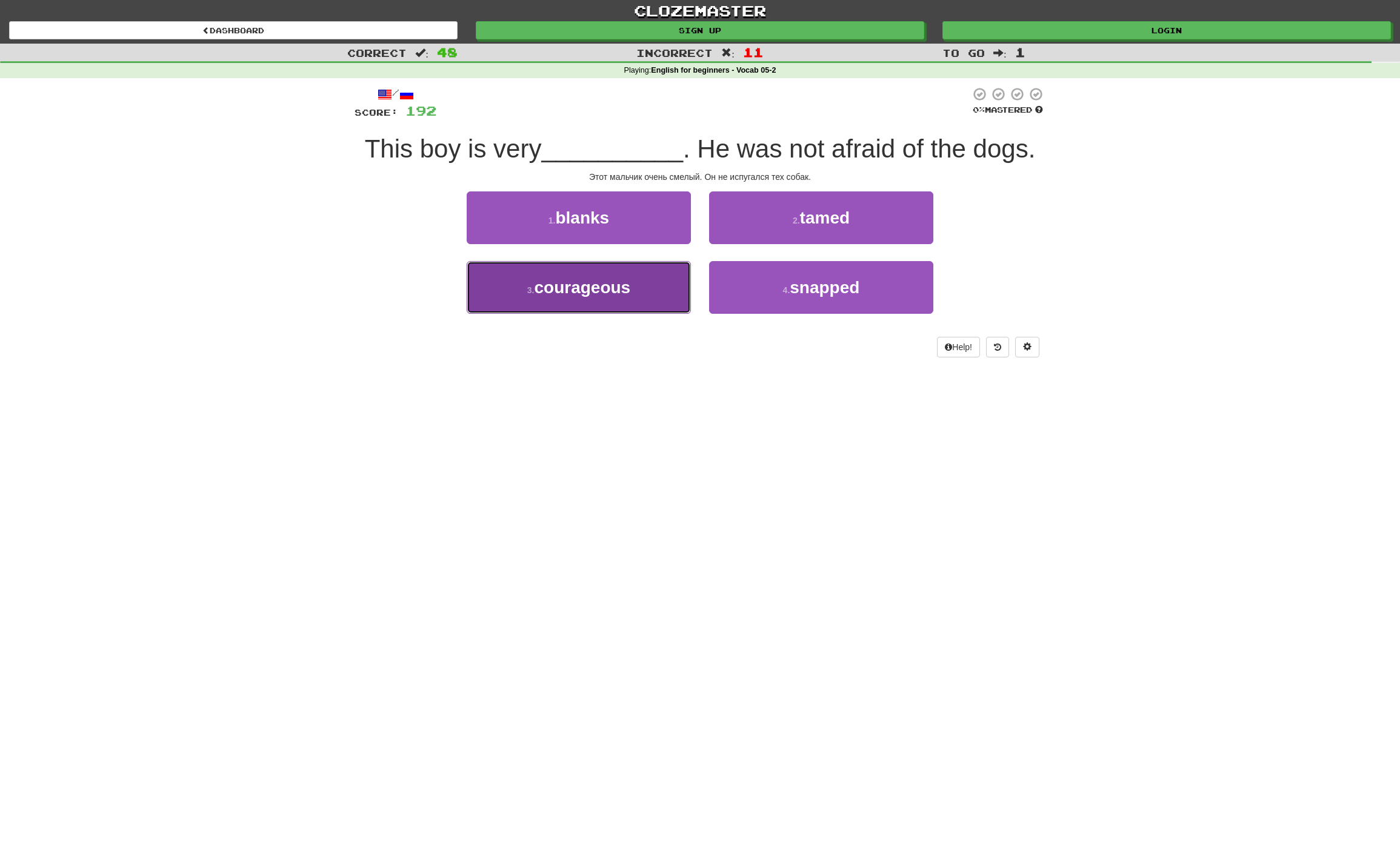
click at [655, 275] on button "3 . courageous" at bounding box center [579, 287] width 224 height 53
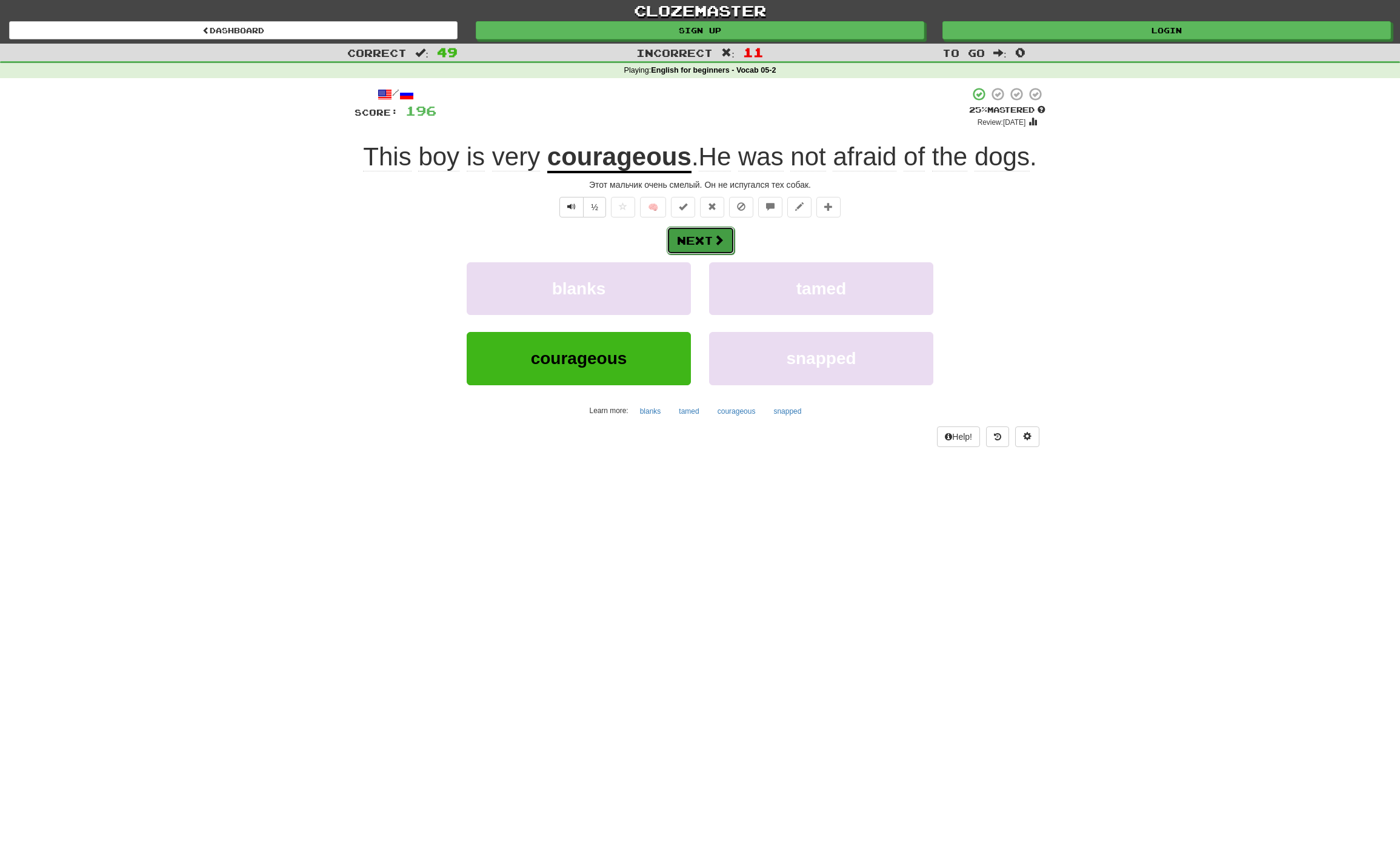
click at [697, 235] on button "Next" at bounding box center [700, 241] width 68 height 28
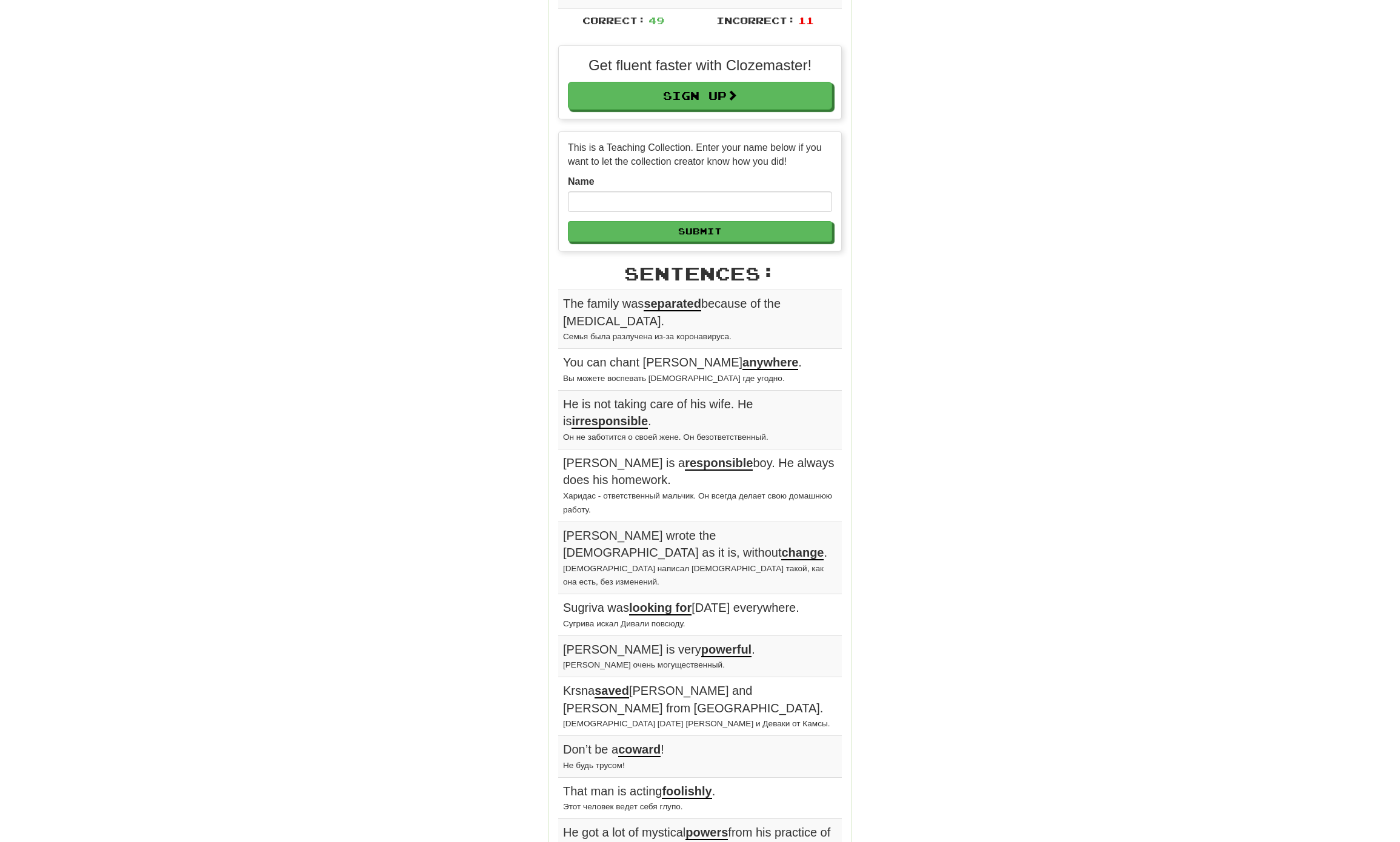
scroll to position [273, 0]
